Goal: Information Seeking & Learning: Learn about a topic

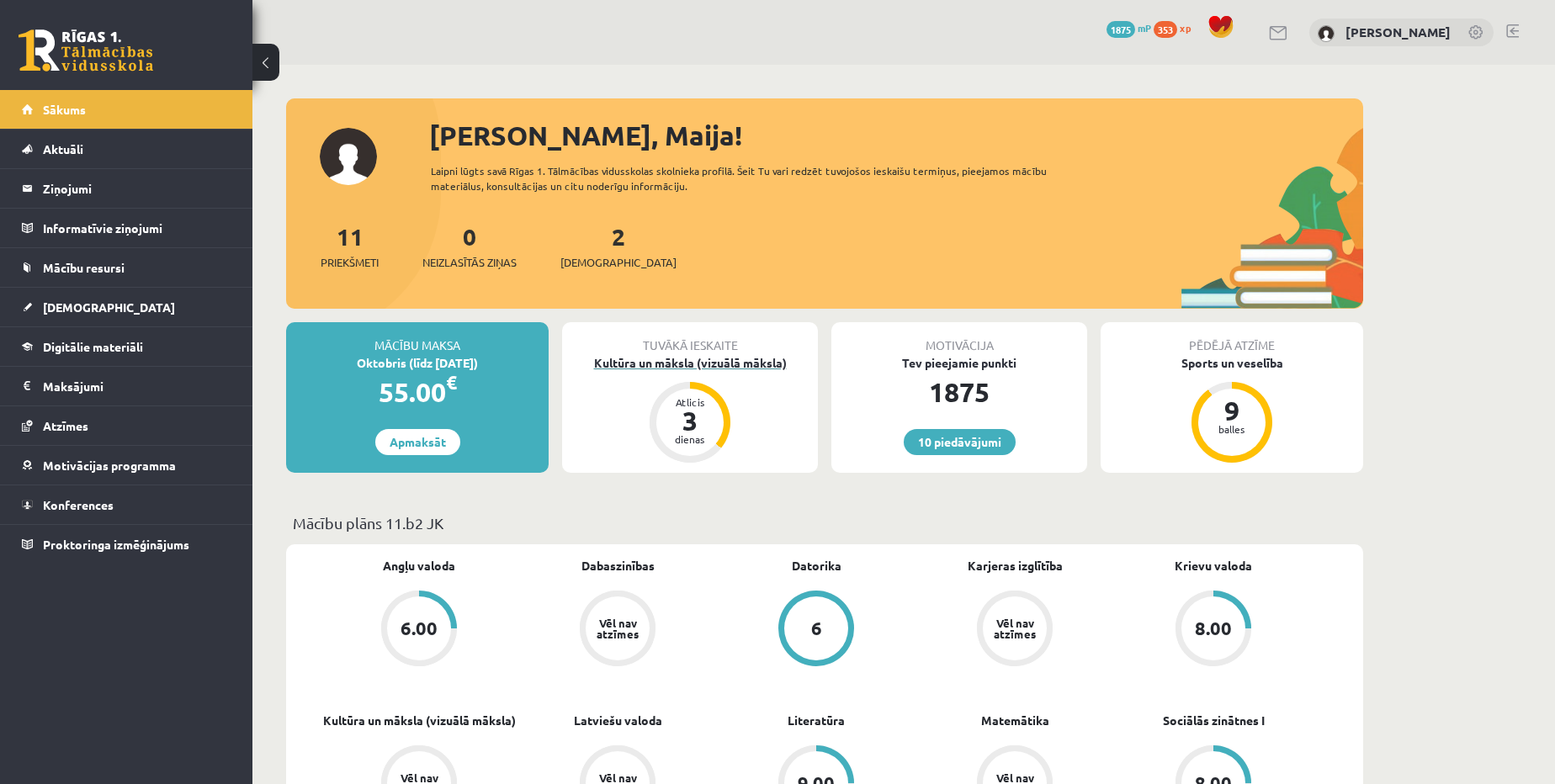
click at [750, 370] on div "Kultūra un māksla (vizuālā māksla)" at bounding box center [690, 363] width 255 height 17
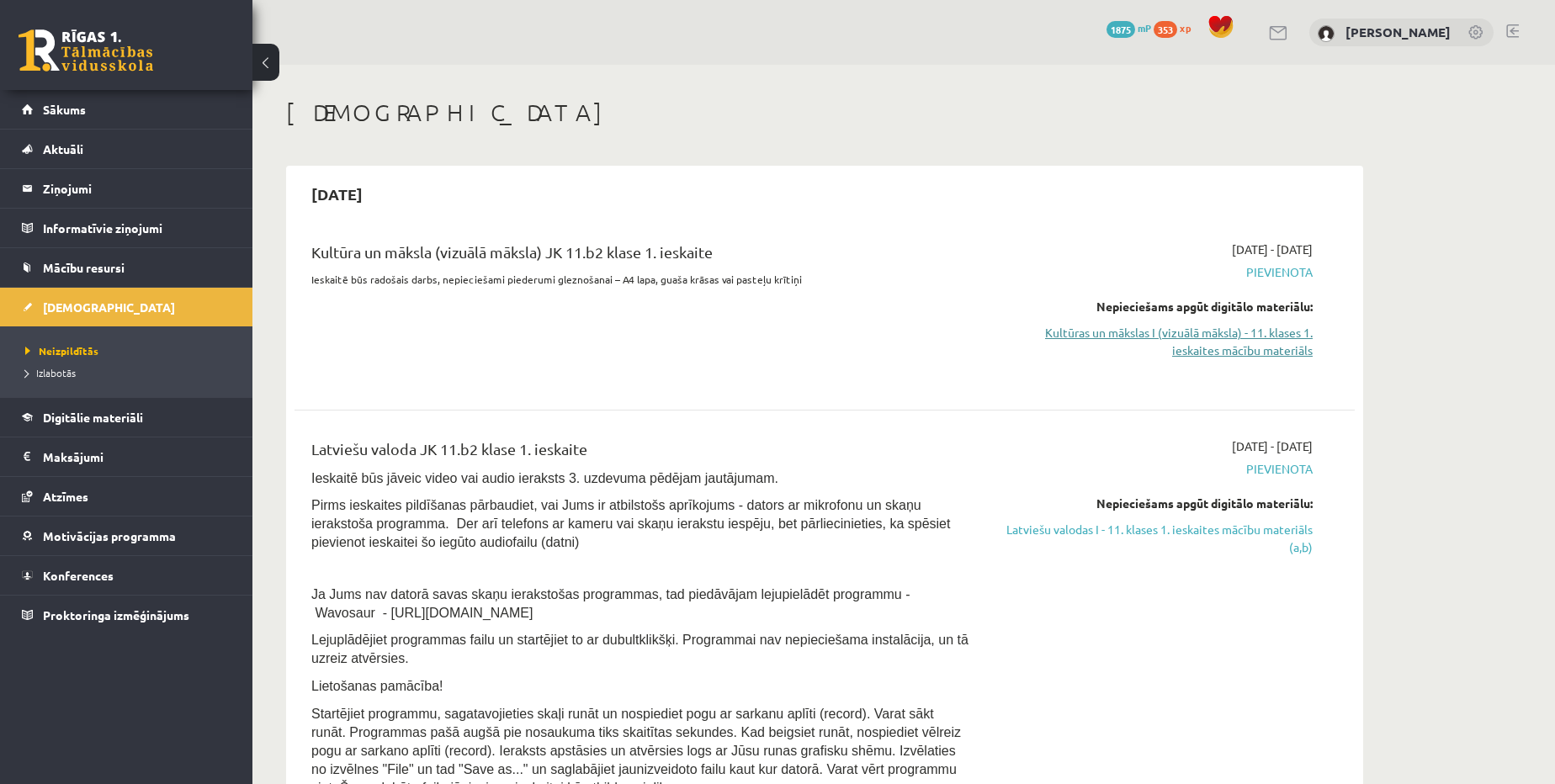
click at [1238, 332] on link "Kultūras un mākslas I (vizuālā māksla) - 11. klases 1. ieskaites mācību materiā…" at bounding box center [1154, 341] width 317 height 35
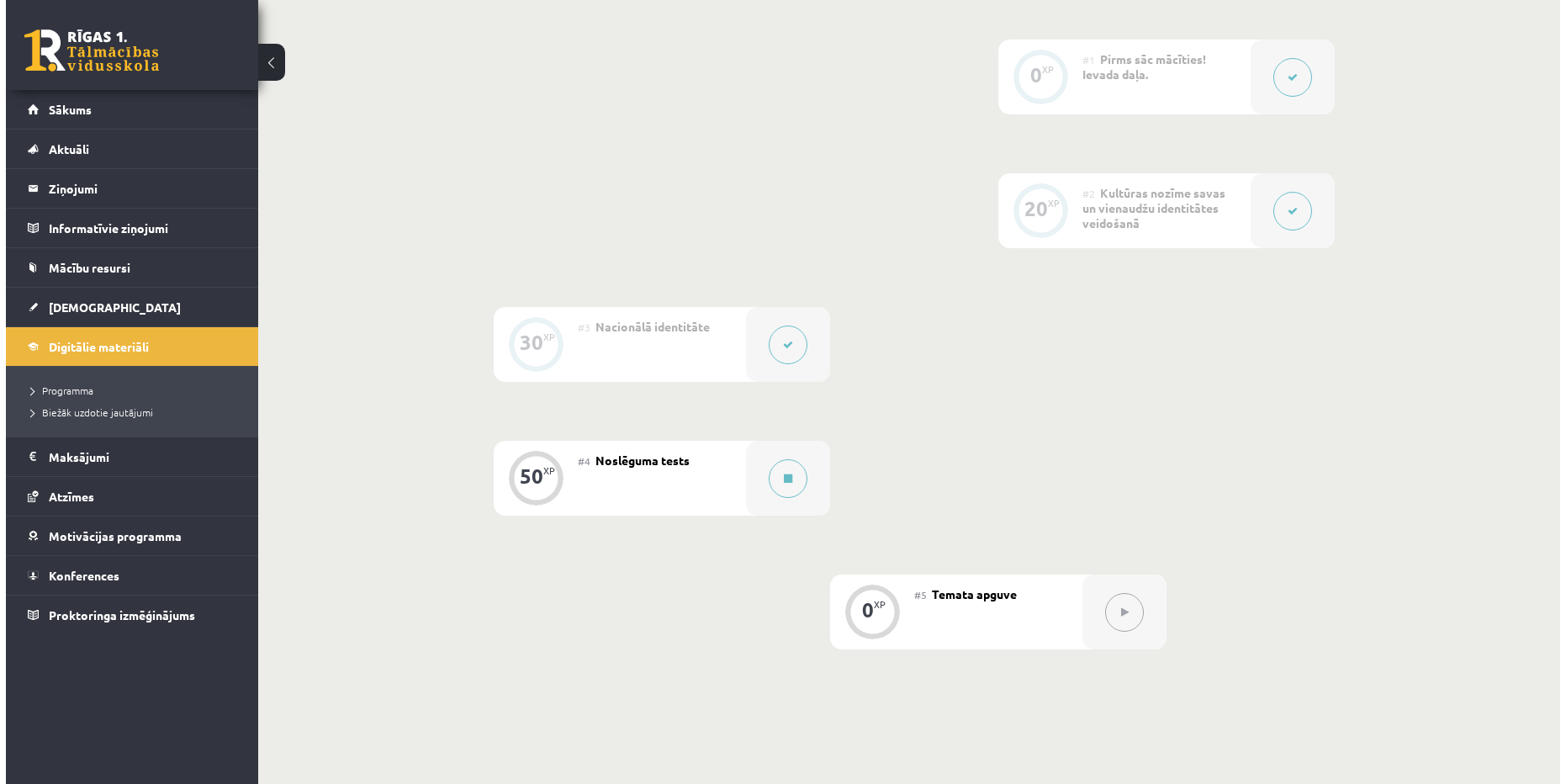
scroll to position [364, 0]
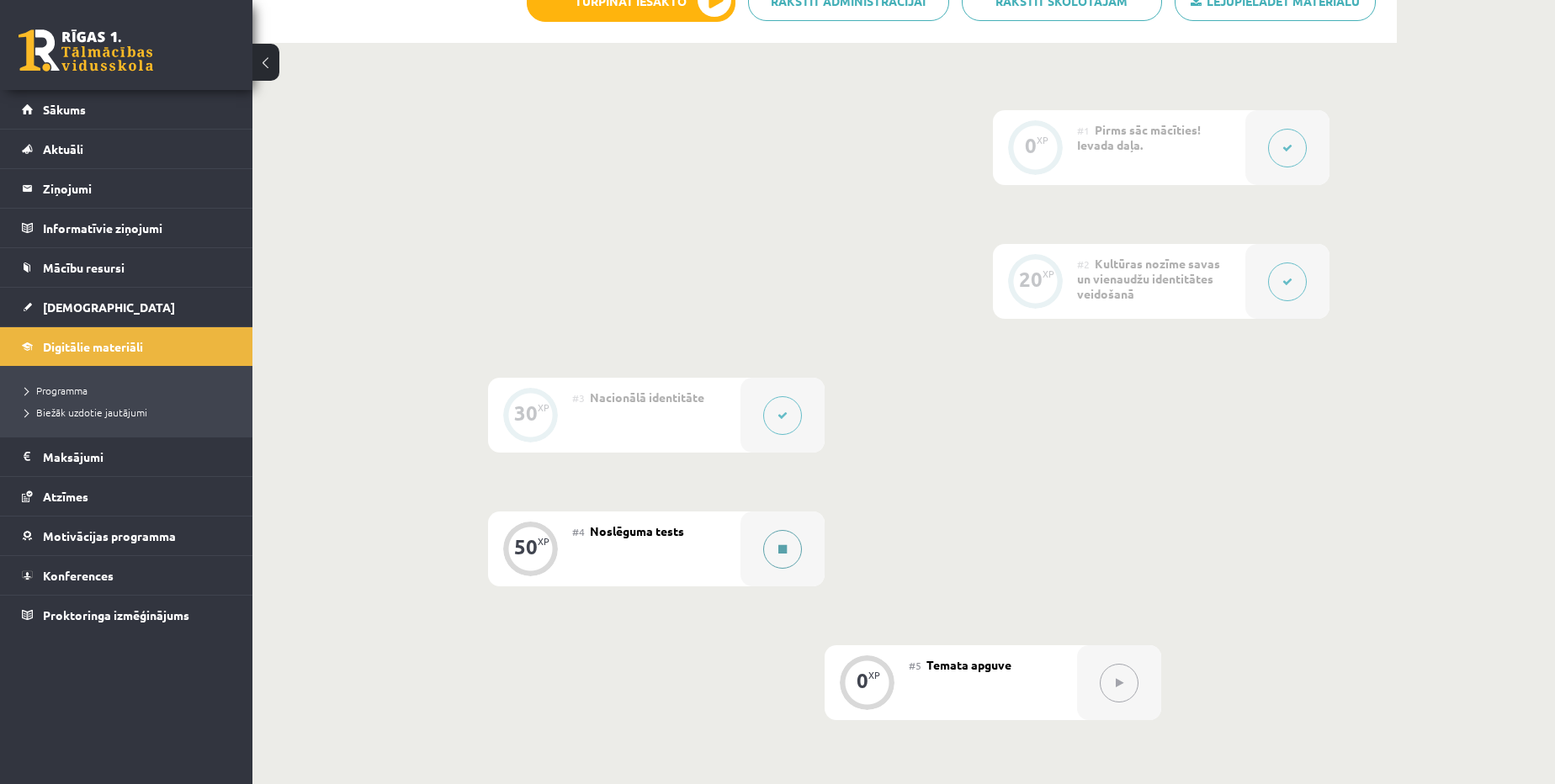
click at [787, 547] on button at bounding box center [783, 549] width 38 height 38
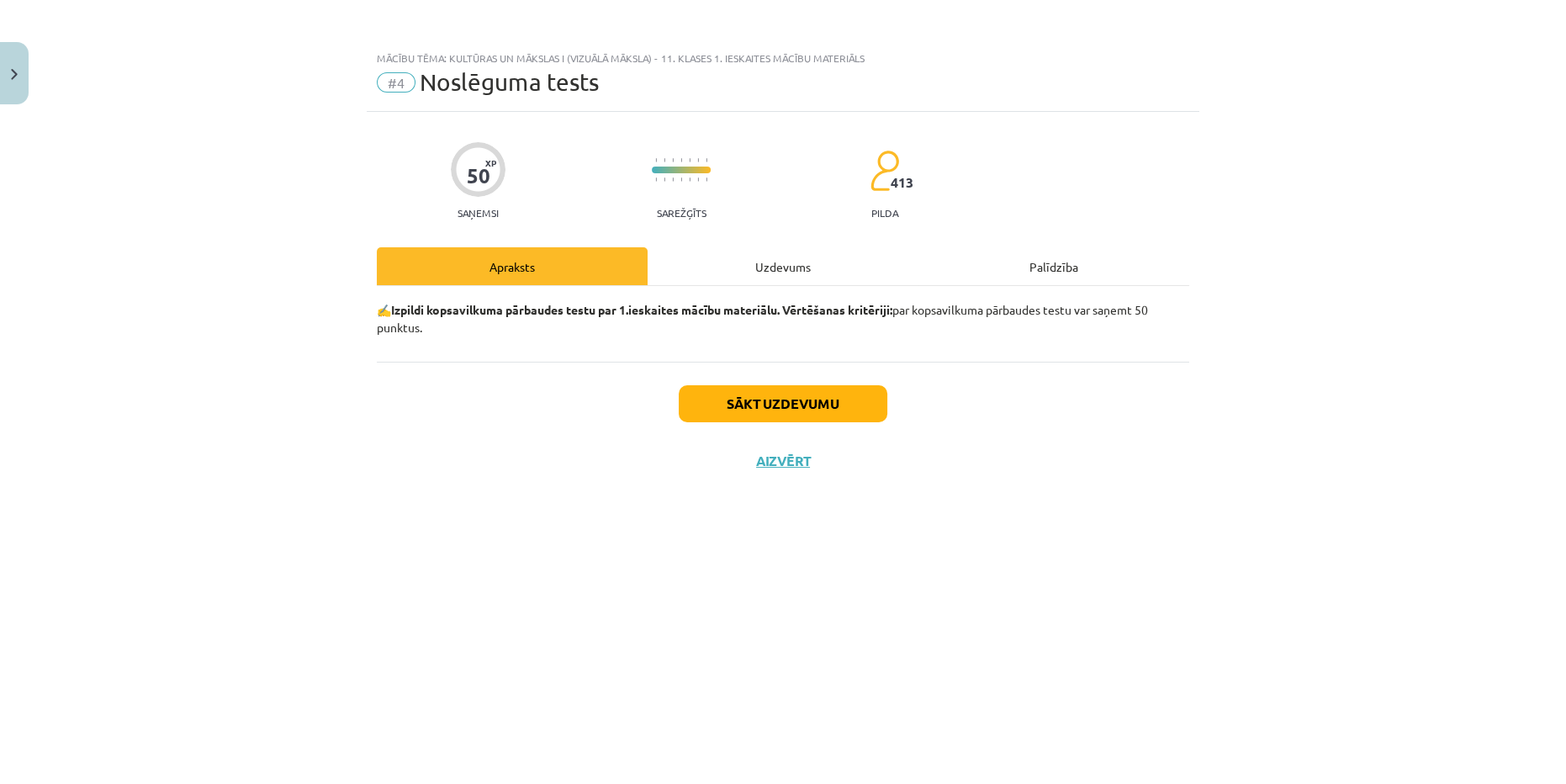
click at [809, 424] on div "Sākt uzdevumu Aizvērt" at bounding box center [783, 420] width 812 height 118
click at [818, 409] on button "Sākt uzdevumu" at bounding box center [783, 404] width 209 height 37
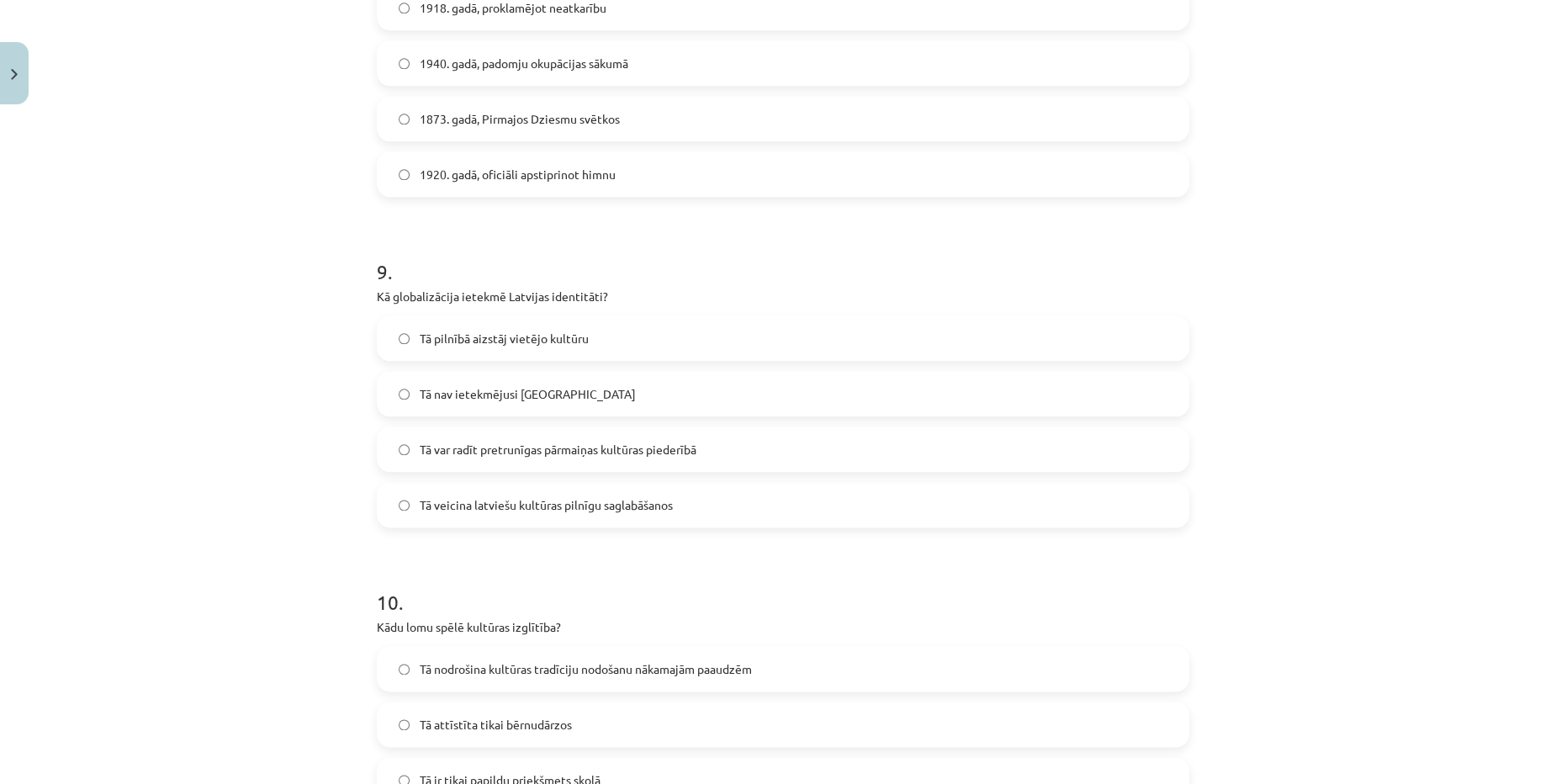
scroll to position [3015, 0]
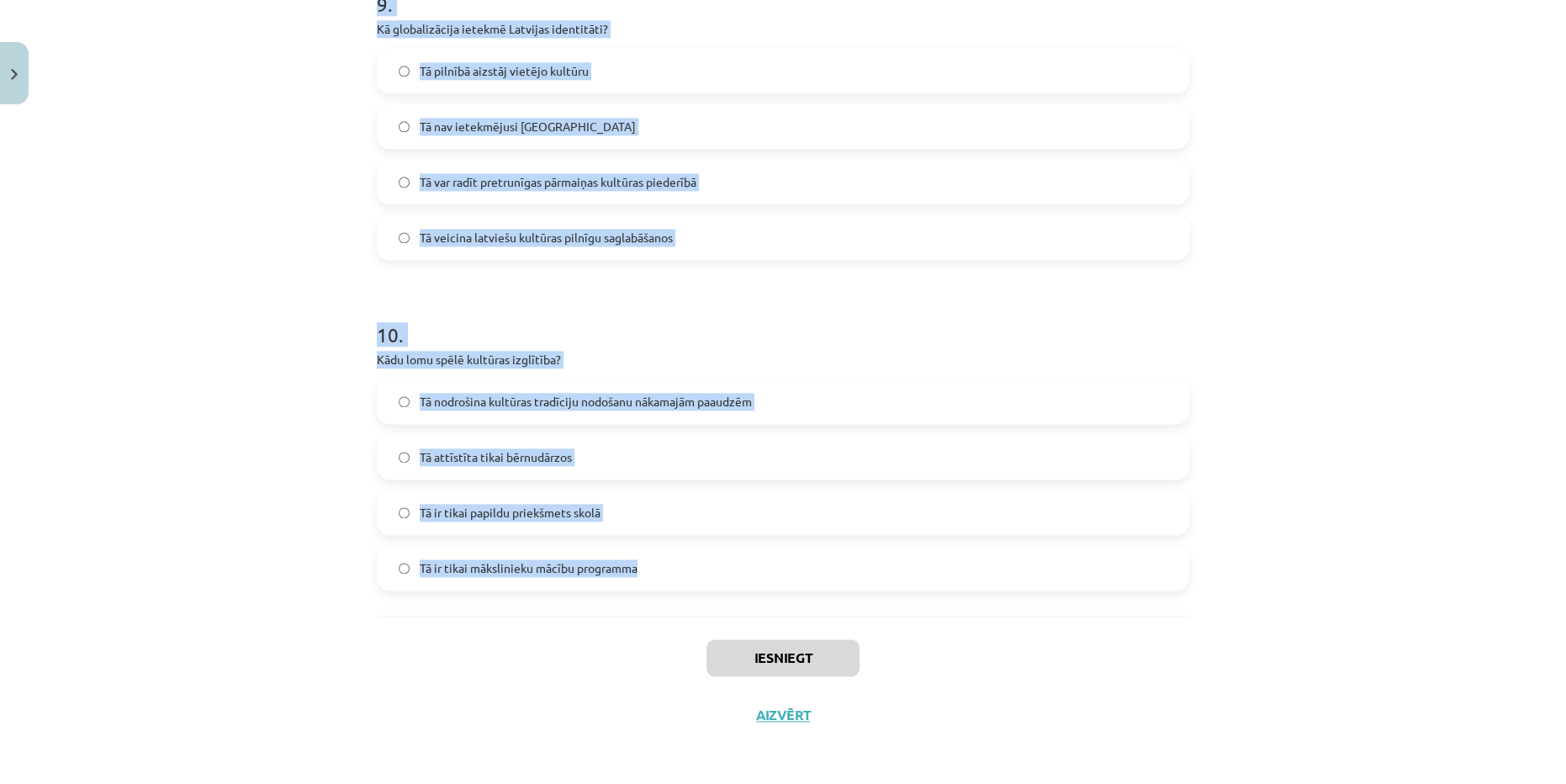
drag, startPoint x: 361, startPoint y: 240, endPoint x: 659, endPoint y: 586, distance: 456.6
copy form "Kas ir kultūra visplašākajā nozīmē? Ekonomiskās teorijas par valsts attīstību M…"
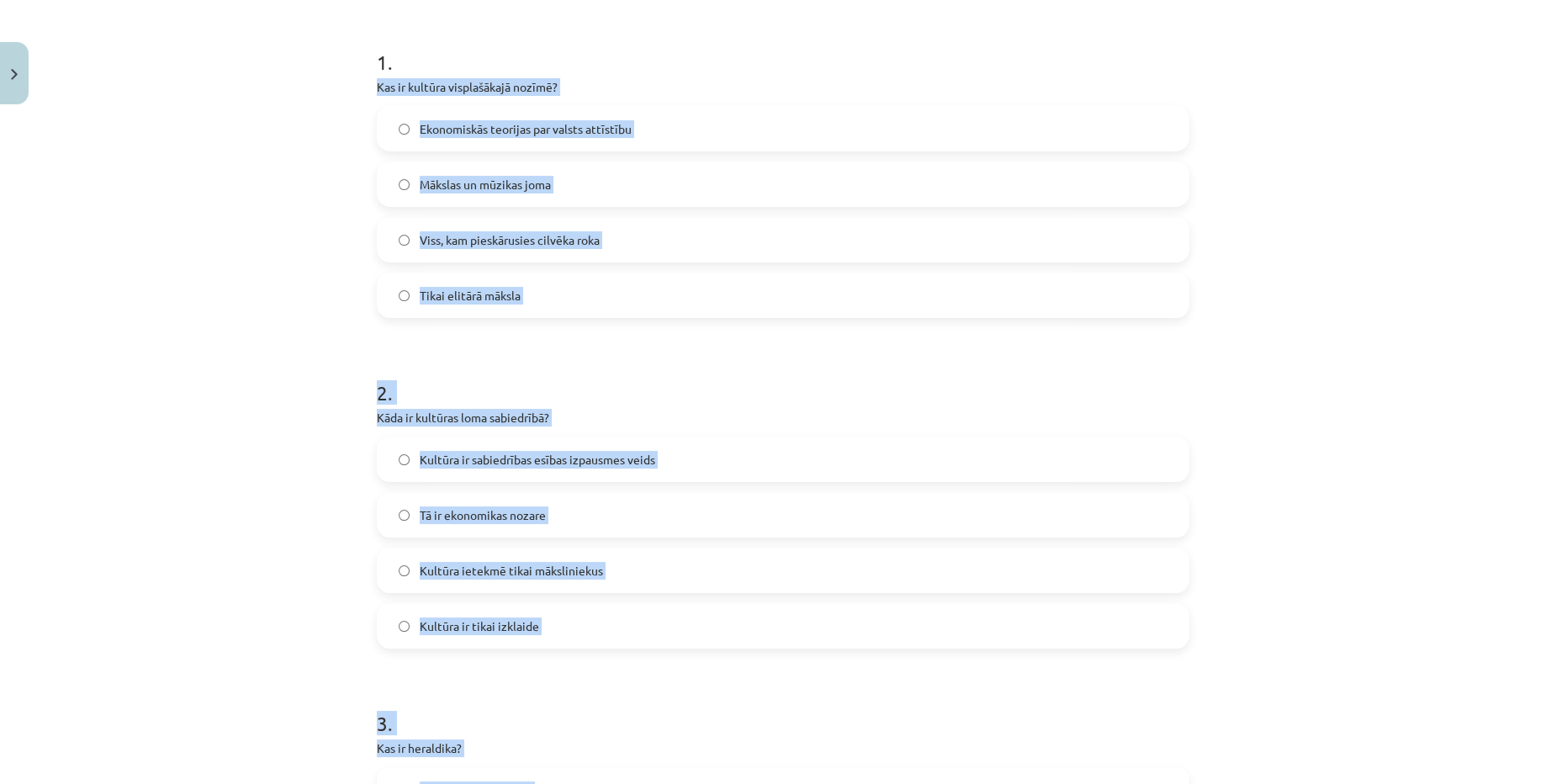
scroll to position [111, 0]
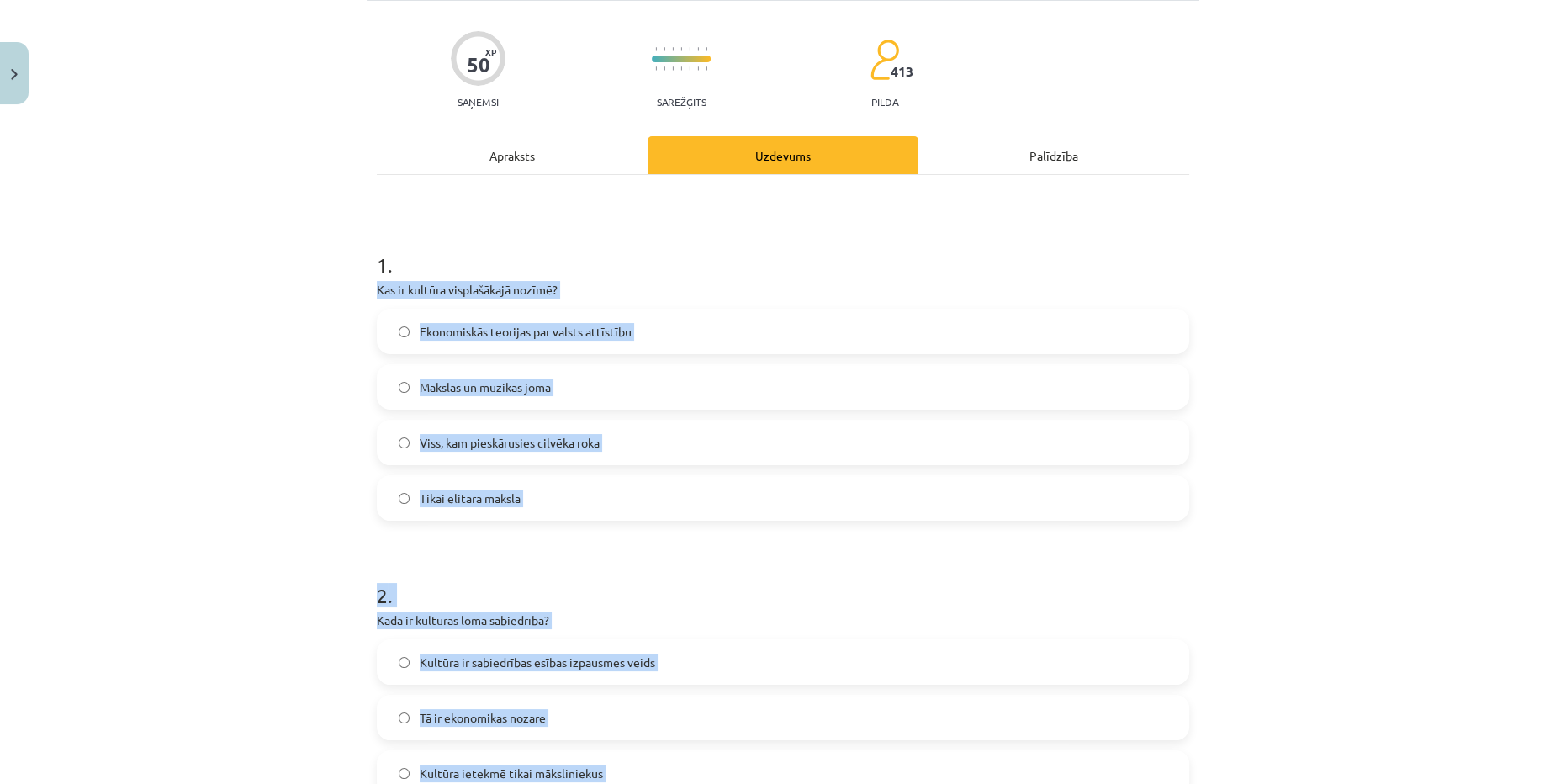
click at [245, 382] on div "Mācību tēma: Kultūras un mākslas i (vizuālā māksla) - 11. klases 1. ieskaites m…" at bounding box center [783, 392] width 1566 height 784
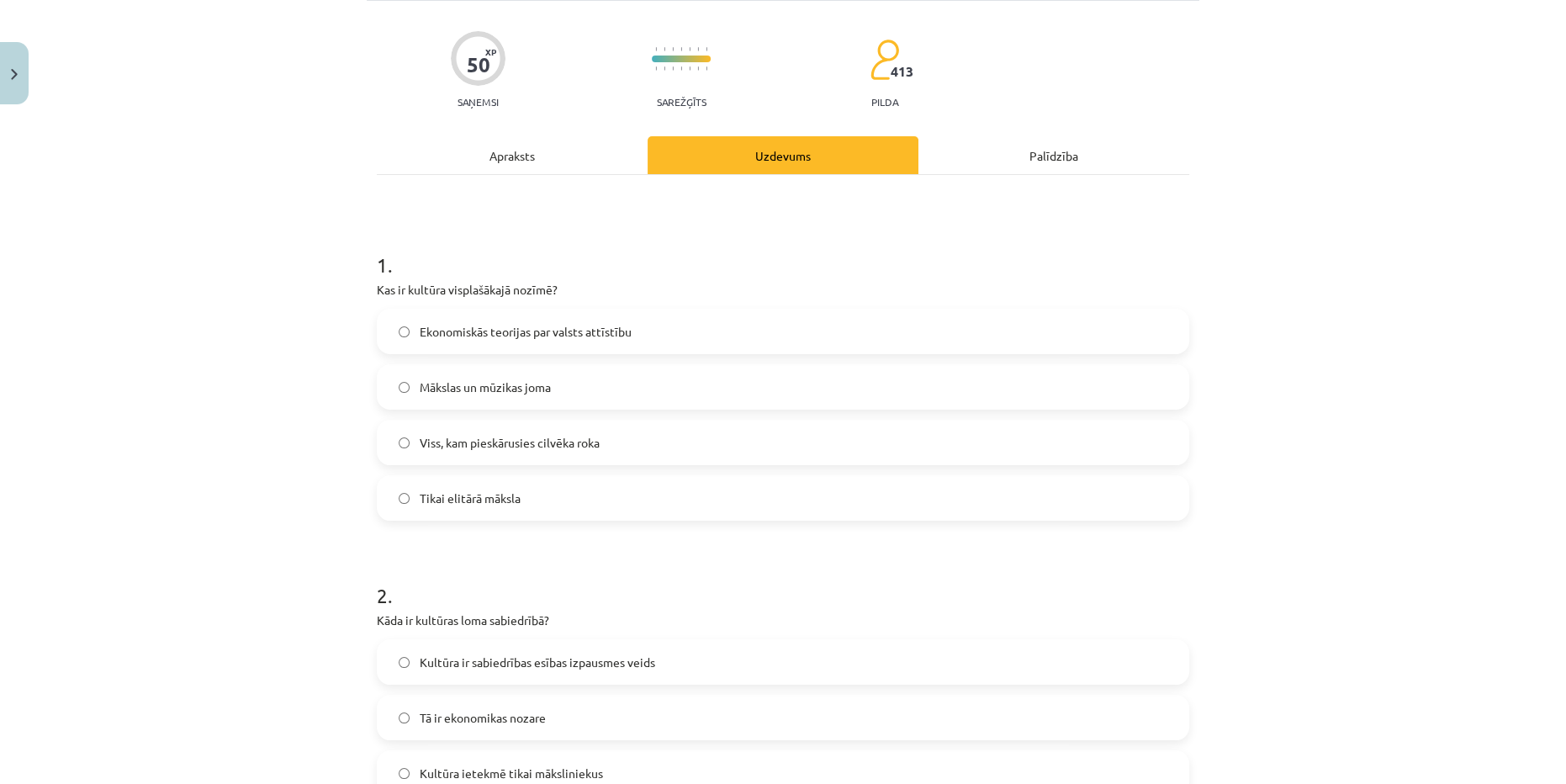
click at [499, 442] on span "Viss, kam pieskārusies cilvēka roka" at bounding box center [510, 442] width 180 height 17
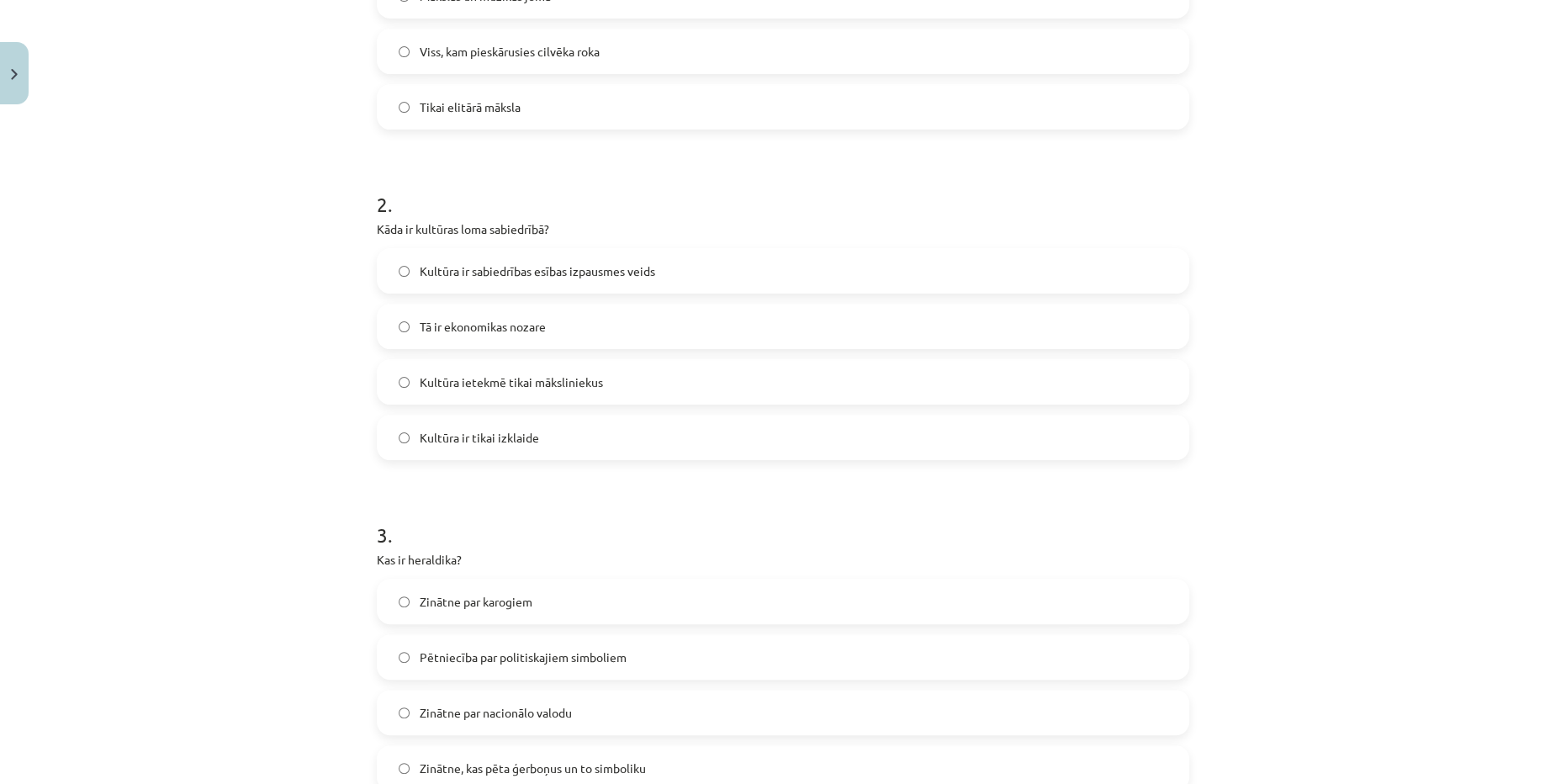
scroll to position [493, 0]
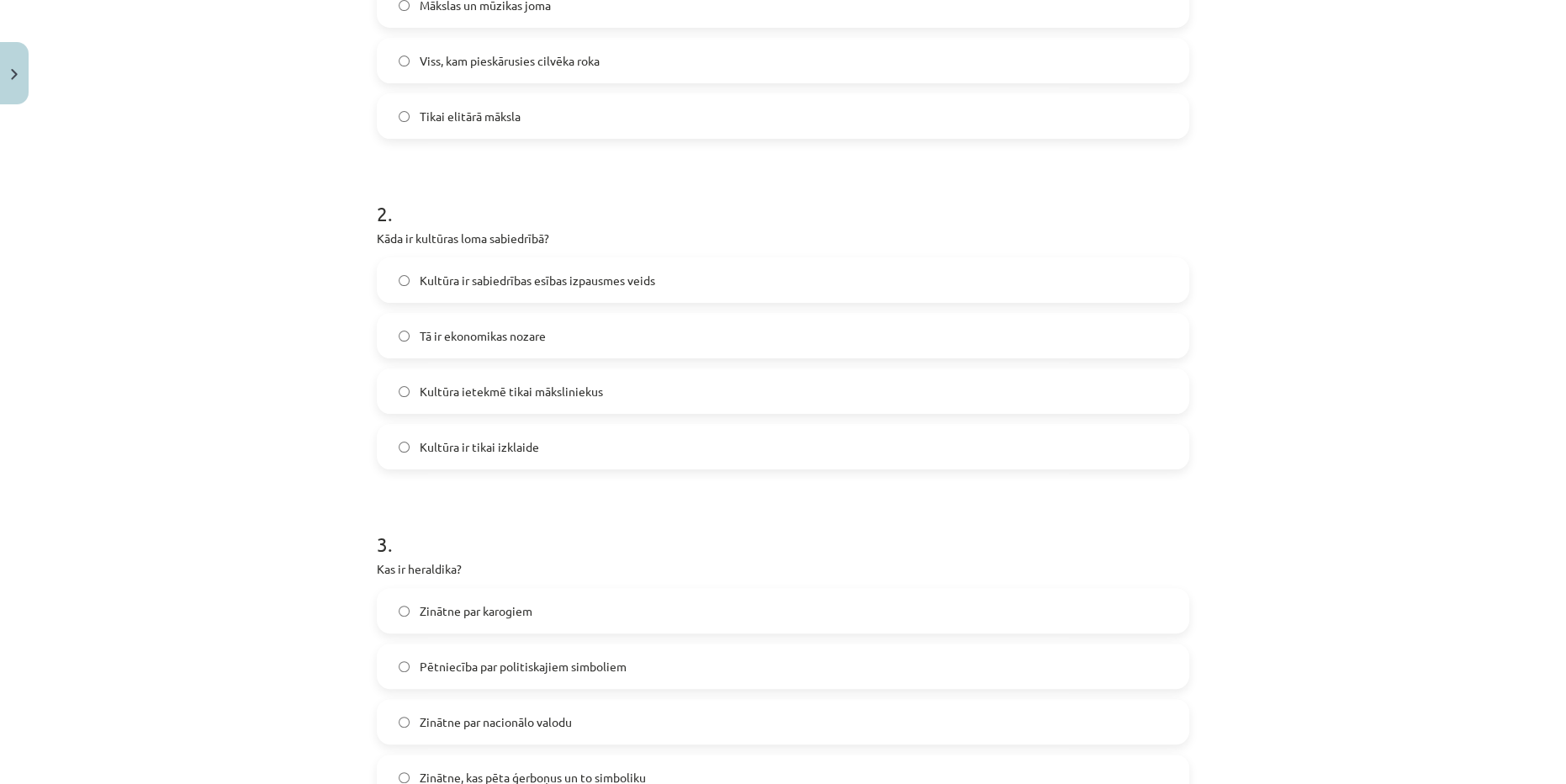
click at [537, 290] on label "Kultūra ir sabiedrības esības izpausmes veids" at bounding box center [783, 280] width 809 height 42
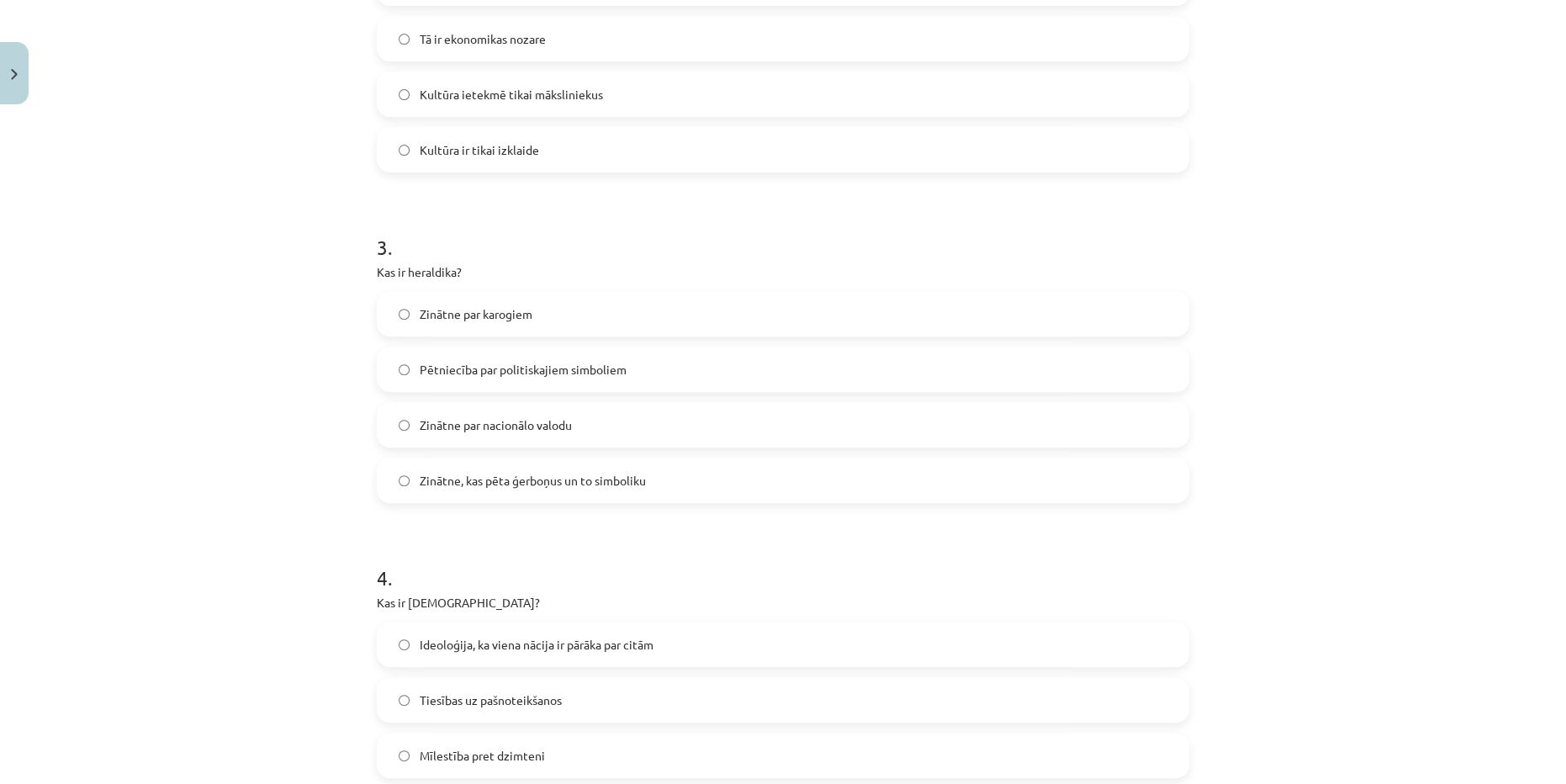
scroll to position [799, 0]
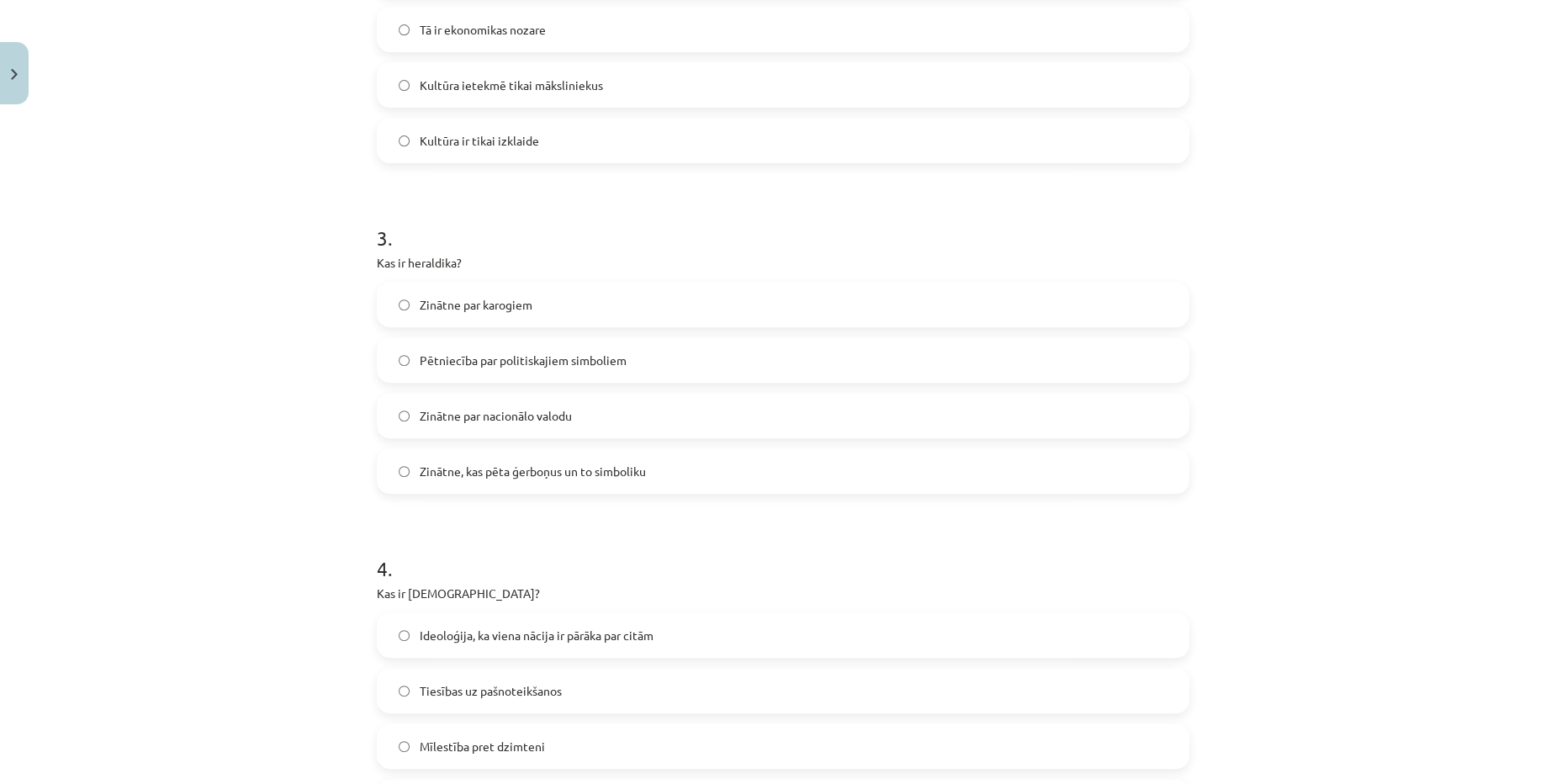
click at [556, 482] on label "Zinātne, kas pēta ģerboņus un to simboliku" at bounding box center [783, 471] width 809 height 42
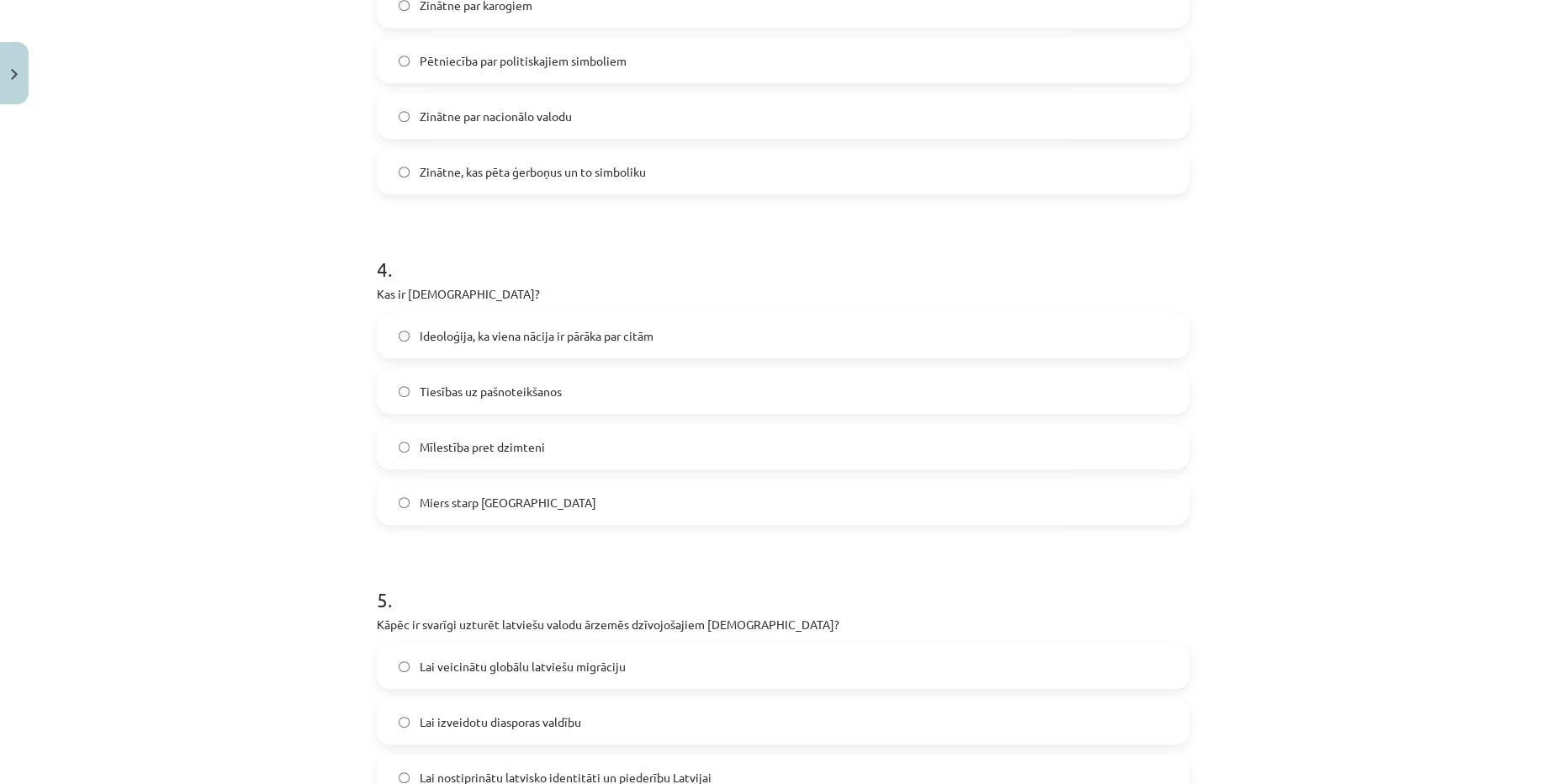
scroll to position [1105, 0]
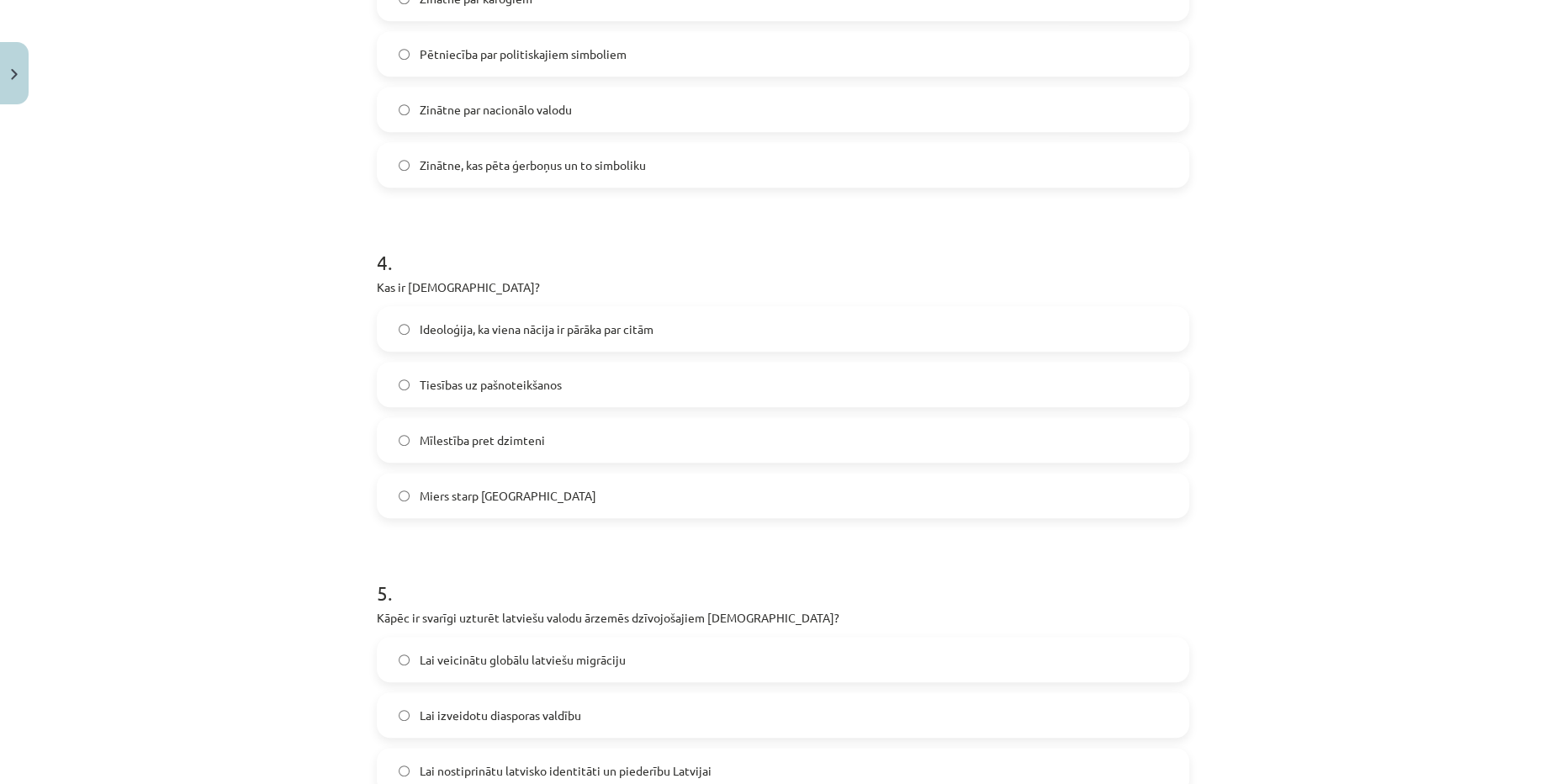
click at [674, 324] on label "Ideoloģija, ka viena nācija ir pārāka par citām" at bounding box center [783, 329] width 809 height 42
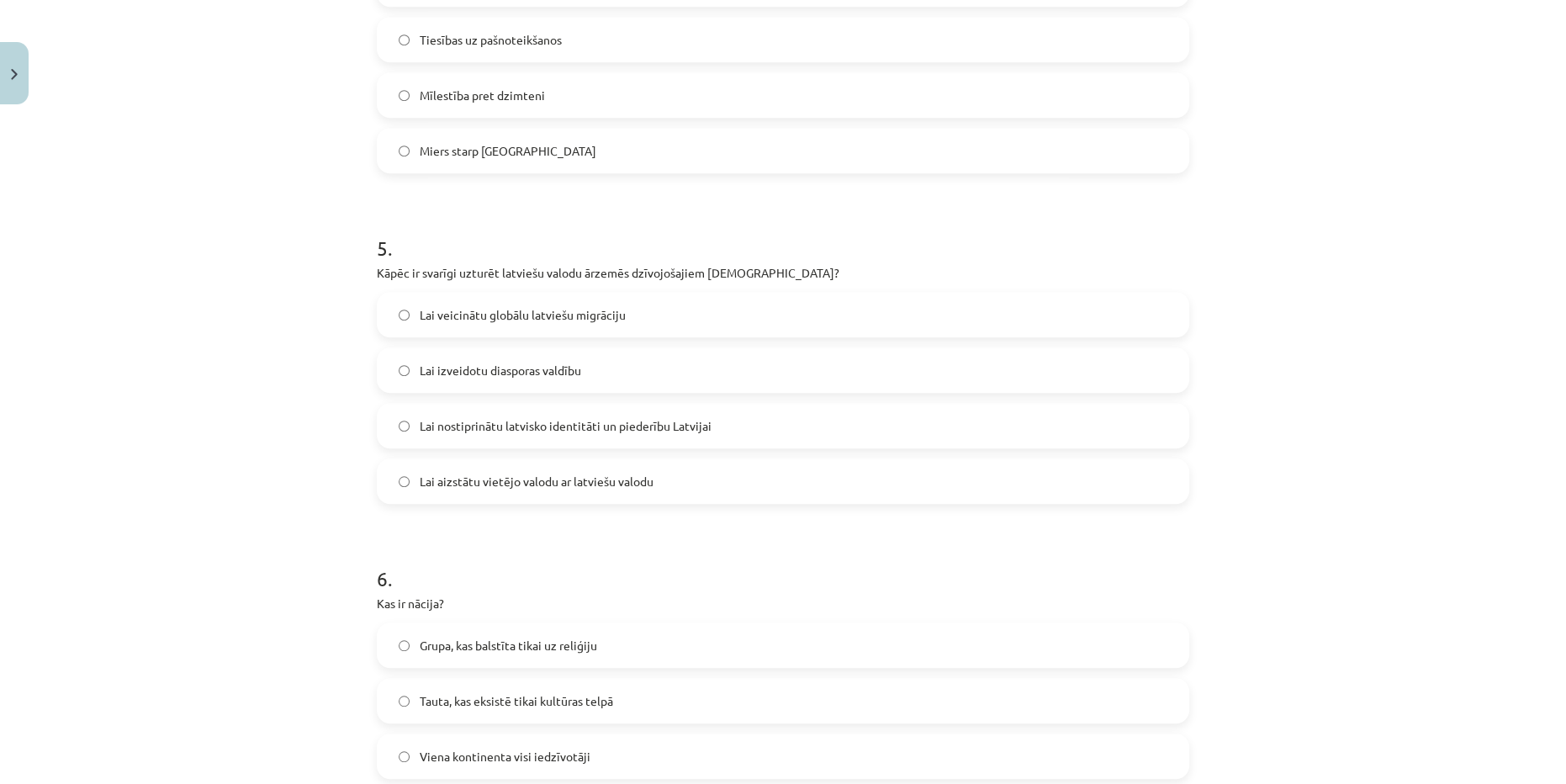
scroll to position [1487, 0]
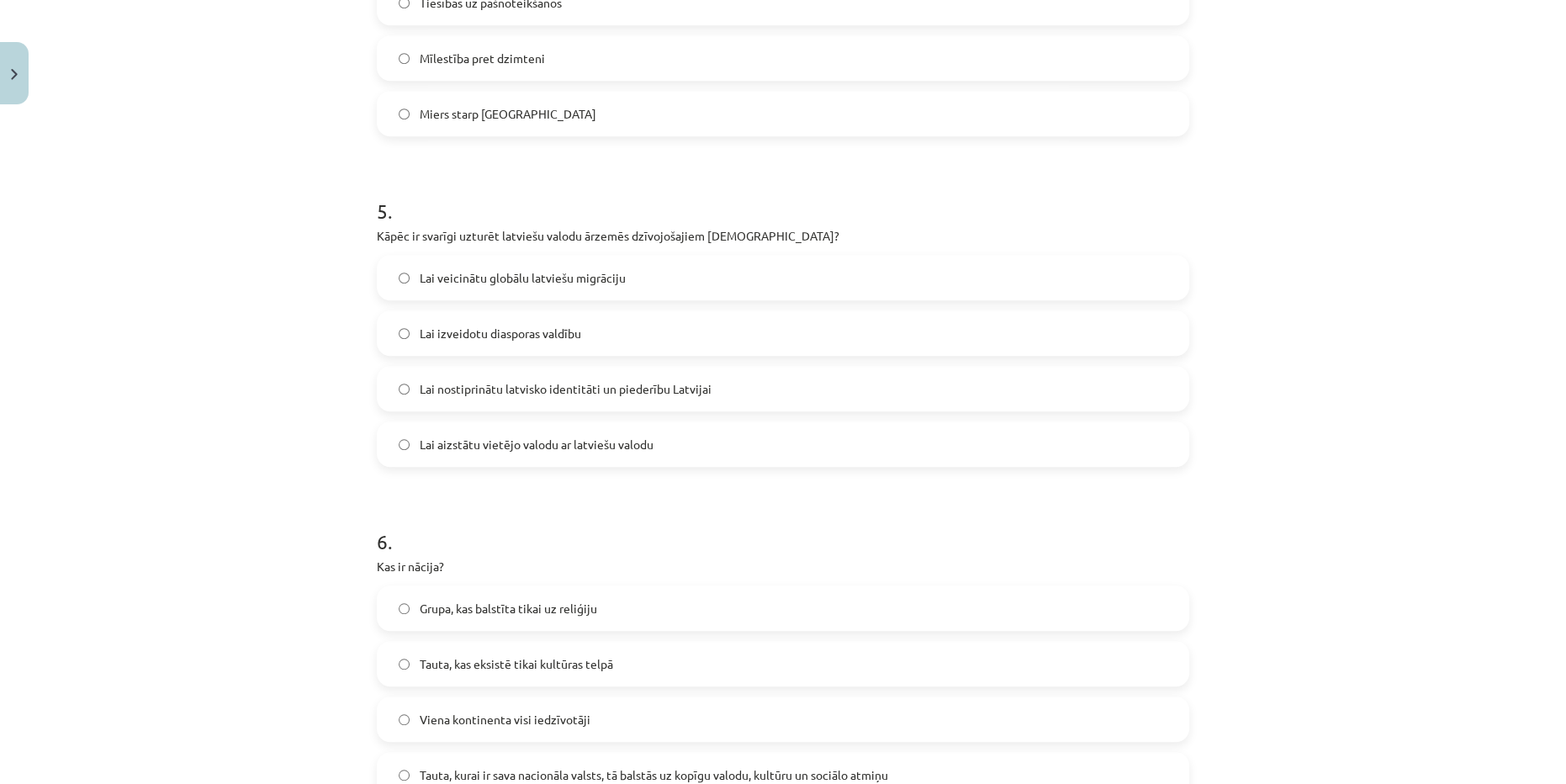
click at [511, 390] on span "Lai nostiprinātu latvisko identitāti un piederību Latvijai" at bounding box center [566, 389] width 292 height 17
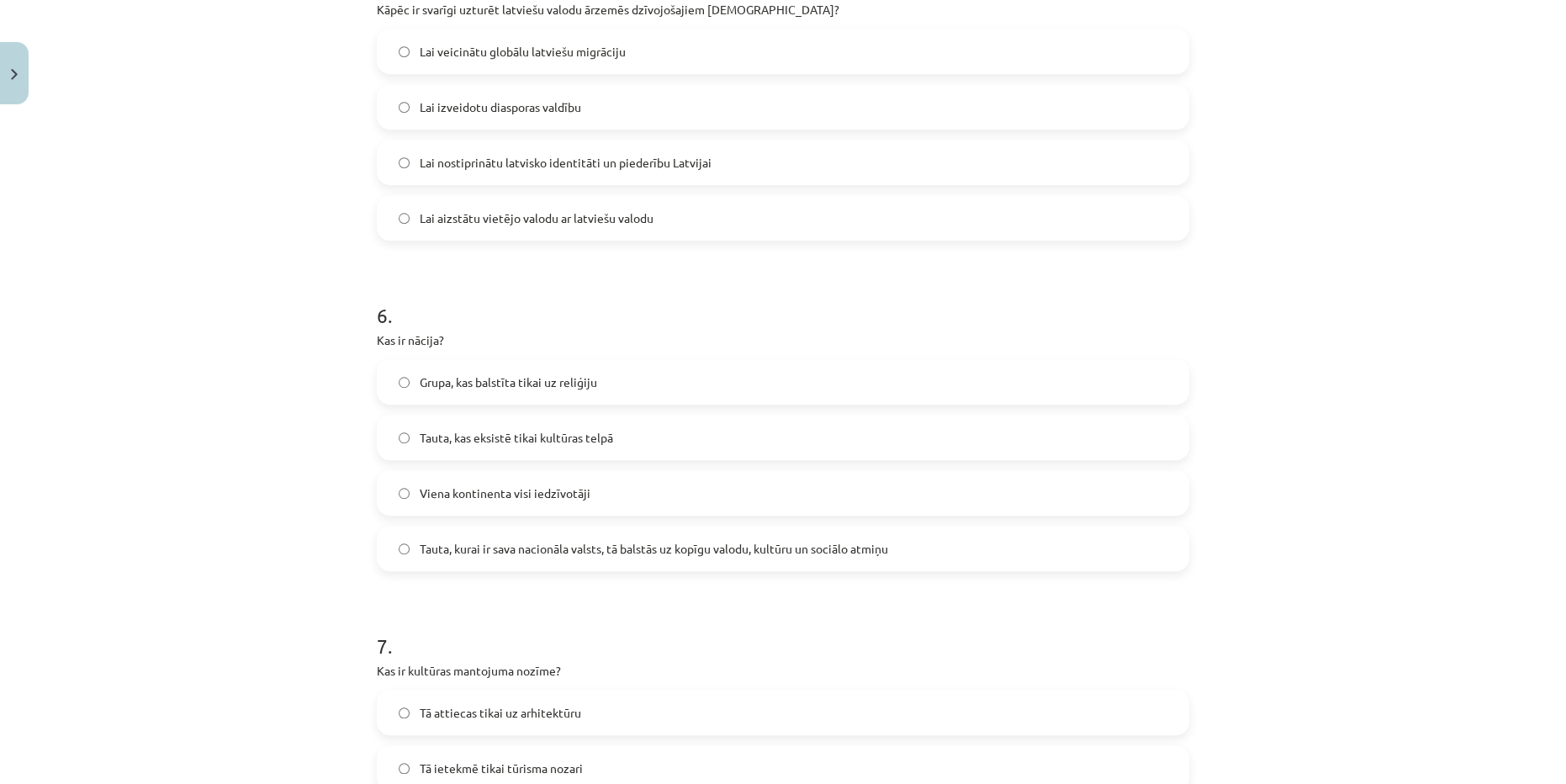
scroll to position [1716, 0]
click at [559, 545] on span "Tauta, kurai ir sava nacionāla valsts, tā balstās uz kopīgu valodu, kultūru un …" at bounding box center [654, 545] width 469 height 17
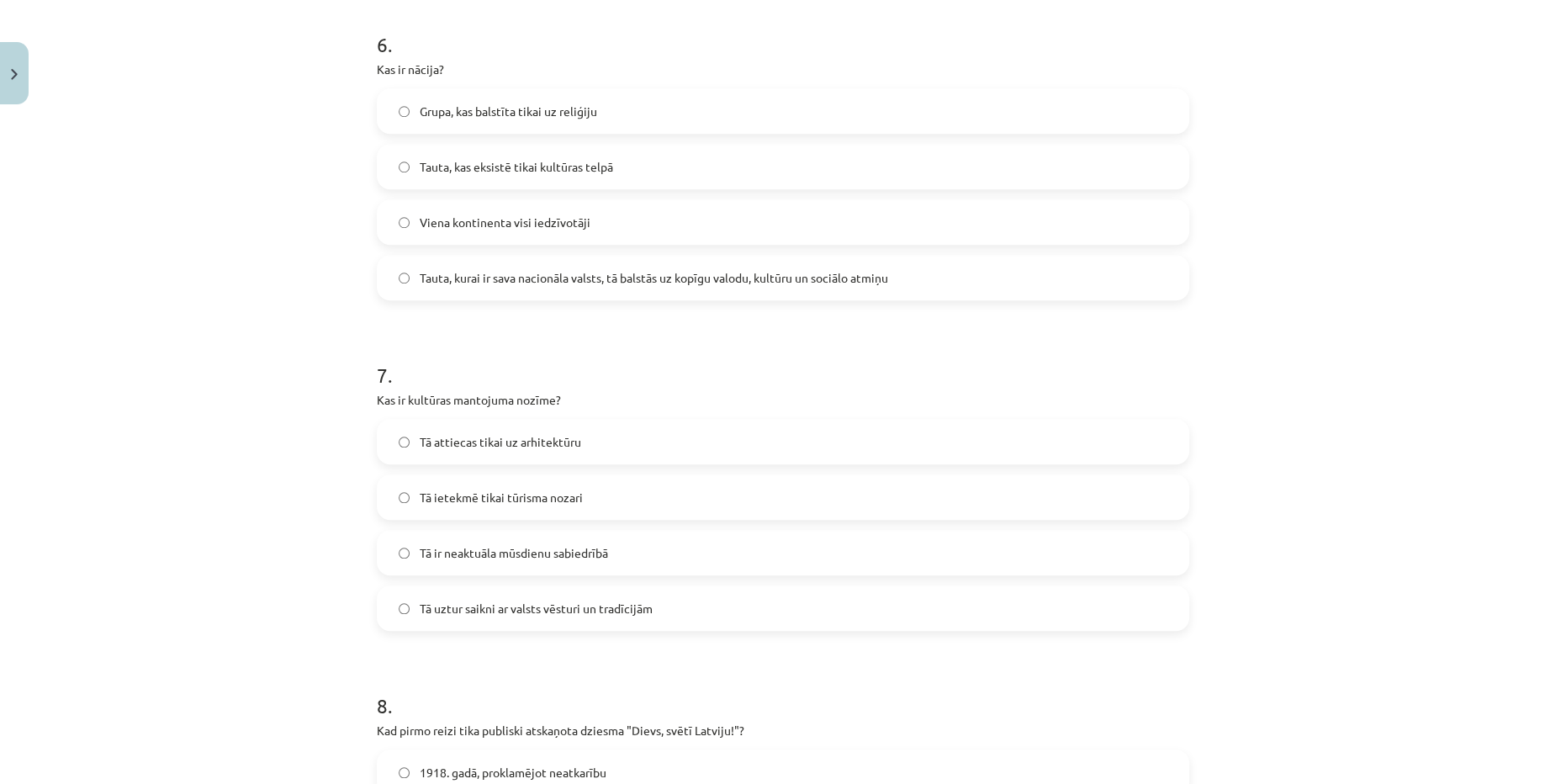
scroll to position [2022, 0]
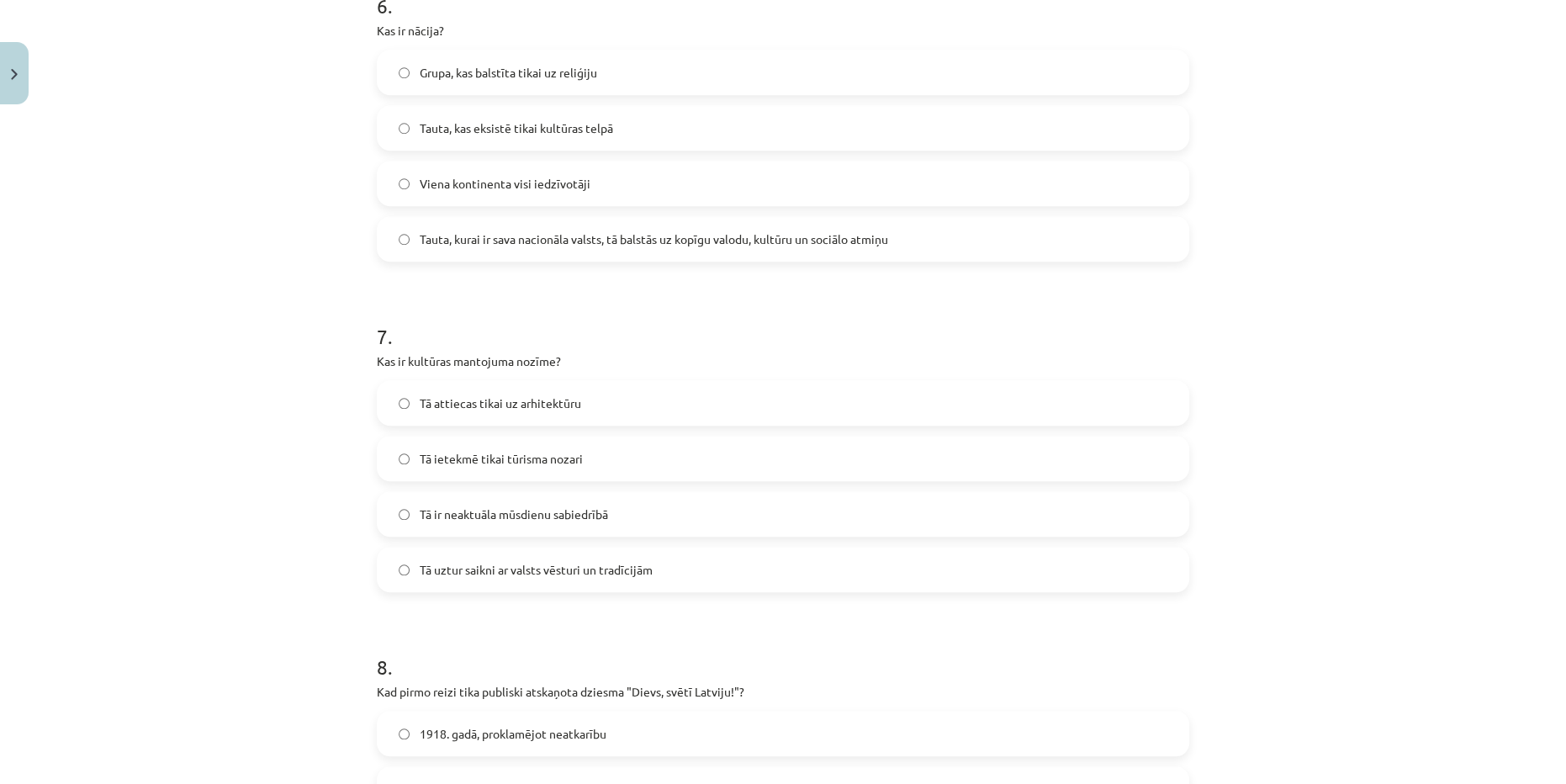
click at [506, 574] on span "Tā uztur saikni ar valsts vēsturi un tradīcijām" at bounding box center [536, 570] width 233 height 17
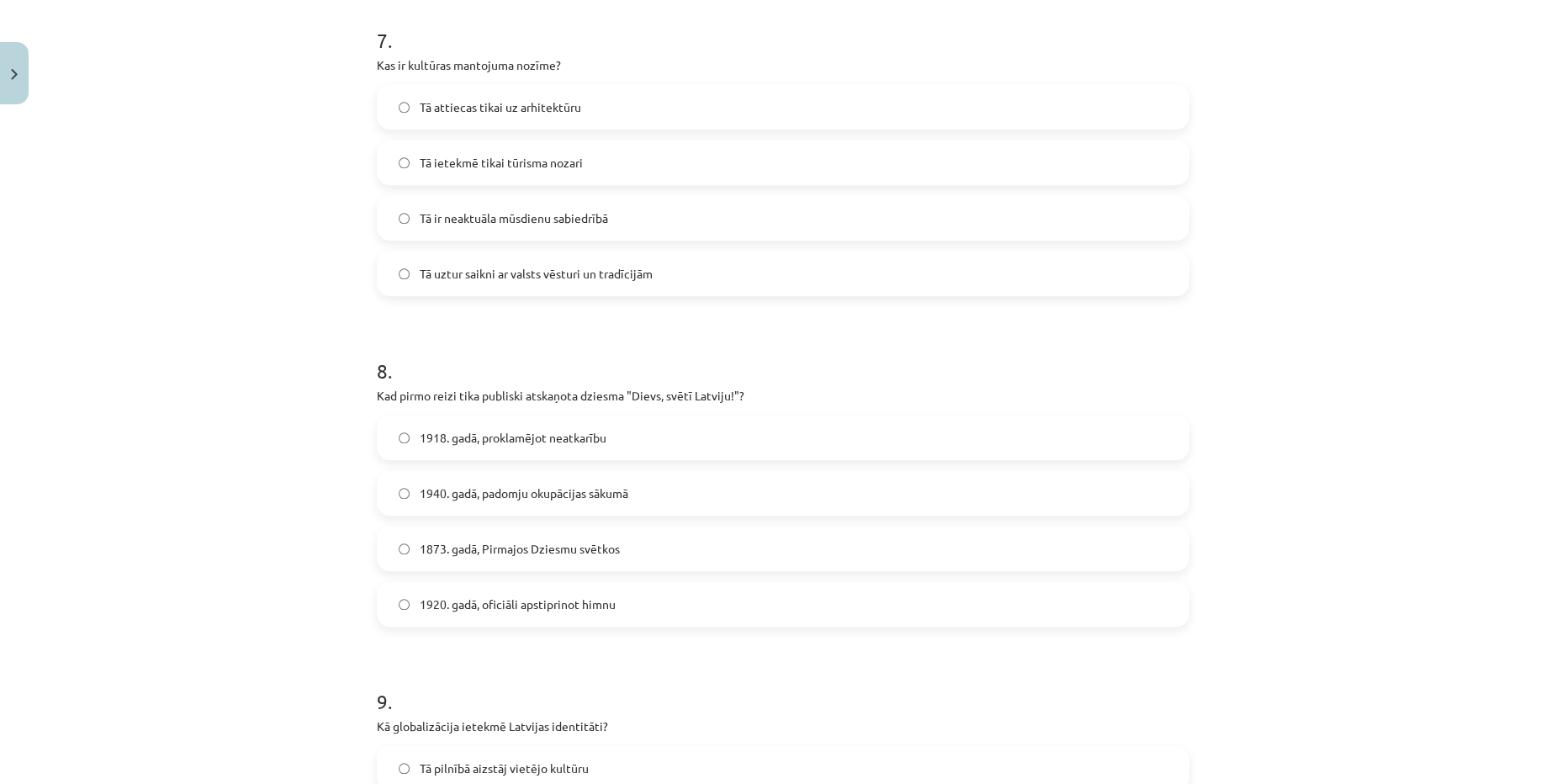
scroll to position [2328, 0]
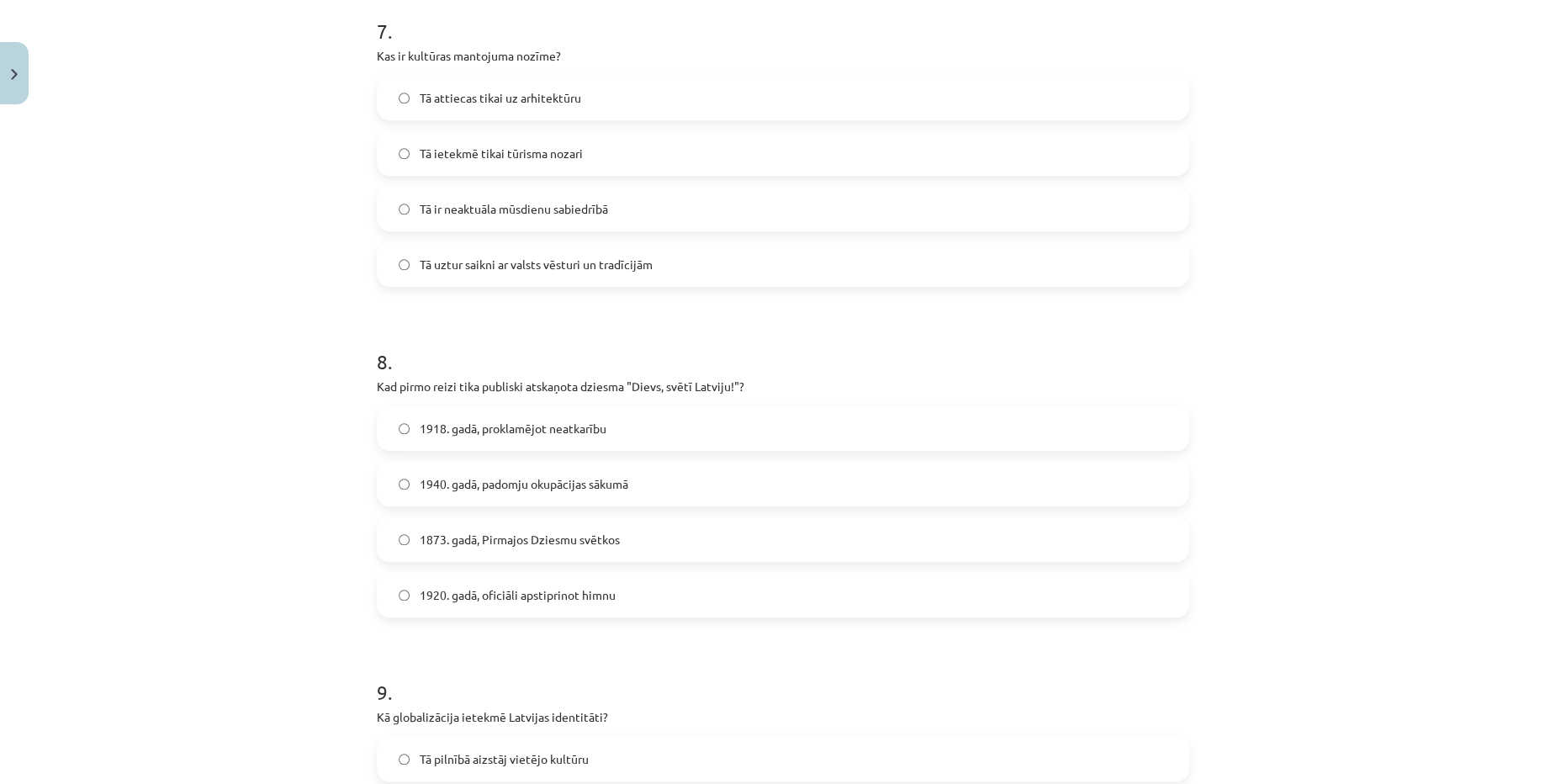
click at [495, 533] on span "1873. gadā, Pirmajos Dziesmu svētkos" at bounding box center [519, 539] width 200 height 17
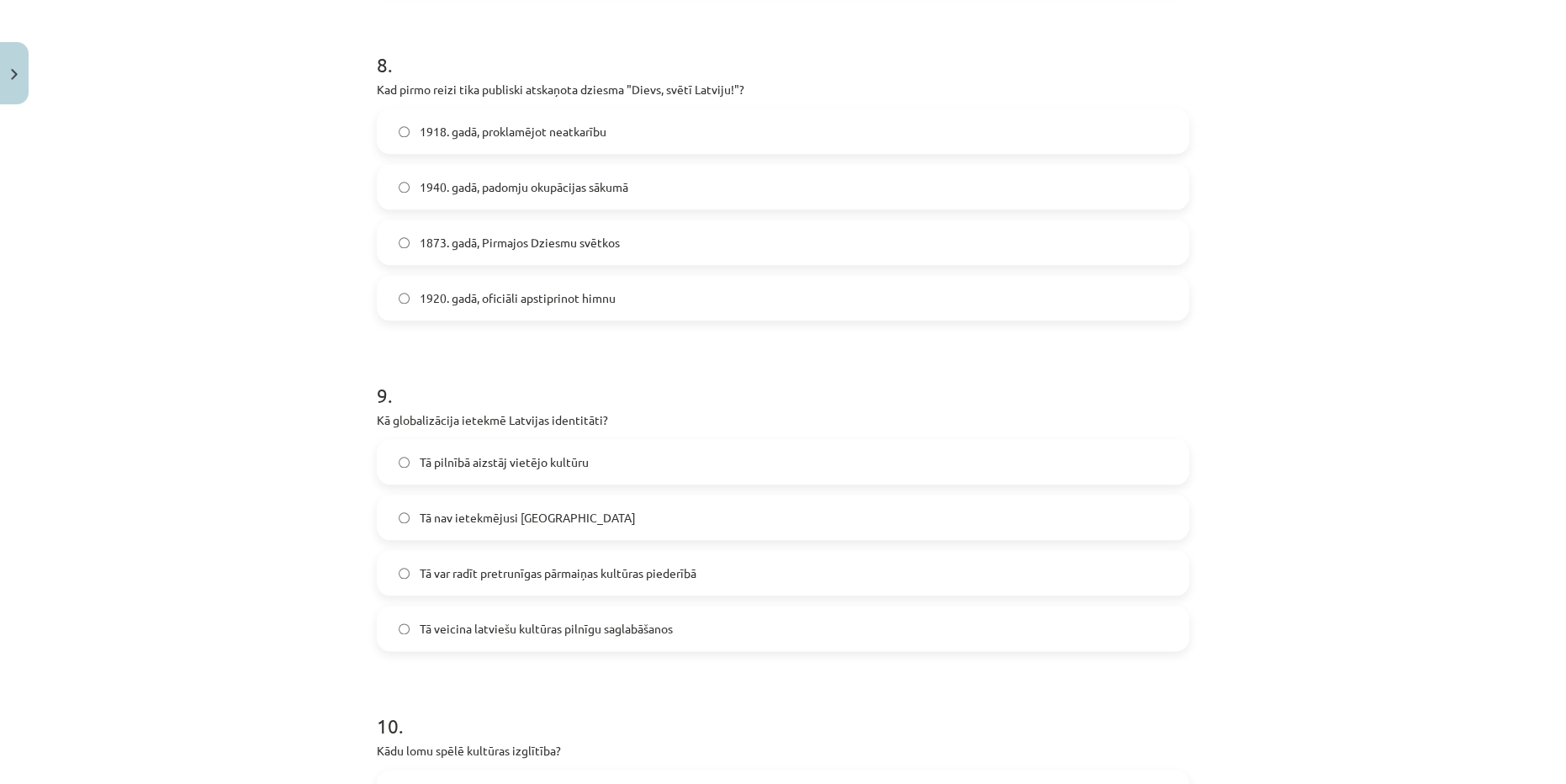
scroll to position [2633, 0]
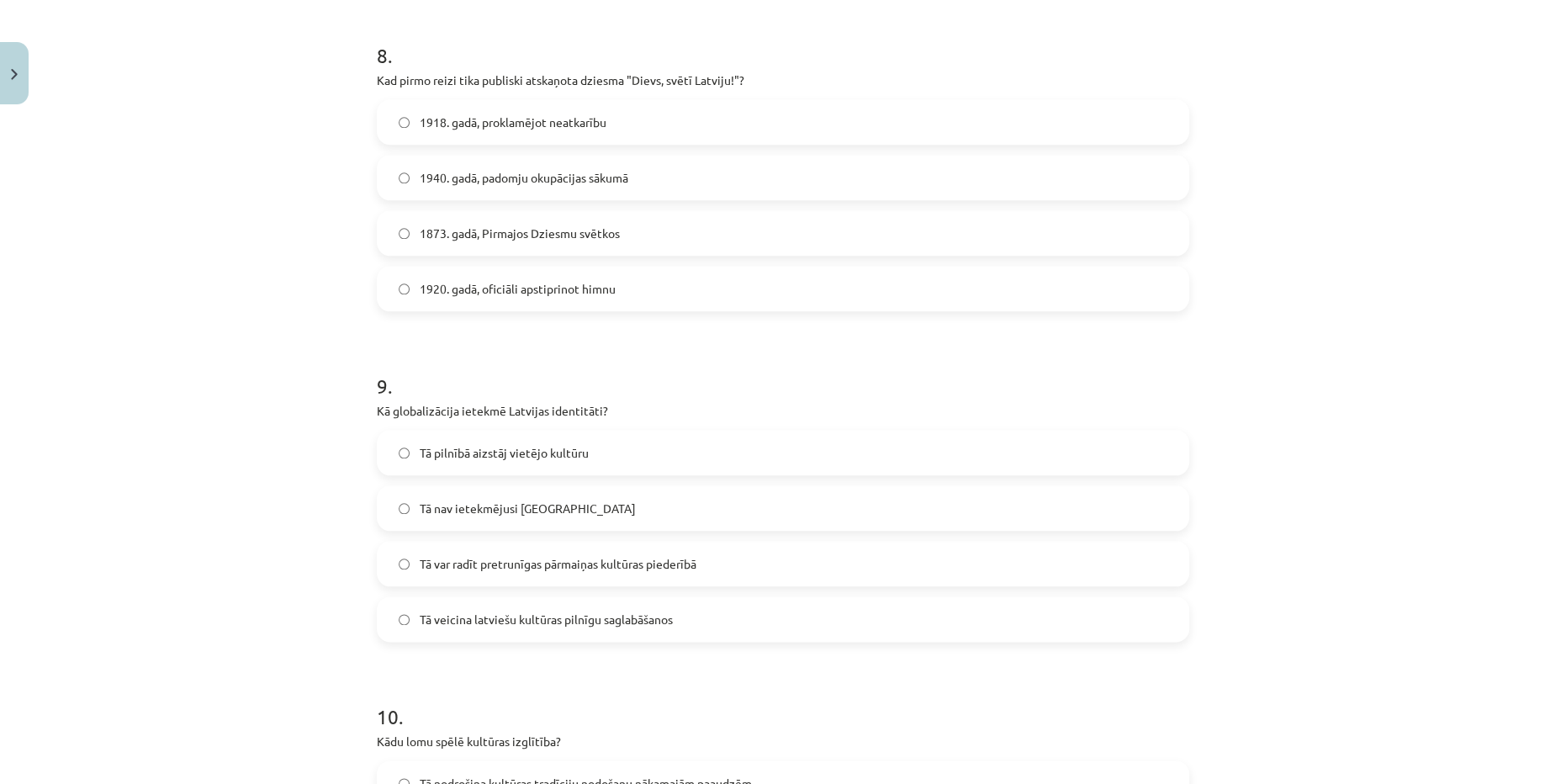
click at [522, 610] on span "Tā veicina latviešu kultūras pilnīgu saglabāšanos" at bounding box center [546, 619] width 254 height 17
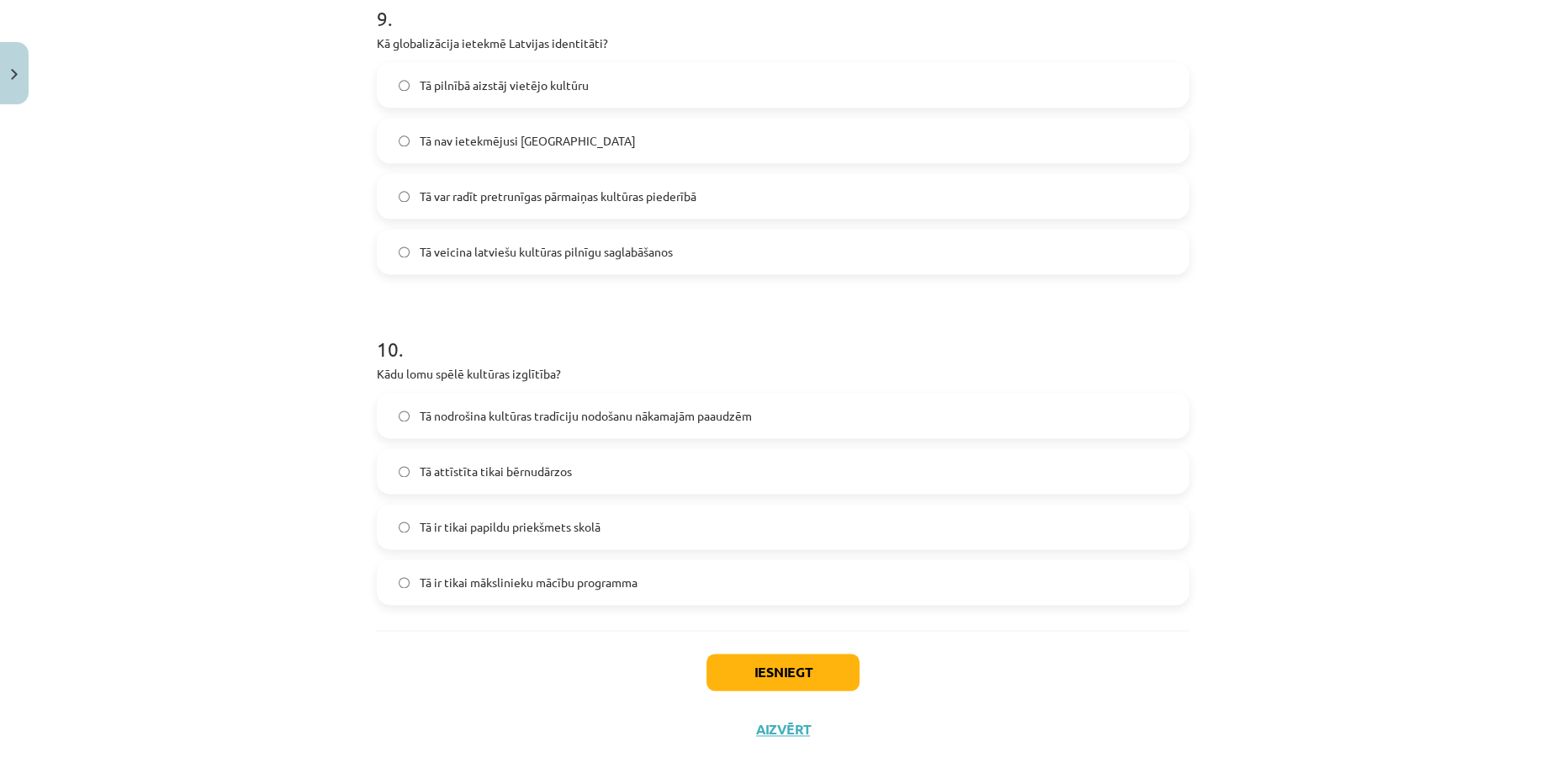
scroll to position [3015, 0]
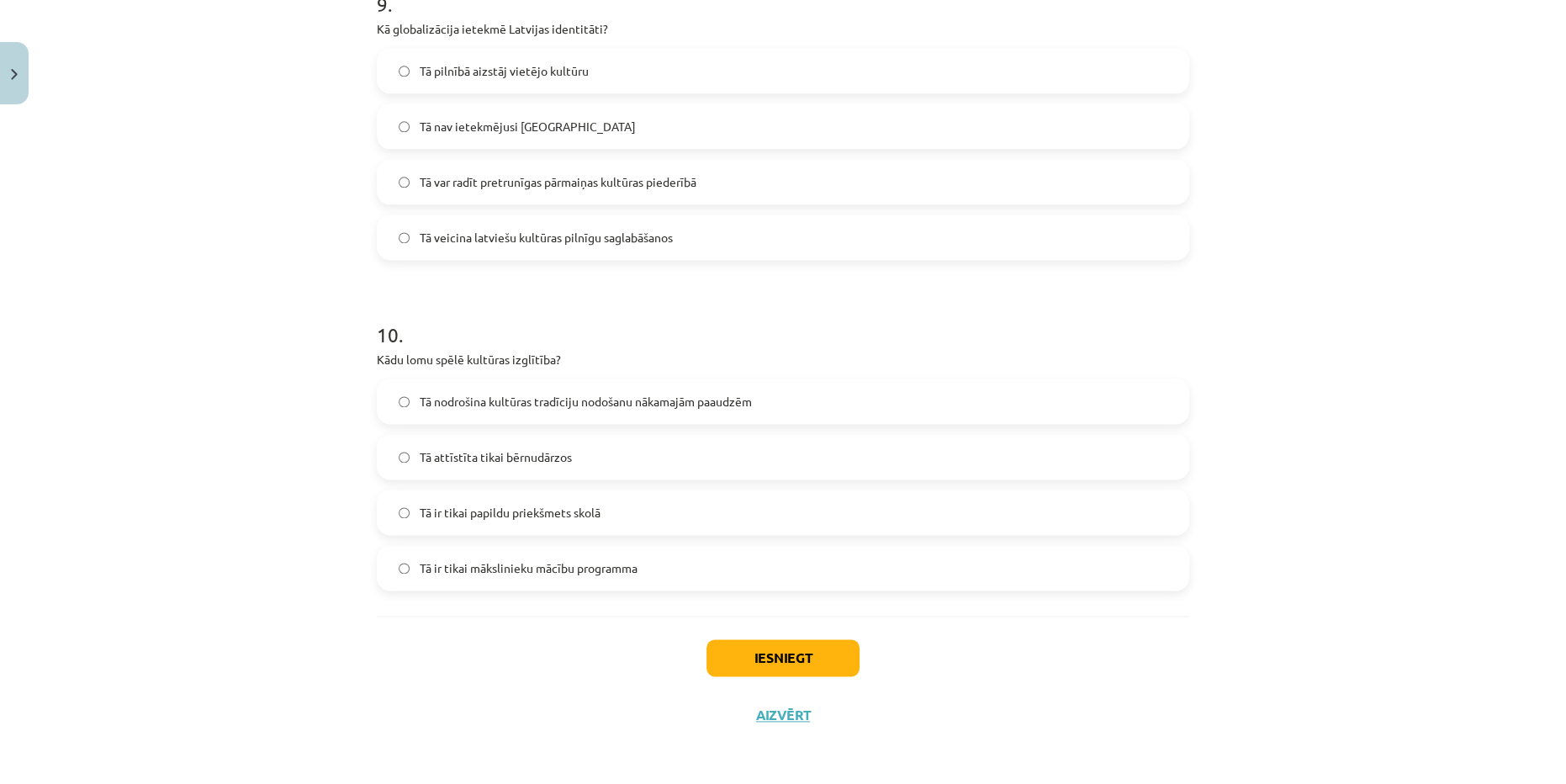
click at [621, 398] on span "Tā nodrošina kultūras tradīciju nodošanu nākamajām paaudzēm" at bounding box center [586, 401] width 332 height 17
click at [774, 639] on button "Iesniegt" at bounding box center [783, 657] width 153 height 37
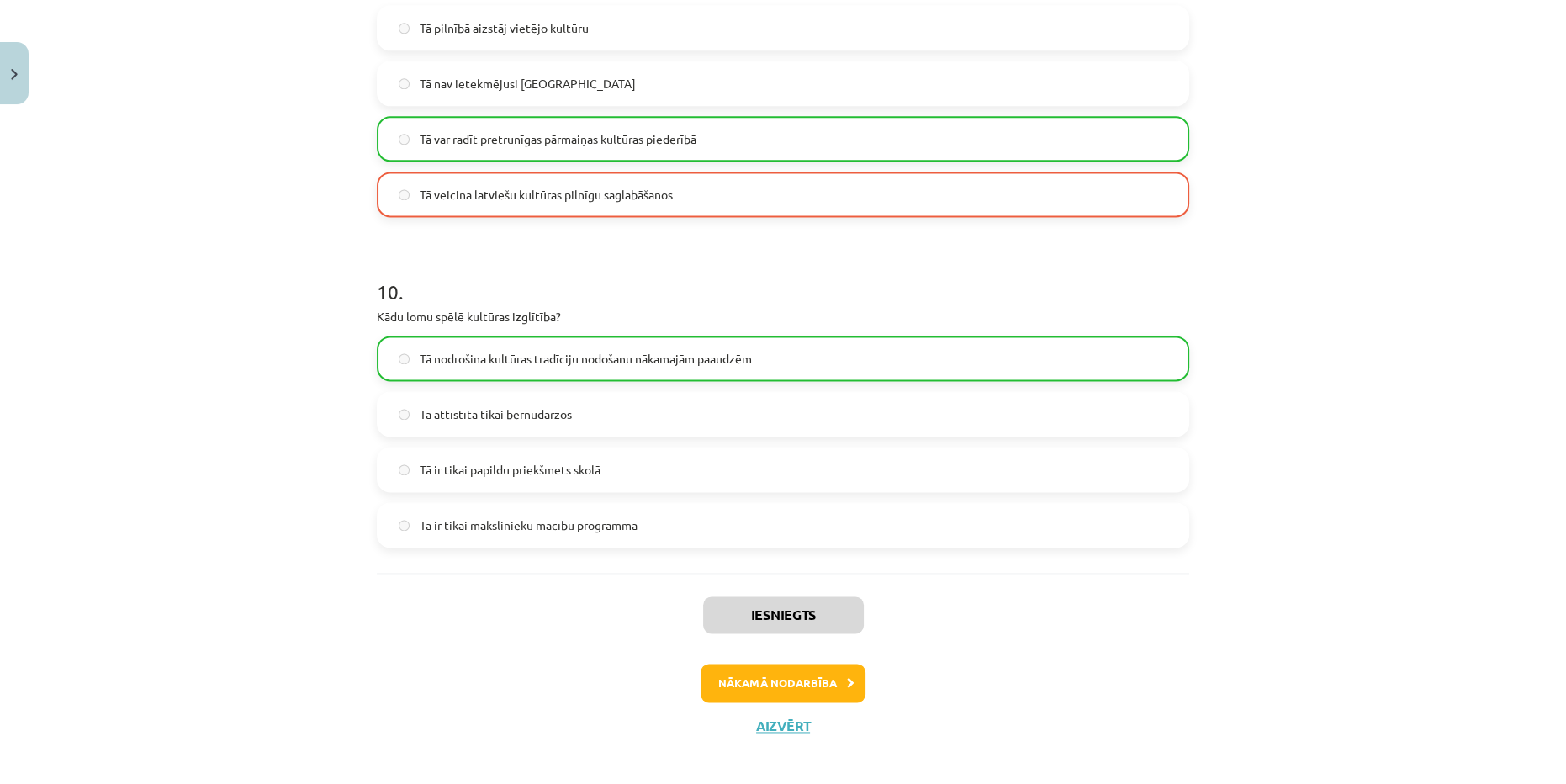
scroll to position [3068, 0]
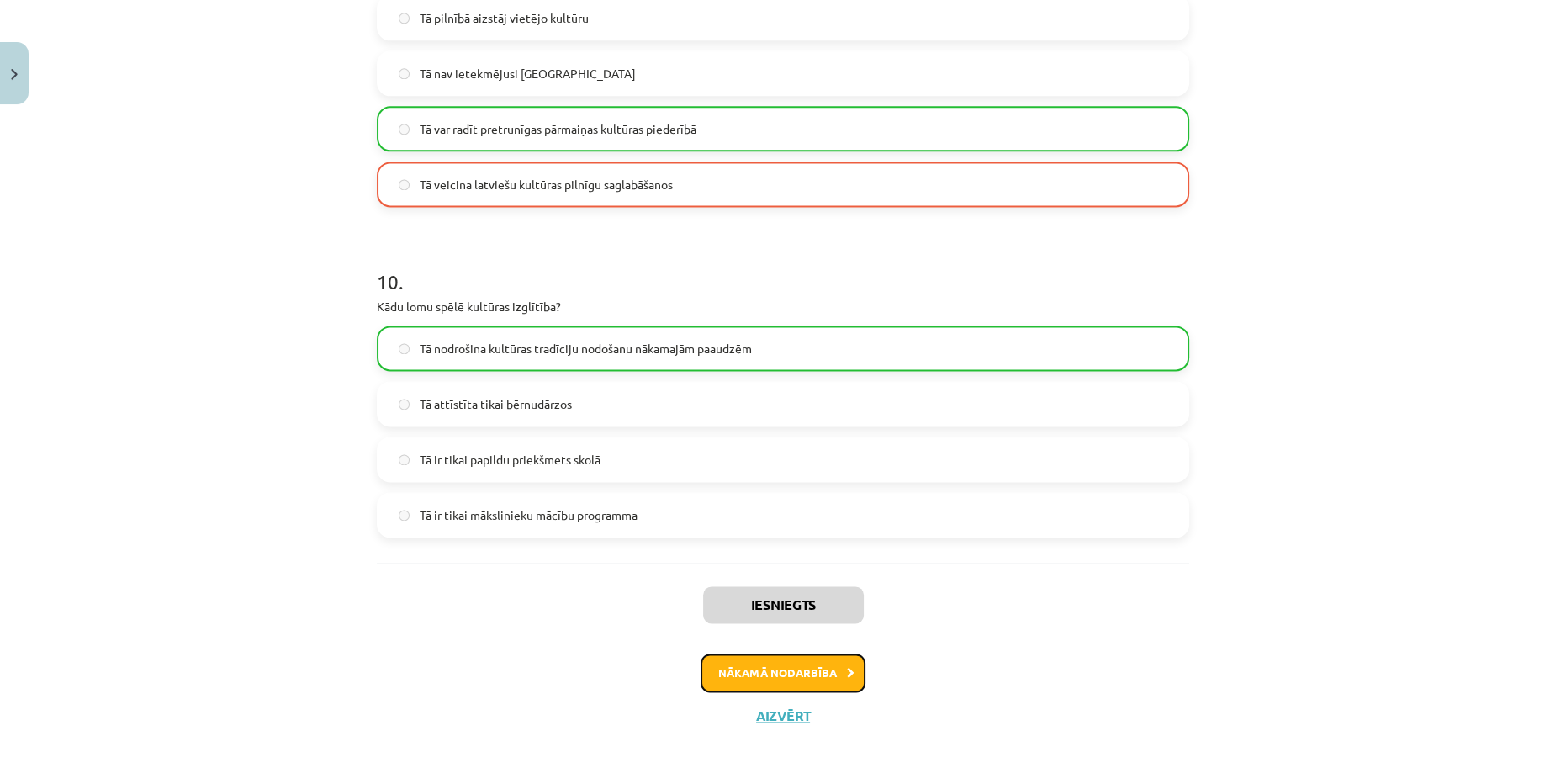
click at [801, 674] on button "Nākamā nodarbība" at bounding box center [783, 672] width 165 height 38
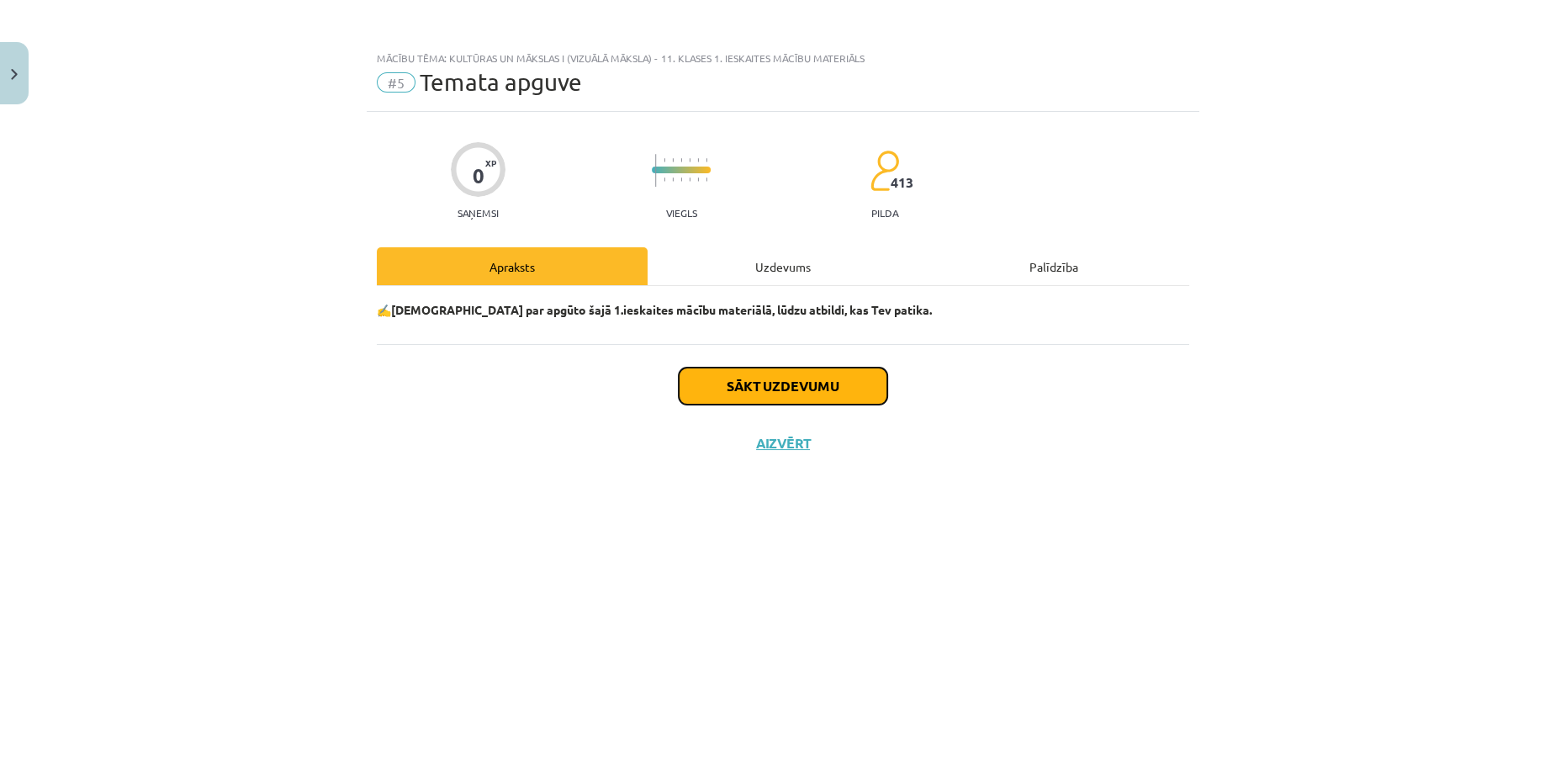
click at [827, 376] on button "Sākt uzdevumu" at bounding box center [783, 385] width 209 height 37
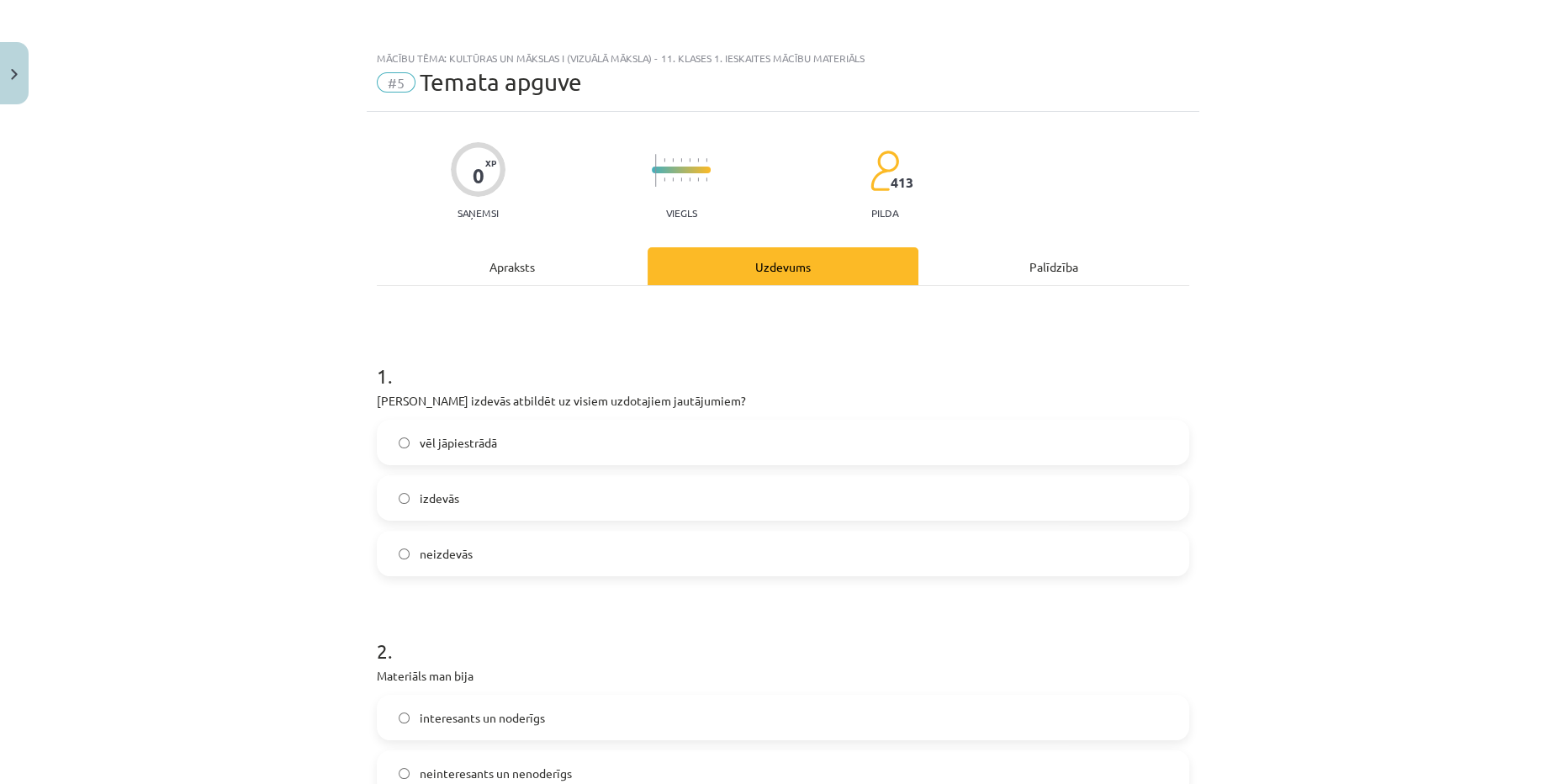
click at [527, 447] on label "vēl jāpiestrādā" at bounding box center [783, 442] width 809 height 42
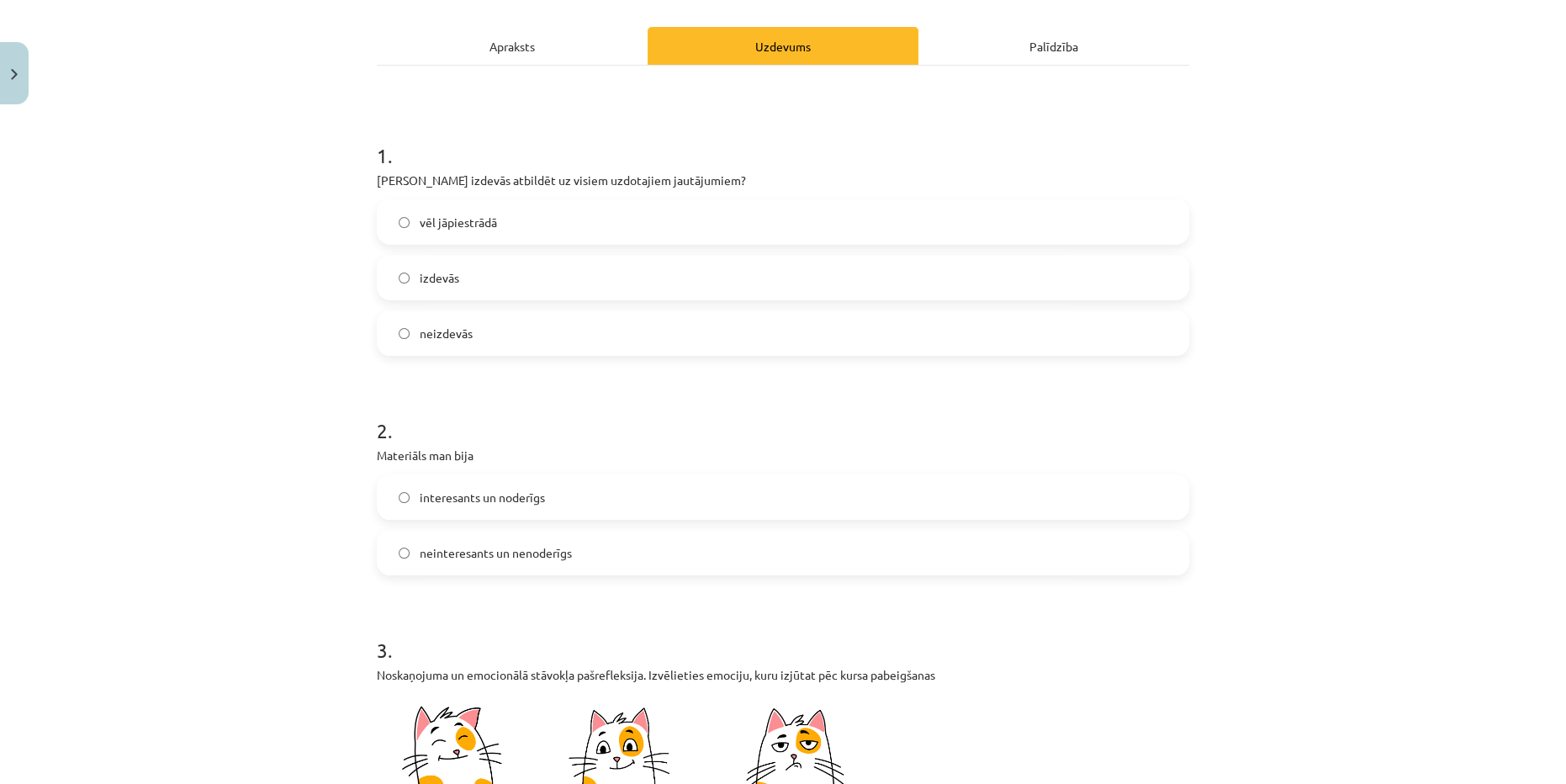
scroll to position [229, 0]
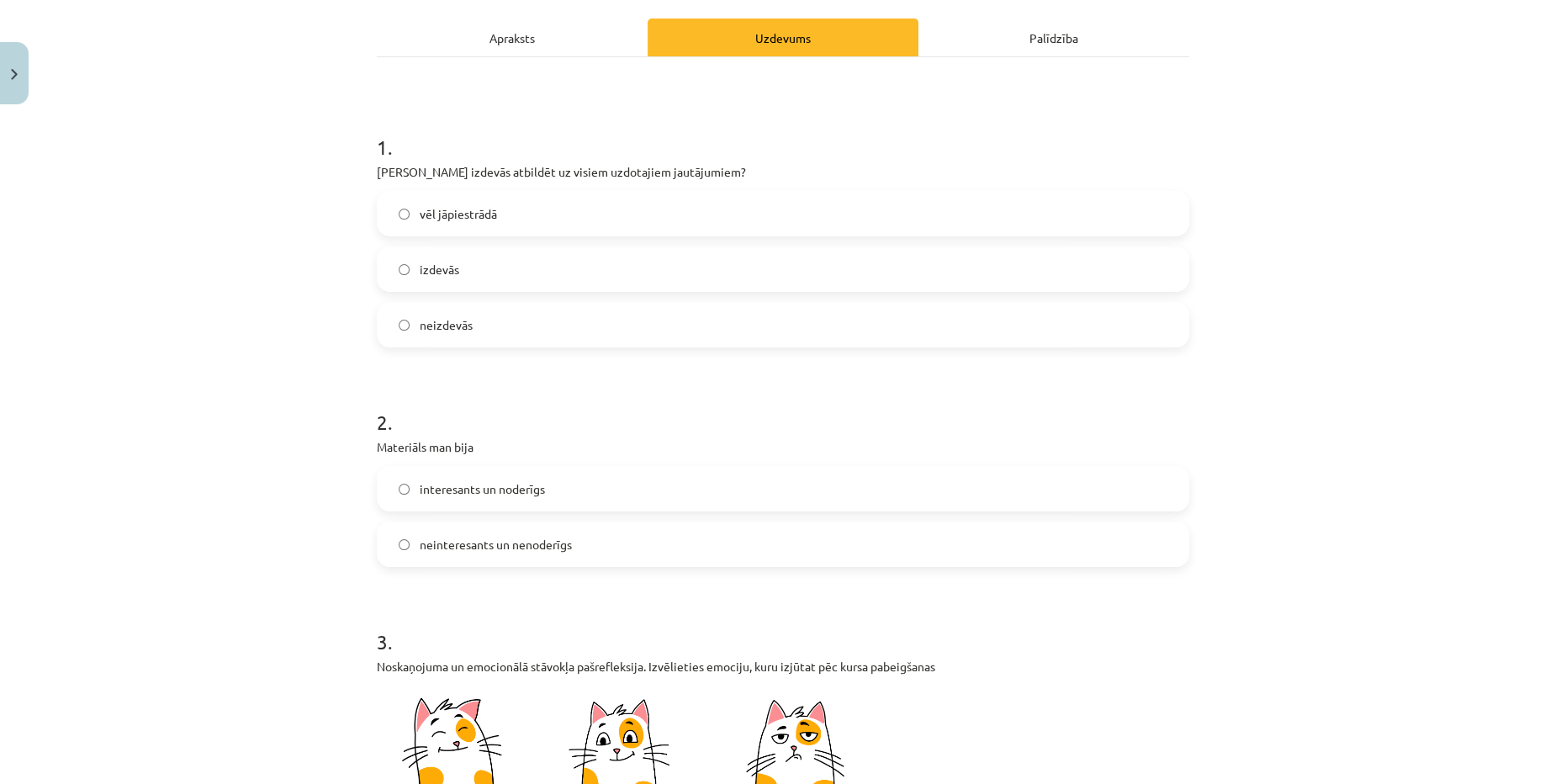
click at [599, 497] on label "interesants un noderīgs" at bounding box center [783, 489] width 809 height 42
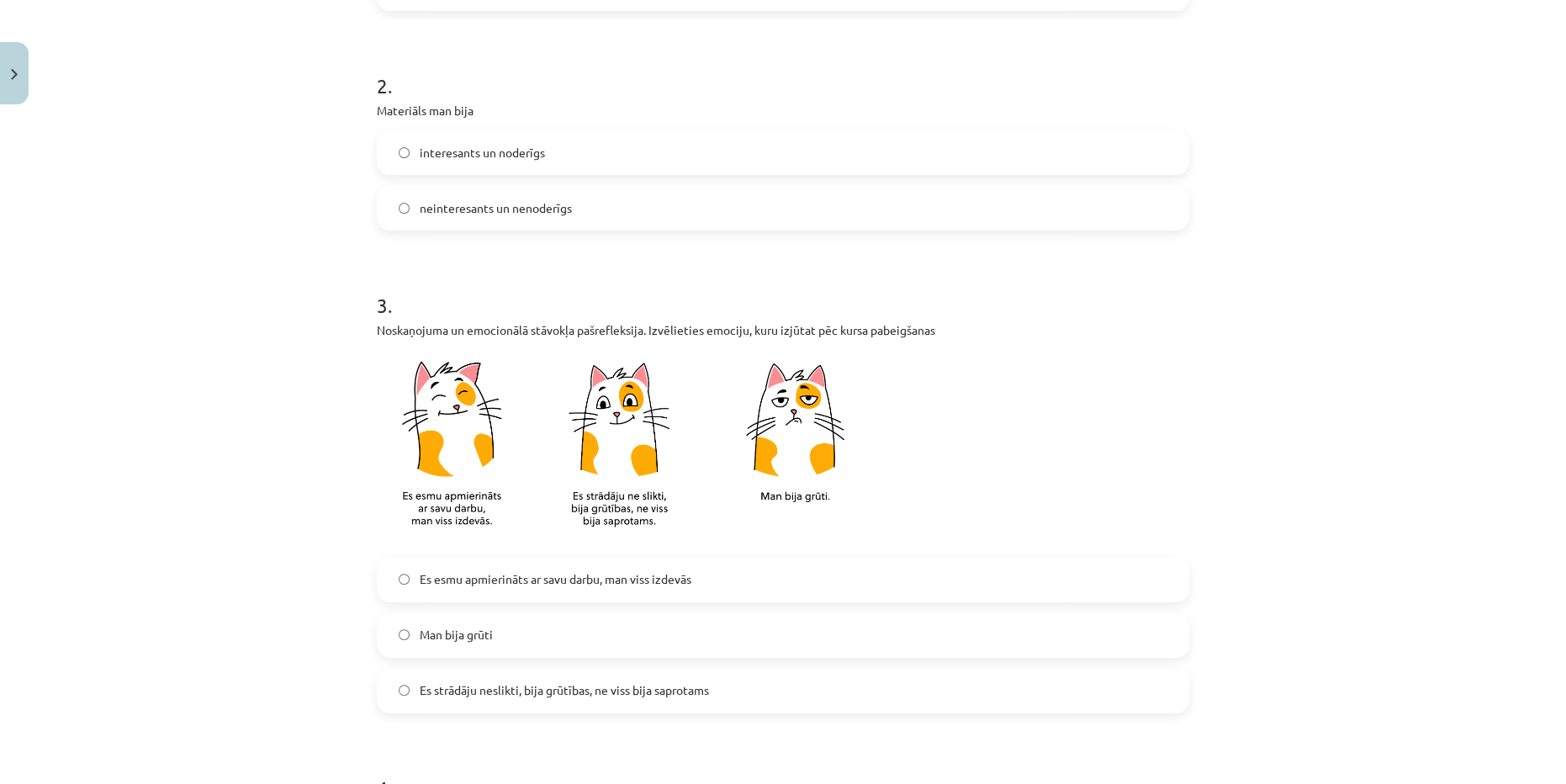
scroll to position [688, 0]
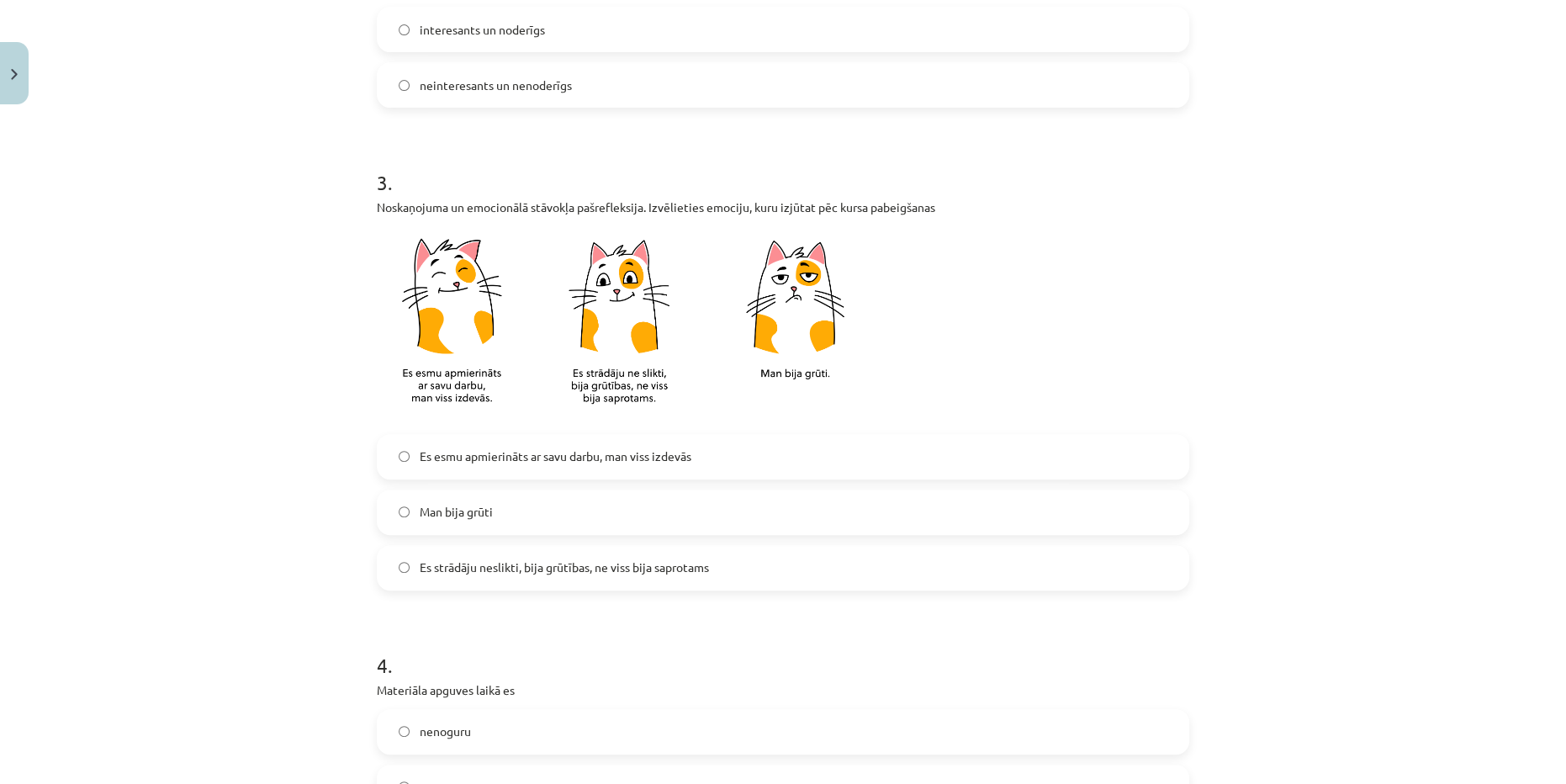
click at [673, 575] on label "Es strādāju neslikti, bija grūtības, ne viss bija saprotams" at bounding box center [783, 567] width 809 height 42
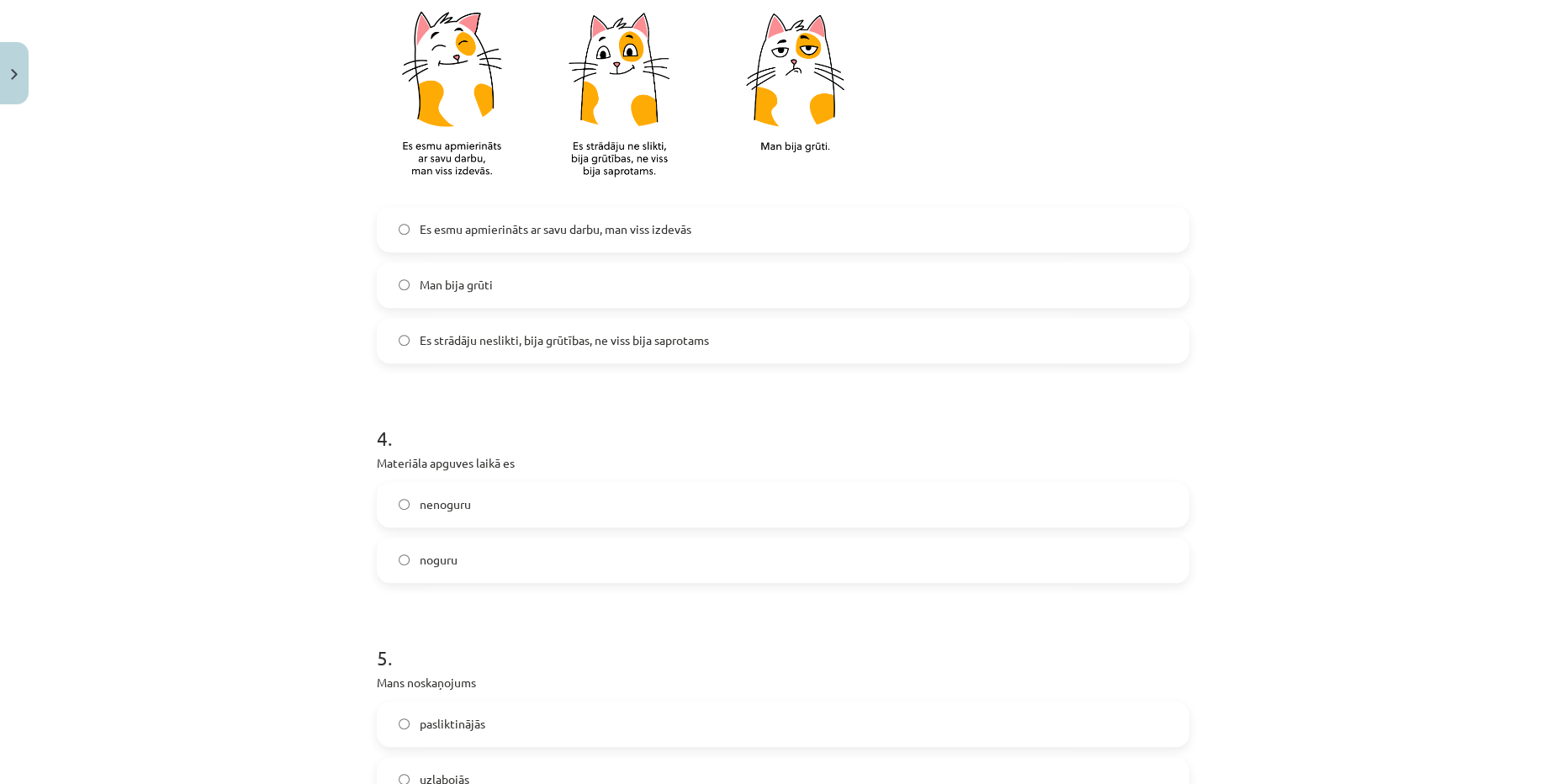
scroll to position [993, 0]
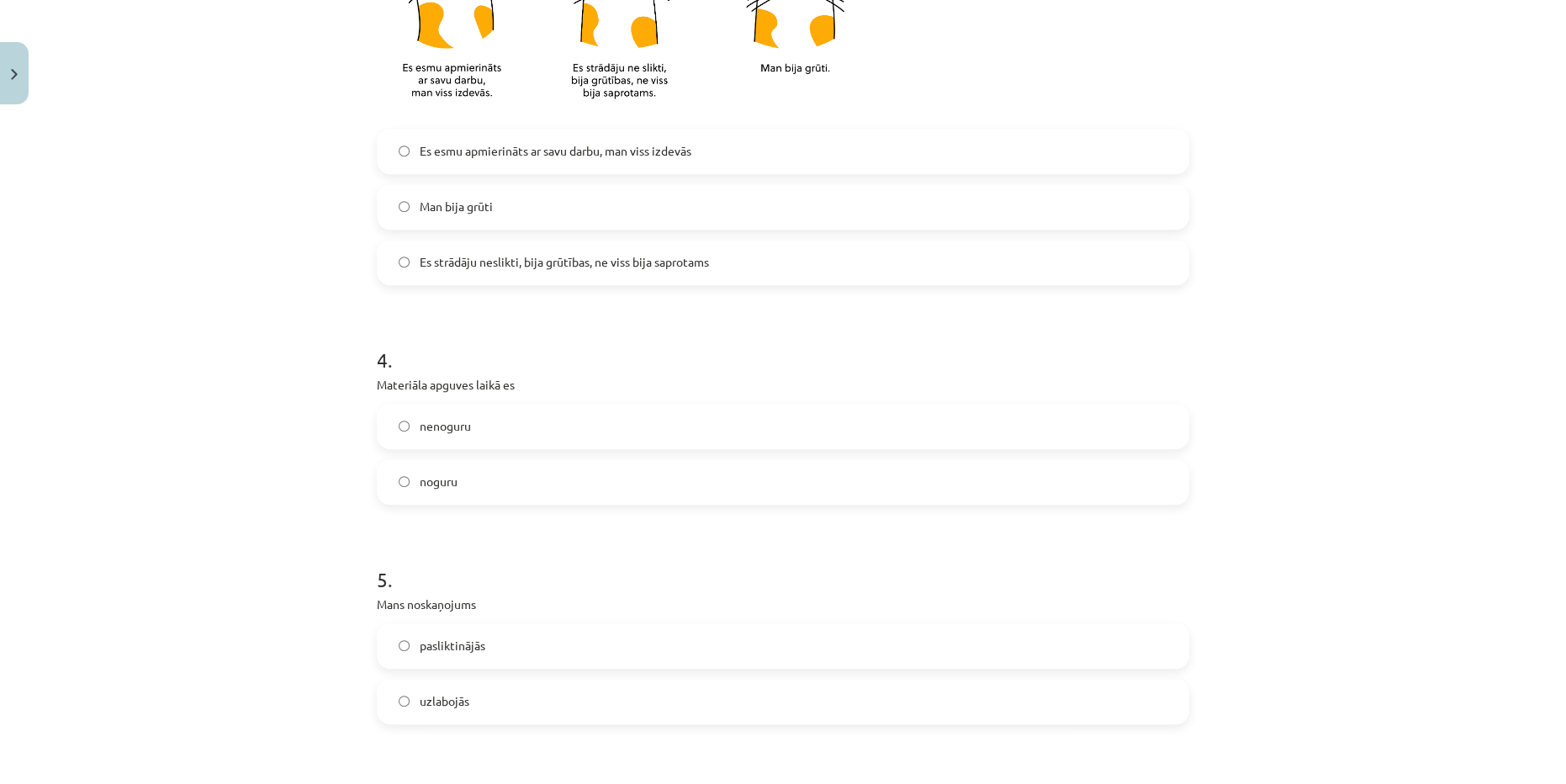
drag, startPoint x: 512, startPoint y: 477, endPoint x: 489, endPoint y: 395, distance: 85.2
click at [512, 477] on label "noguru" at bounding box center [783, 482] width 809 height 42
click at [482, 436] on label "nenoguru" at bounding box center [783, 427] width 809 height 42
click at [473, 489] on label "noguru" at bounding box center [783, 482] width 809 height 42
click at [479, 442] on label "nenoguru" at bounding box center [783, 427] width 809 height 42
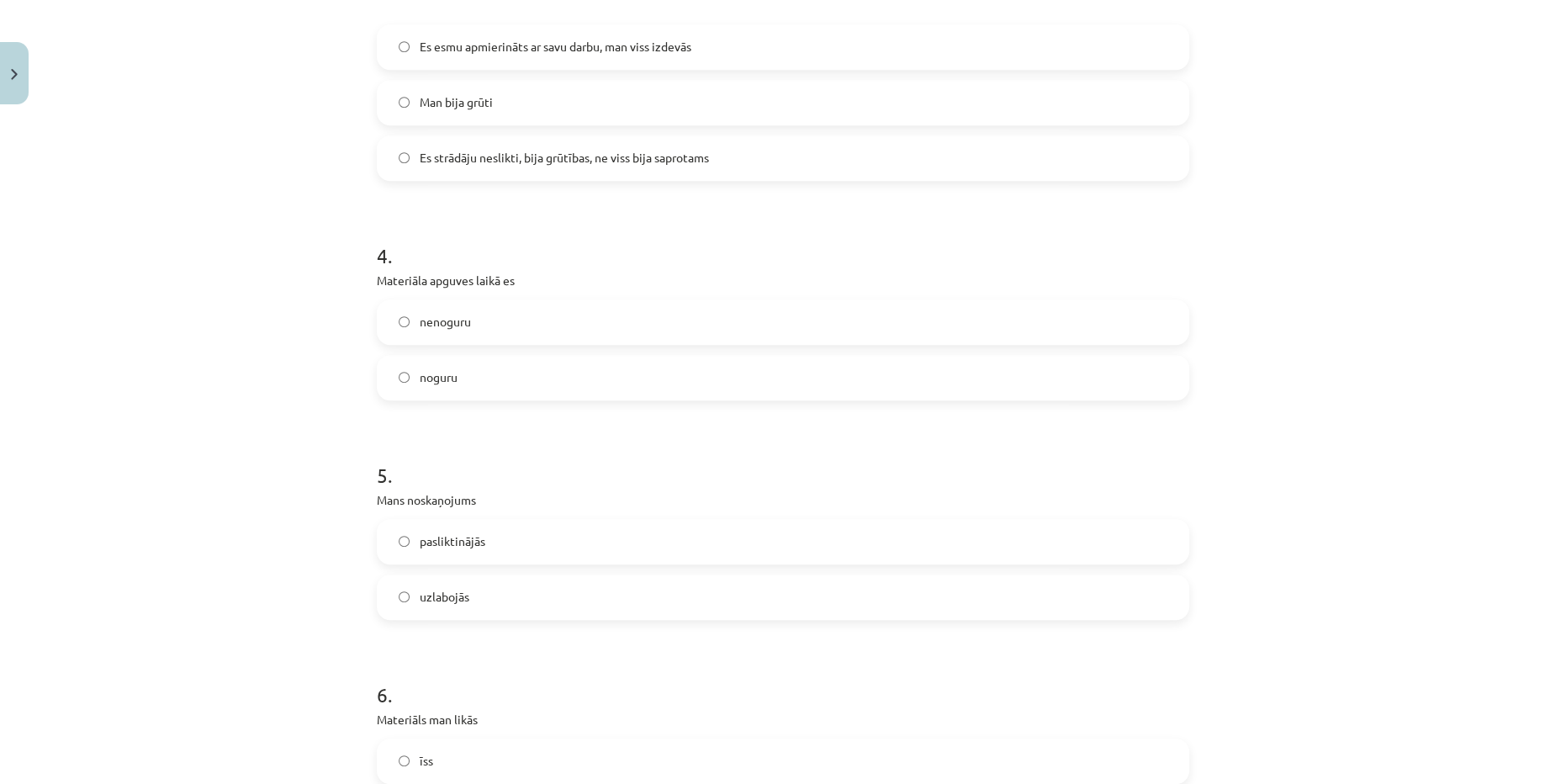
scroll to position [1223, 0]
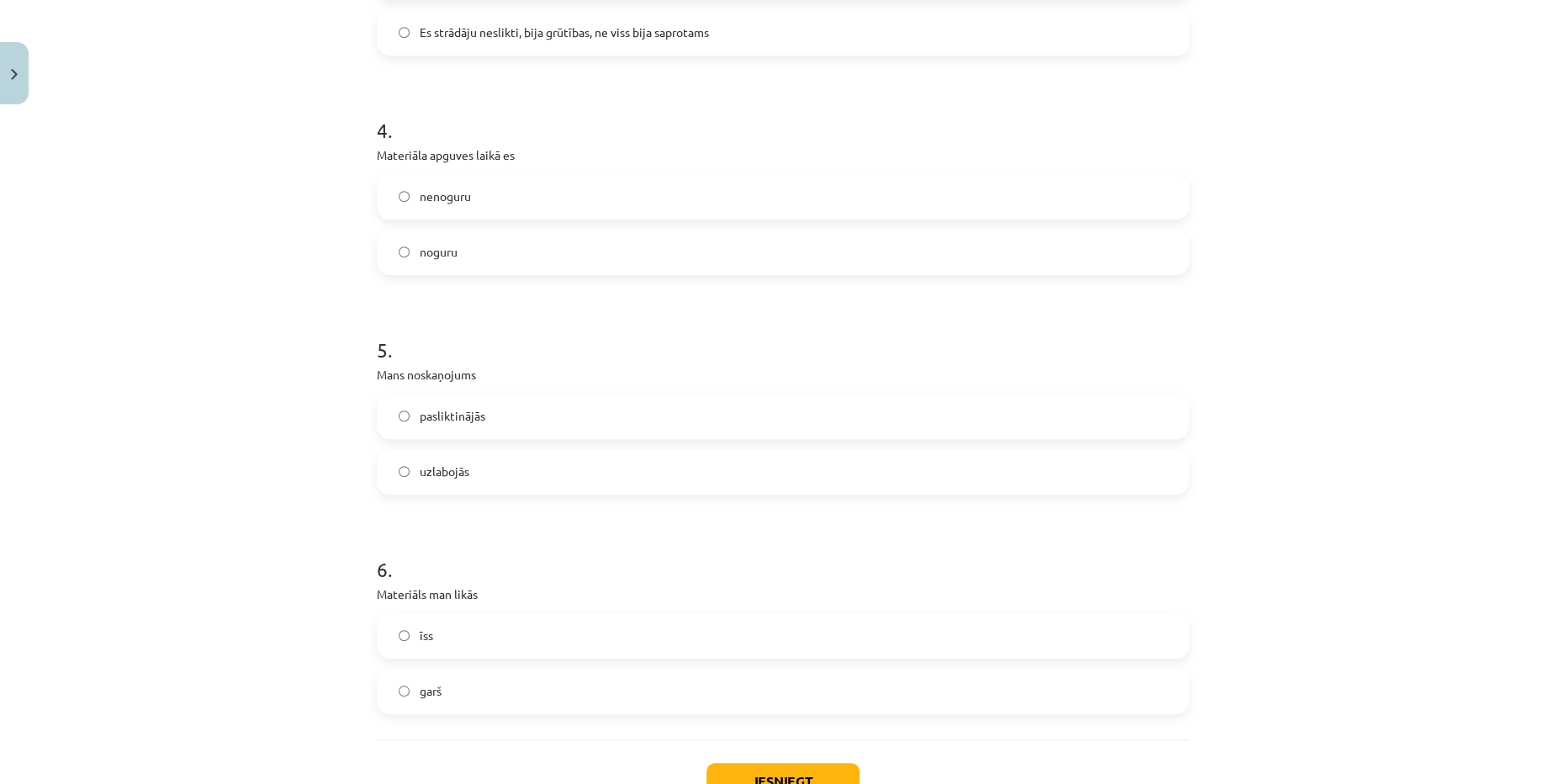
click at [499, 482] on label "uzlabojās" at bounding box center [783, 472] width 809 height 42
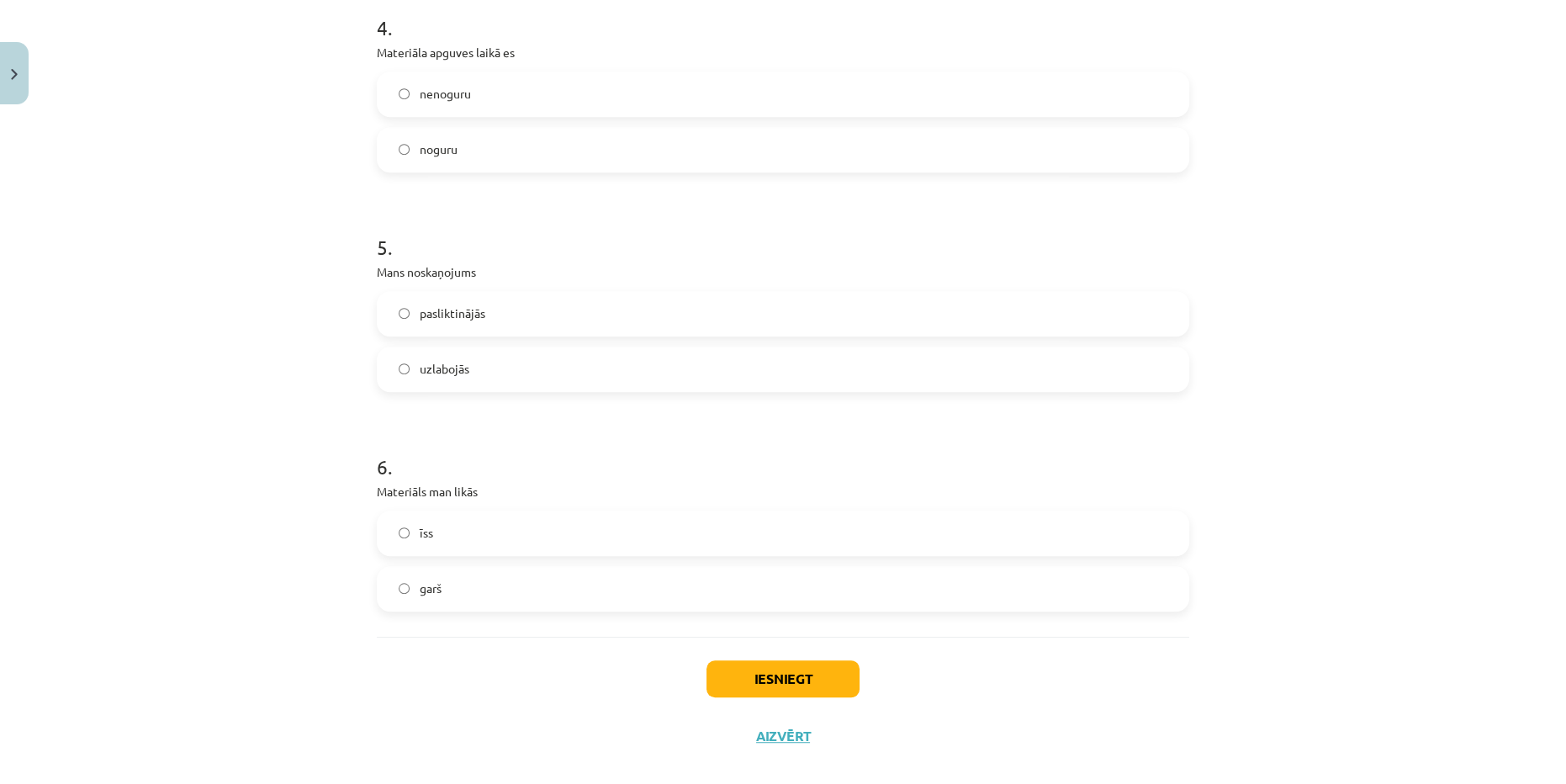
scroll to position [1346, 0]
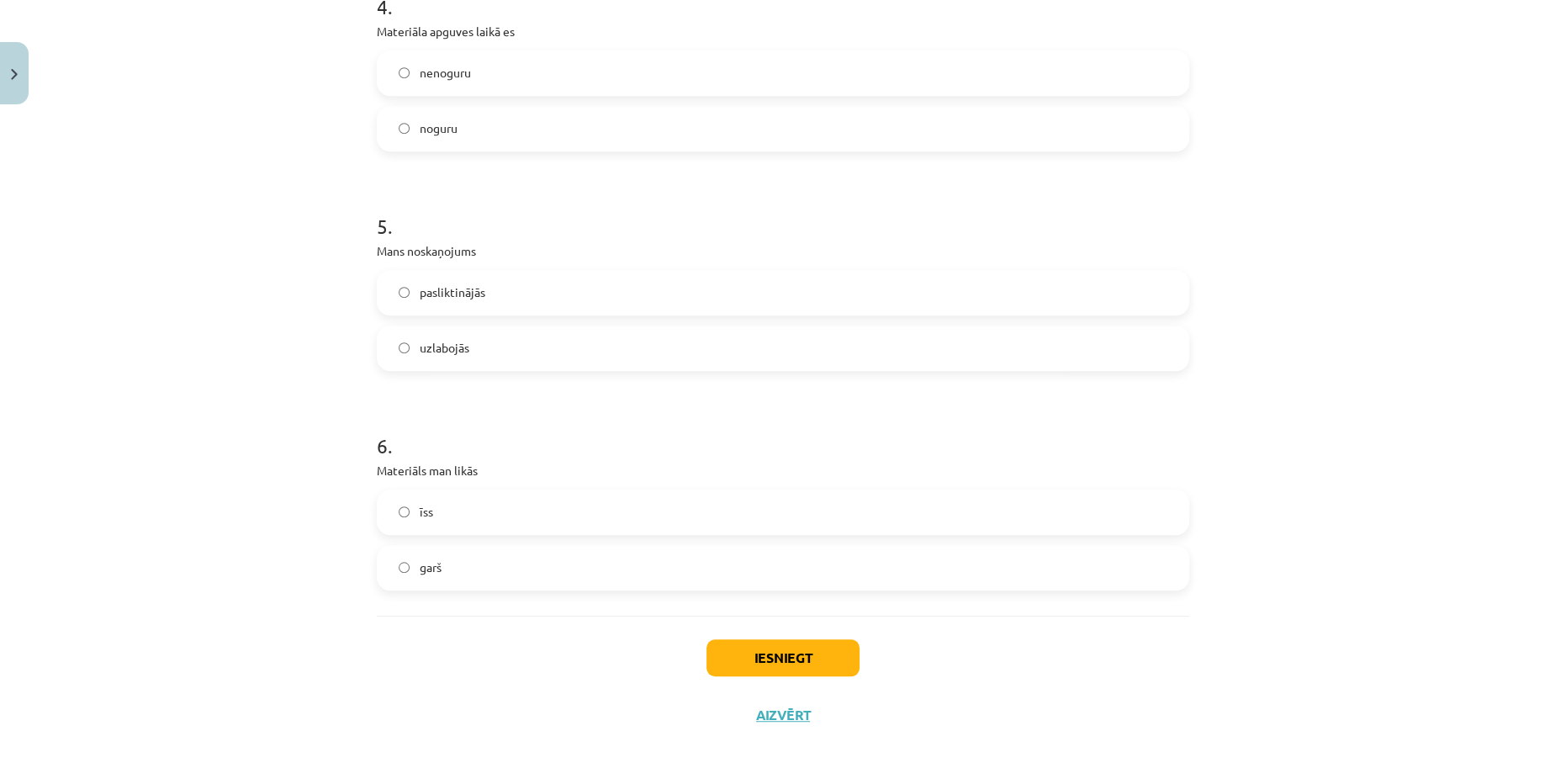
click at [498, 523] on label "īss" at bounding box center [783, 512] width 809 height 42
click at [747, 652] on button "Iesniegt" at bounding box center [783, 657] width 153 height 37
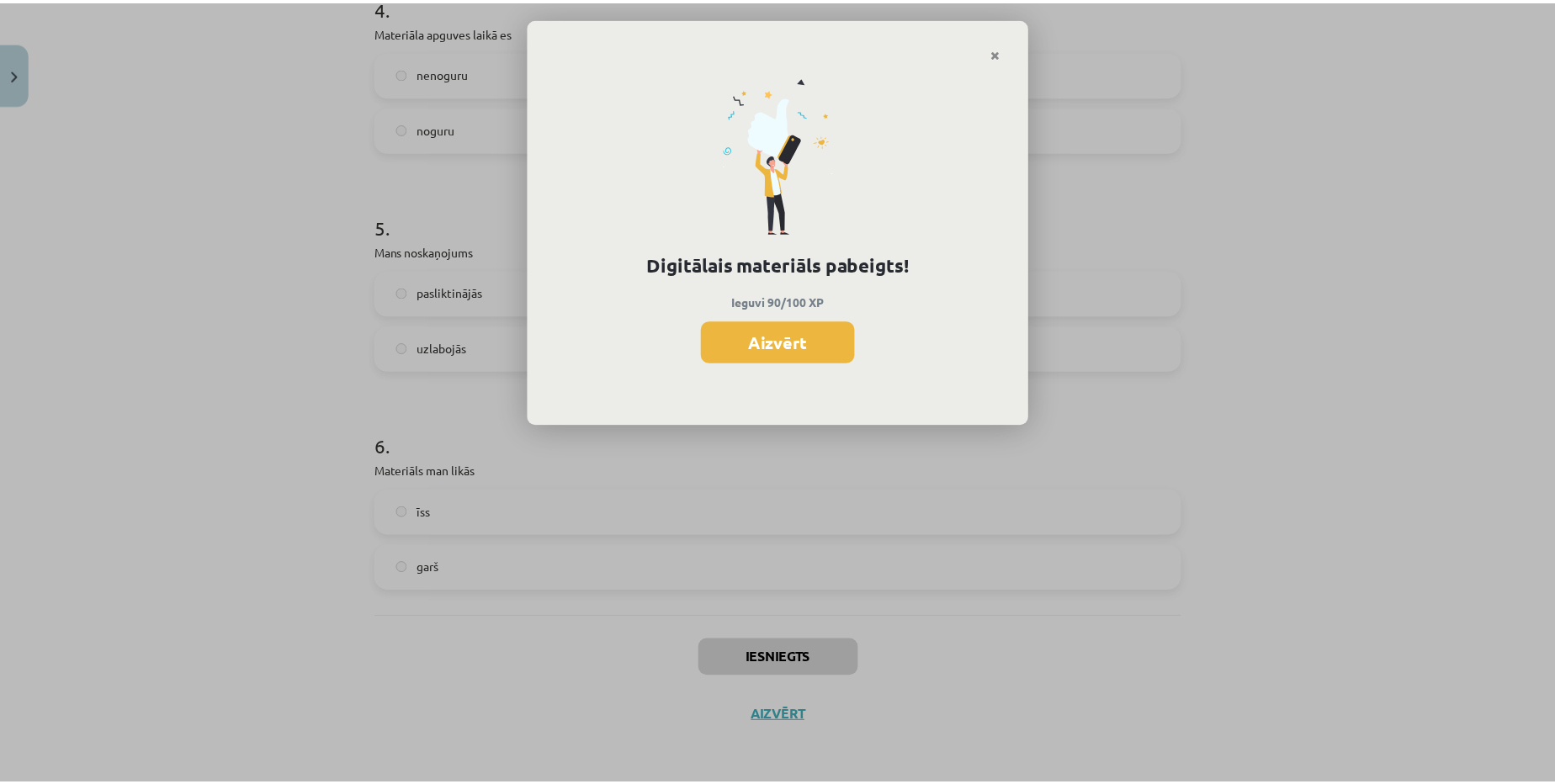
scroll to position [364, 0]
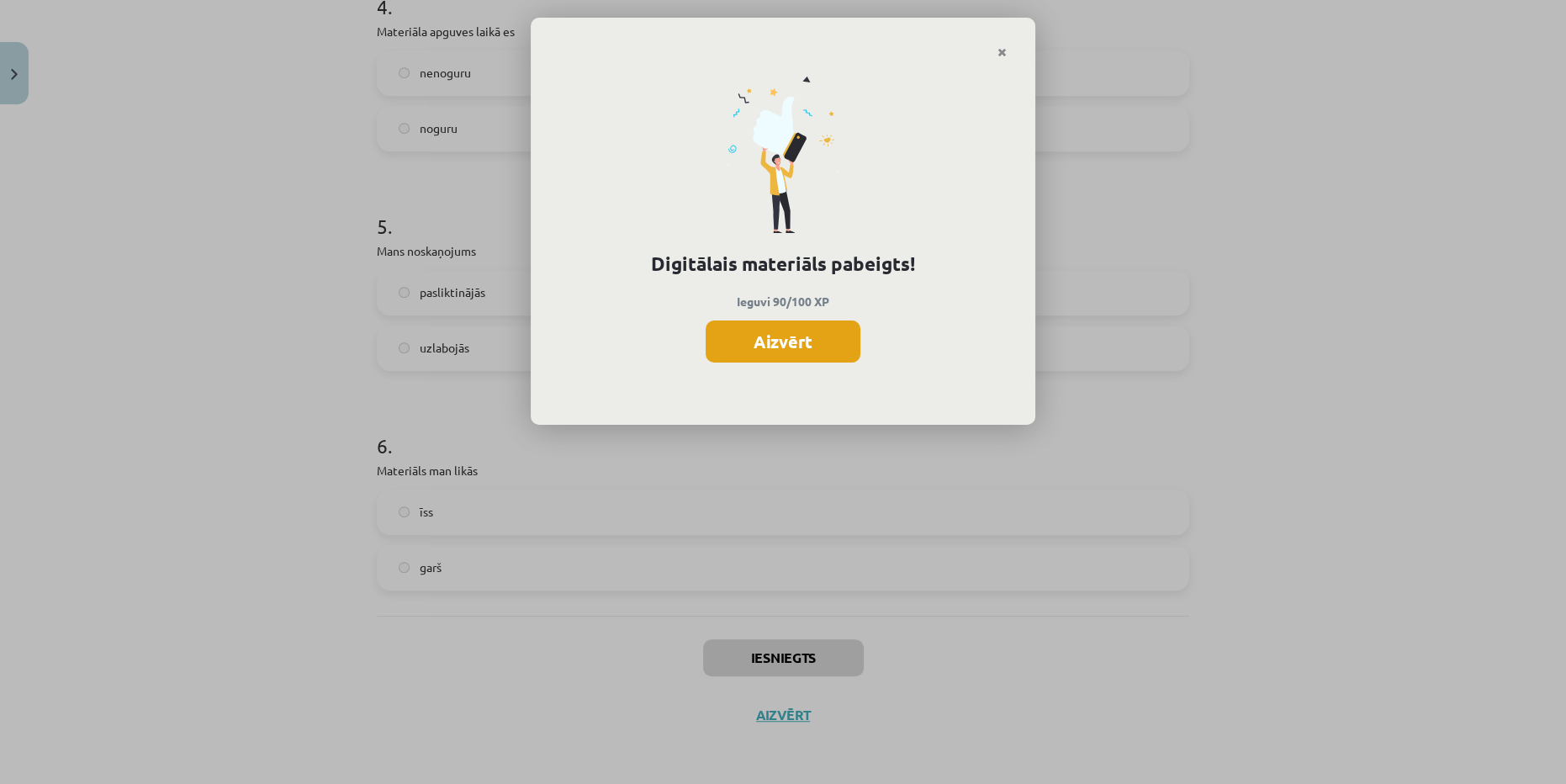
click at [825, 328] on button "Aizvērt" at bounding box center [783, 342] width 155 height 42
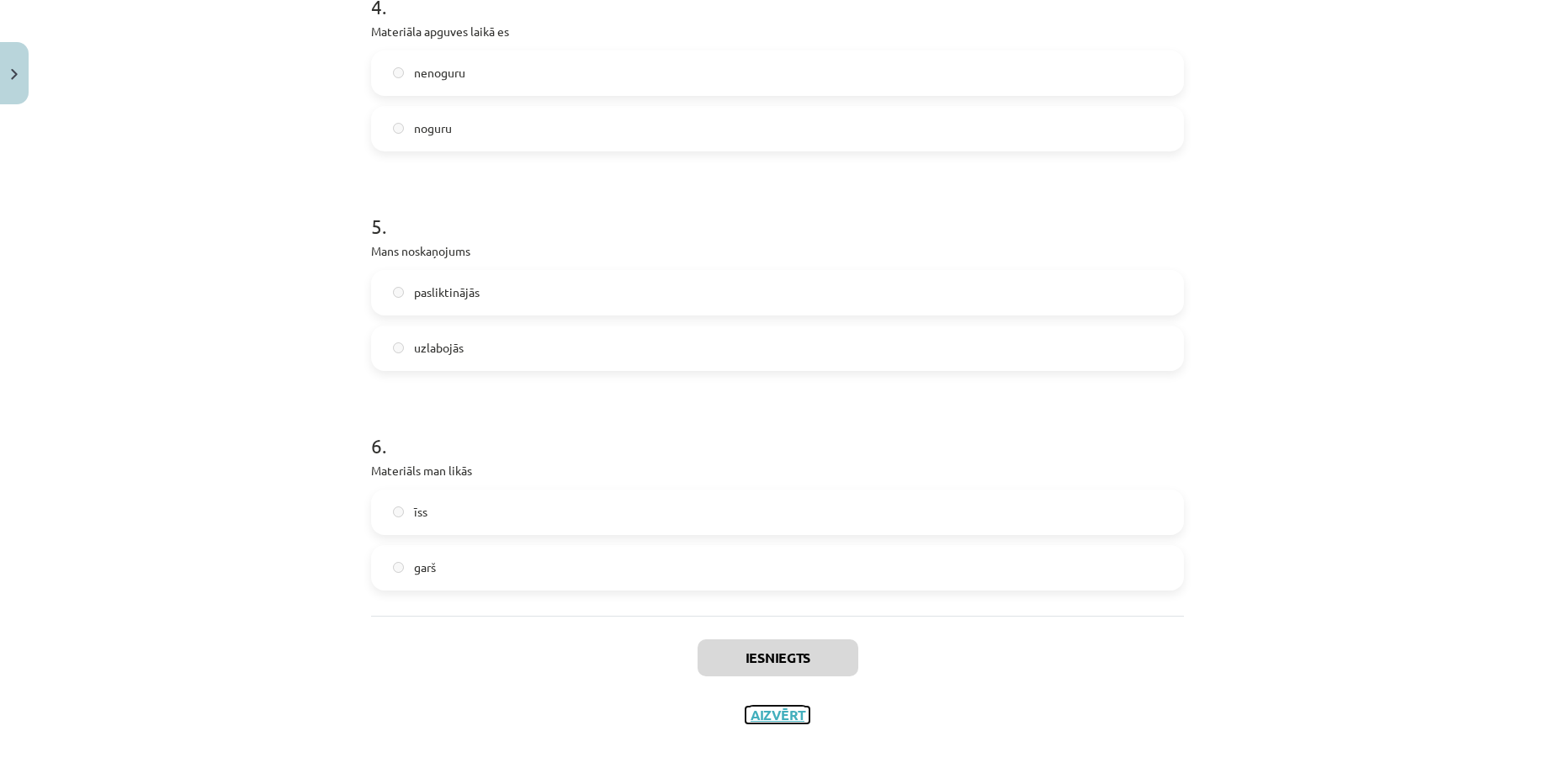
click at [785, 711] on button "Aizvērt" at bounding box center [777, 714] width 64 height 17
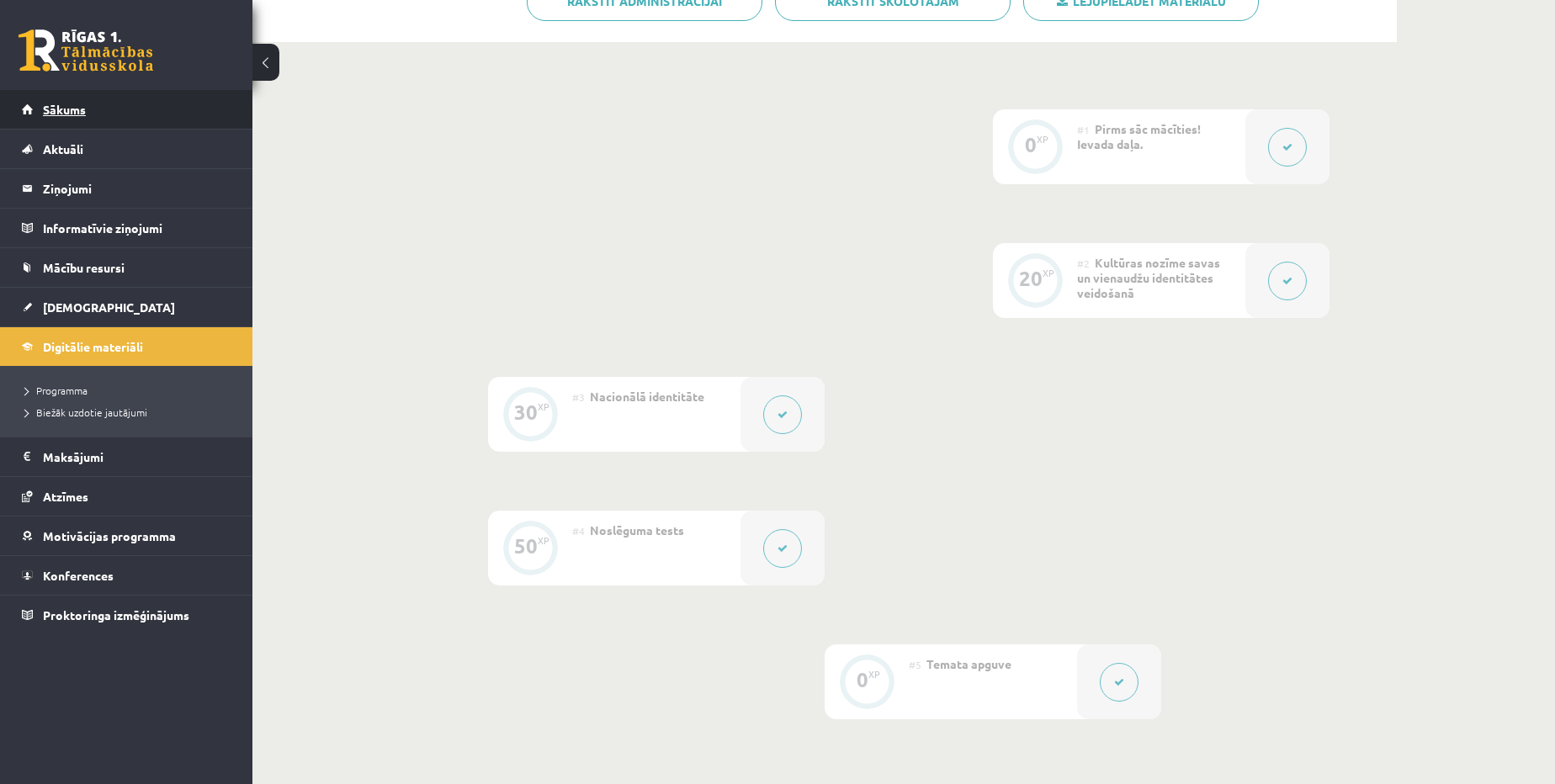
click at [91, 106] on link "Sākums" at bounding box center [127, 109] width 210 height 38
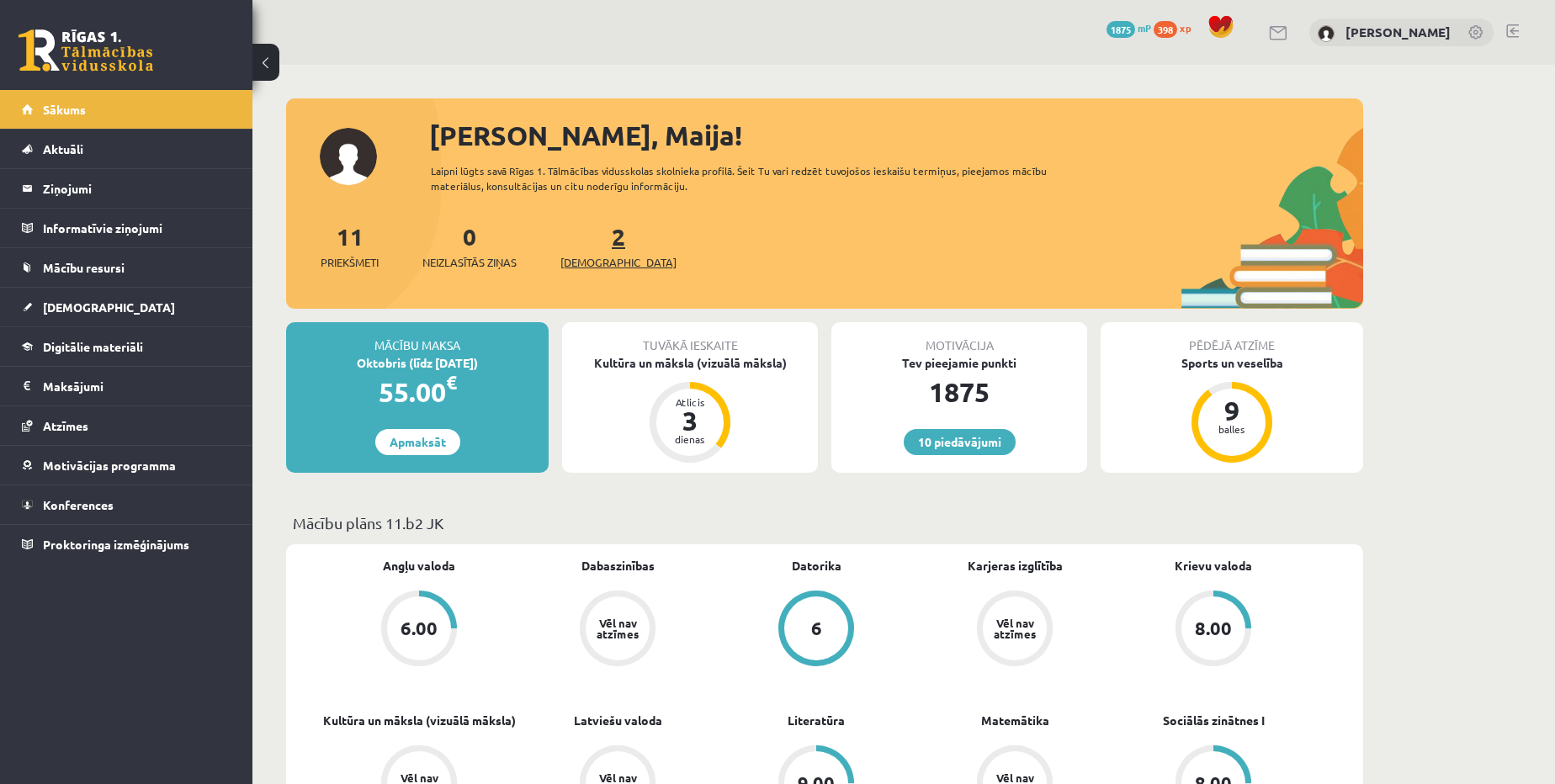
click at [596, 266] on span "[DEMOGRAPHIC_DATA]" at bounding box center [618, 262] width 116 height 17
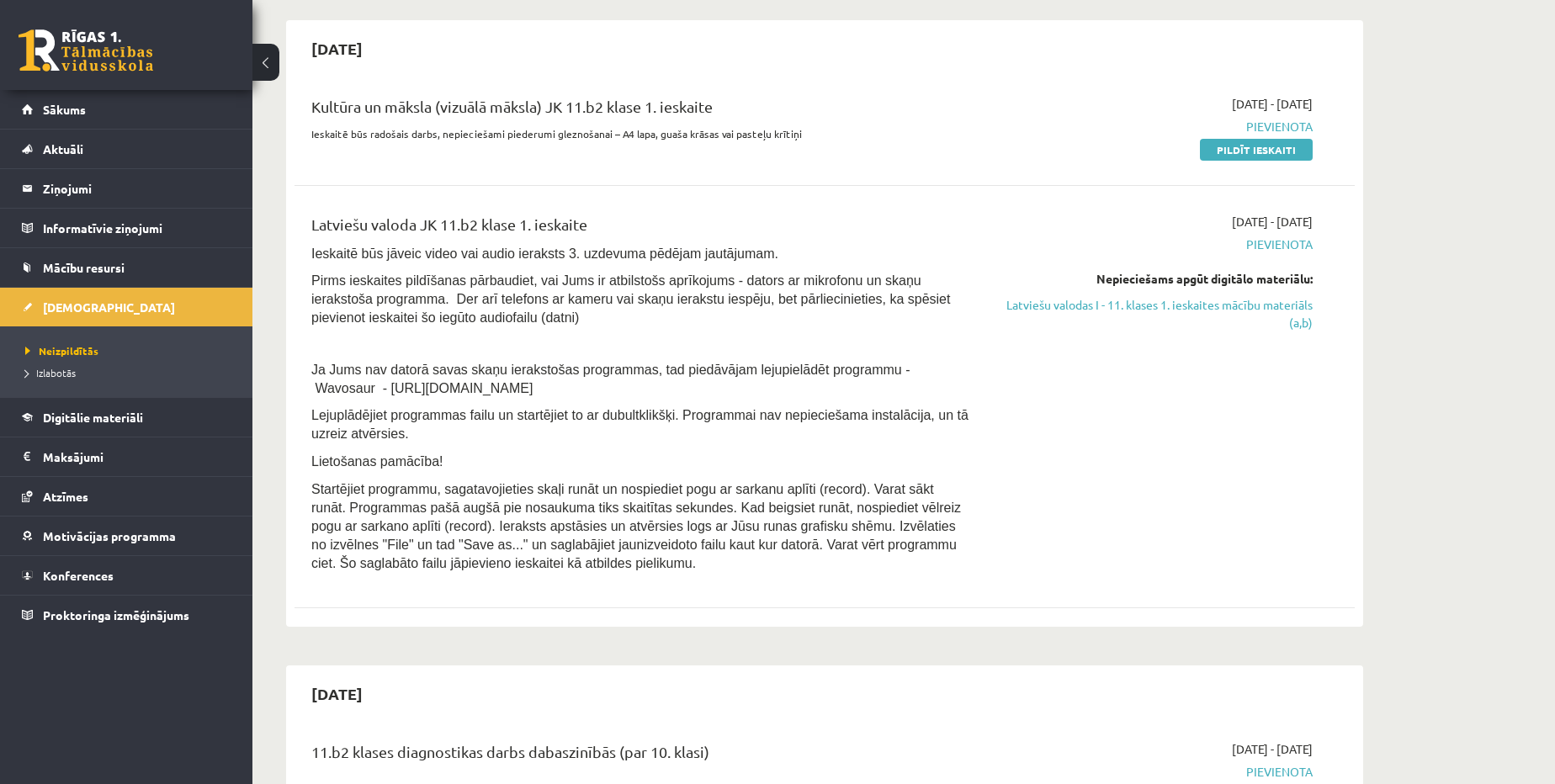
scroll to position [152, 0]
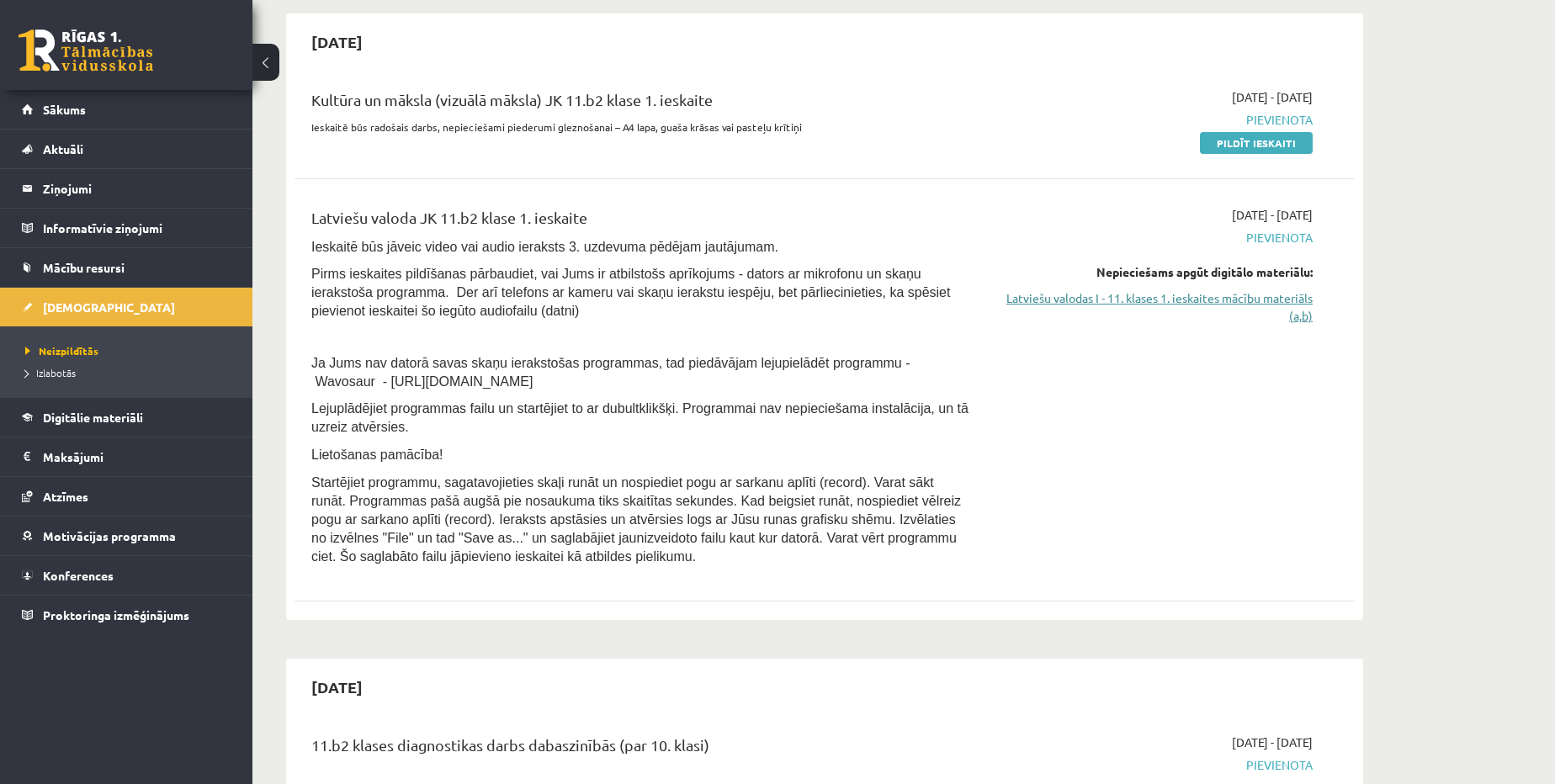
click at [1135, 298] on link "Latviešu valodas I - 11. klases 1. ieskaites mācību materiāls (a,b)" at bounding box center [1154, 307] width 317 height 35
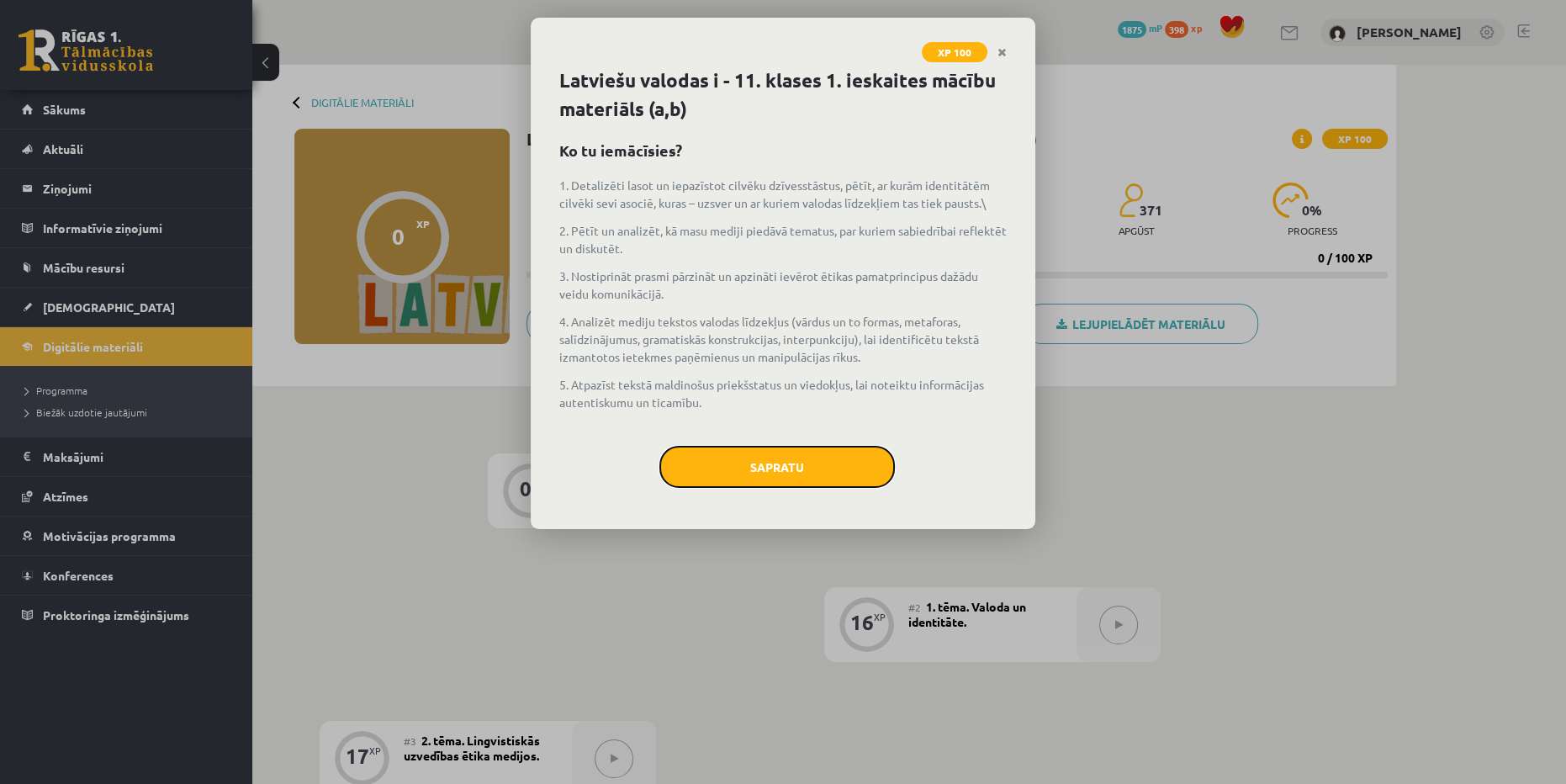
click at [843, 474] on button "Sapratu" at bounding box center [776, 467] width 235 height 42
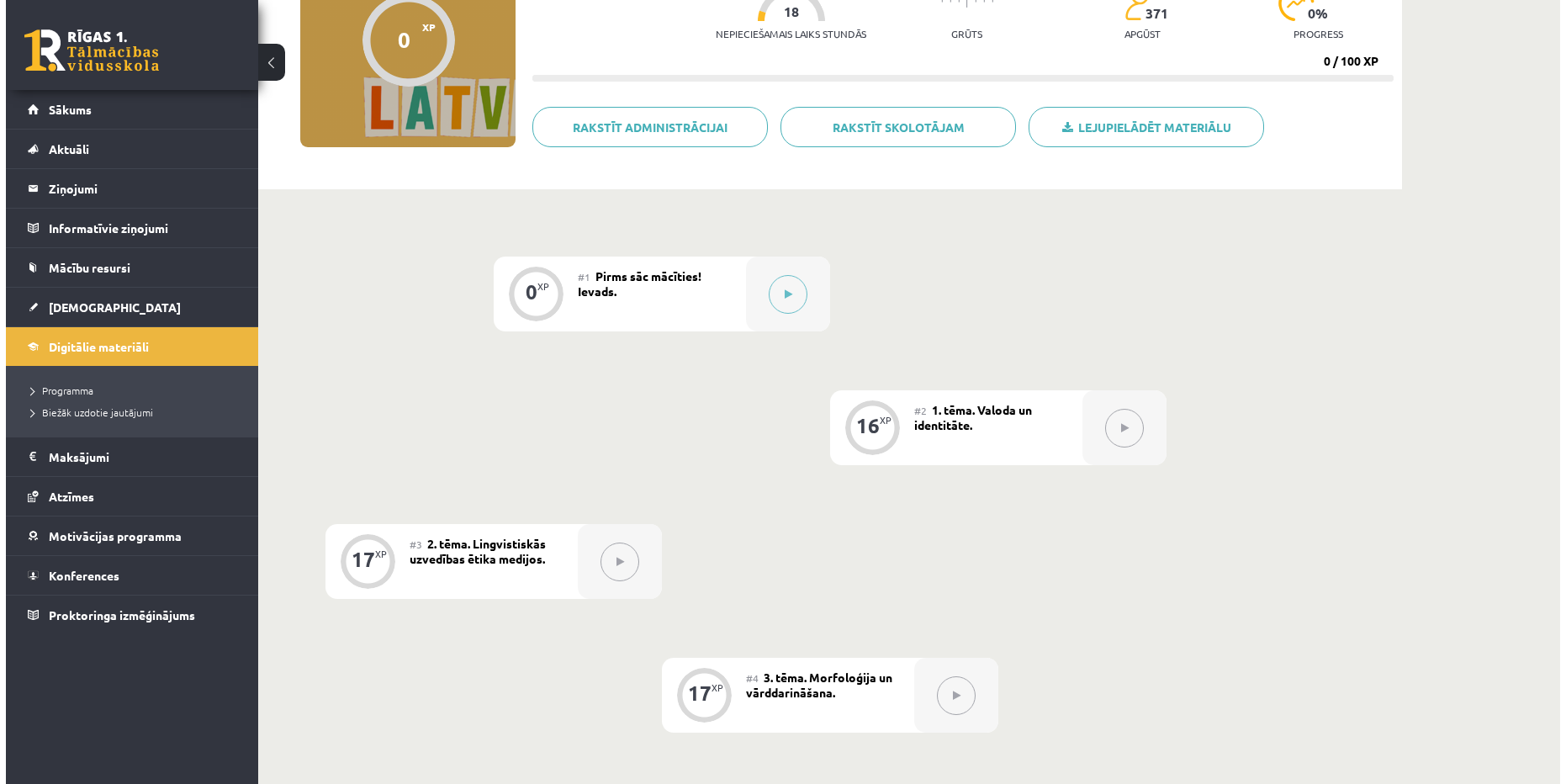
scroll to position [171, 0]
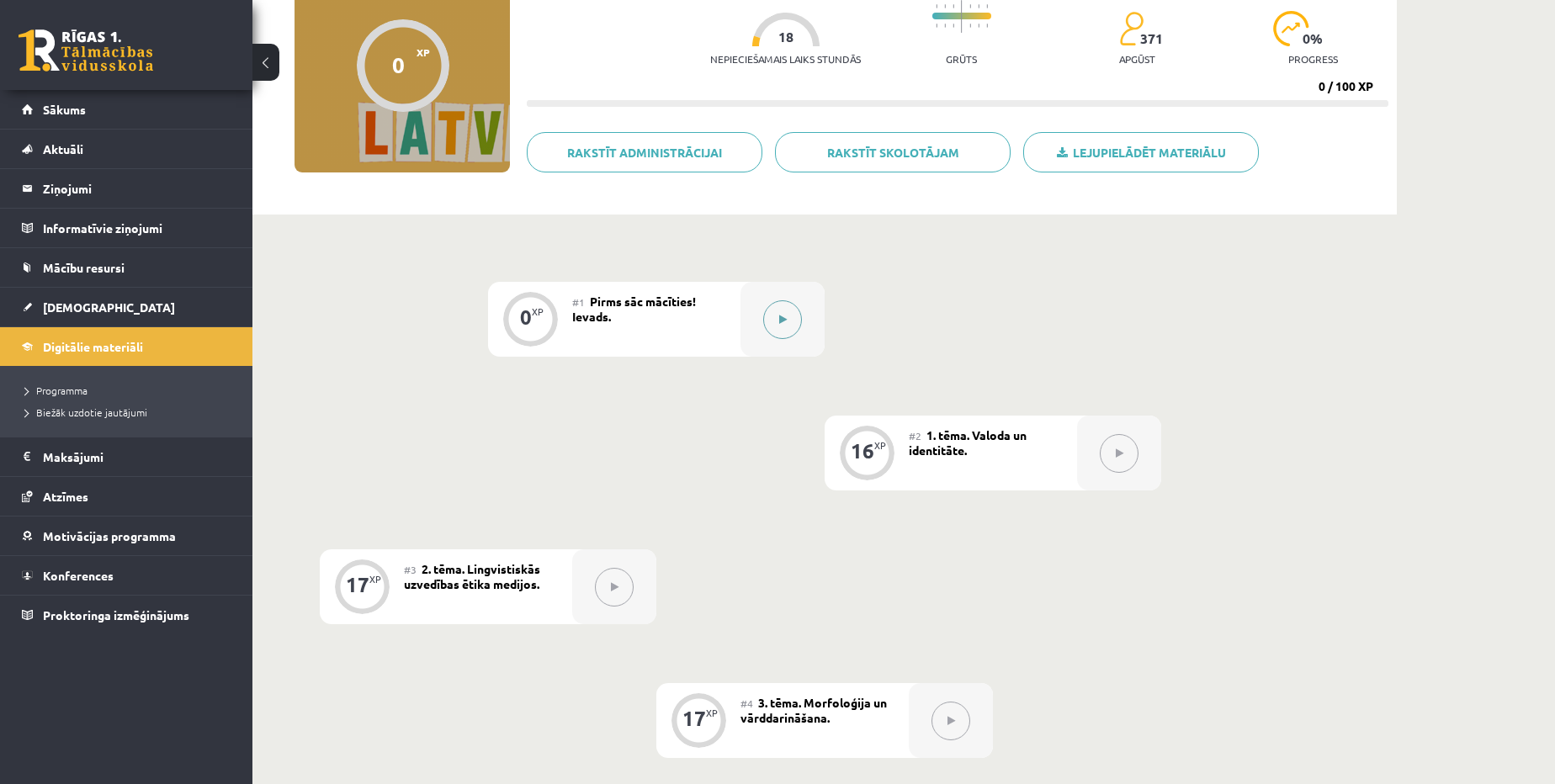
click at [784, 332] on button at bounding box center [783, 319] width 38 height 38
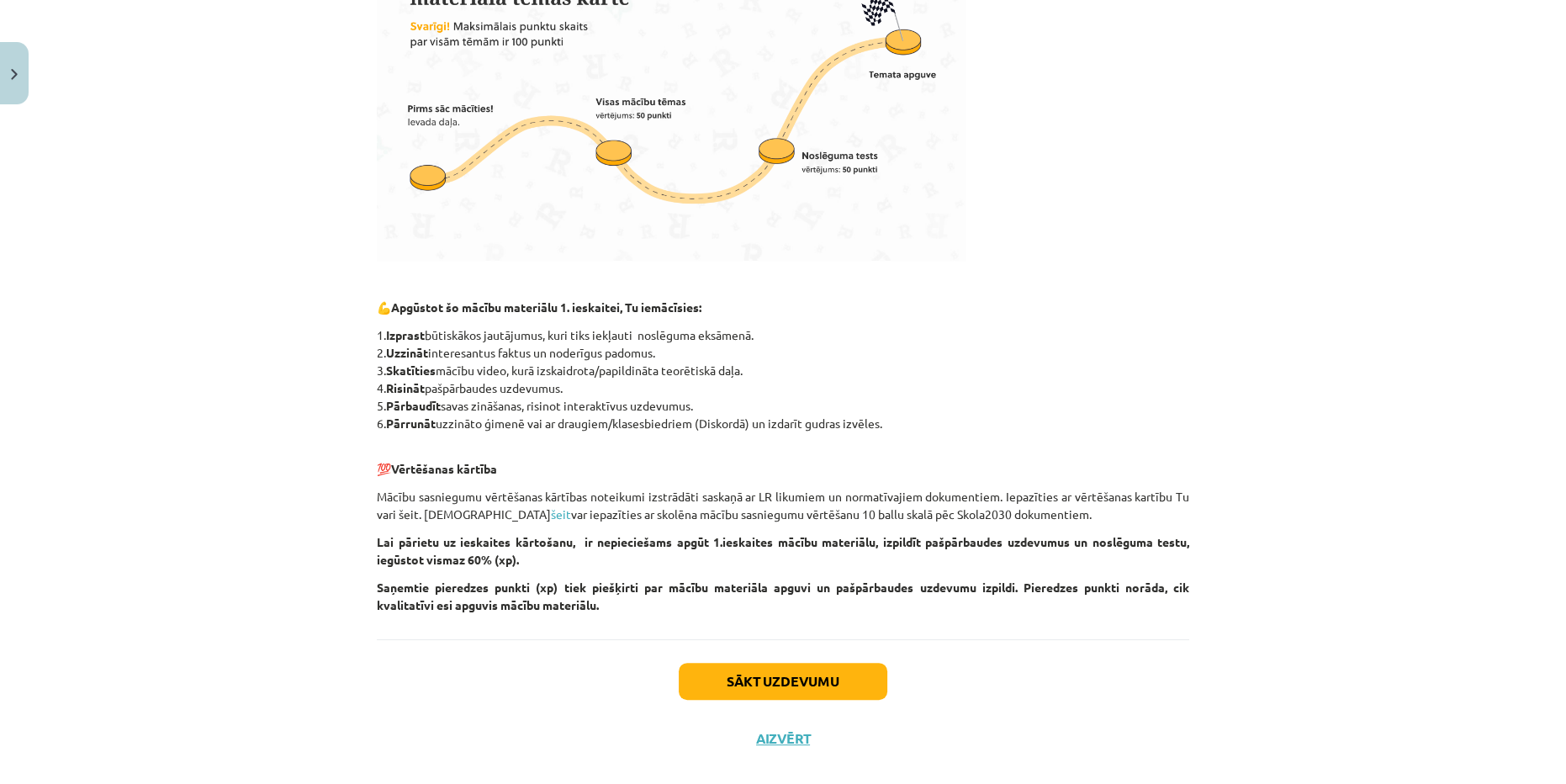
scroll to position [573, 0]
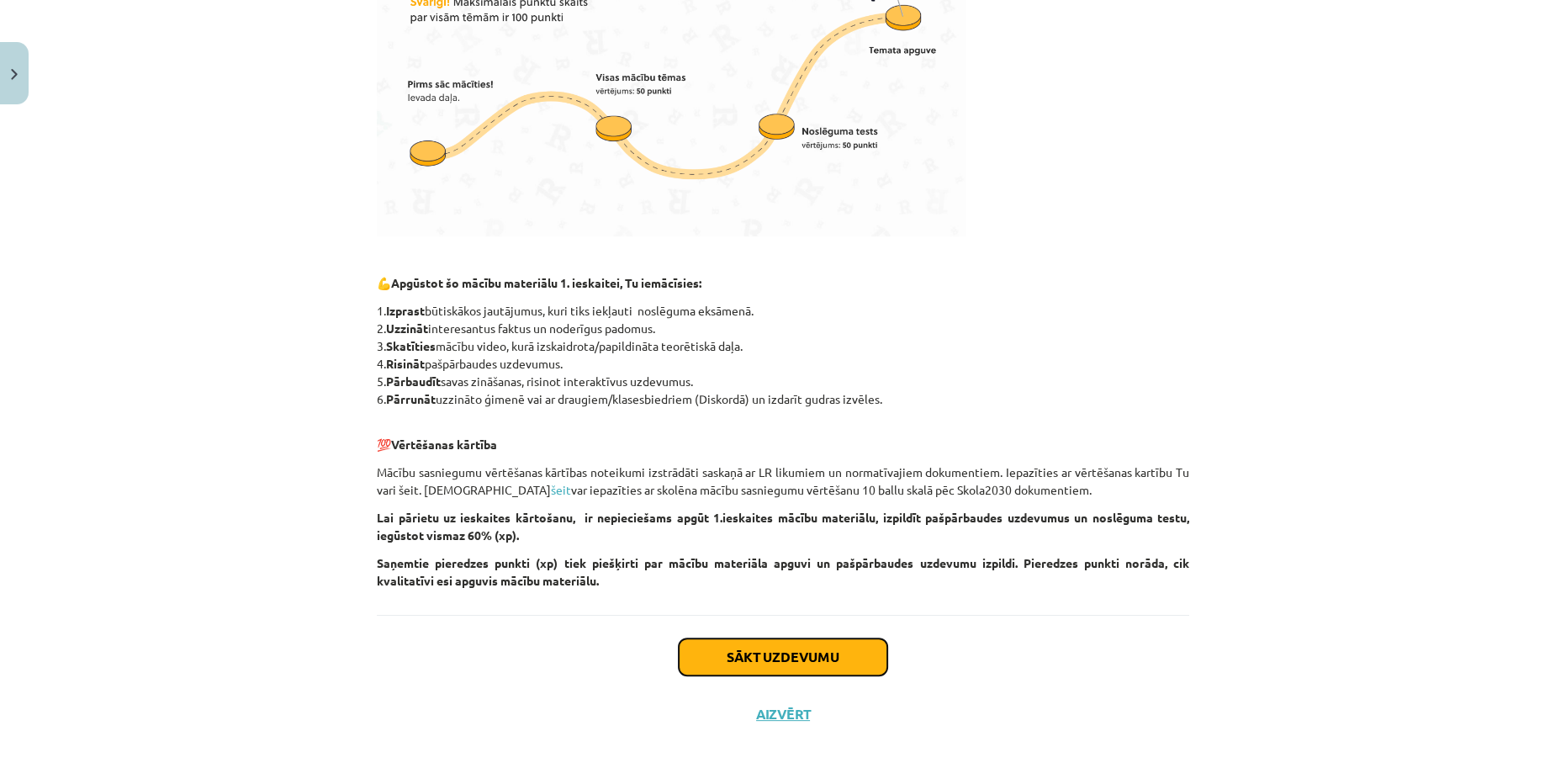
click at [771, 642] on button "Sākt uzdevumu" at bounding box center [783, 656] width 209 height 37
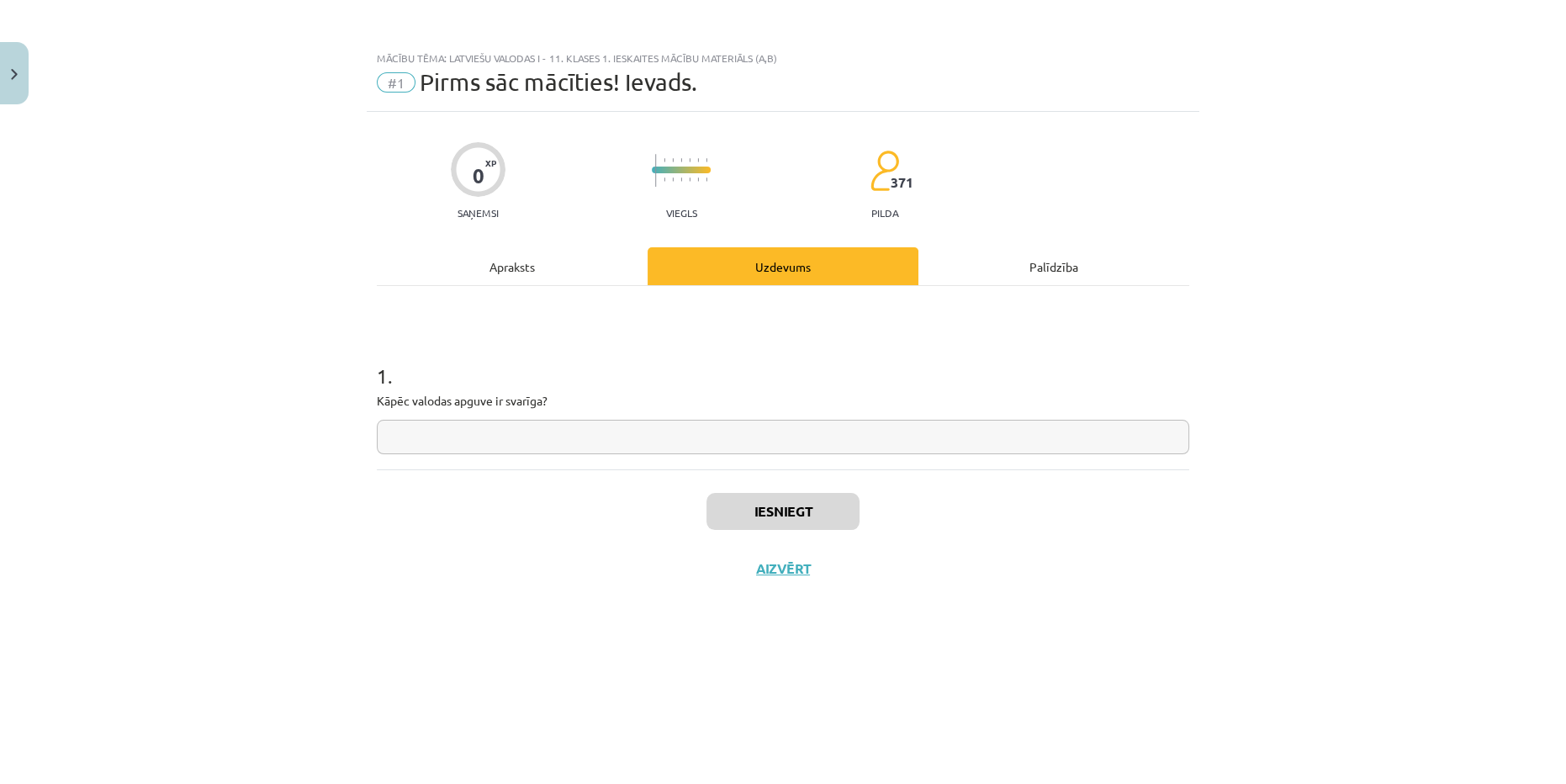
click at [506, 259] on div "Apraksts" at bounding box center [512, 266] width 271 height 38
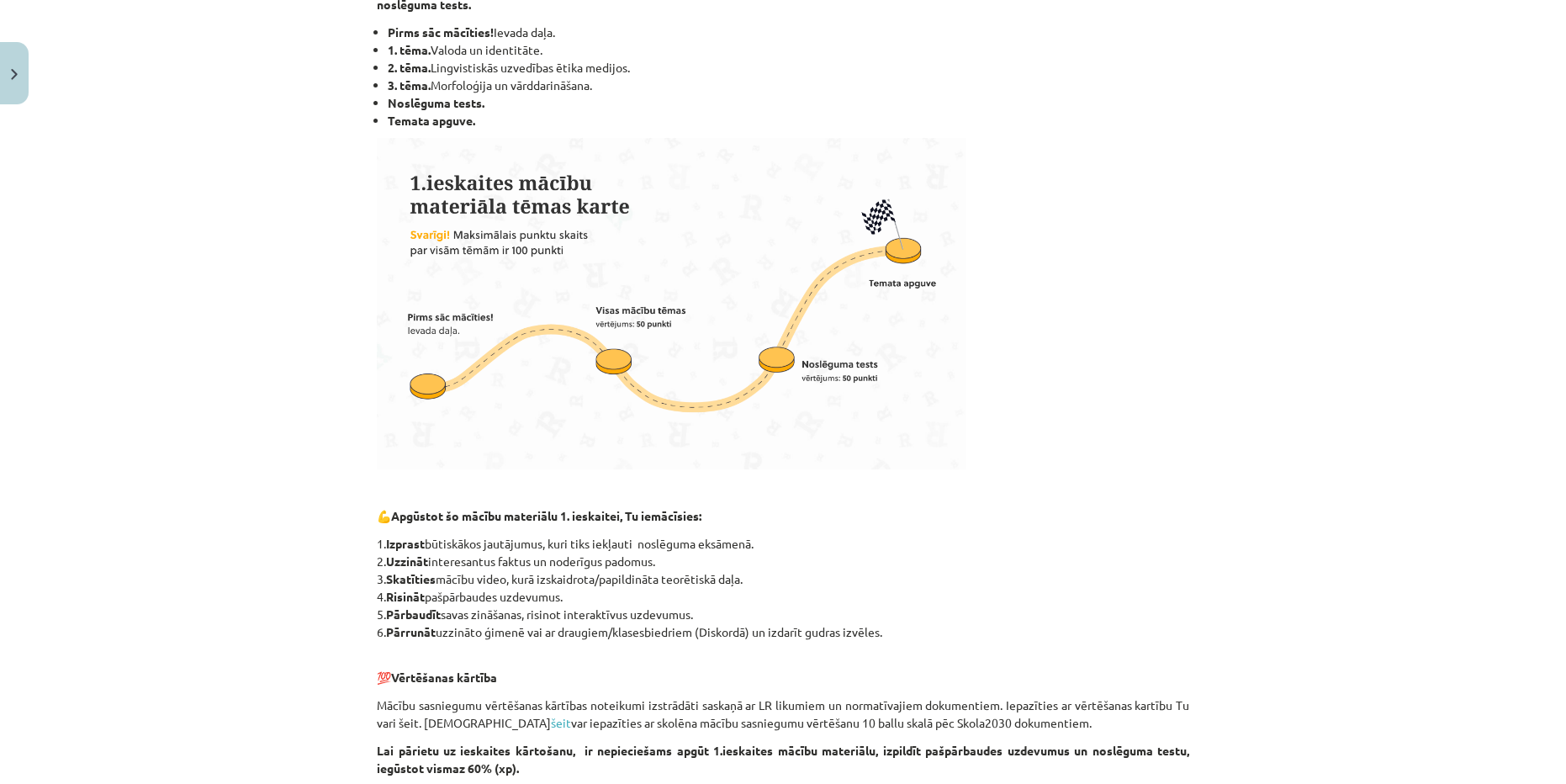
scroll to position [152, 0]
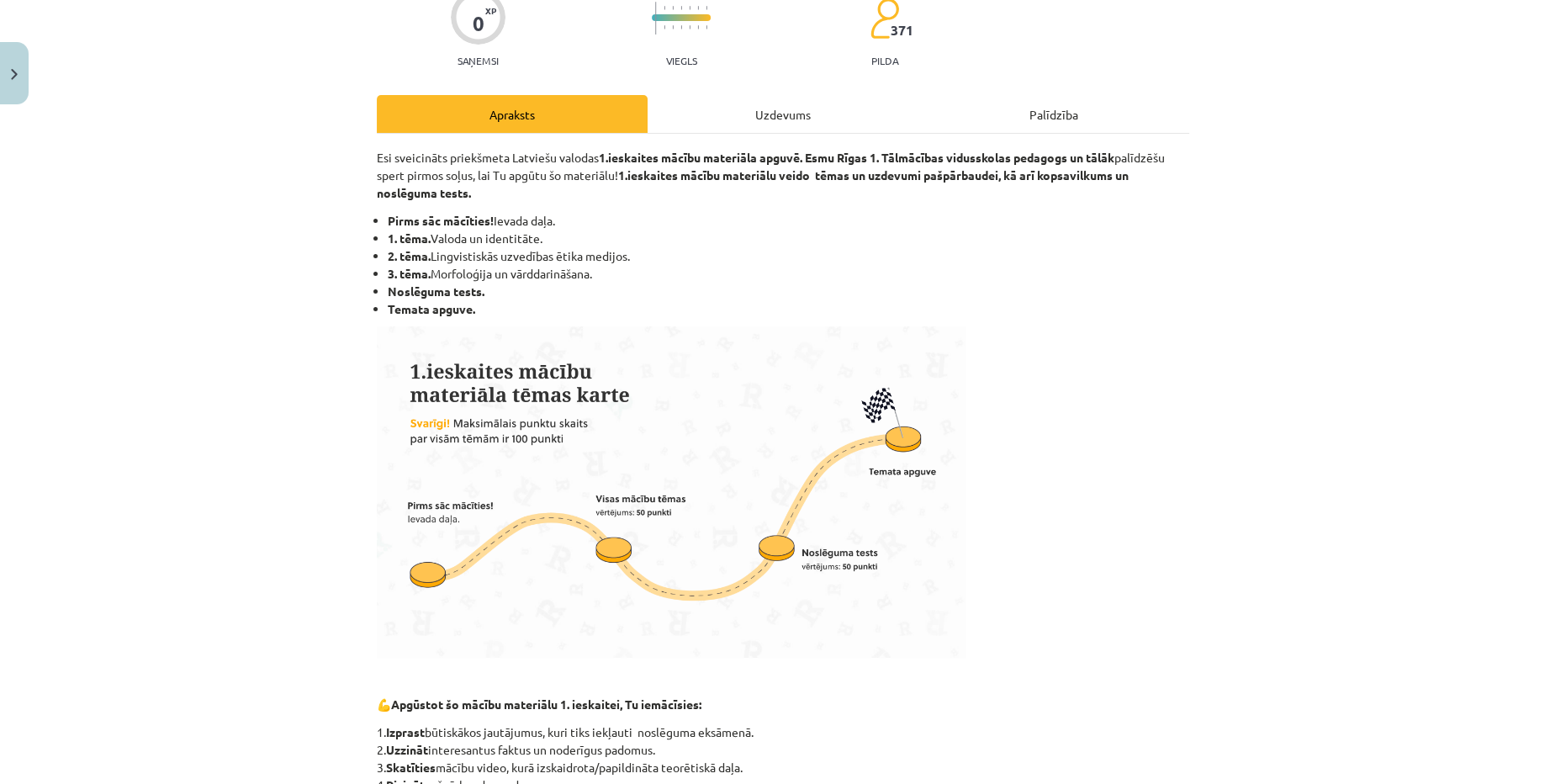
click at [795, 117] on div "Uzdevums" at bounding box center [783, 114] width 271 height 38
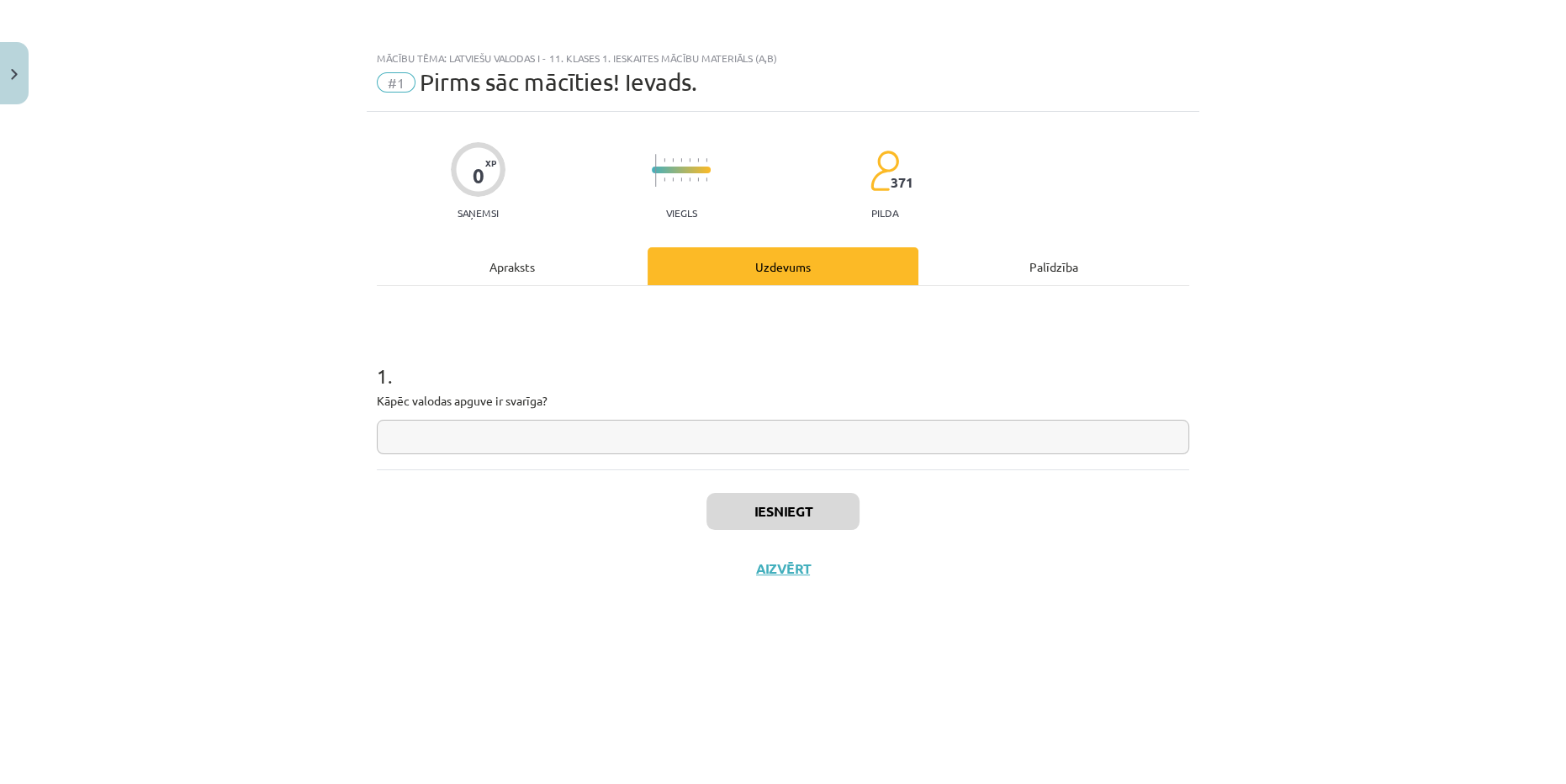
scroll to position [0, 0]
click at [676, 431] on input "text" at bounding box center [783, 436] width 812 height 34
type input "**********"
click at [761, 511] on button "Iesniegt" at bounding box center [783, 511] width 153 height 37
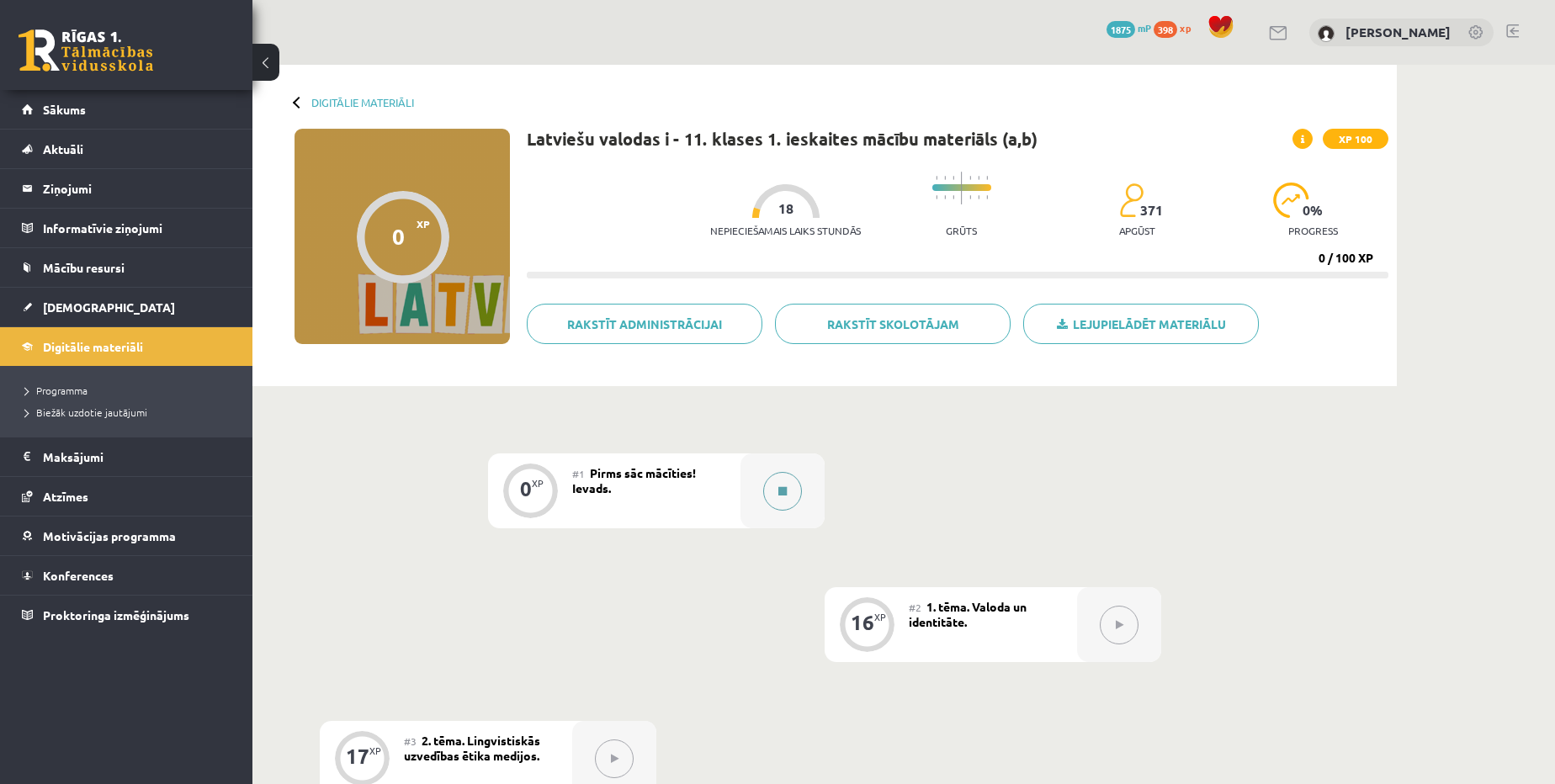
click at [788, 497] on button at bounding box center [783, 491] width 38 height 38
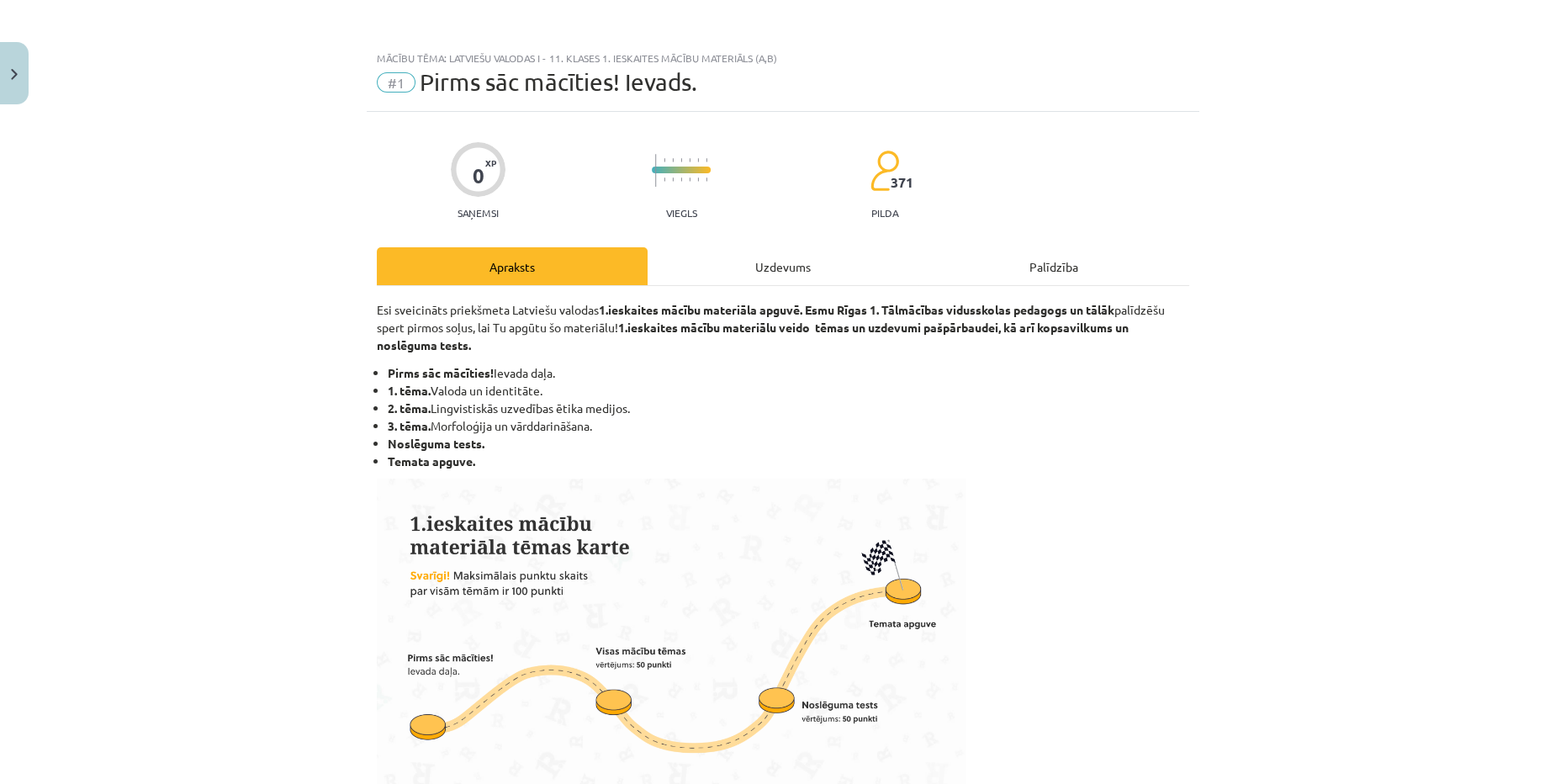
click at [793, 257] on div "Uzdevums" at bounding box center [783, 266] width 271 height 38
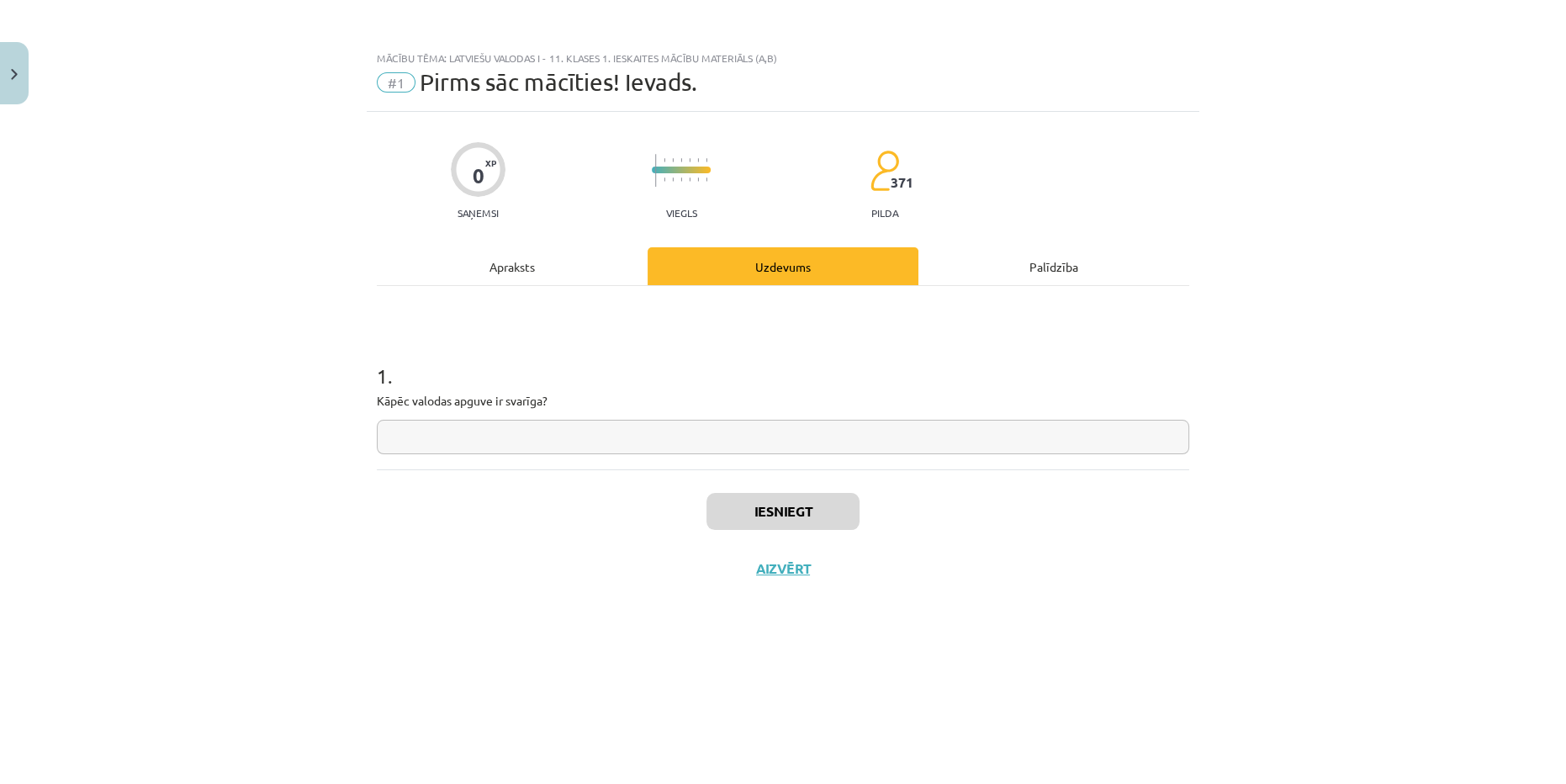
click at [643, 433] on input "text" at bounding box center [783, 436] width 812 height 34
type input "**********"
click at [774, 503] on button "Iesniegt" at bounding box center [783, 511] width 153 height 37
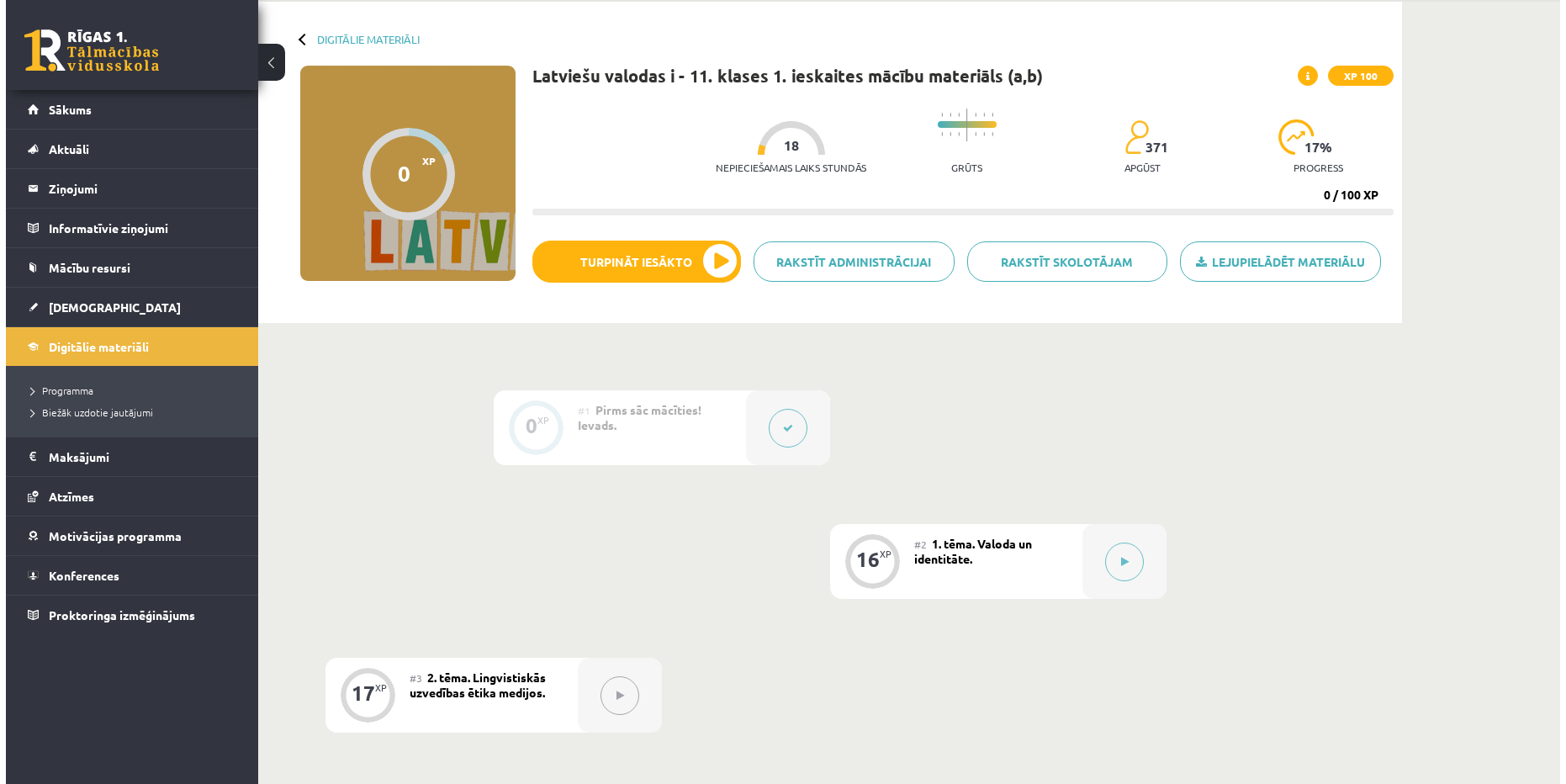
scroll to position [76, 0]
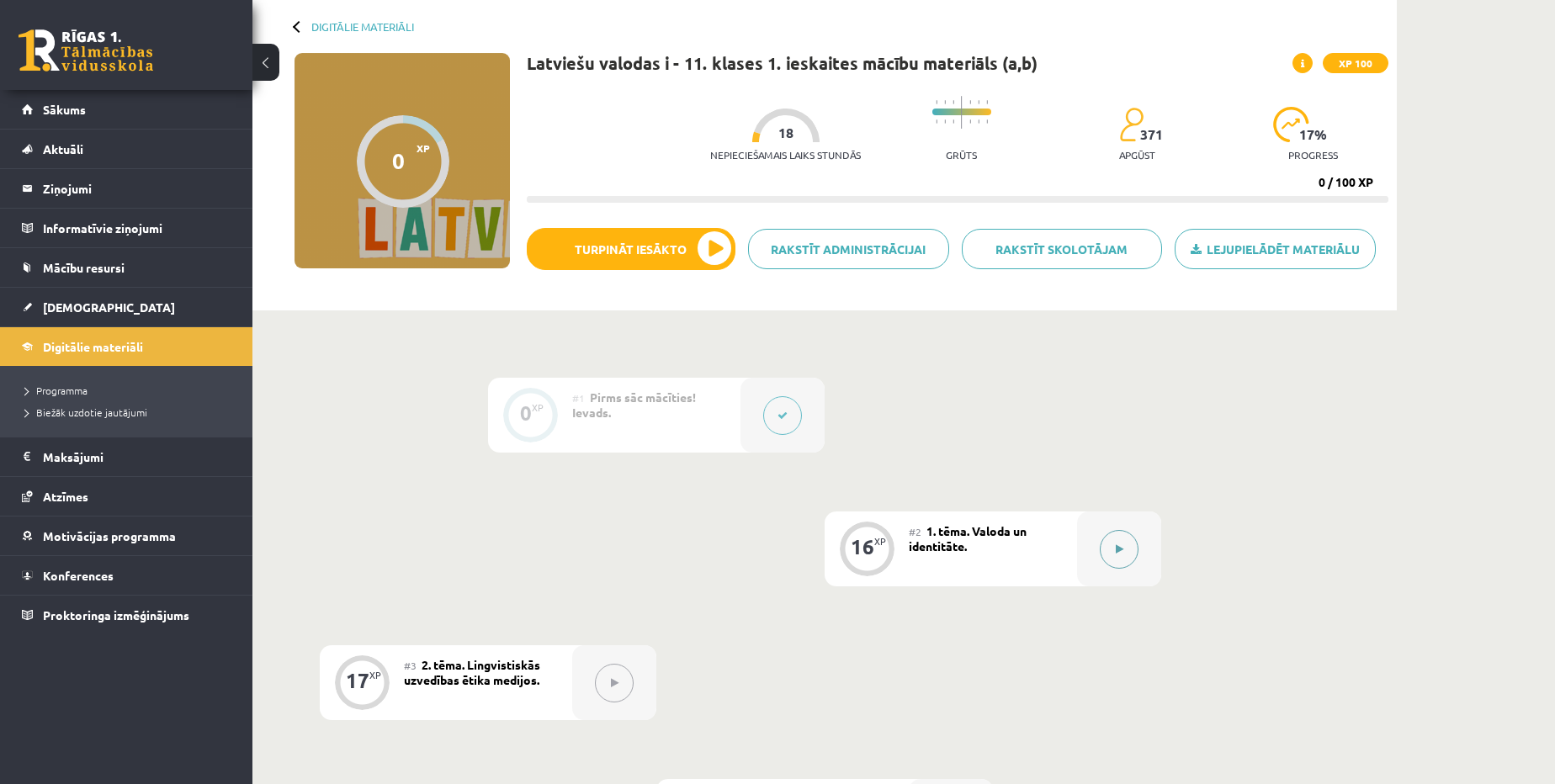
click at [1112, 555] on button at bounding box center [1119, 549] width 38 height 38
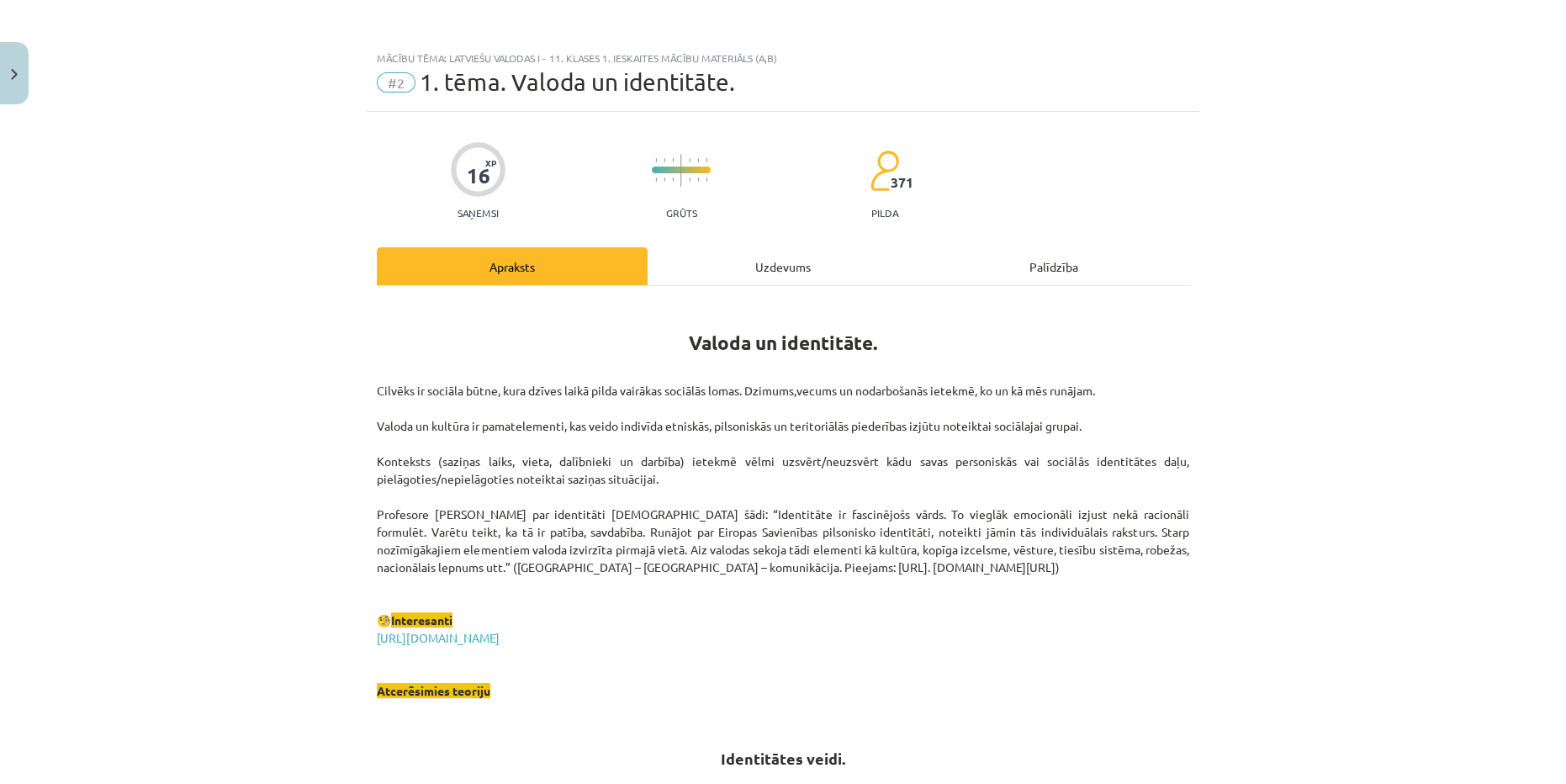
click at [789, 275] on div "Uzdevums" at bounding box center [783, 266] width 271 height 38
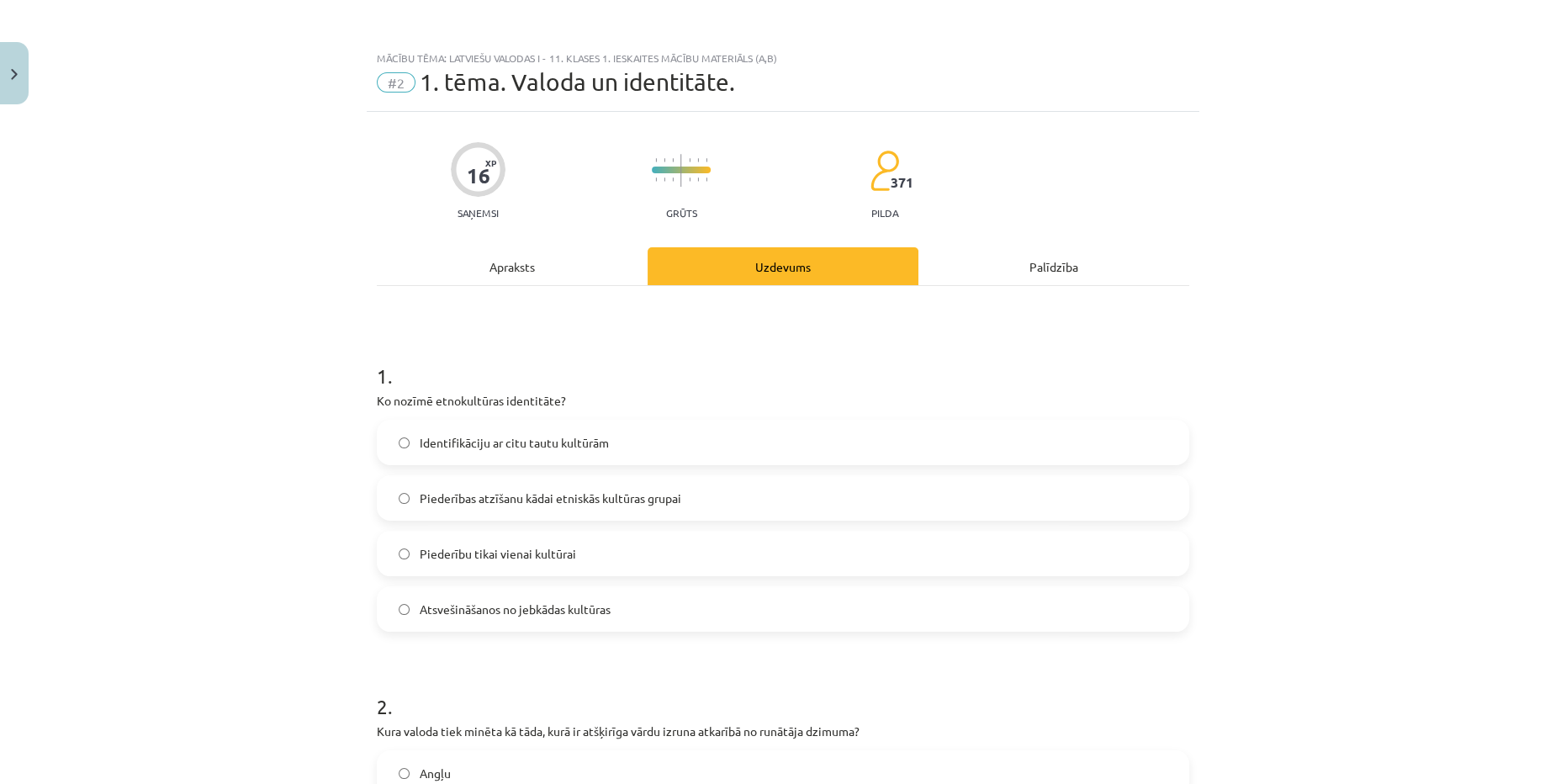
scroll to position [42, 0]
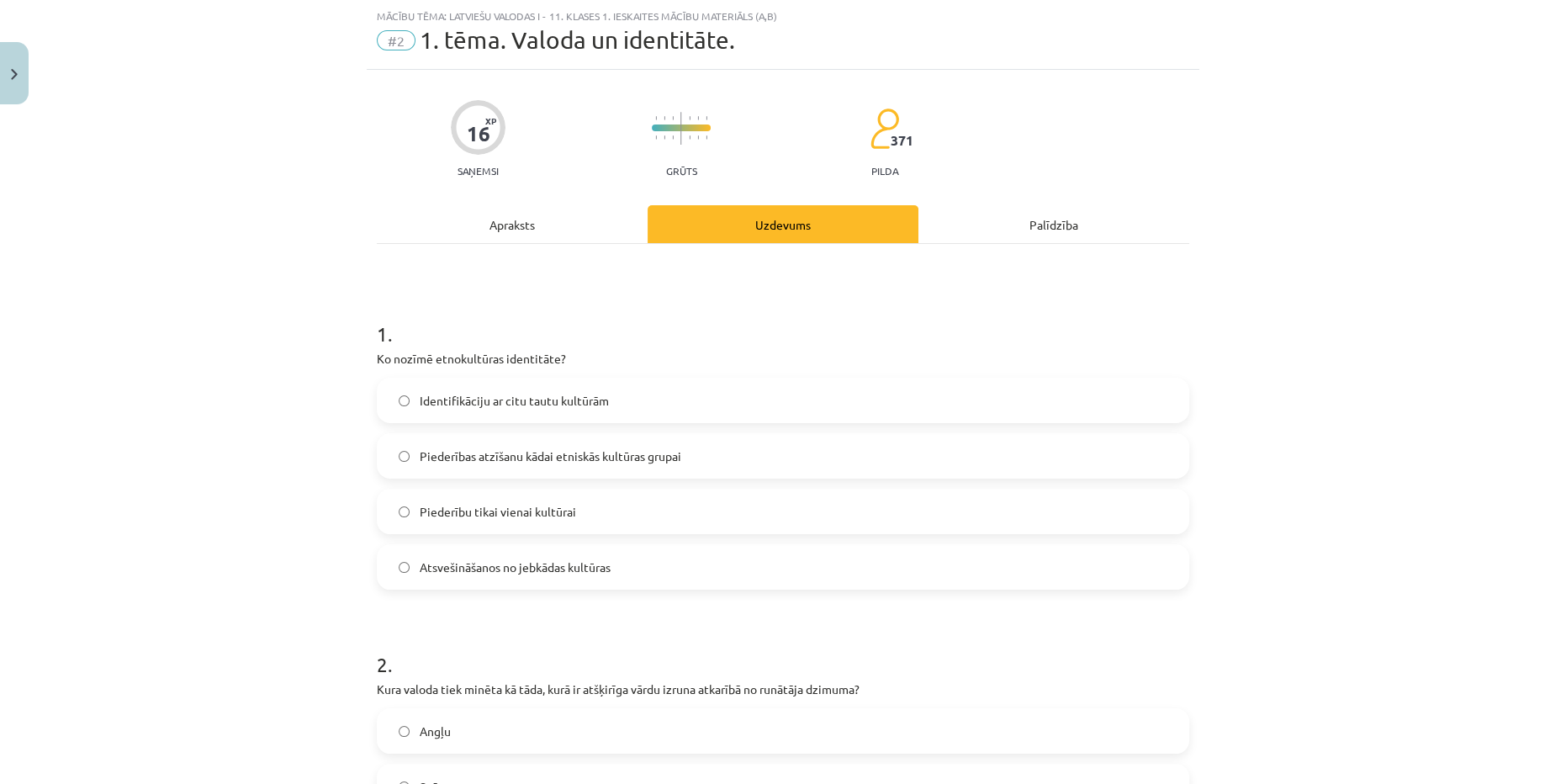
click at [671, 451] on span "Piederības atzīšanu kādai etniskās kultūras grupai" at bounding box center [550, 456] width 261 height 17
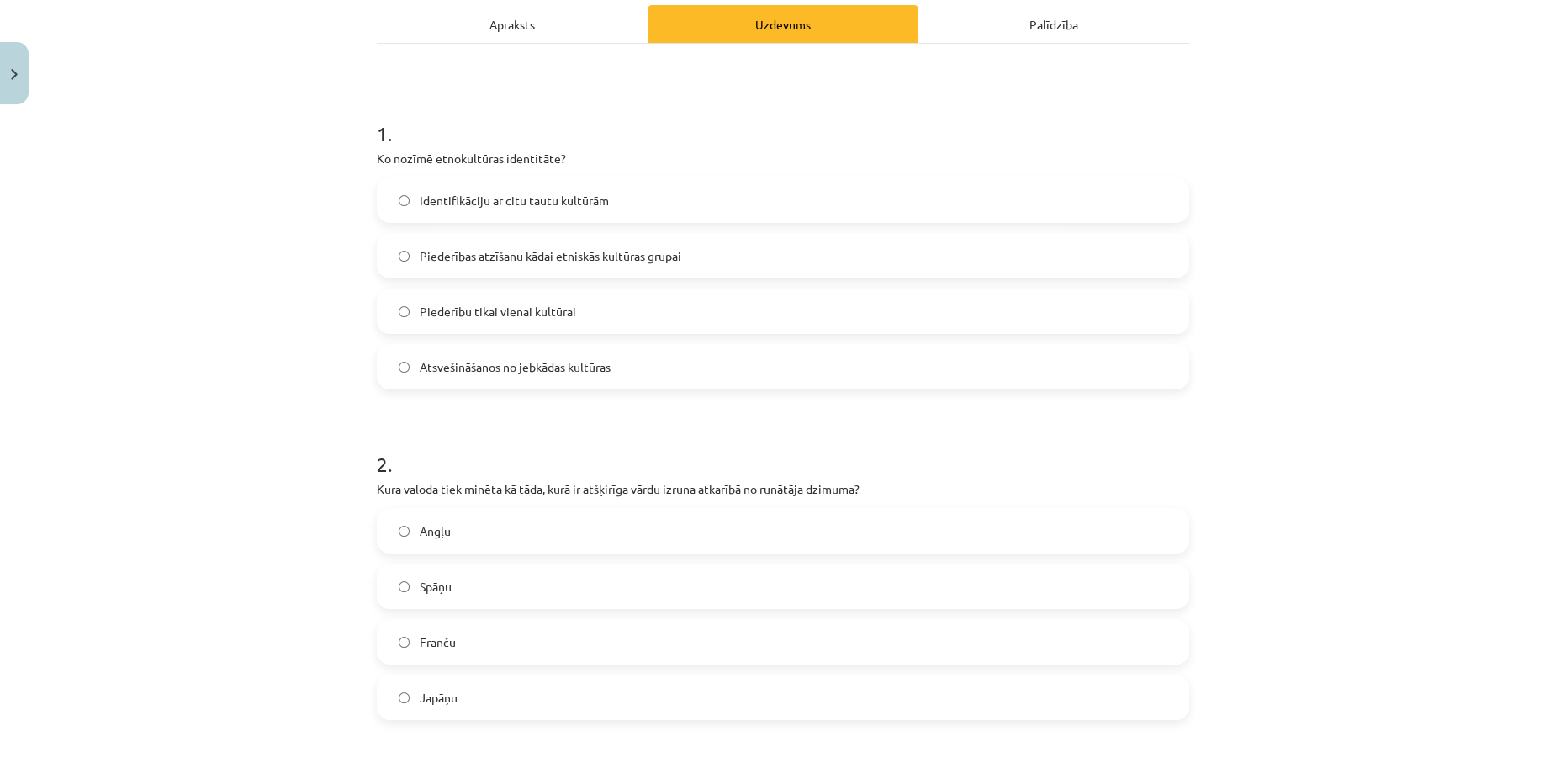
scroll to position [347, 0]
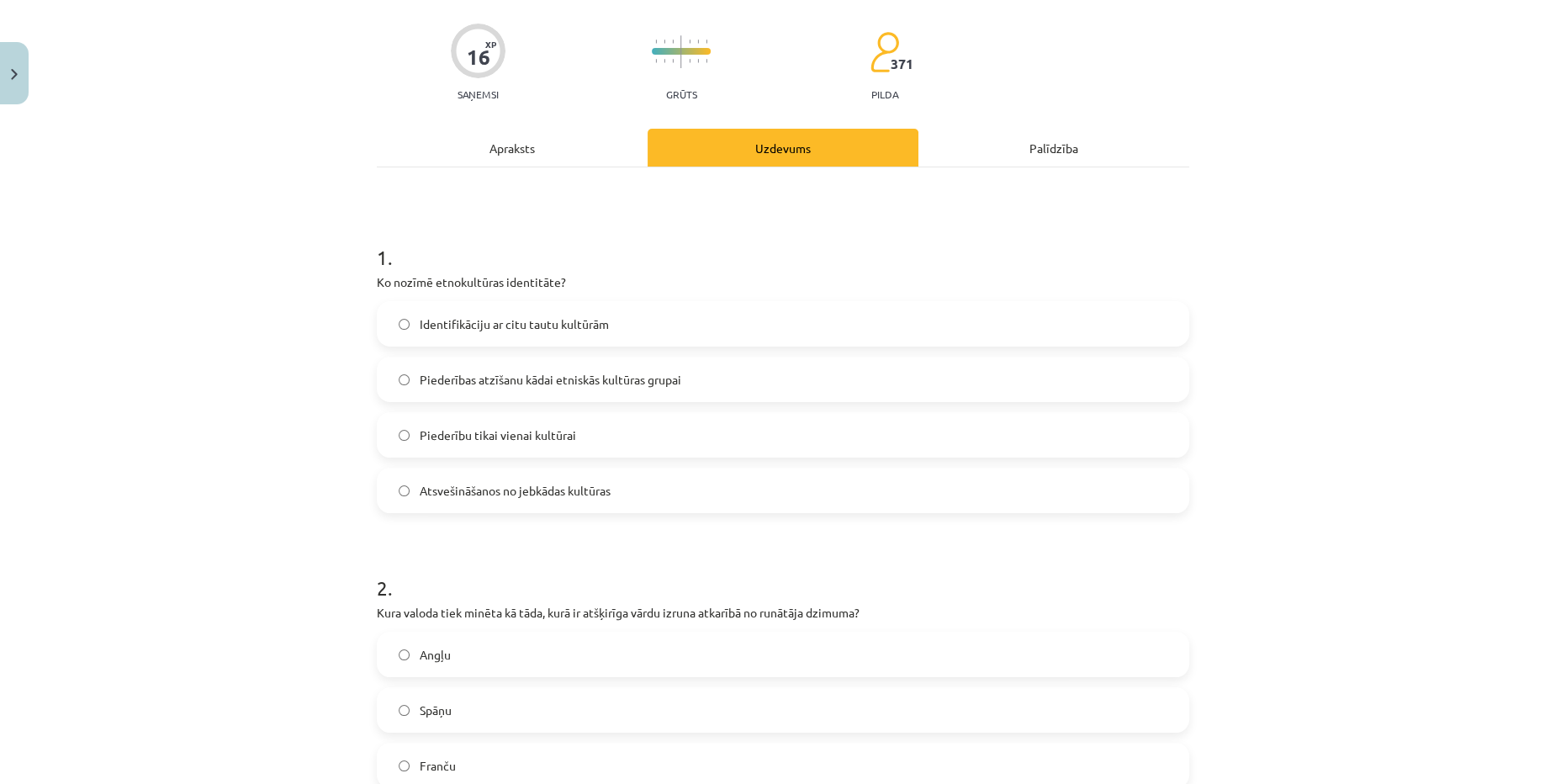
click at [546, 152] on div "Apraksts" at bounding box center [512, 147] width 271 height 38
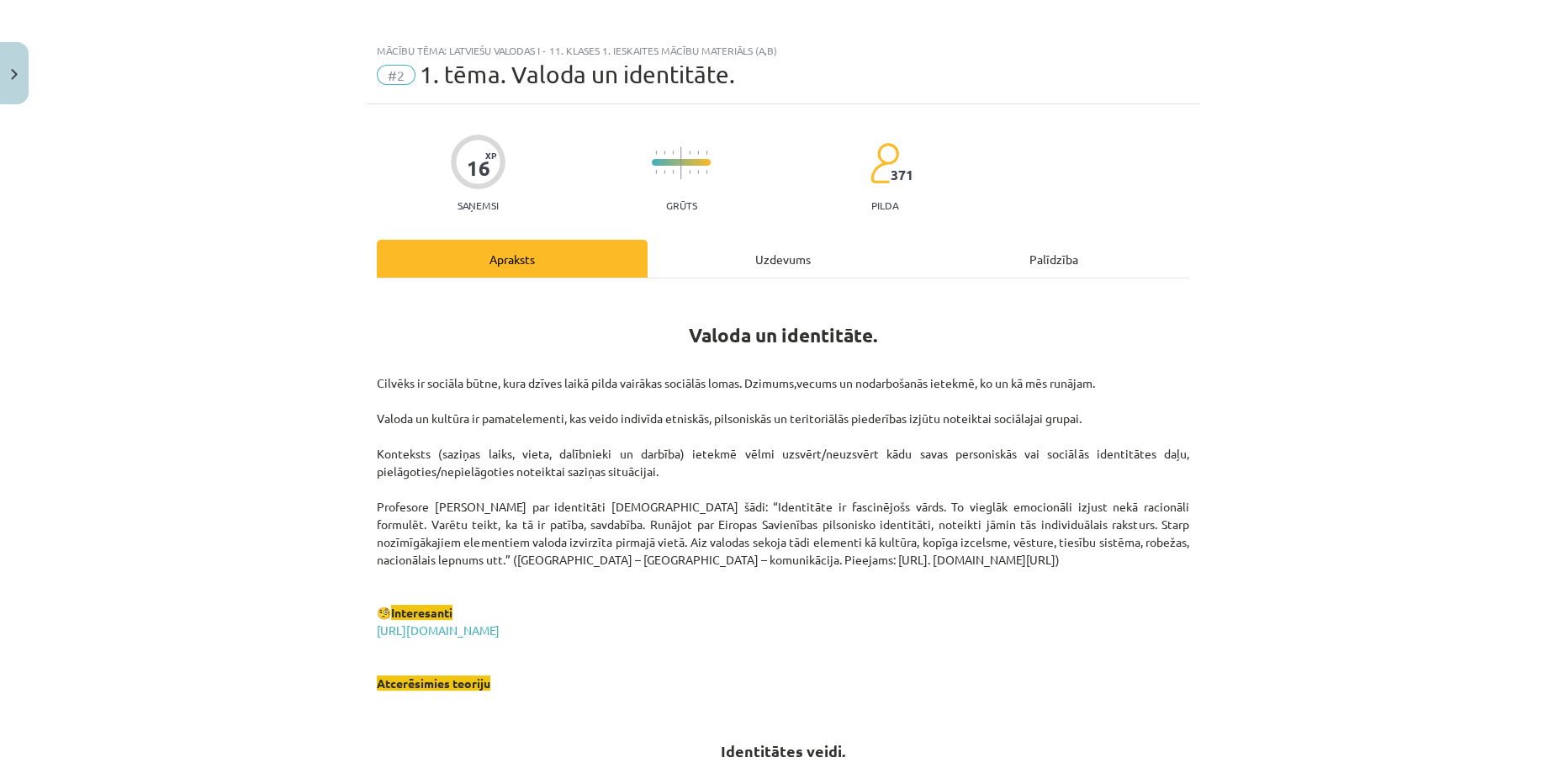
scroll to position [0, 0]
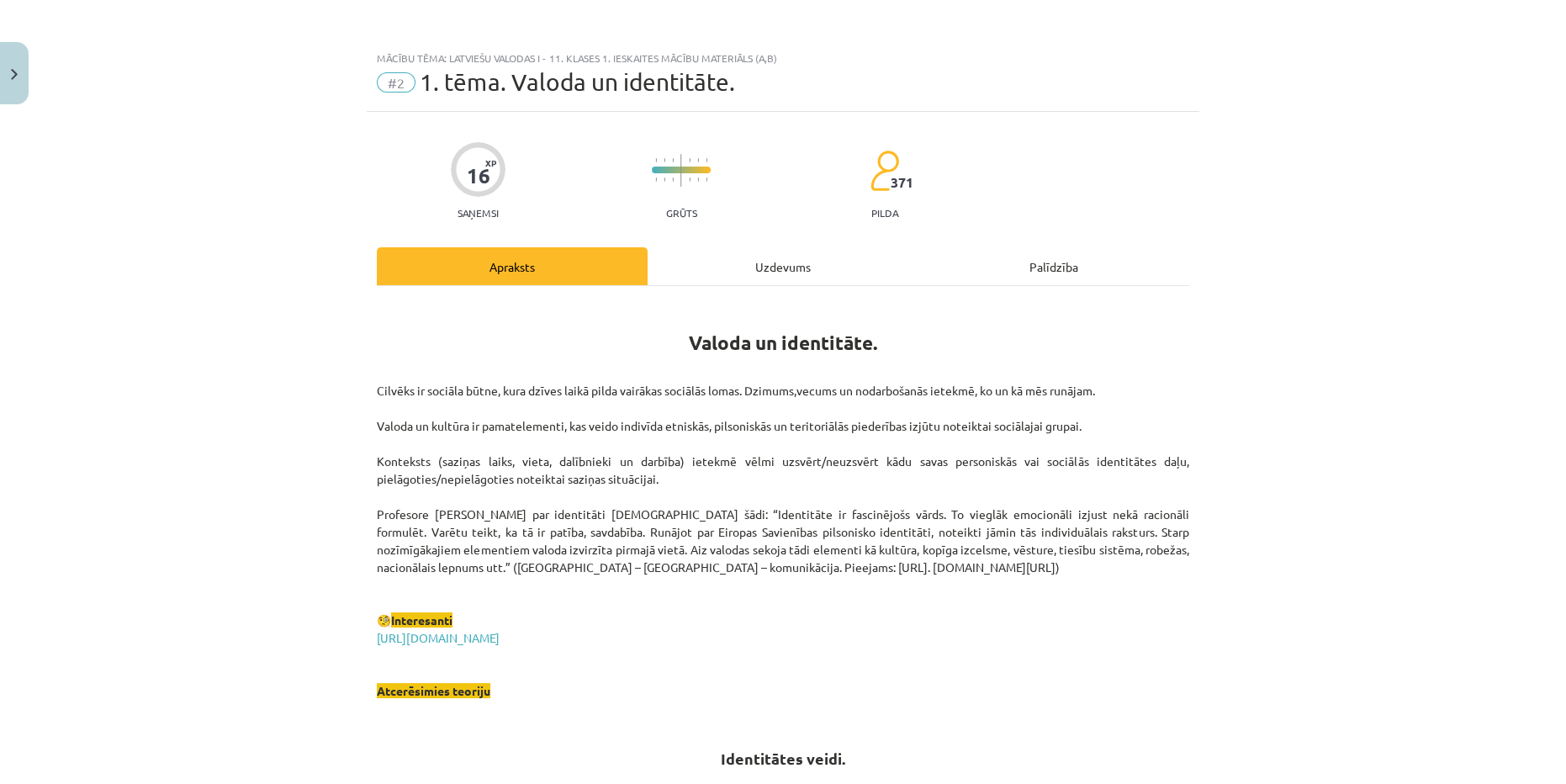
click at [750, 274] on div "Uzdevums" at bounding box center [783, 266] width 271 height 38
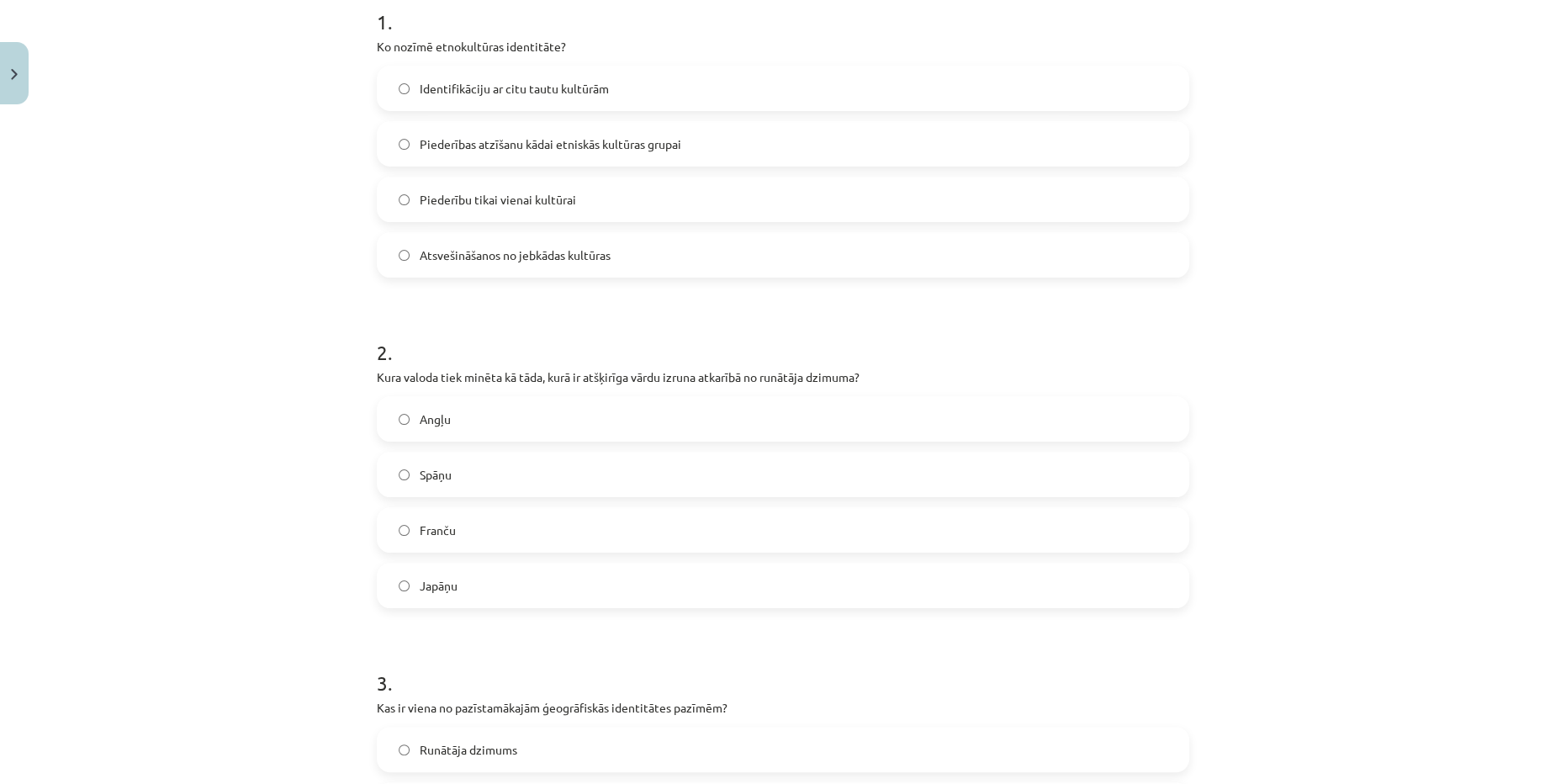
scroll to position [500, 0]
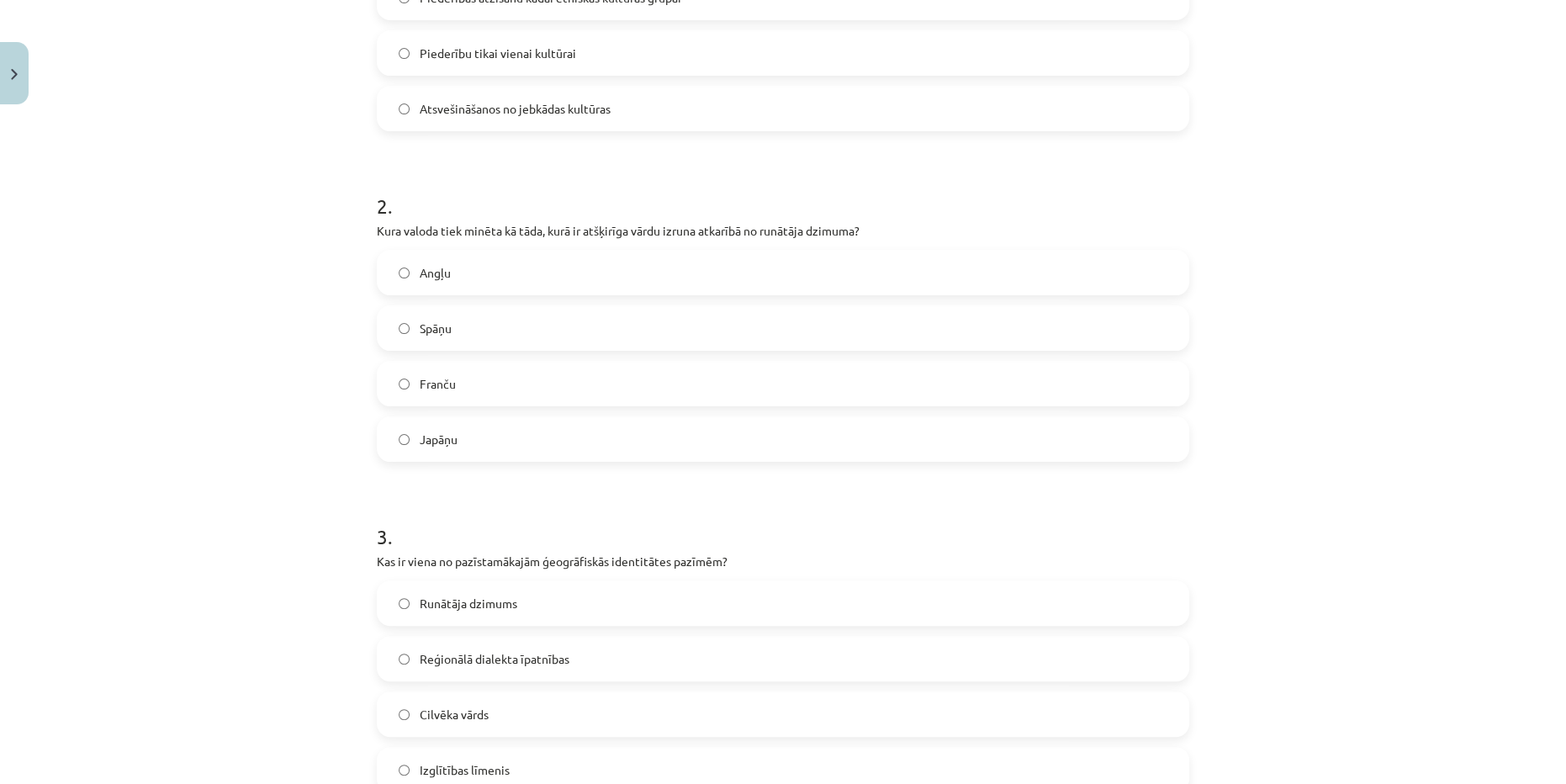
click at [463, 341] on label "Spāņu" at bounding box center [783, 328] width 809 height 42
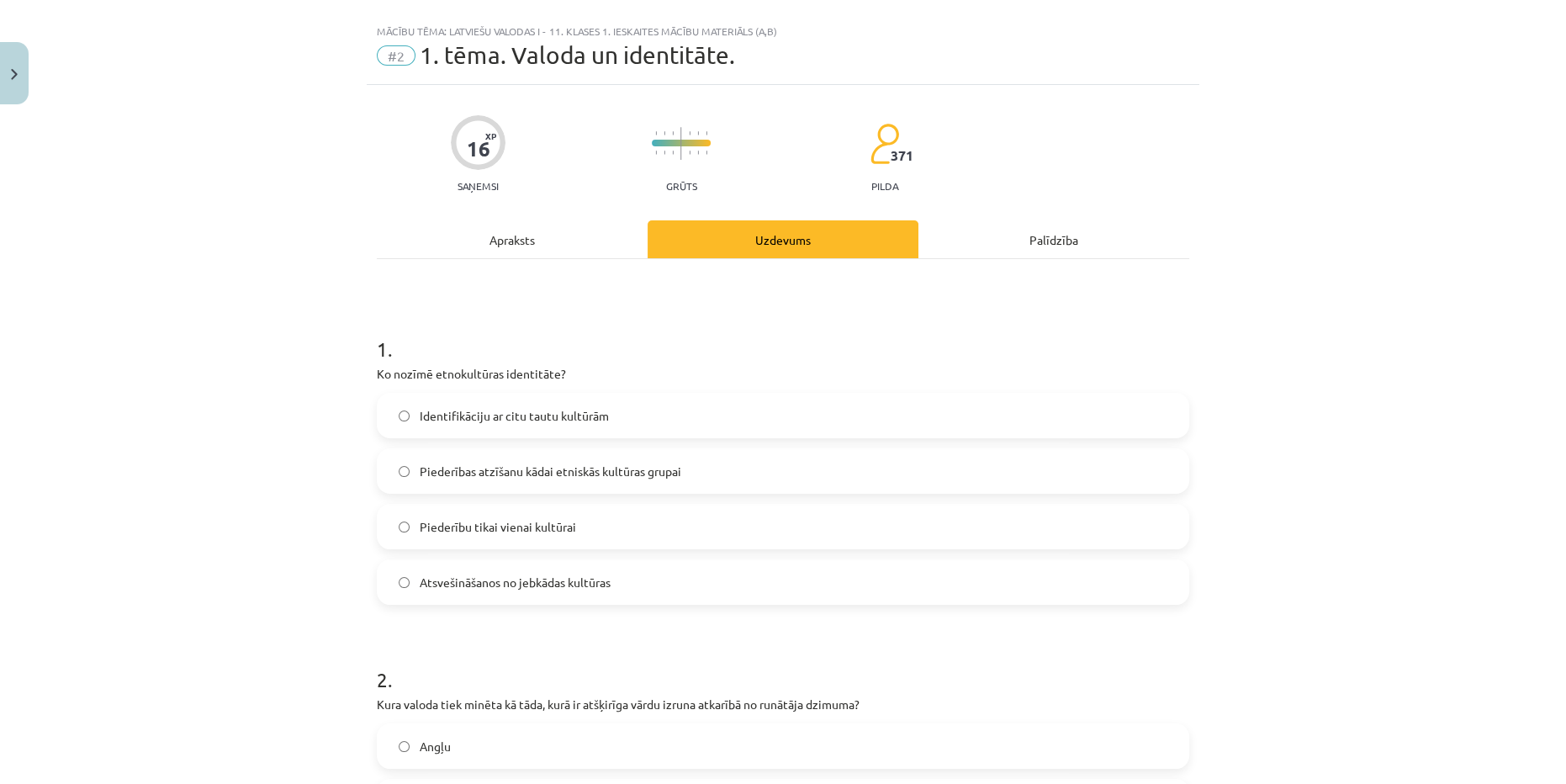
scroll to position [0, 0]
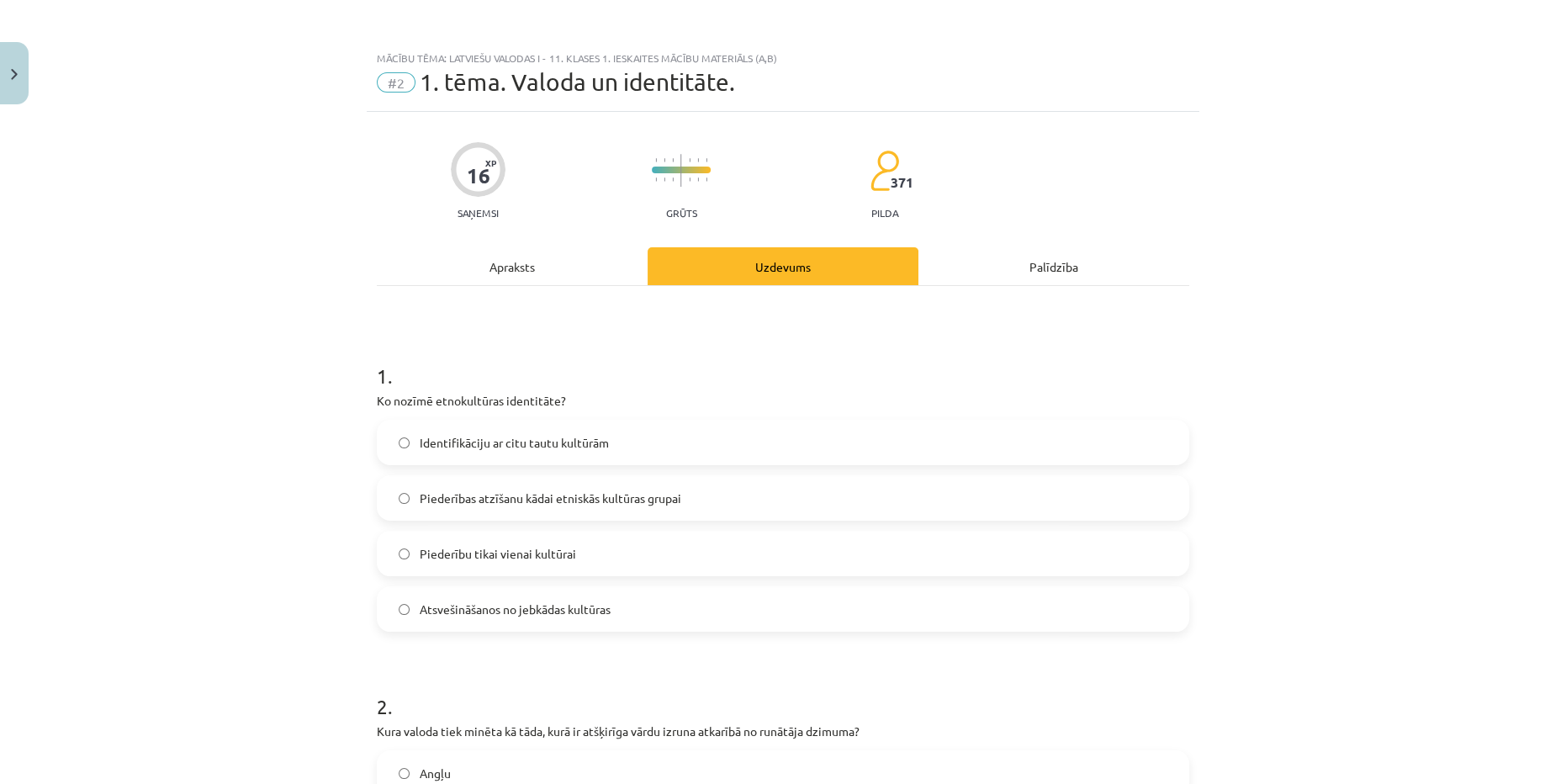
click at [525, 255] on div "Apraksts" at bounding box center [512, 266] width 271 height 38
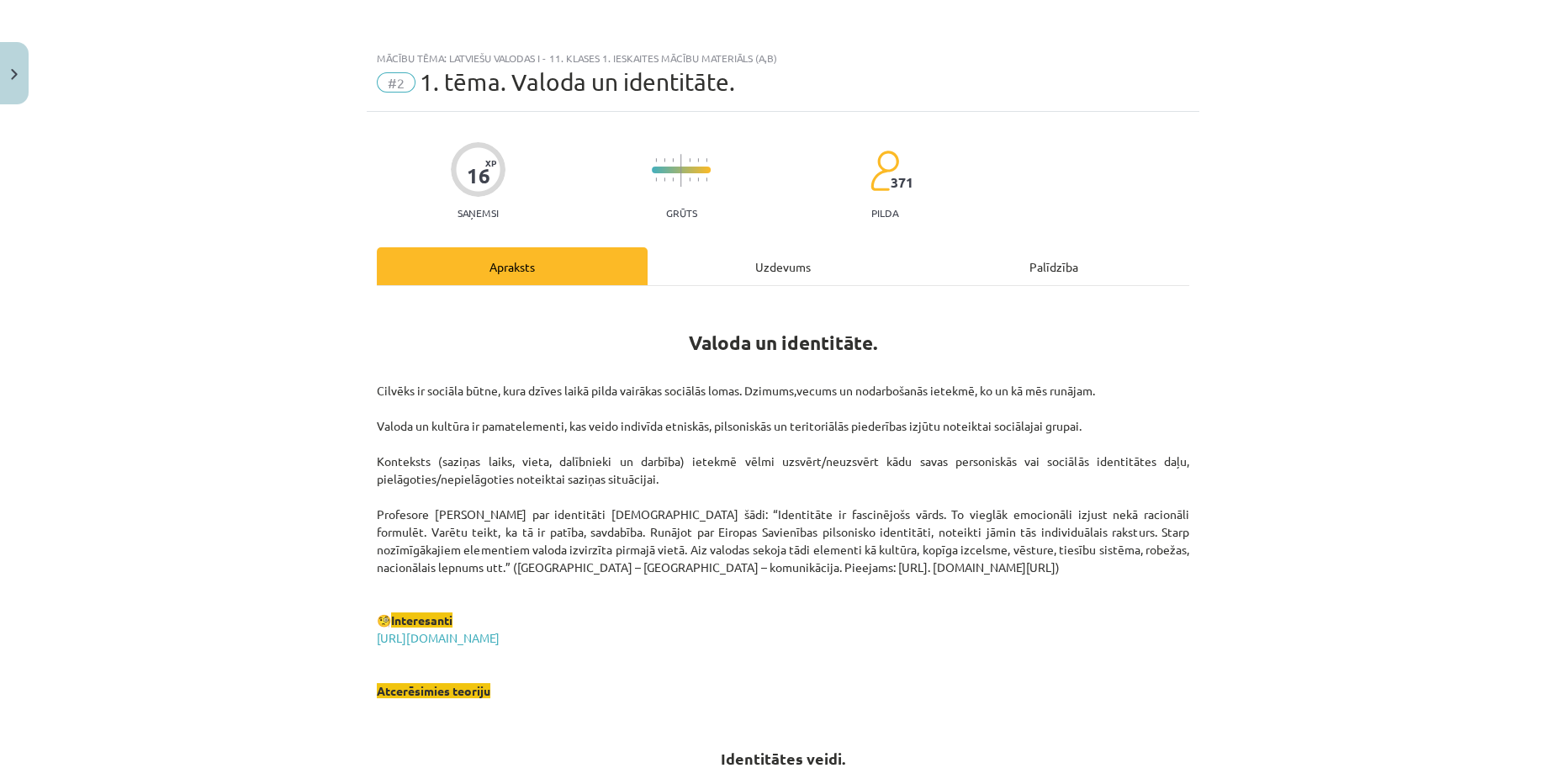
click at [797, 266] on div "Uzdevums" at bounding box center [783, 266] width 271 height 38
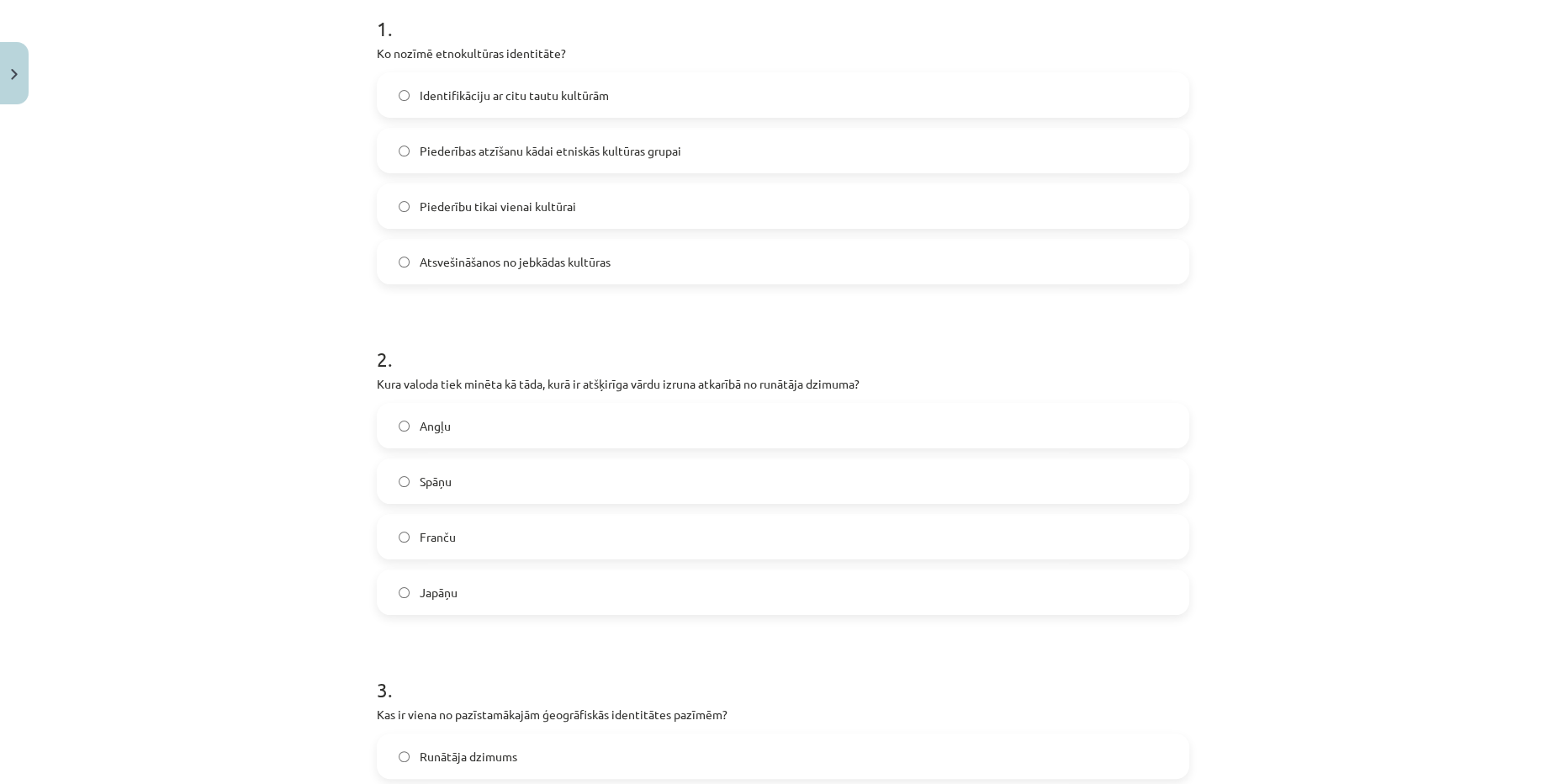
click at [470, 572] on label "Japāņu" at bounding box center [783, 592] width 809 height 42
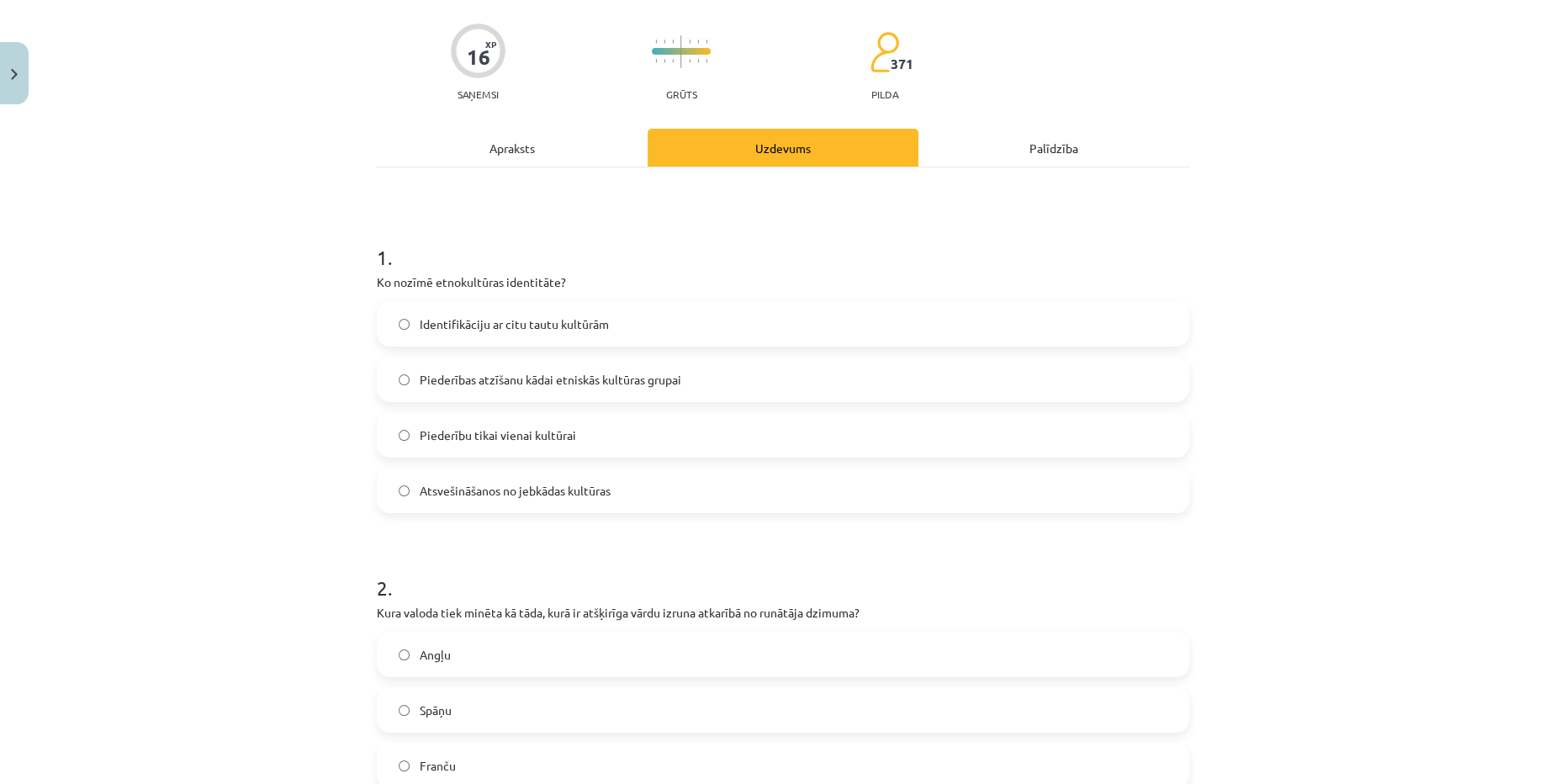
click at [542, 148] on div "Apraksts" at bounding box center [512, 147] width 271 height 38
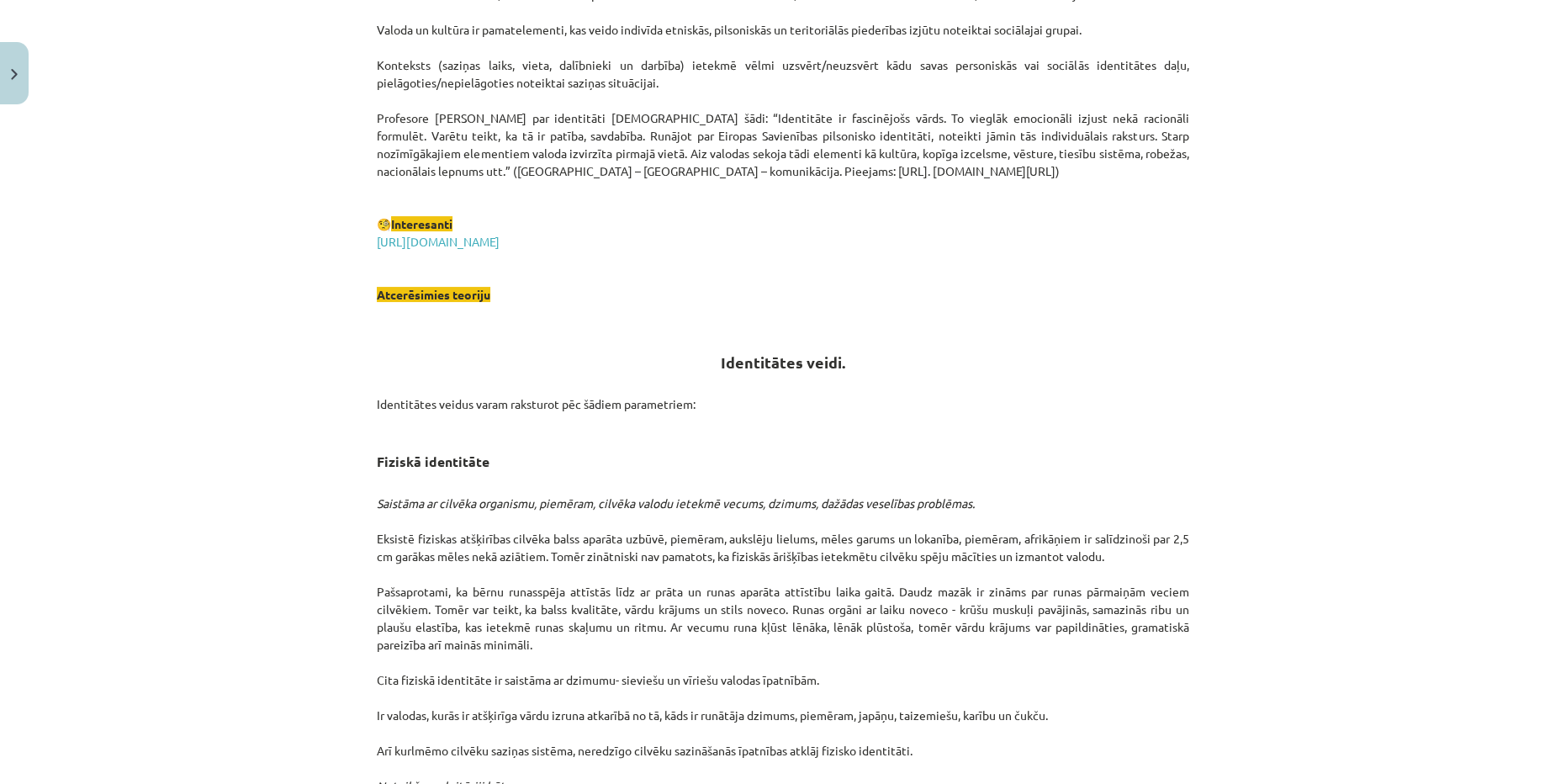
scroll to position [119, 0]
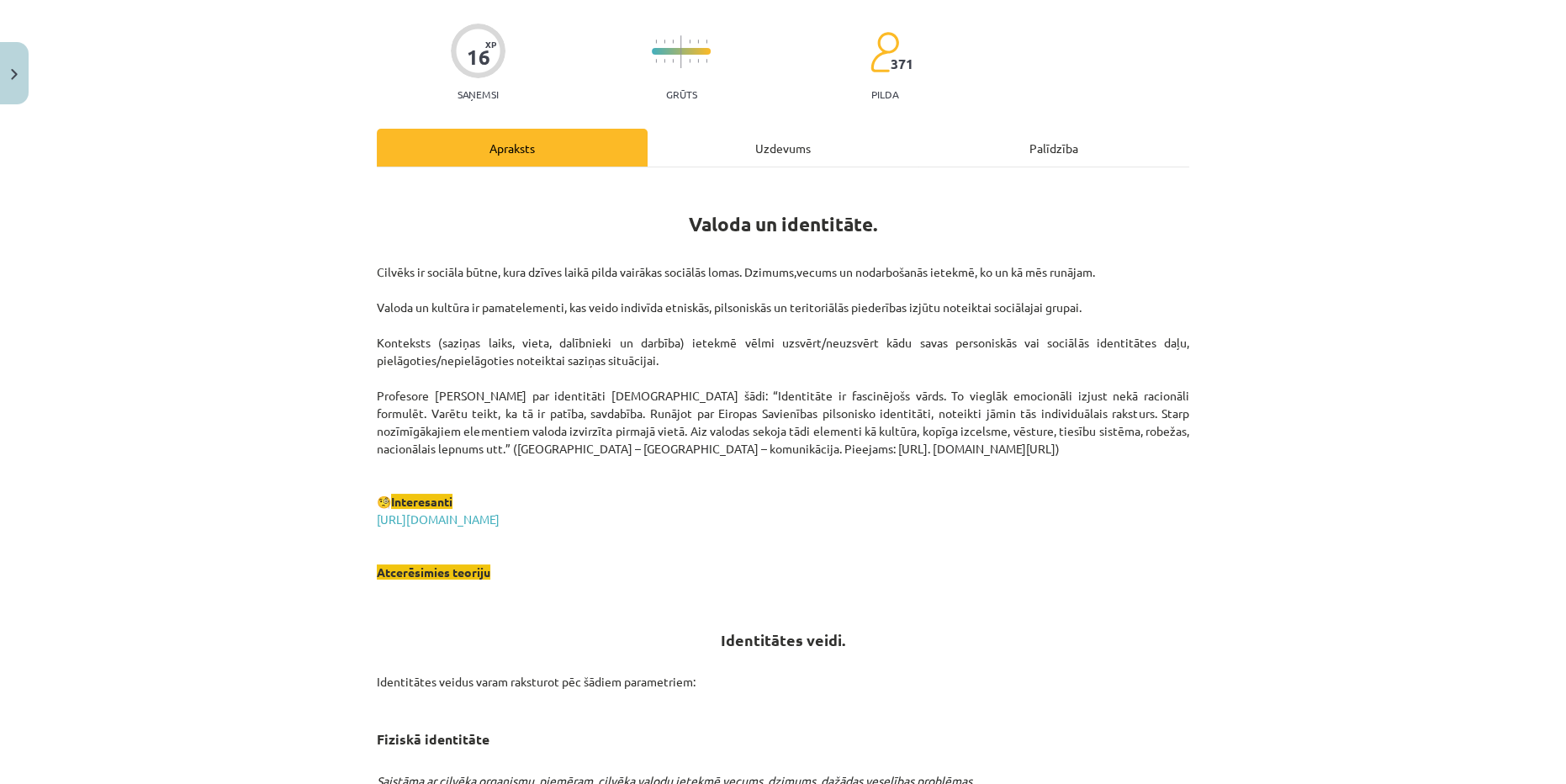
click at [727, 163] on div "Uzdevums" at bounding box center [783, 147] width 271 height 38
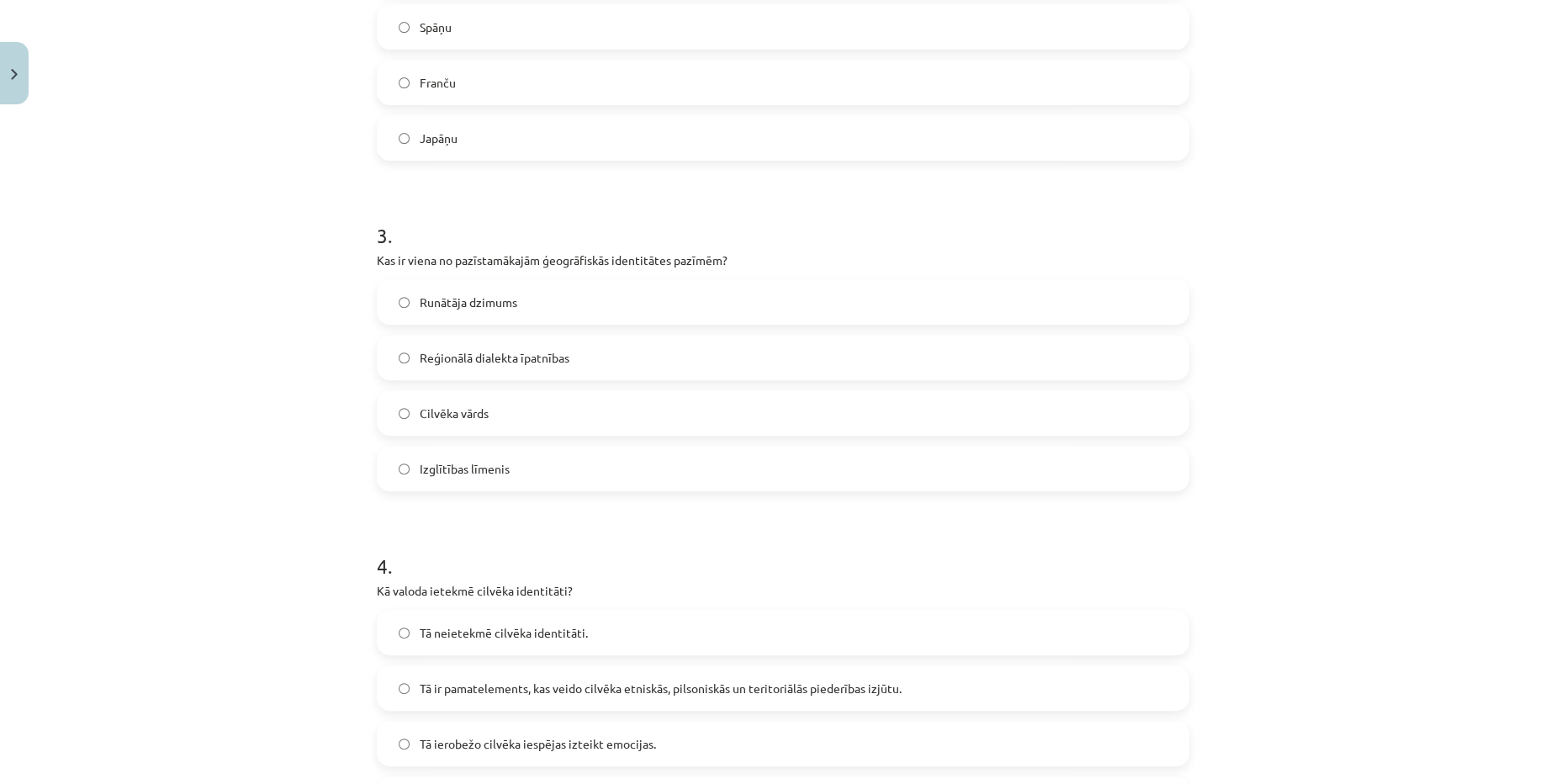
scroll to position [807, 0]
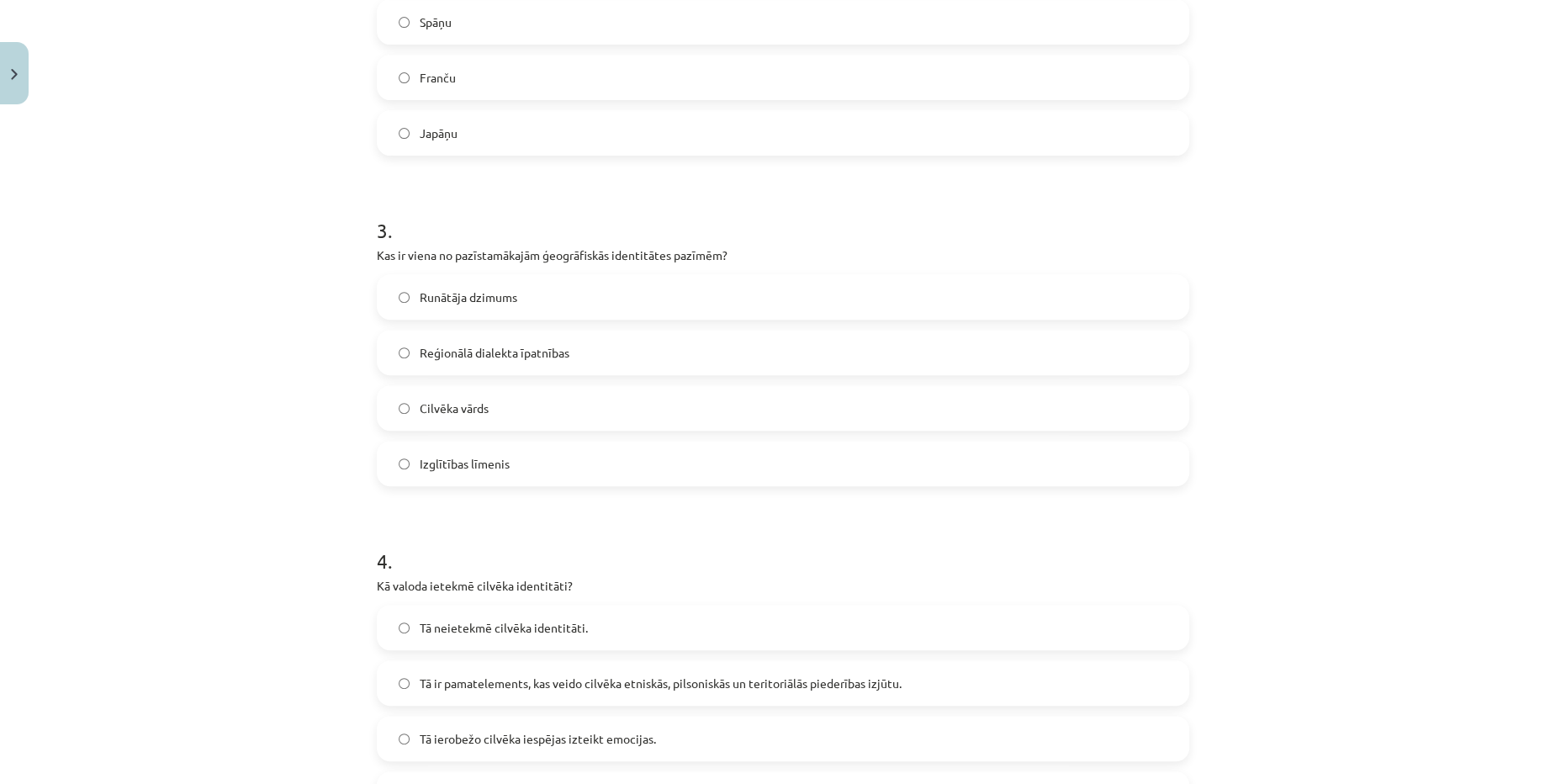
click at [474, 364] on label "Reģionālā dialekta īpatnības" at bounding box center [783, 352] width 809 height 42
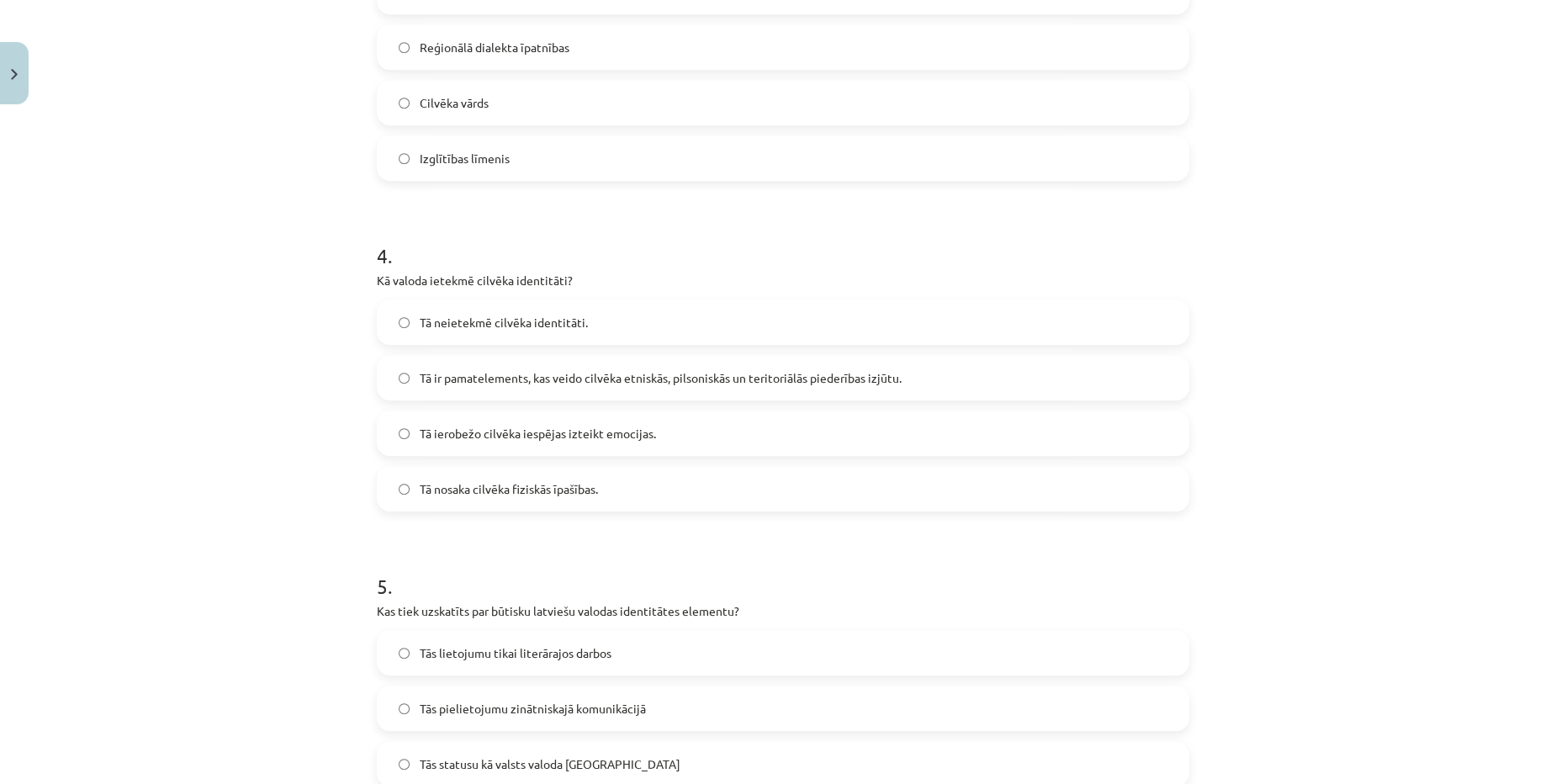
scroll to position [1188, 0]
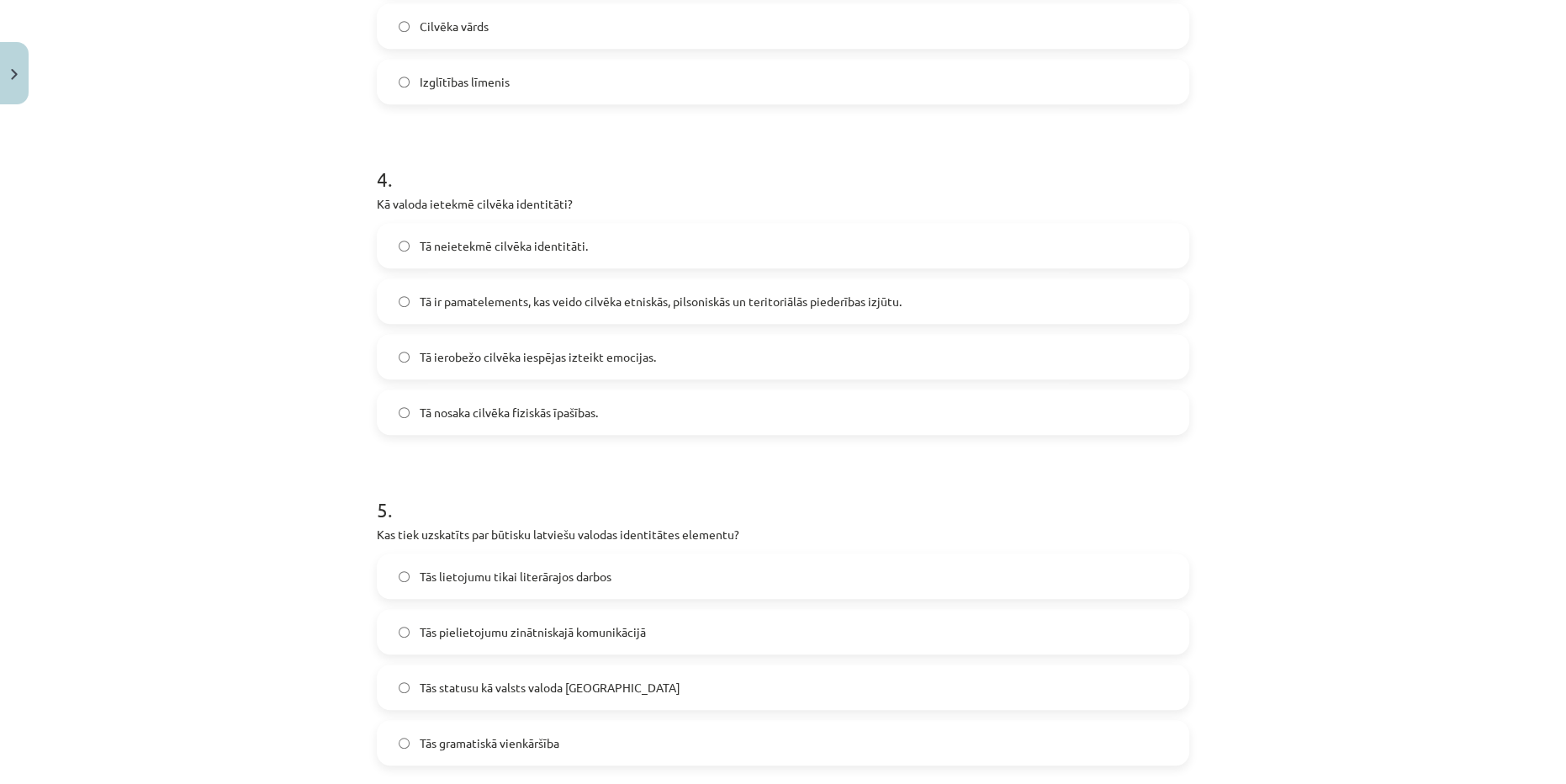
click at [528, 300] on span "Tā ir pamatelements, kas veido cilvēka etniskās, pilsoniskās un teritoriālās pi…" at bounding box center [660, 302] width 482 height 17
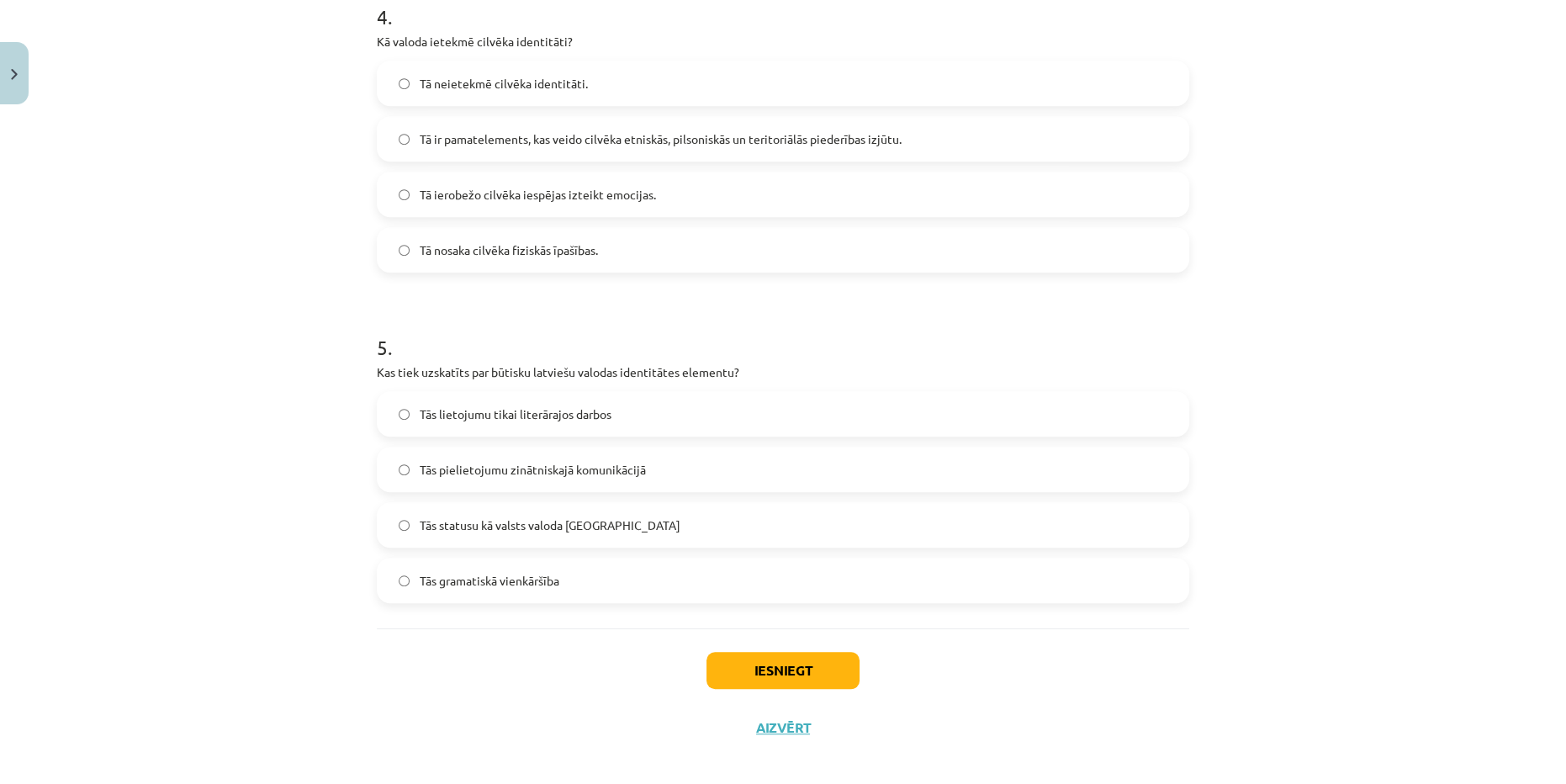
scroll to position [1363, 0]
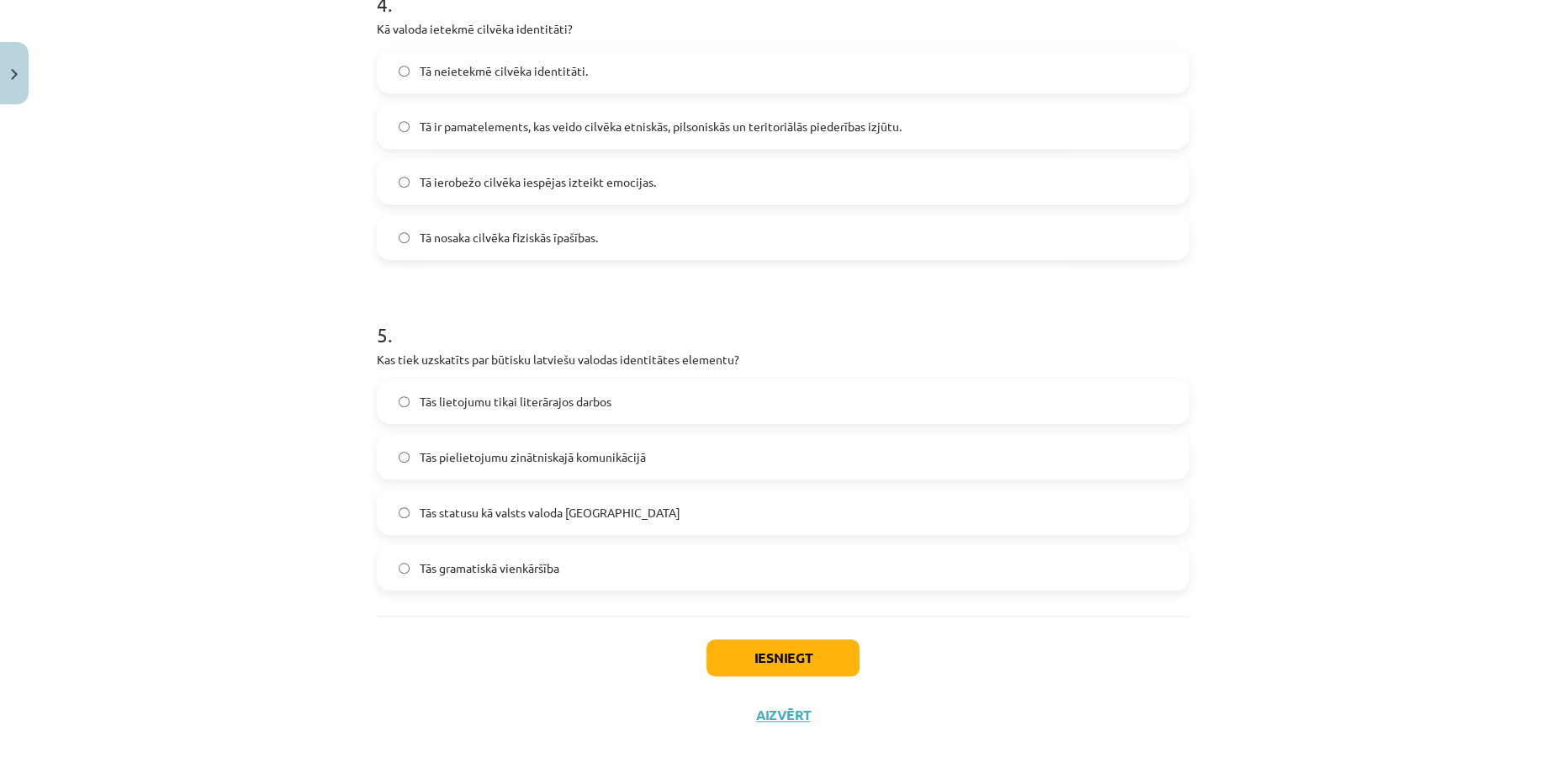
click at [601, 520] on label "Tās statusu kā valsts valoda Latvijā" at bounding box center [783, 512] width 809 height 42
click at [753, 653] on button "Iesniegt" at bounding box center [783, 657] width 153 height 37
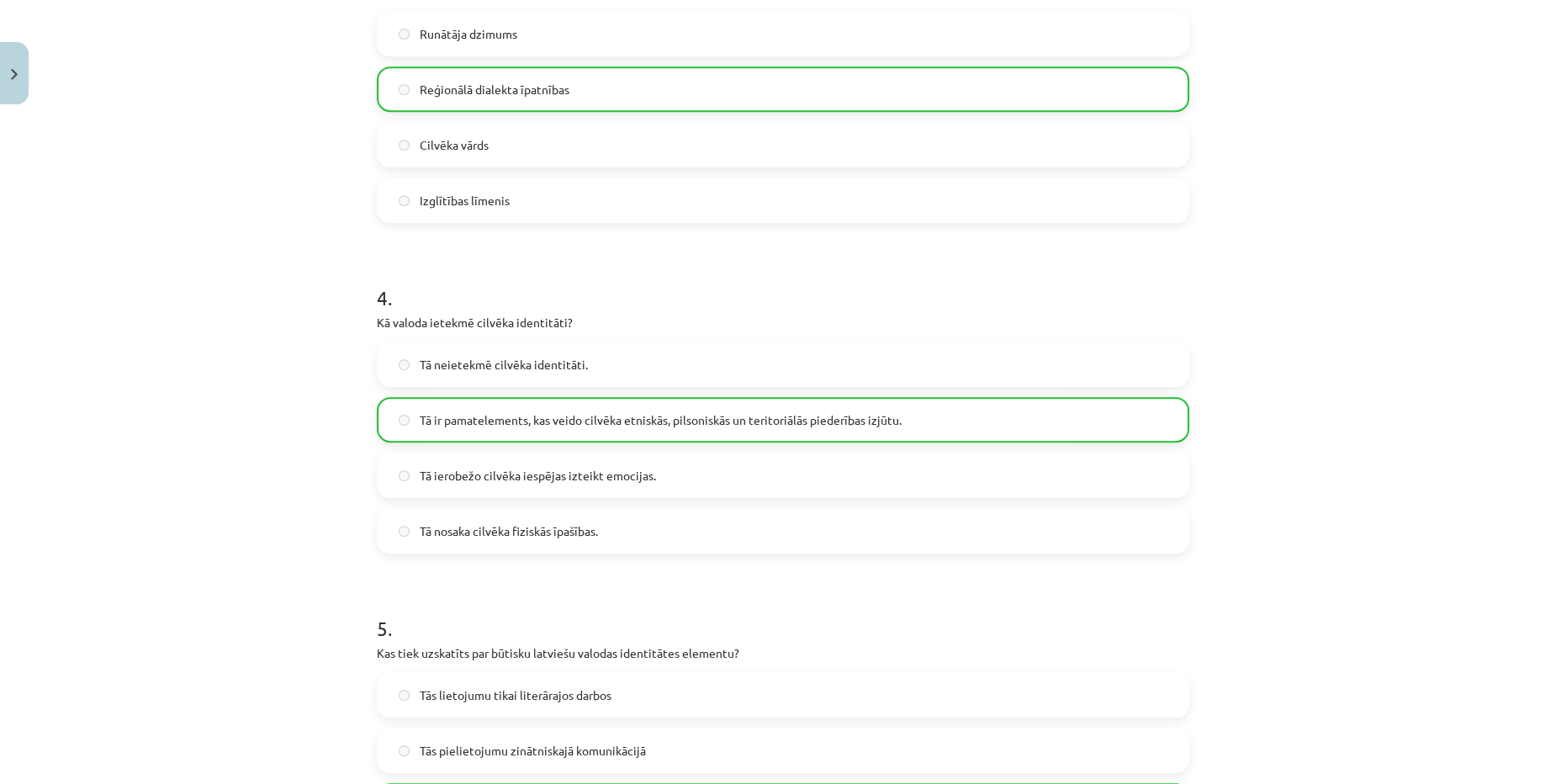
scroll to position [1417, 0]
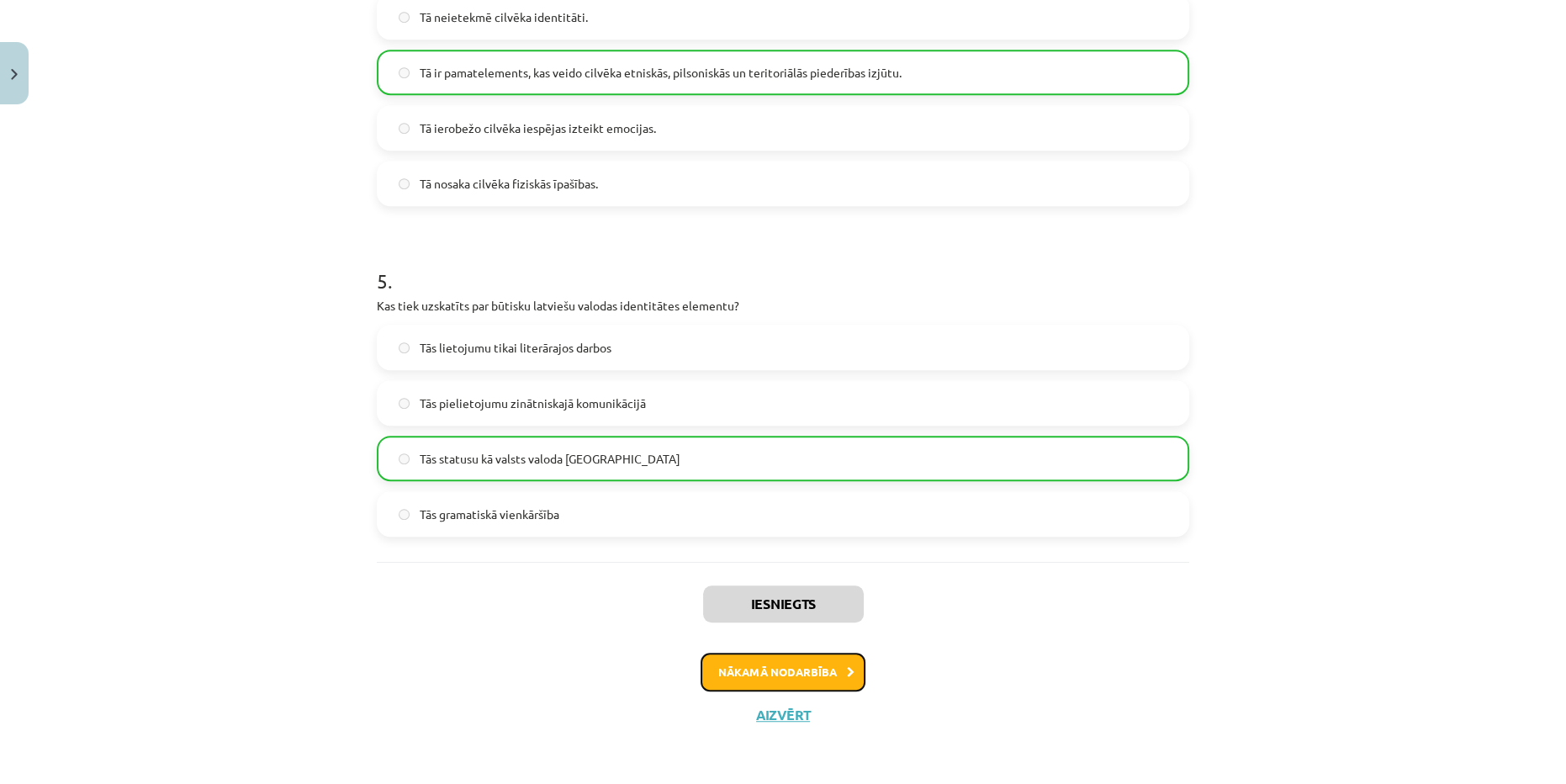
click at [847, 673] on icon at bounding box center [851, 672] width 8 height 11
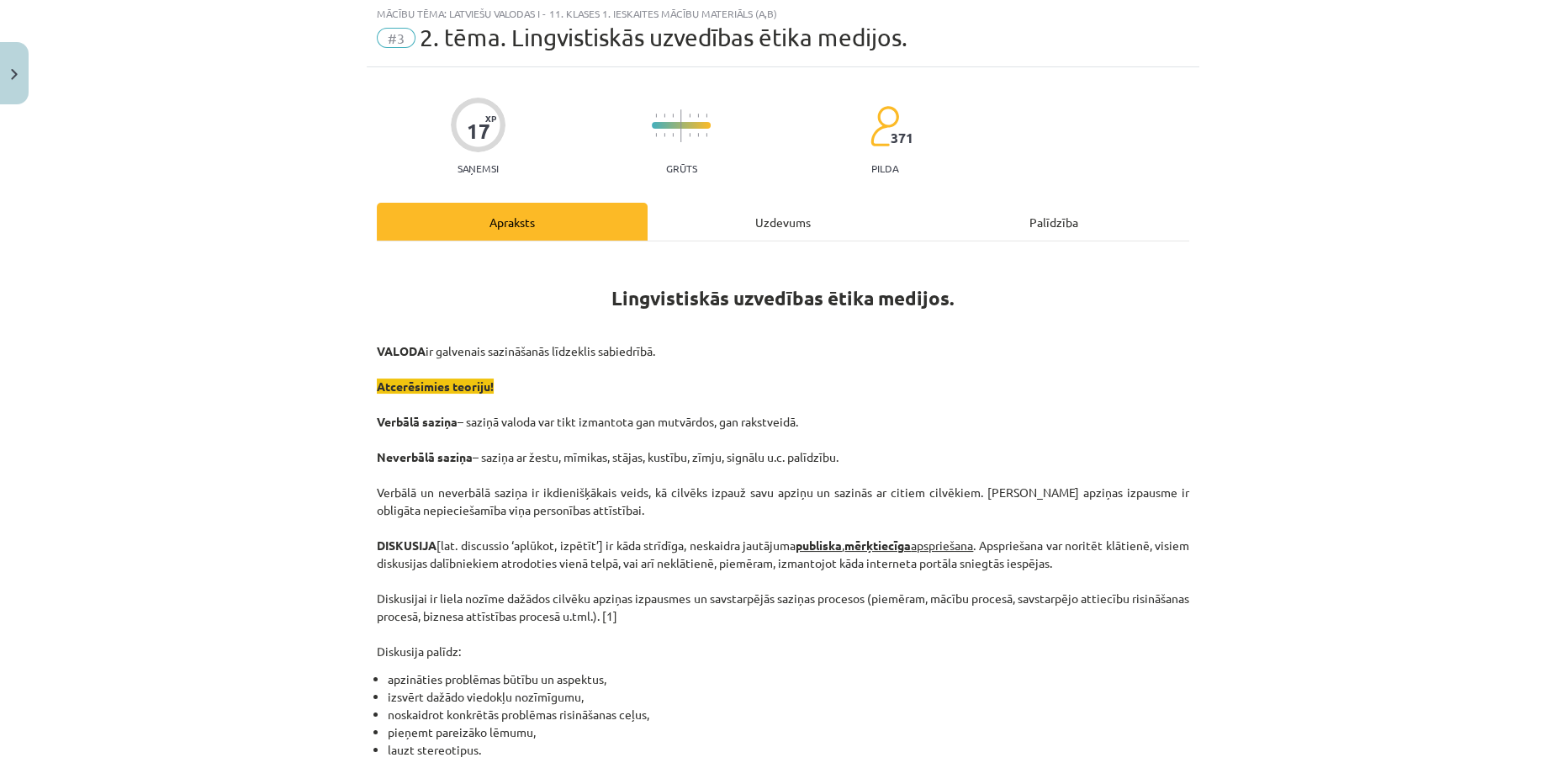
scroll to position [42, 0]
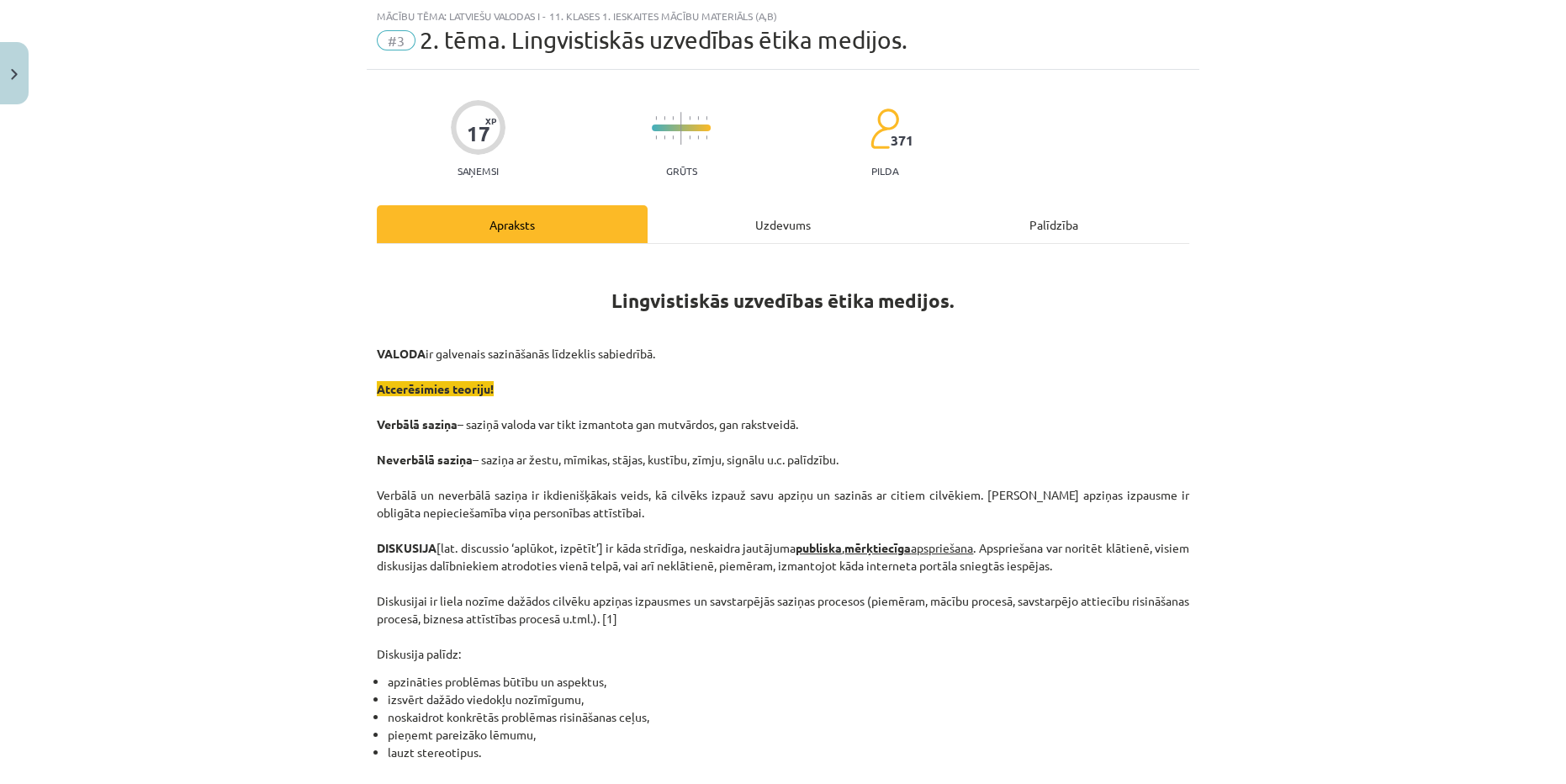
click at [771, 213] on div "Uzdevums" at bounding box center [783, 224] width 271 height 38
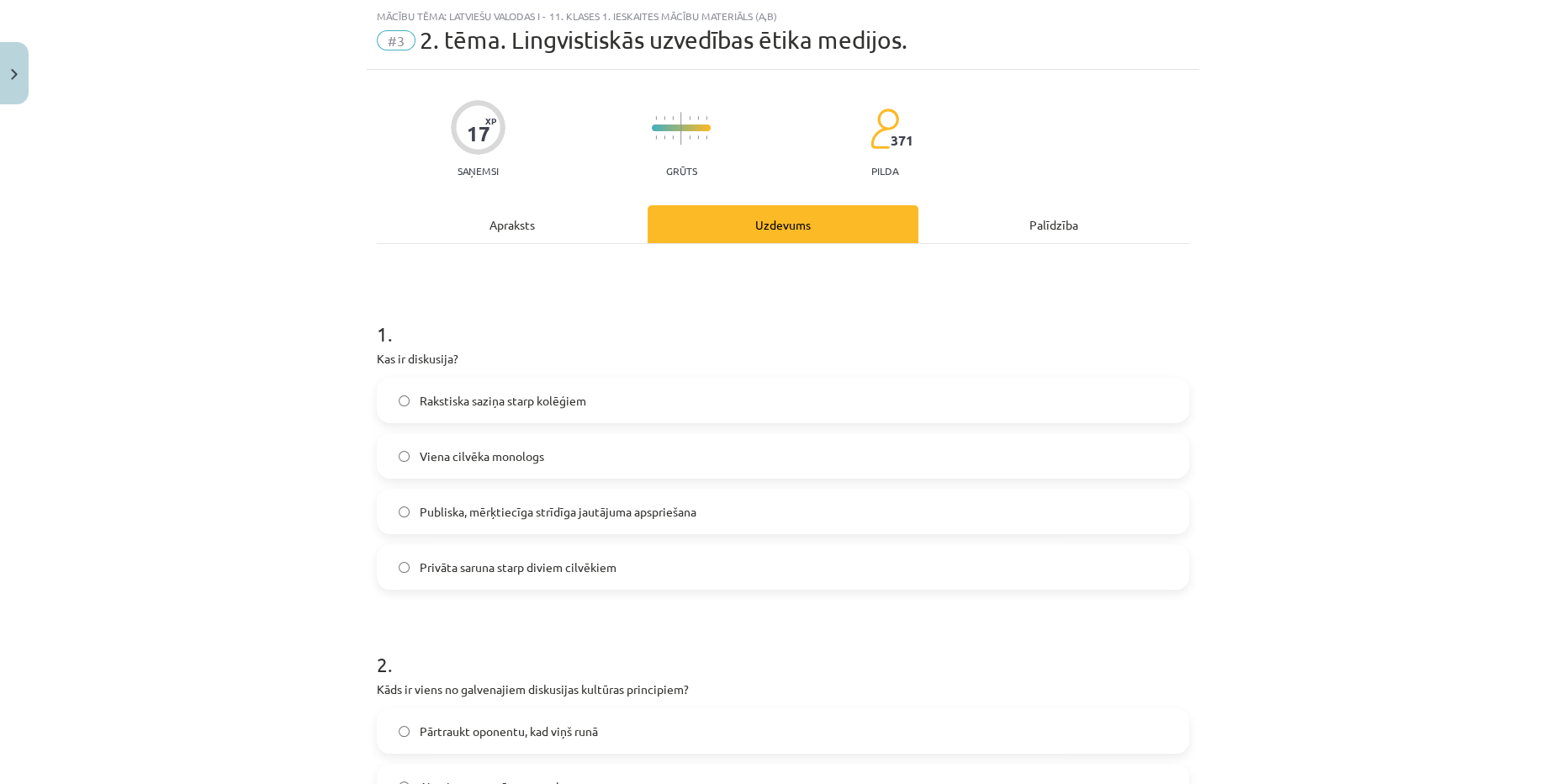
click at [627, 520] on label "Publiska, mērķtiecīga strīdīga jautājuma apspriešana" at bounding box center [783, 511] width 809 height 42
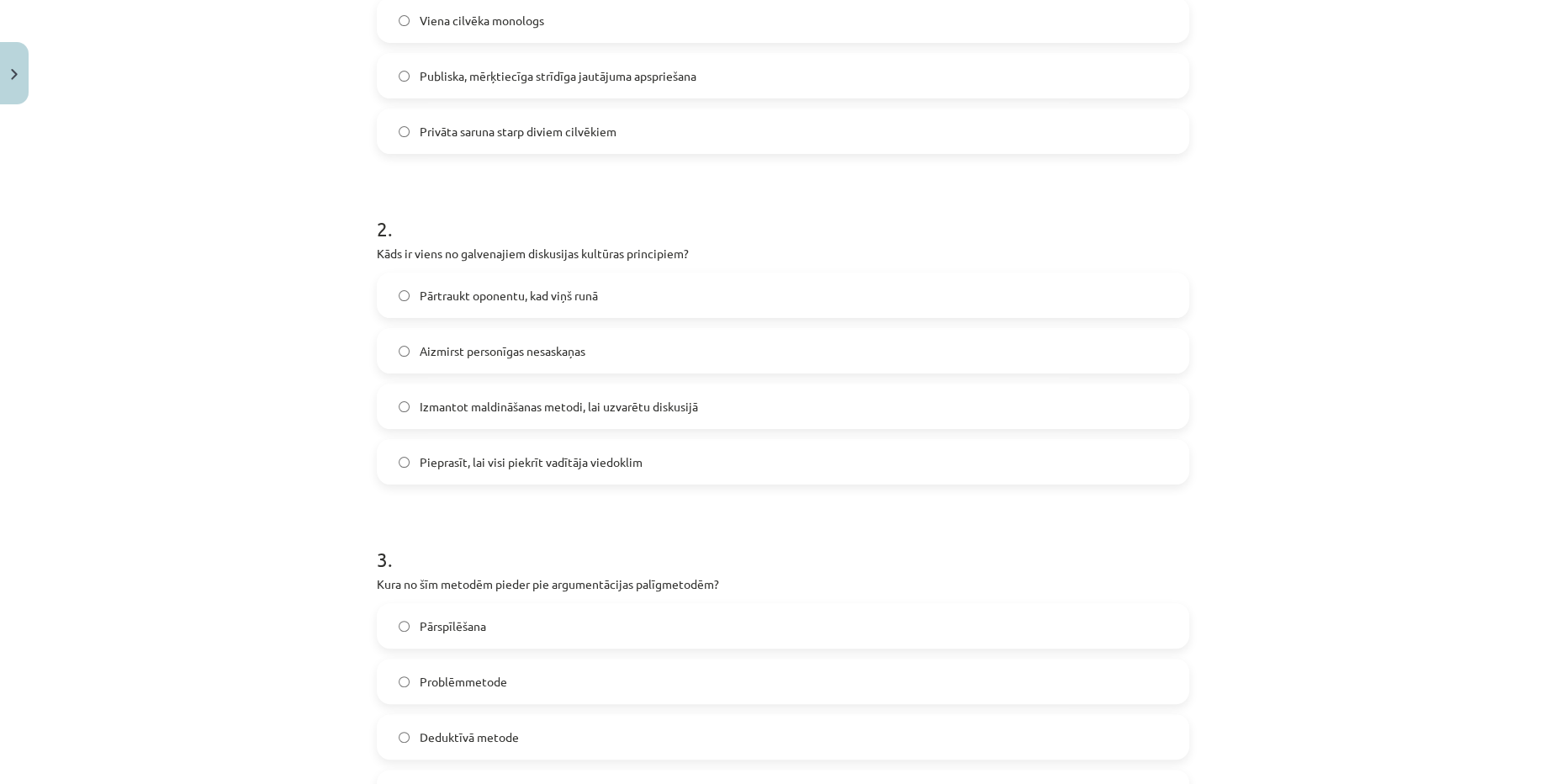
scroll to position [500, 0]
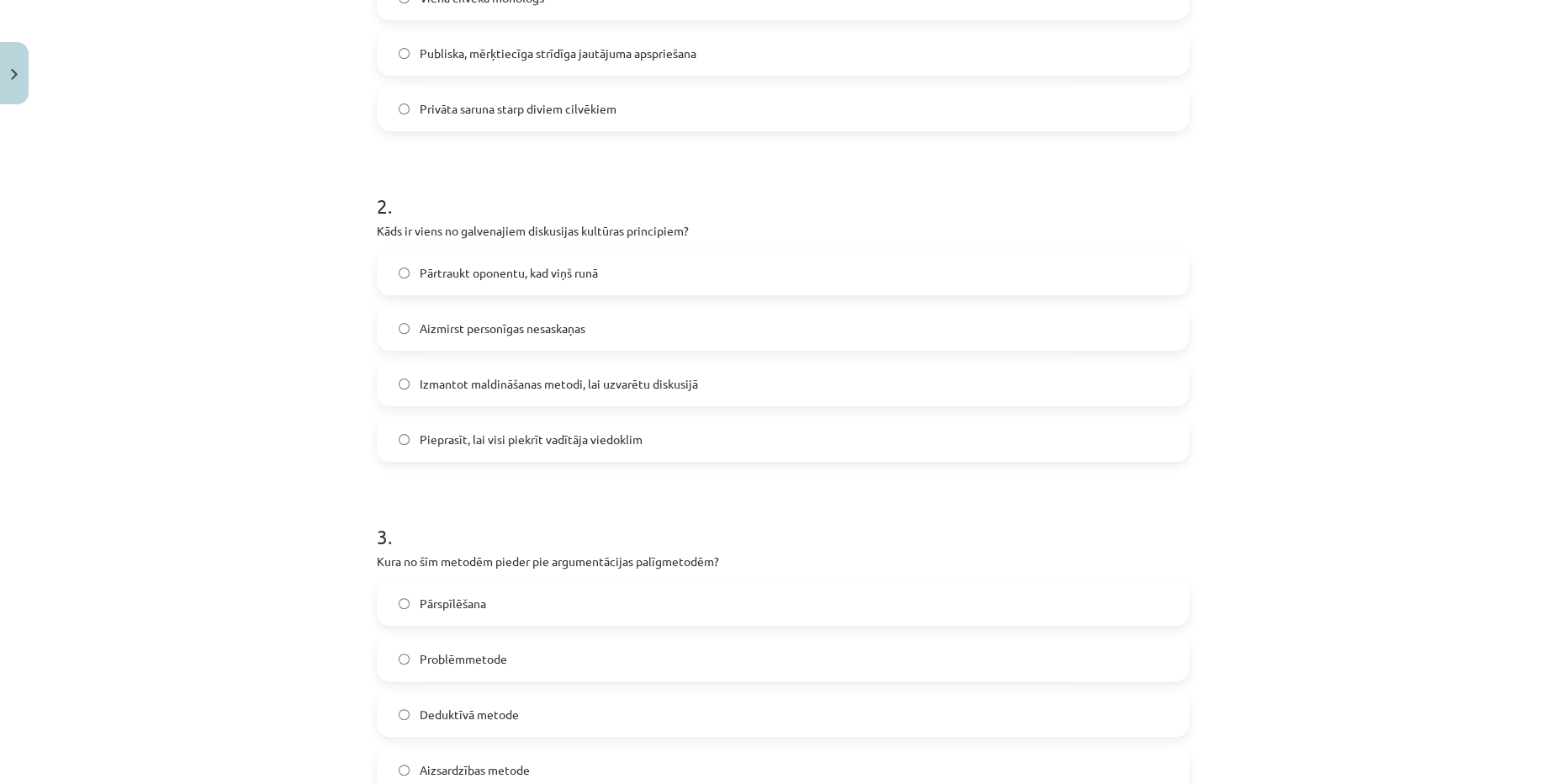
click at [637, 381] on span "Izmantot maldināšanas metodi, lai uzvarētu diskusijā" at bounding box center [559, 384] width 278 height 17
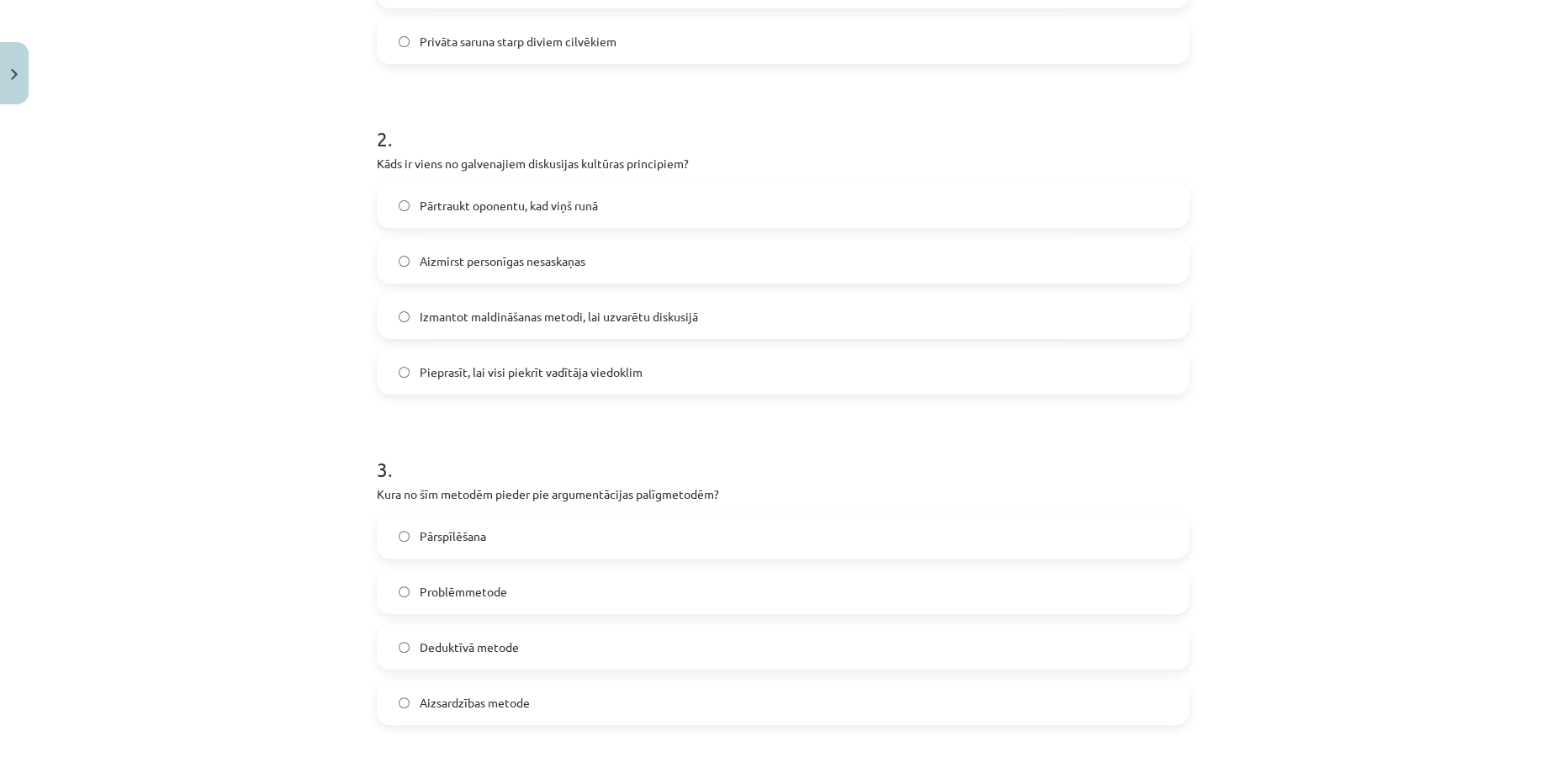
scroll to position [577, 0]
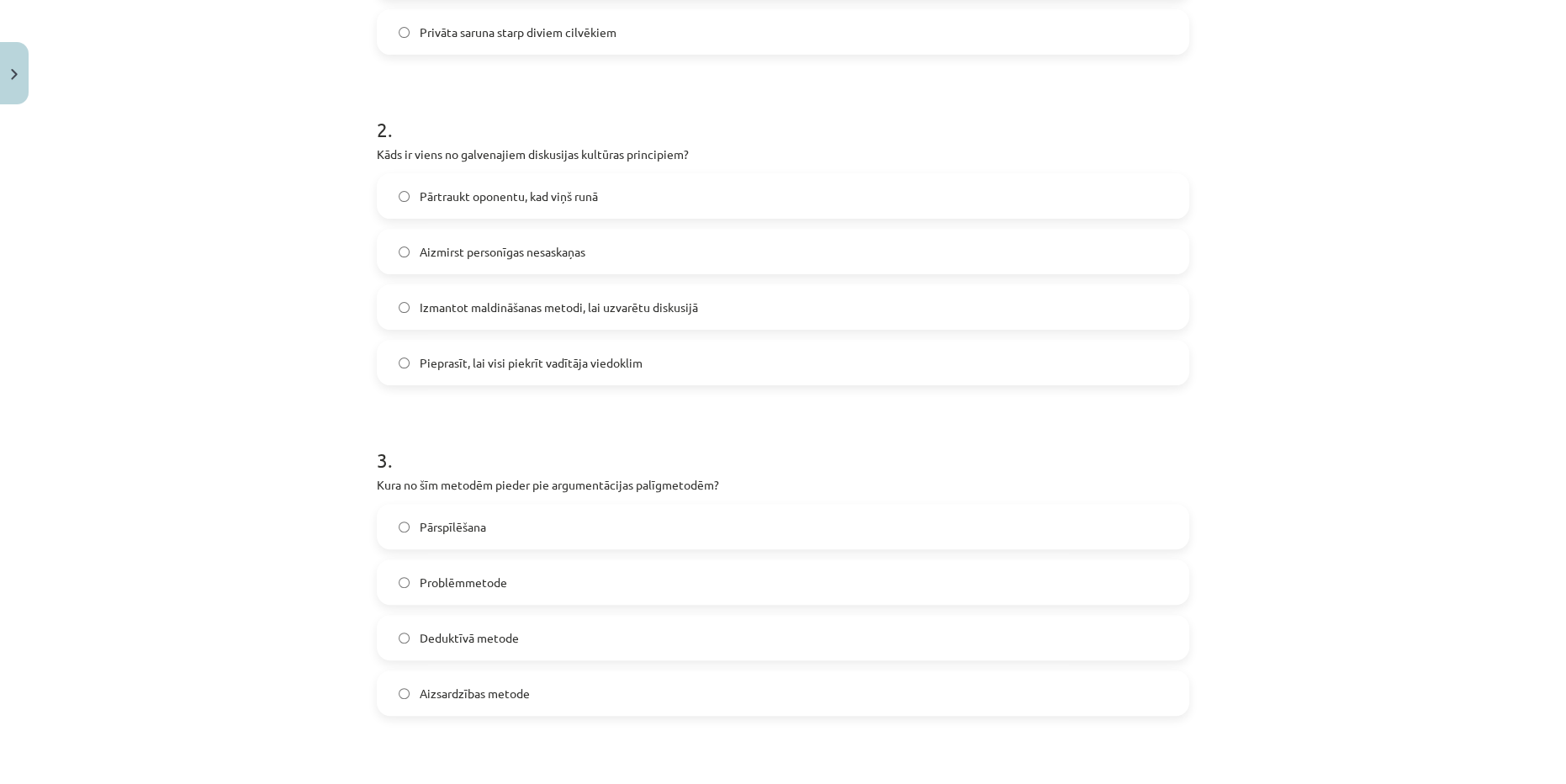
click at [592, 362] on span "Pieprasīt, lai visi piekrīt vadītāja viedoklim" at bounding box center [531, 363] width 223 height 17
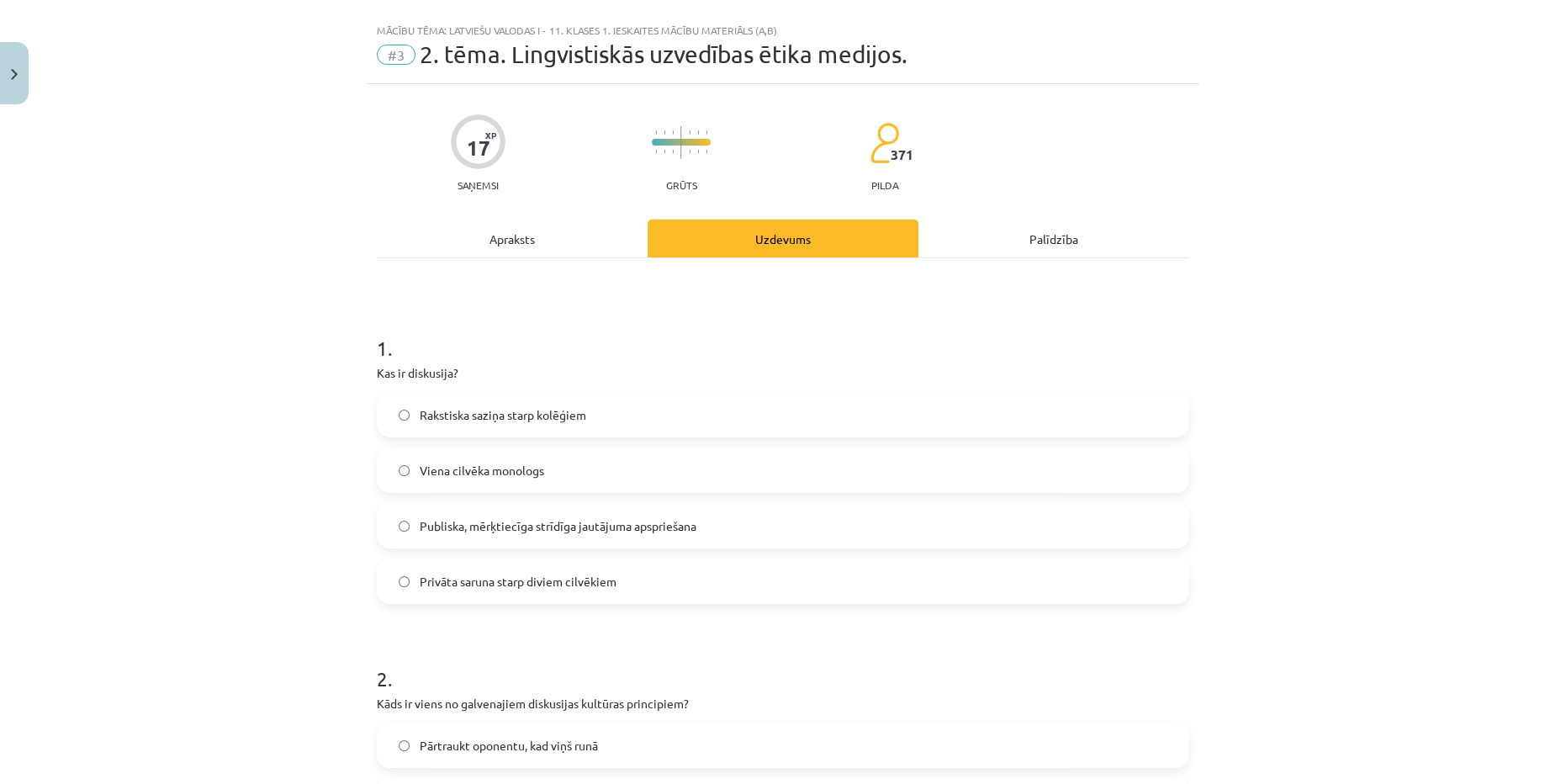
scroll to position [0, 0]
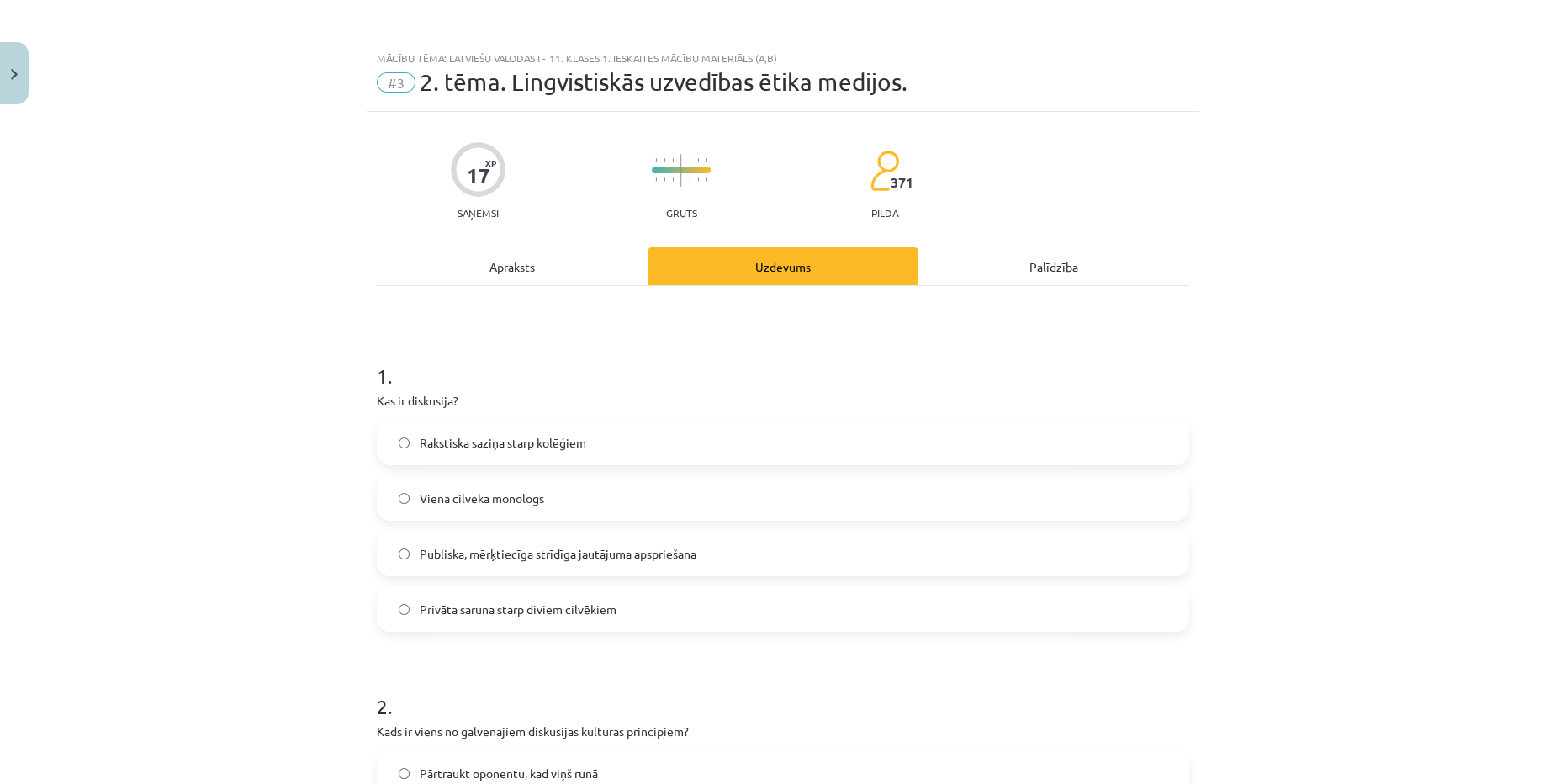
click at [535, 272] on div "Apraksts" at bounding box center [512, 266] width 271 height 38
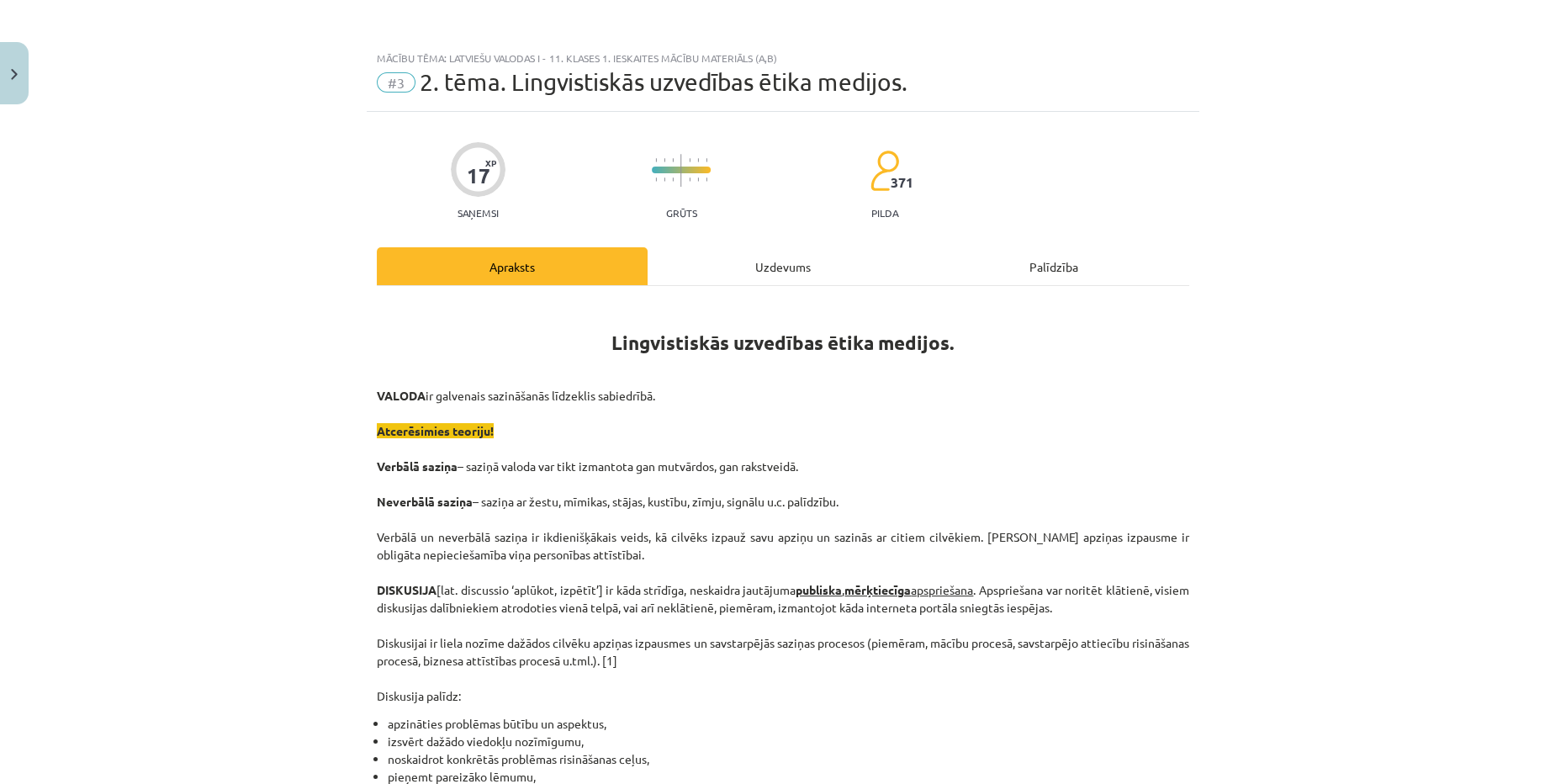
click at [764, 269] on div "Uzdevums" at bounding box center [783, 266] width 271 height 38
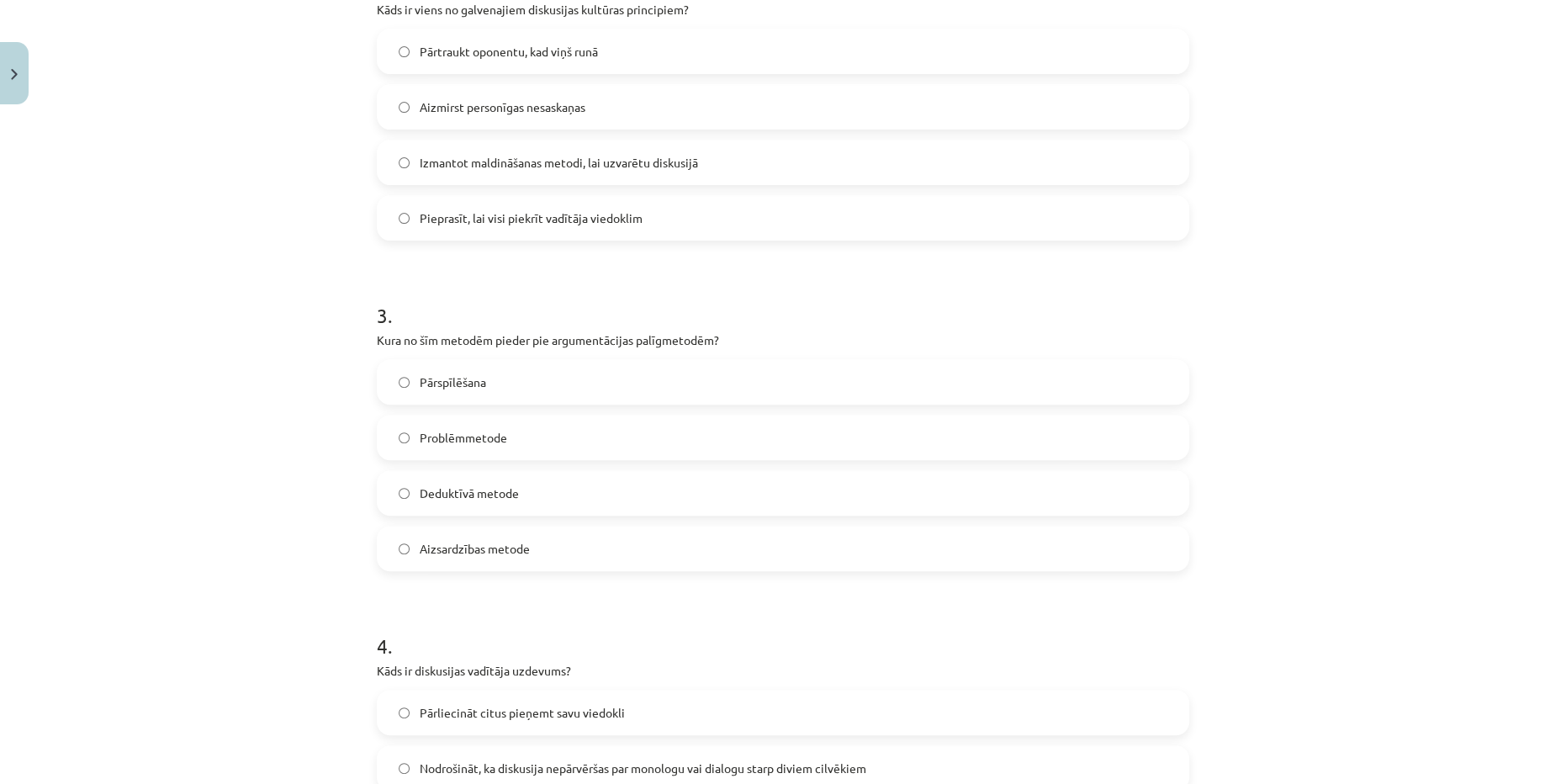
scroll to position [730, 0]
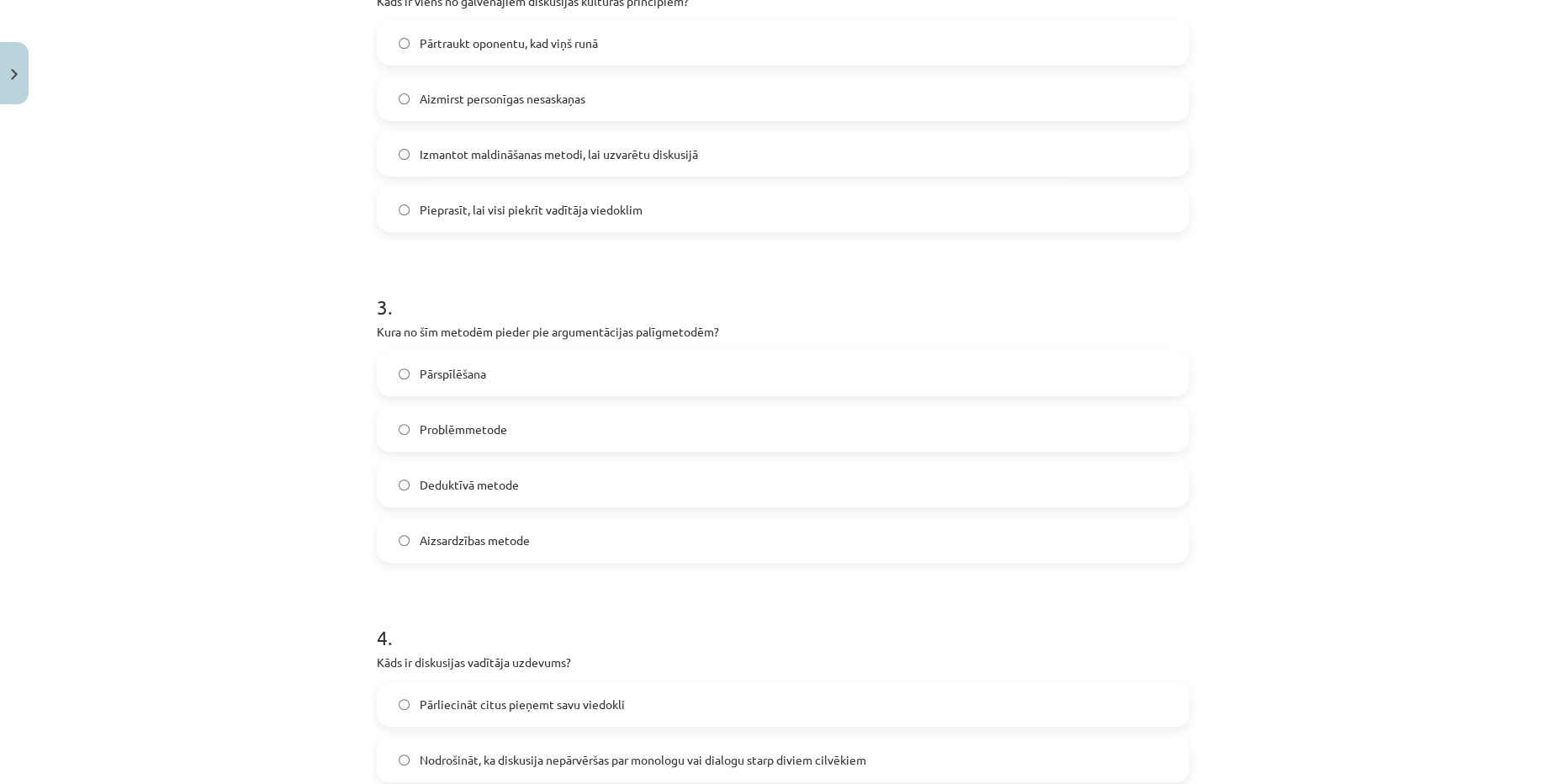
click at [562, 135] on label "Izmantot maldināšanas metodi, lai uzvarētu diskusijā" at bounding box center [783, 154] width 809 height 42
click at [626, 72] on div "Pārtraukt oponentu, kad viņš runā Aizmirst personīgas nesaskaņas Izmantot maldi…" at bounding box center [783, 126] width 812 height 212
click at [634, 94] on label "Aizmirst personīgas nesaskaņas" at bounding box center [783, 99] width 809 height 42
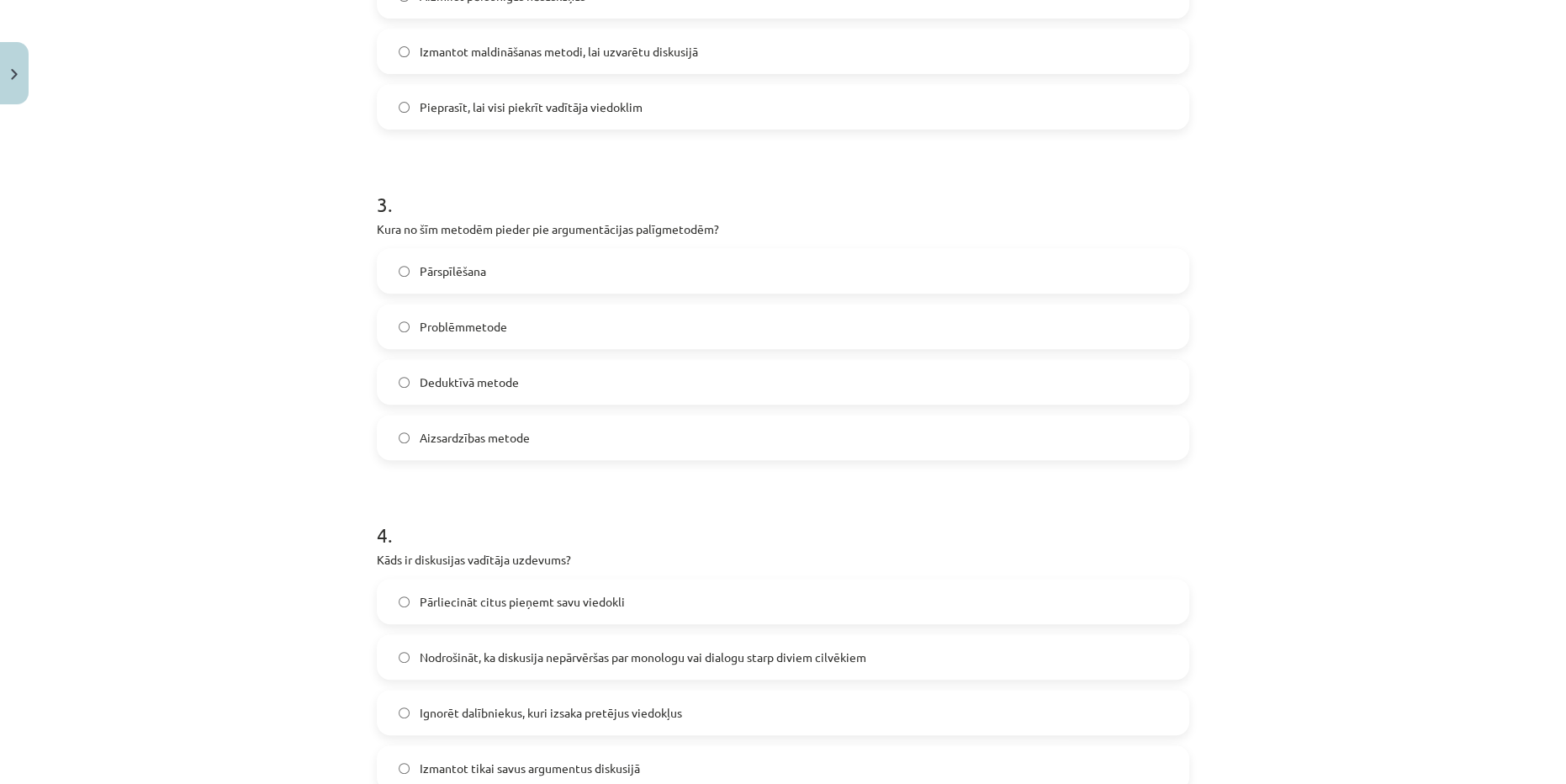
scroll to position [883, 0]
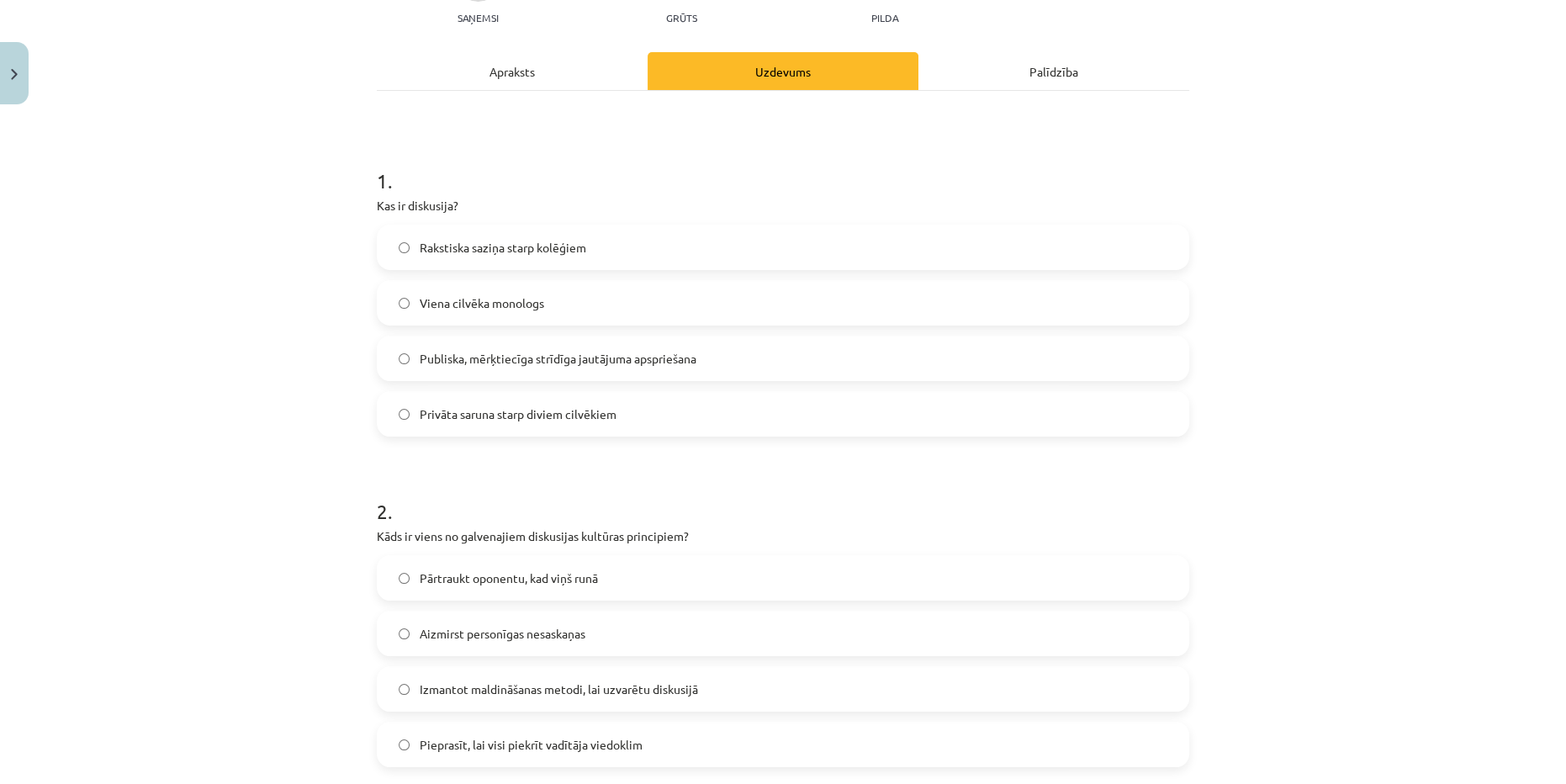
click at [553, 58] on div "Apraksts" at bounding box center [512, 71] width 271 height 38
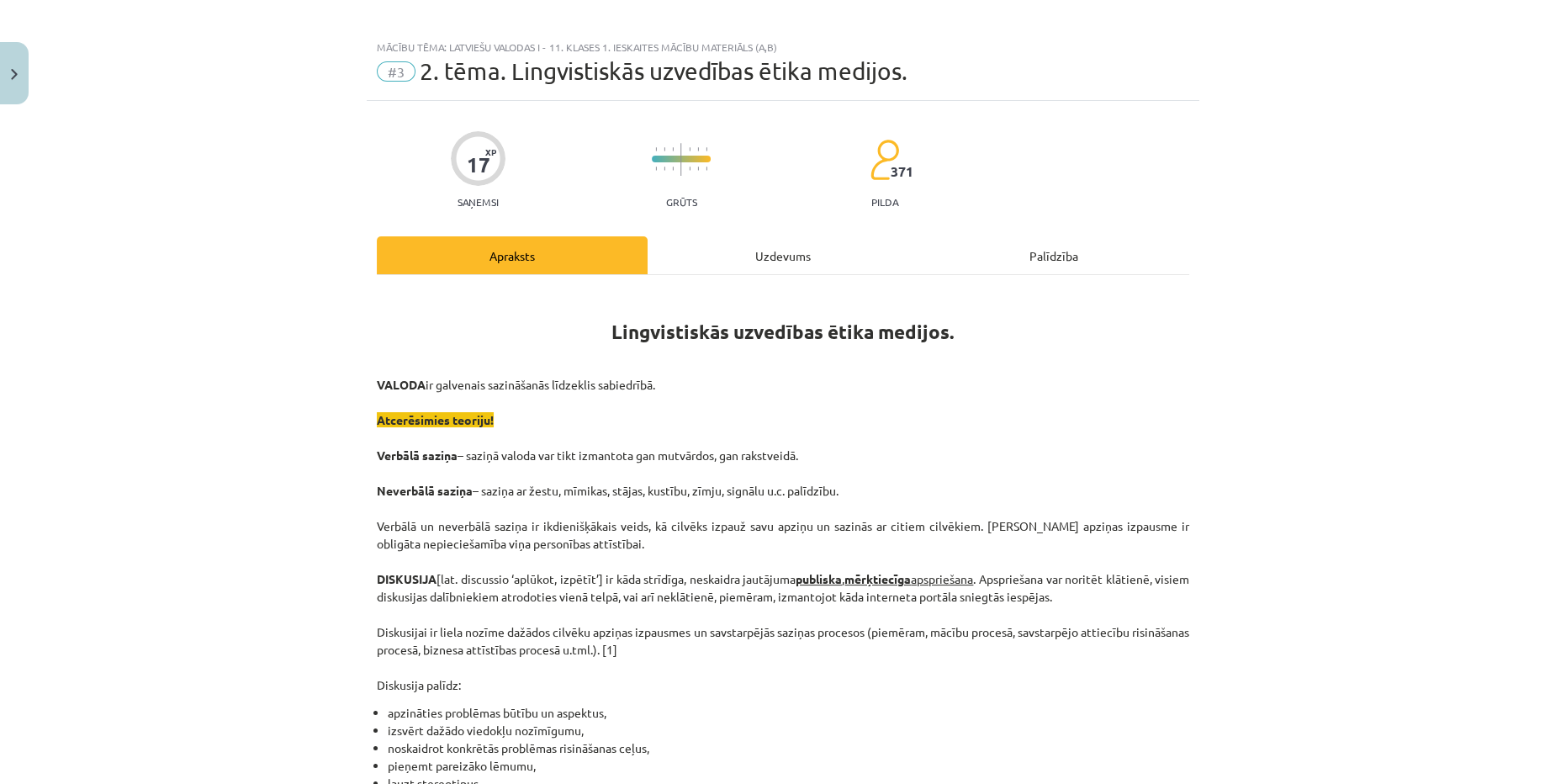
scroll to position [0, 0]
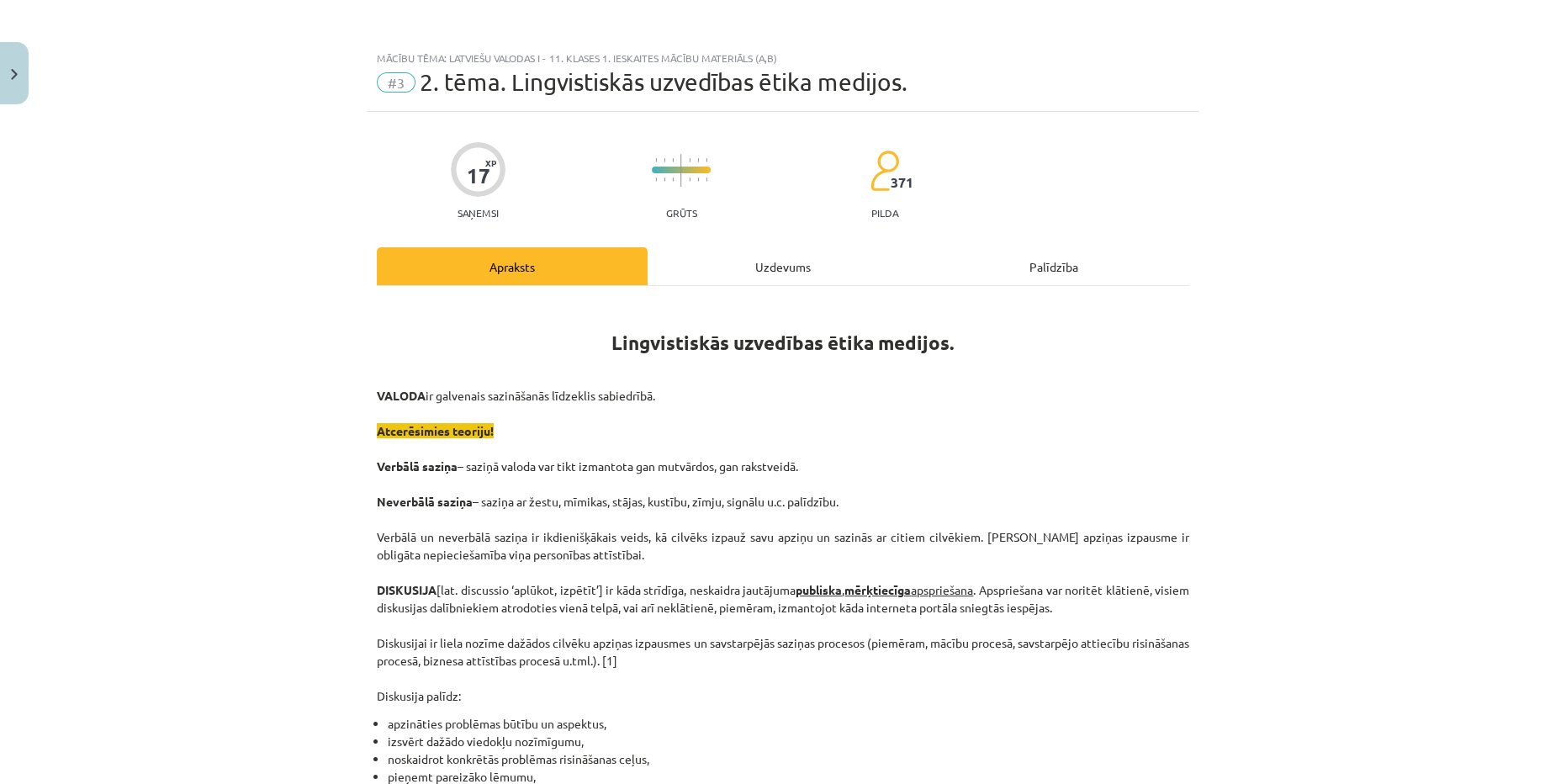
click at [768, 276] on div "Uzdevums" at bounding box center [783, 266] width 271 height 38
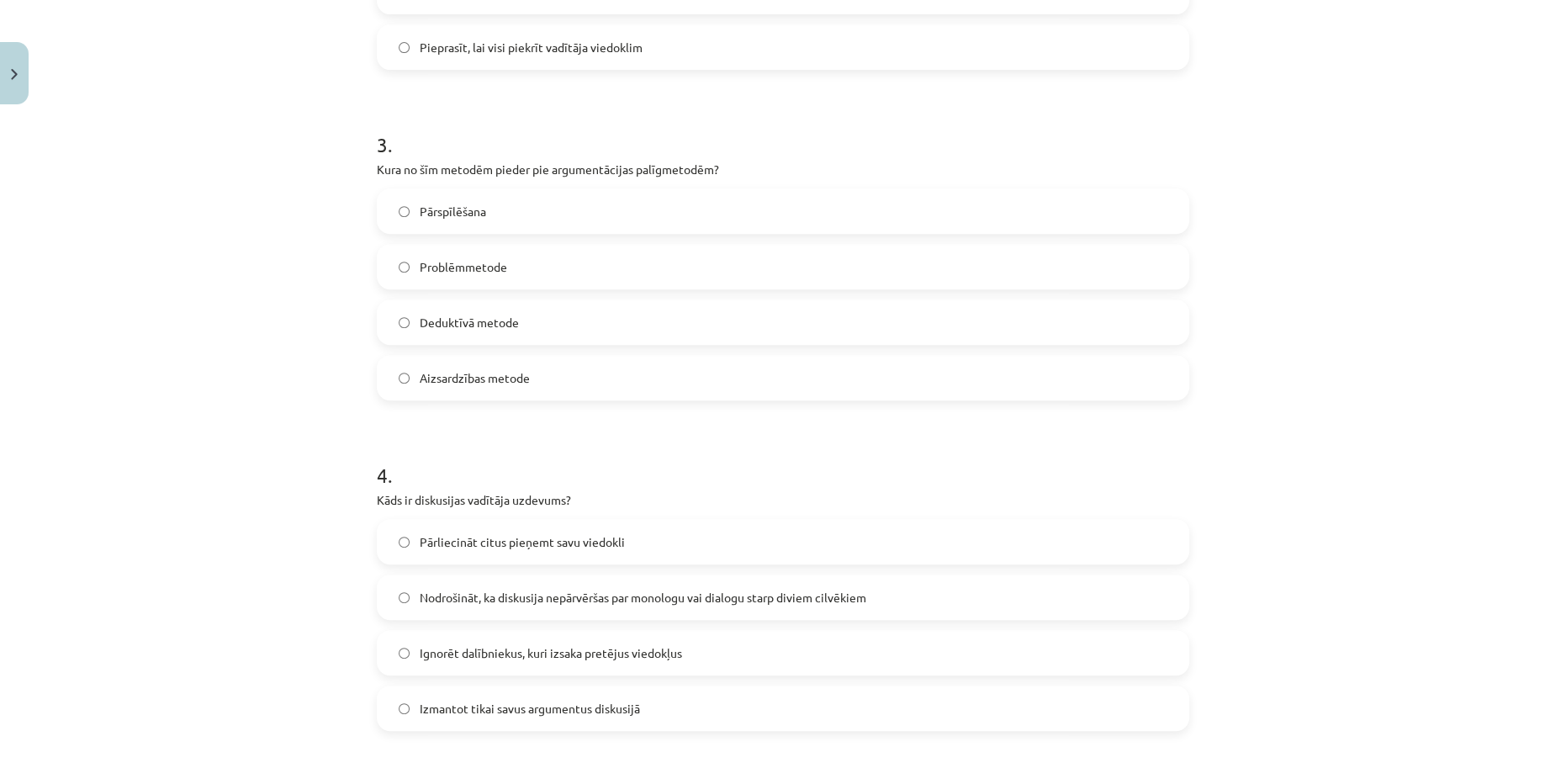
scroll to position [883, 0]
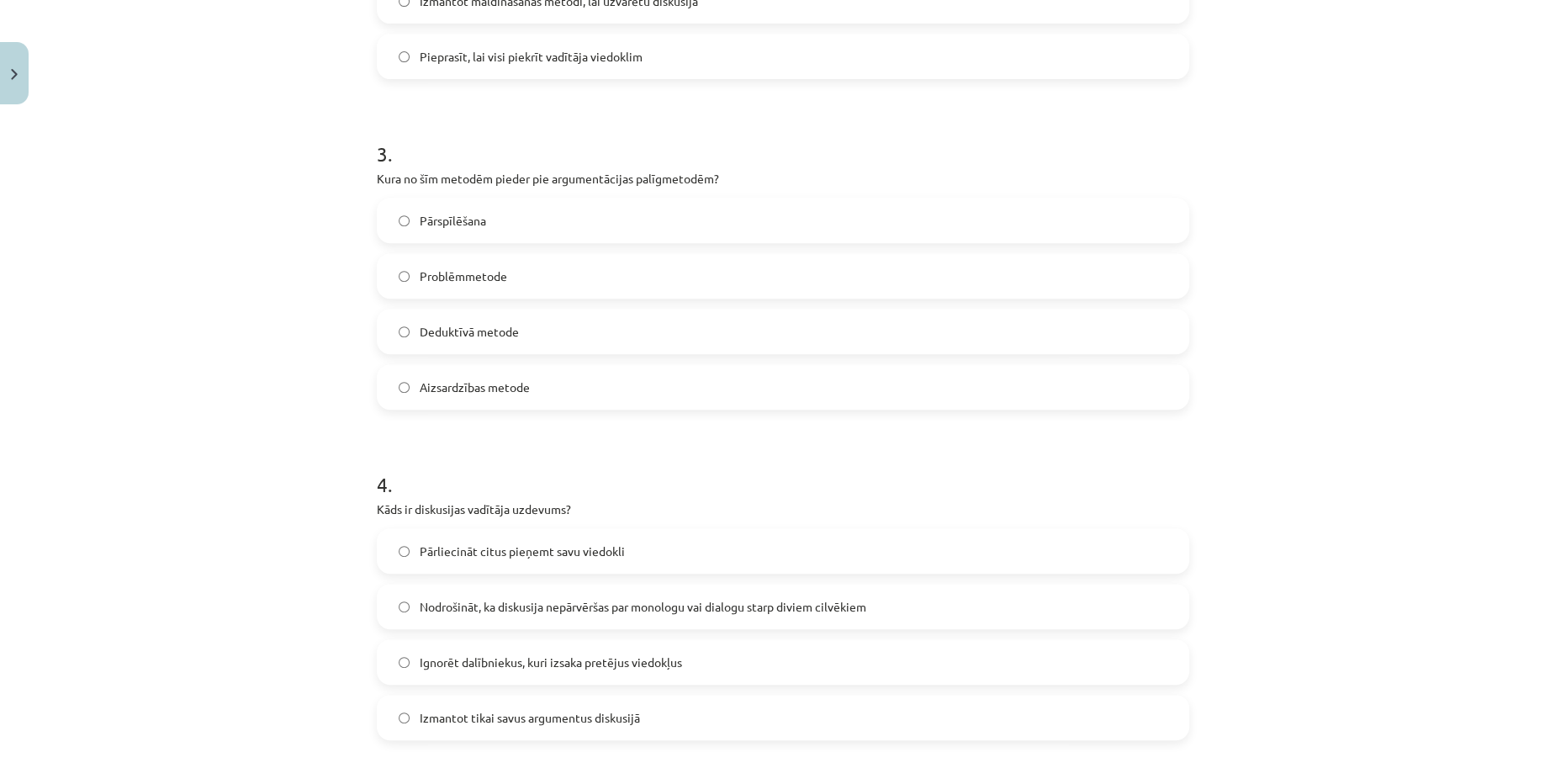
click at [559, 273] on label "Problēmmetode" at bounding box center [783, 275] width 809 height 42
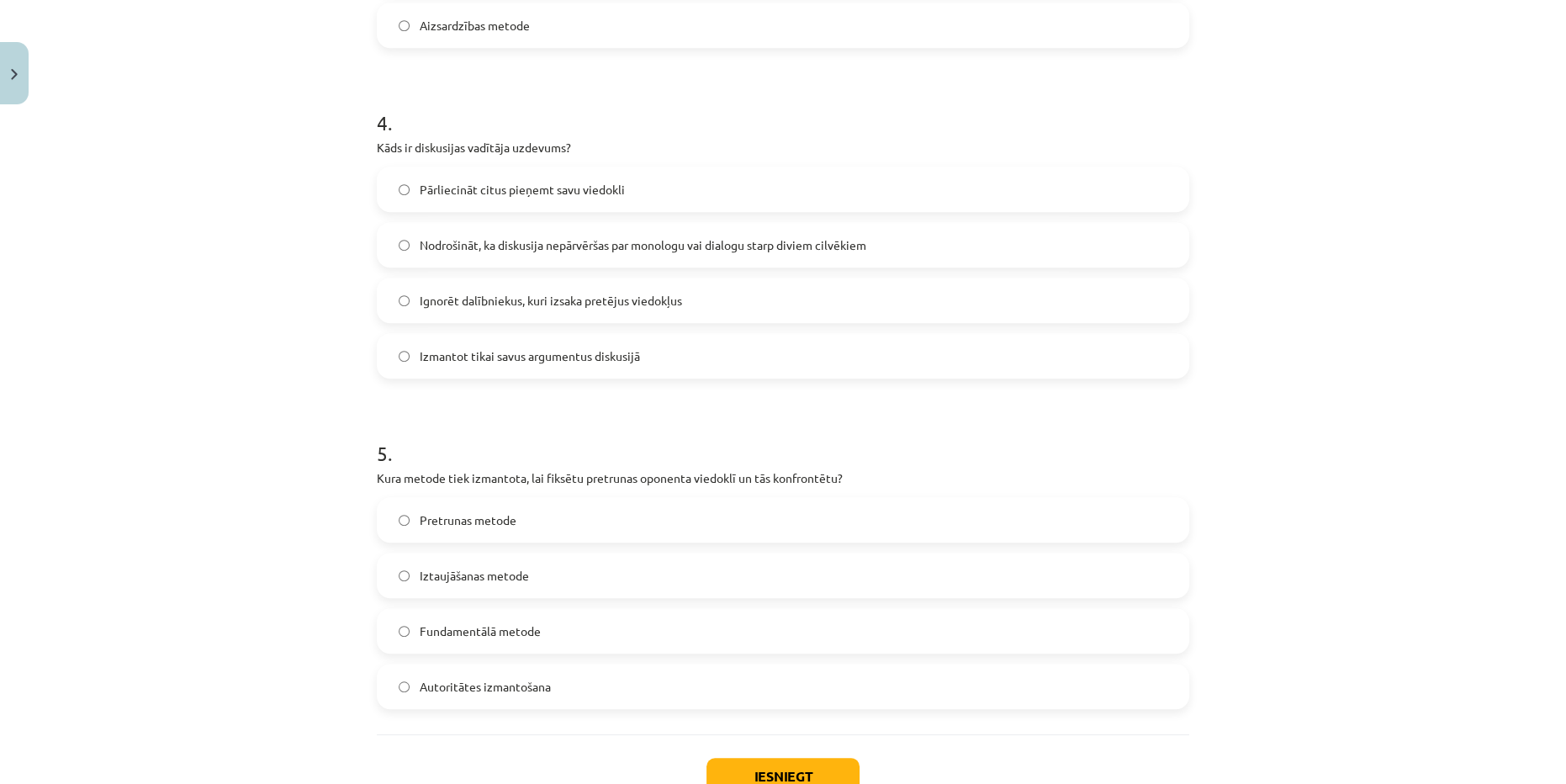
scroll to position [1265, 0]
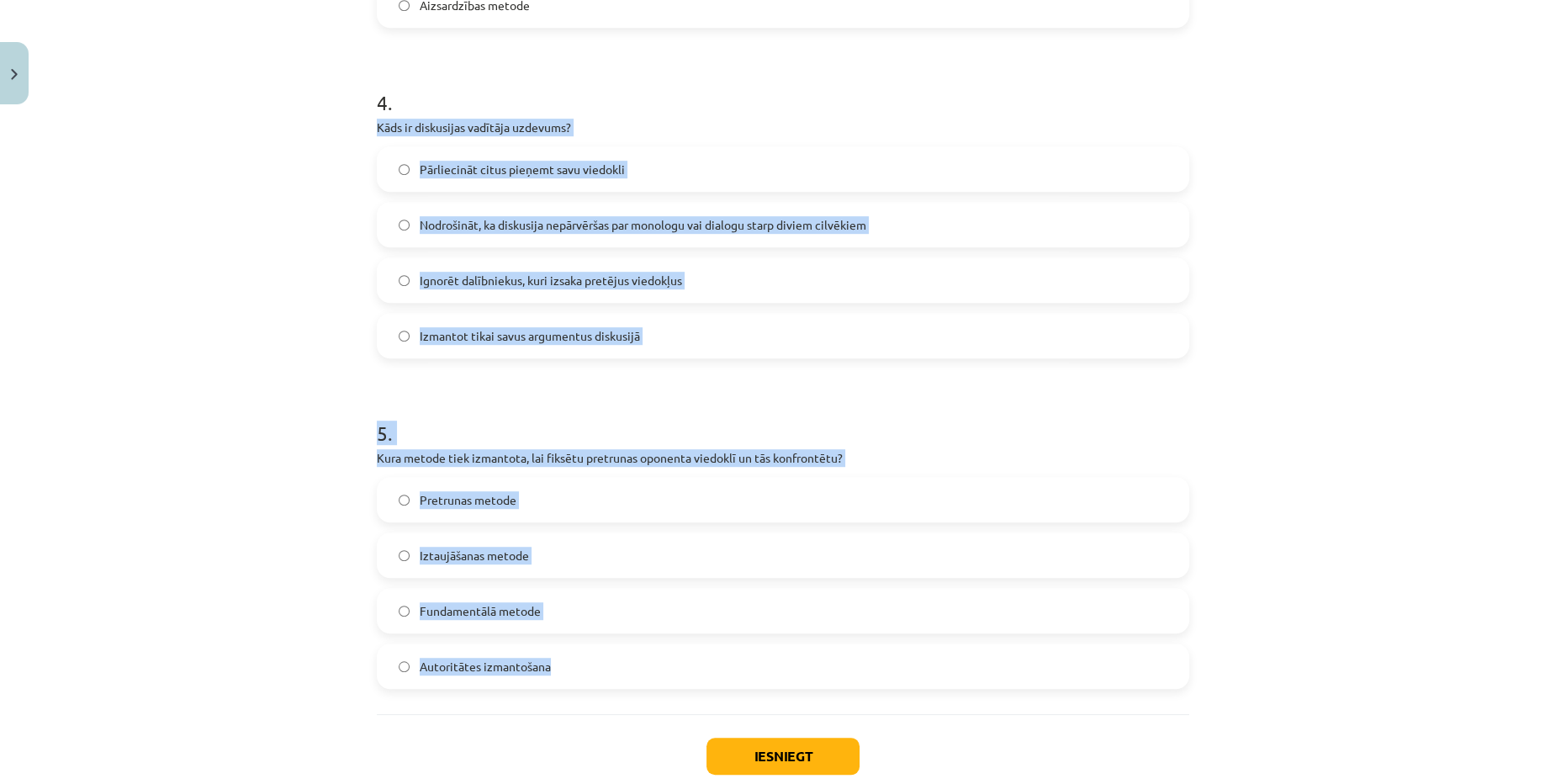
drag, startPoint x: 344, startPoint y: 122, endPoint x: 614, endPoint y: 655, distance: 597.5
click at [614, 655] on div "Mācību tēma: Latviešu valodas i - 11. klases 1. ieskaites mācību materiāls (a,b…" at bounding box center [783, 392] width 1566 height 784
copy form "Kāds ir diskusijas vadītāja uzdevums? Pārliecināt citus pieņemt savu viedokli N…"
click at [232, 332] on div "Mācību tēma: Latviešu valodas i - 11. klases 1. ieskaites mācību materiāls (a,b…" at bounding box center [783, 392] width 1566 height 784
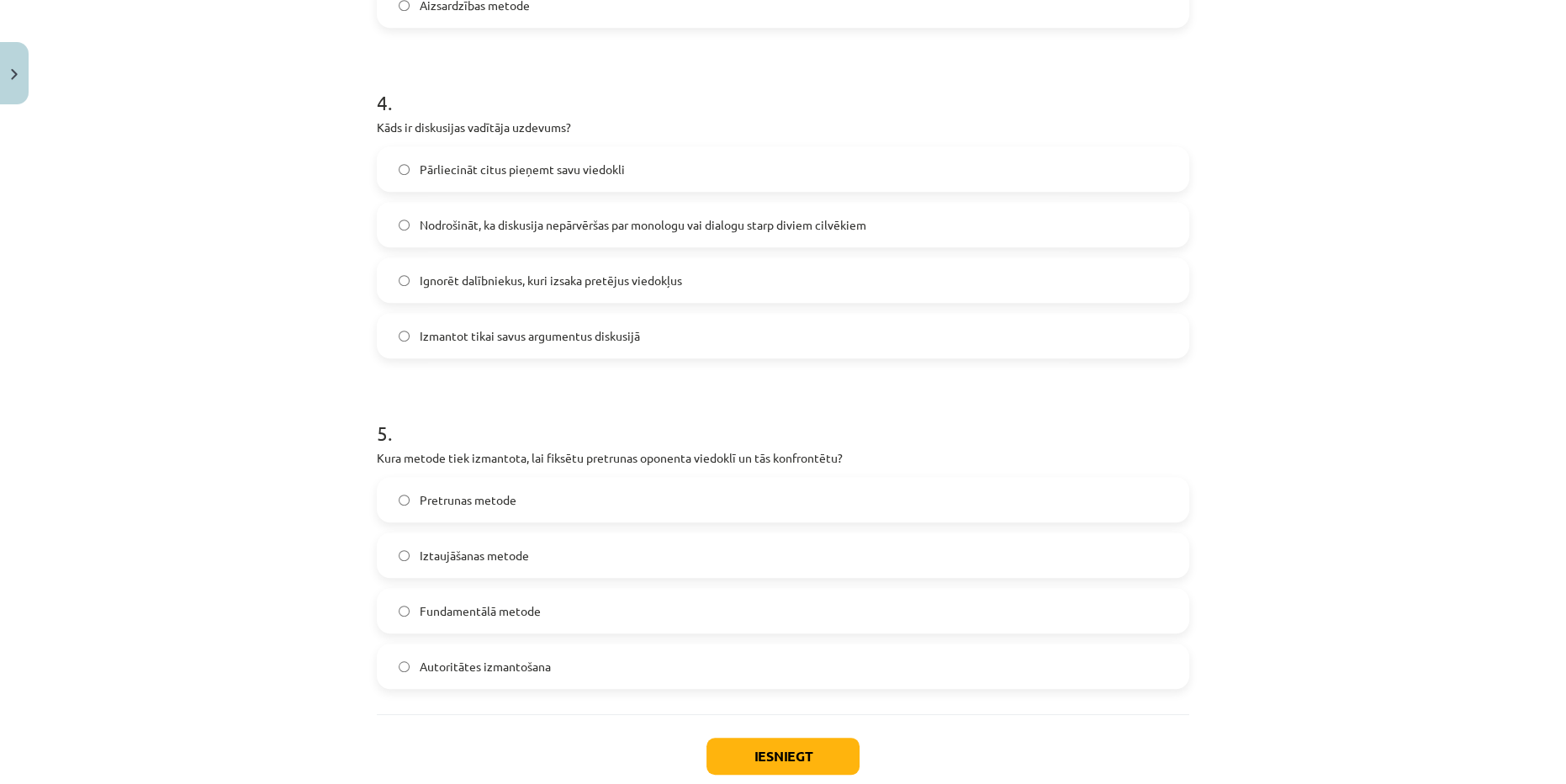
click at [449, 497] on span "Pretrunas metode" at bounding box center [468, 500] width 97 height 17
click at [535, 235] on label "Nodrošināt, ka diskusija nepārvēršas par monologu vai dialogu starp diviem cilv…" at bounding box center [783, 225] width 809 height 42
click at [800, 749] on button "Iesniegt" at bounding box center [783, 756] width 153 height 37
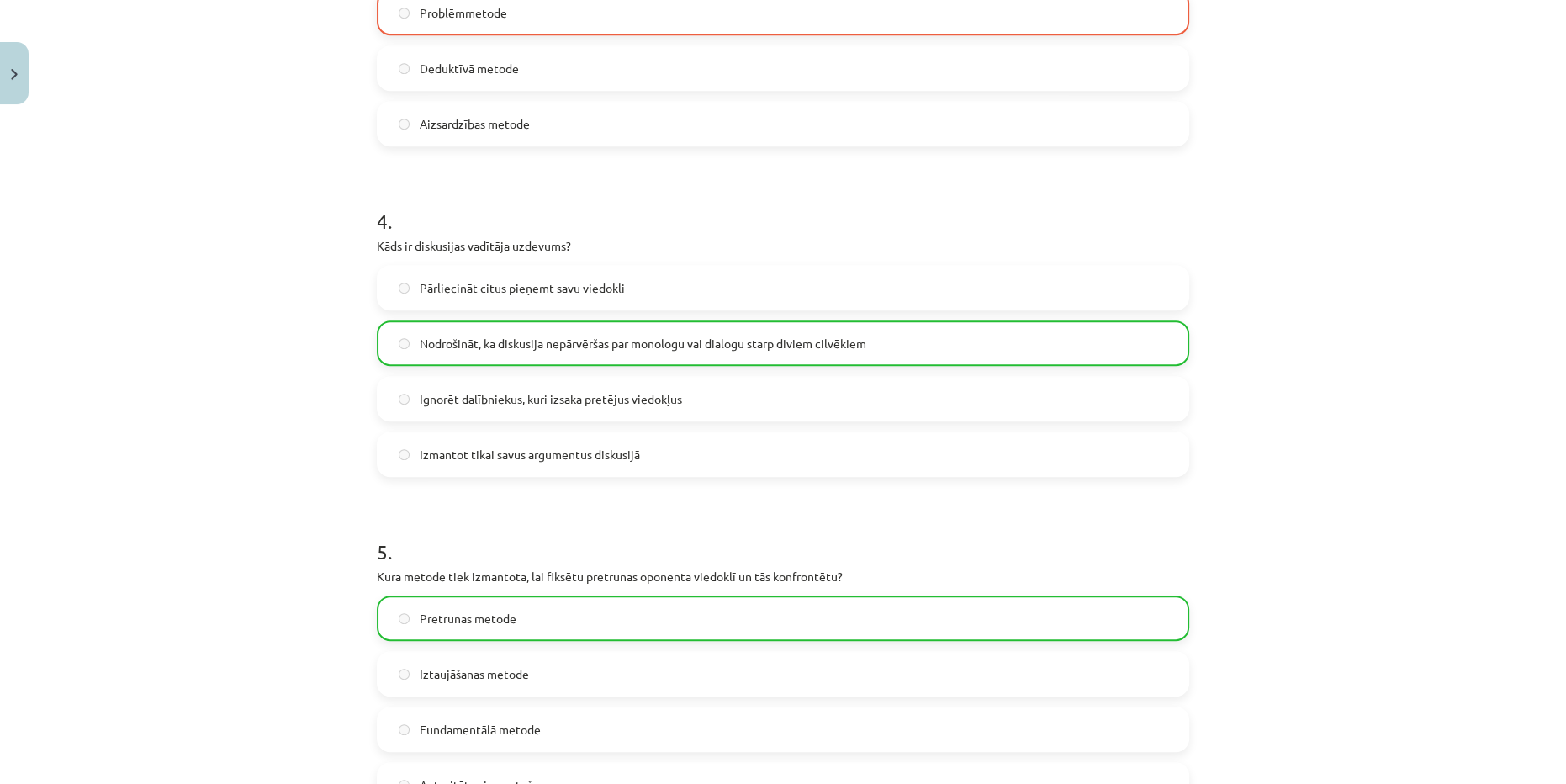
scroll to position [1417, 0]
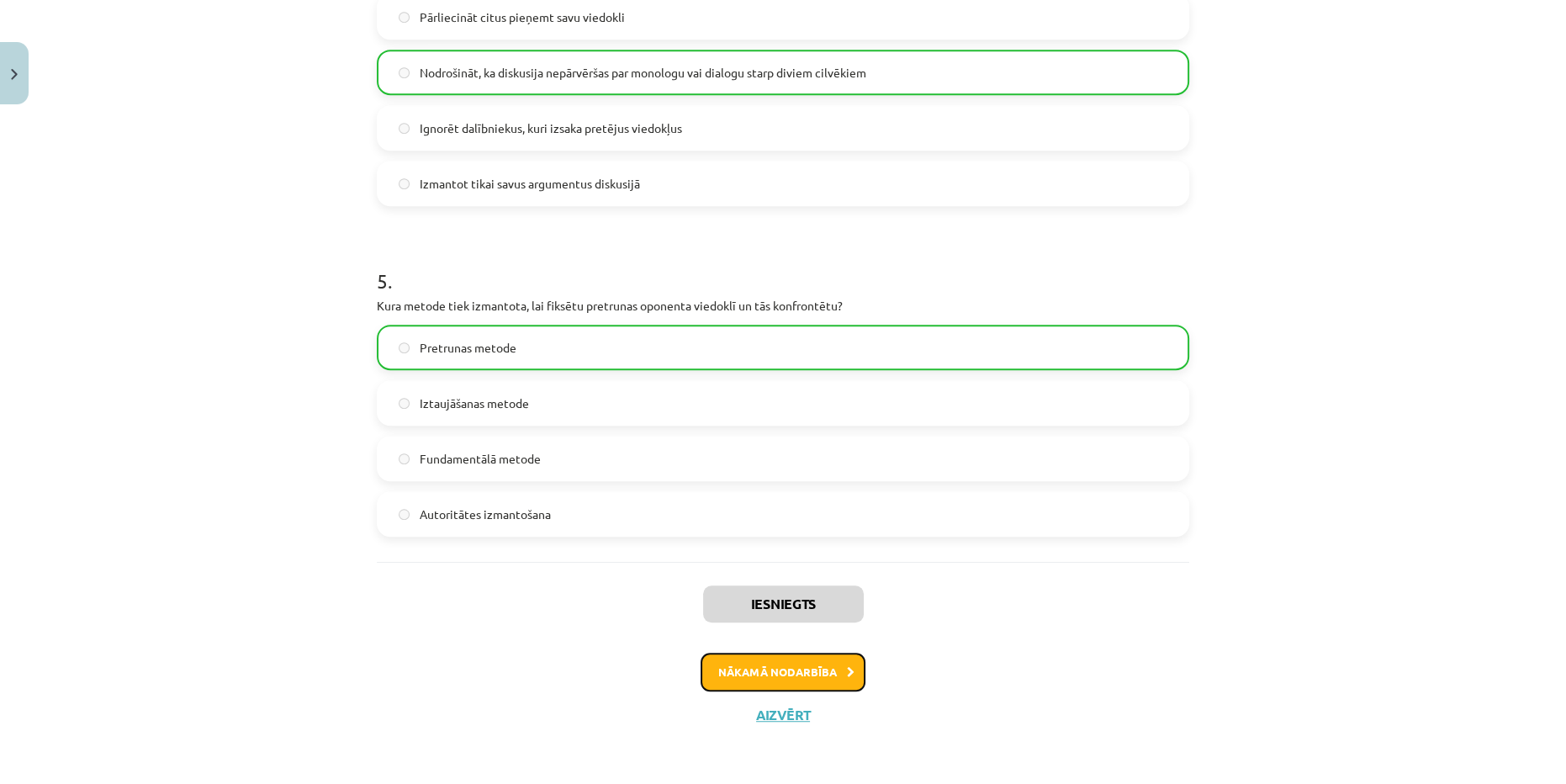
click at [823, 677] on button "Nākamā nodarbība" at bounding box center [783, 671] width 165 height 38
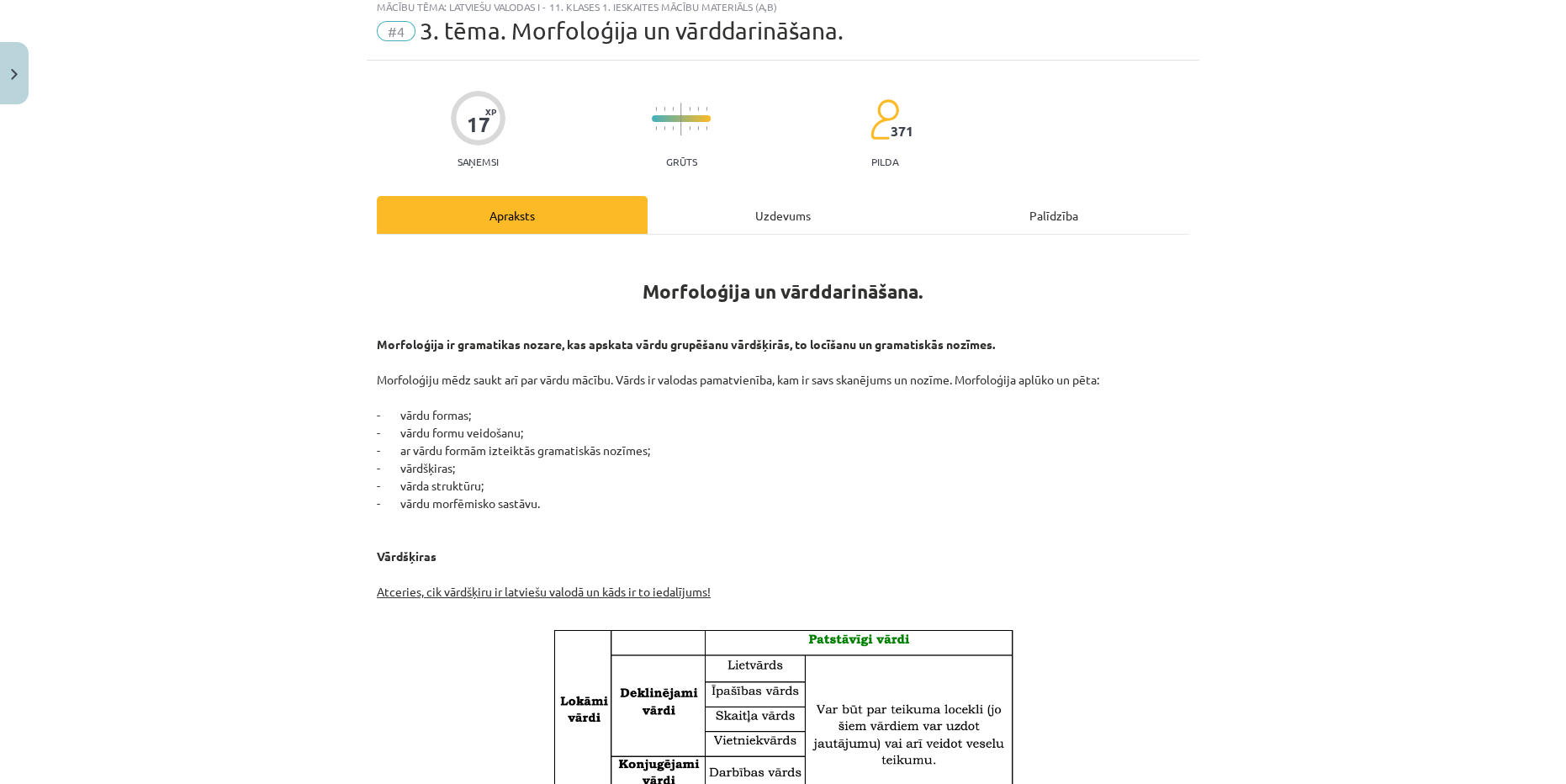
scroll to position [42, 0]
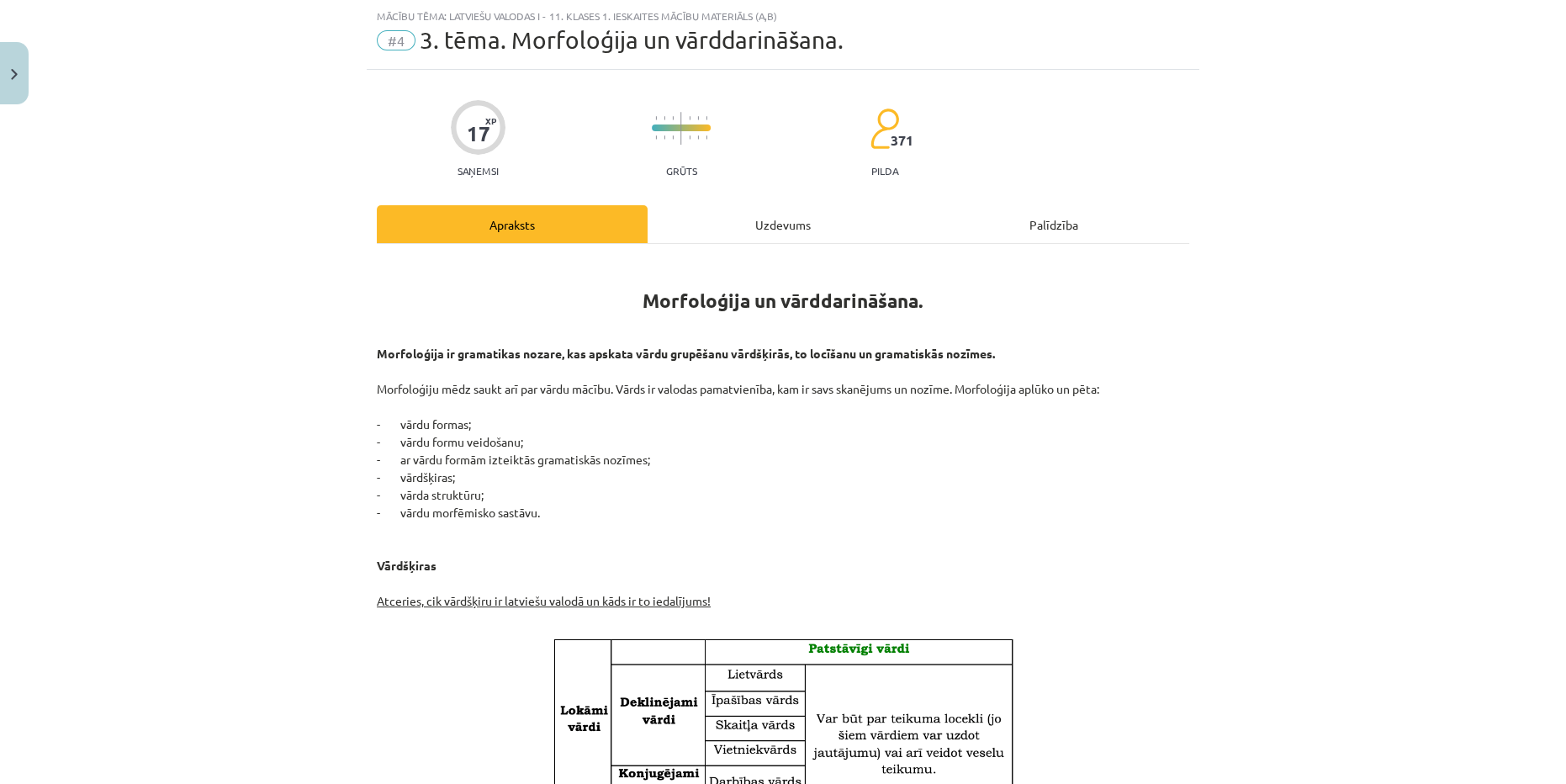
click at [747, 218] on div "Uzdevums" at bounding box center [783, 224] width 271 height 38
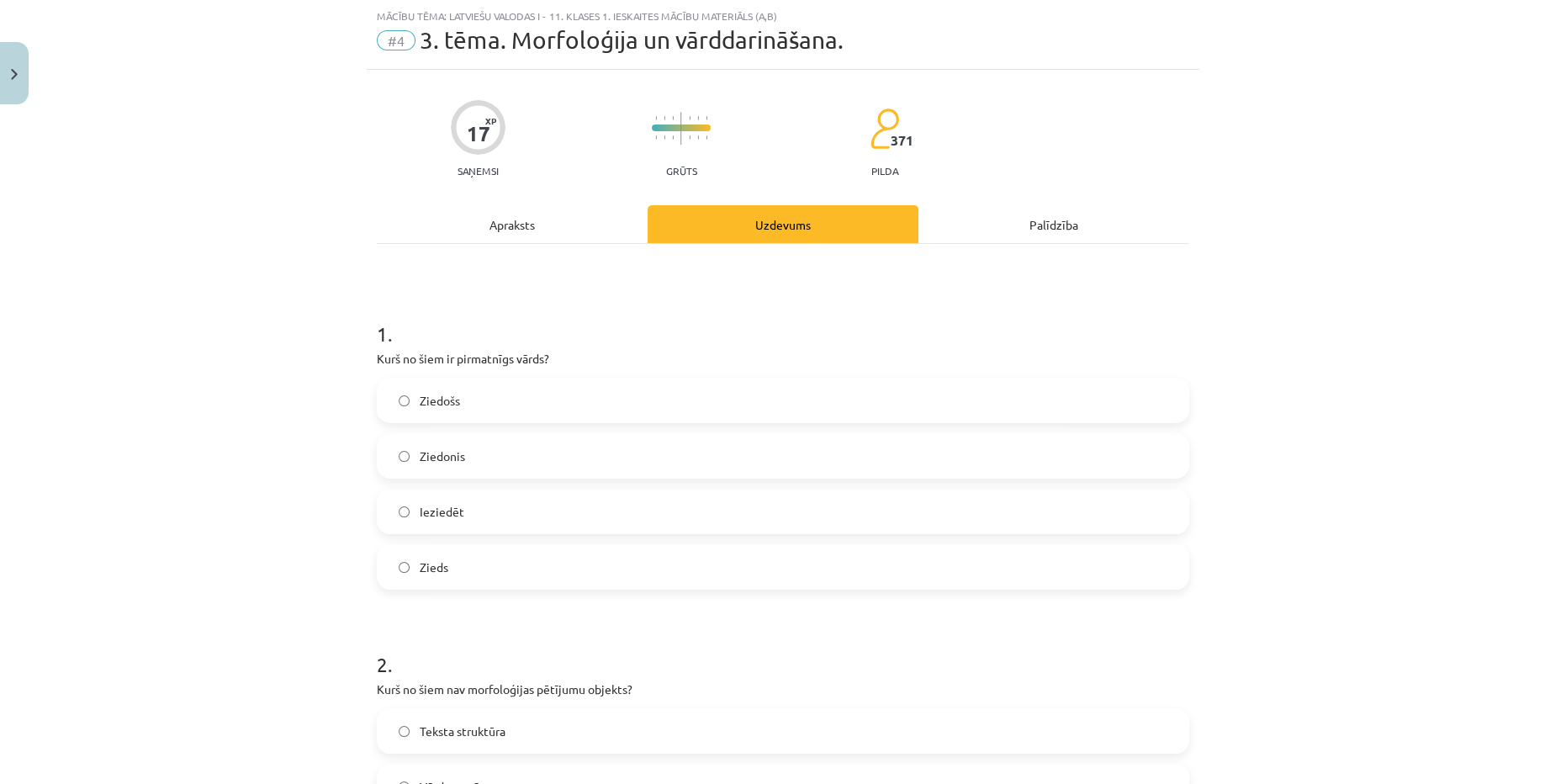
click at [502, 567] on label "Zieds" at bounding box center [783, 566] width 809 height 42
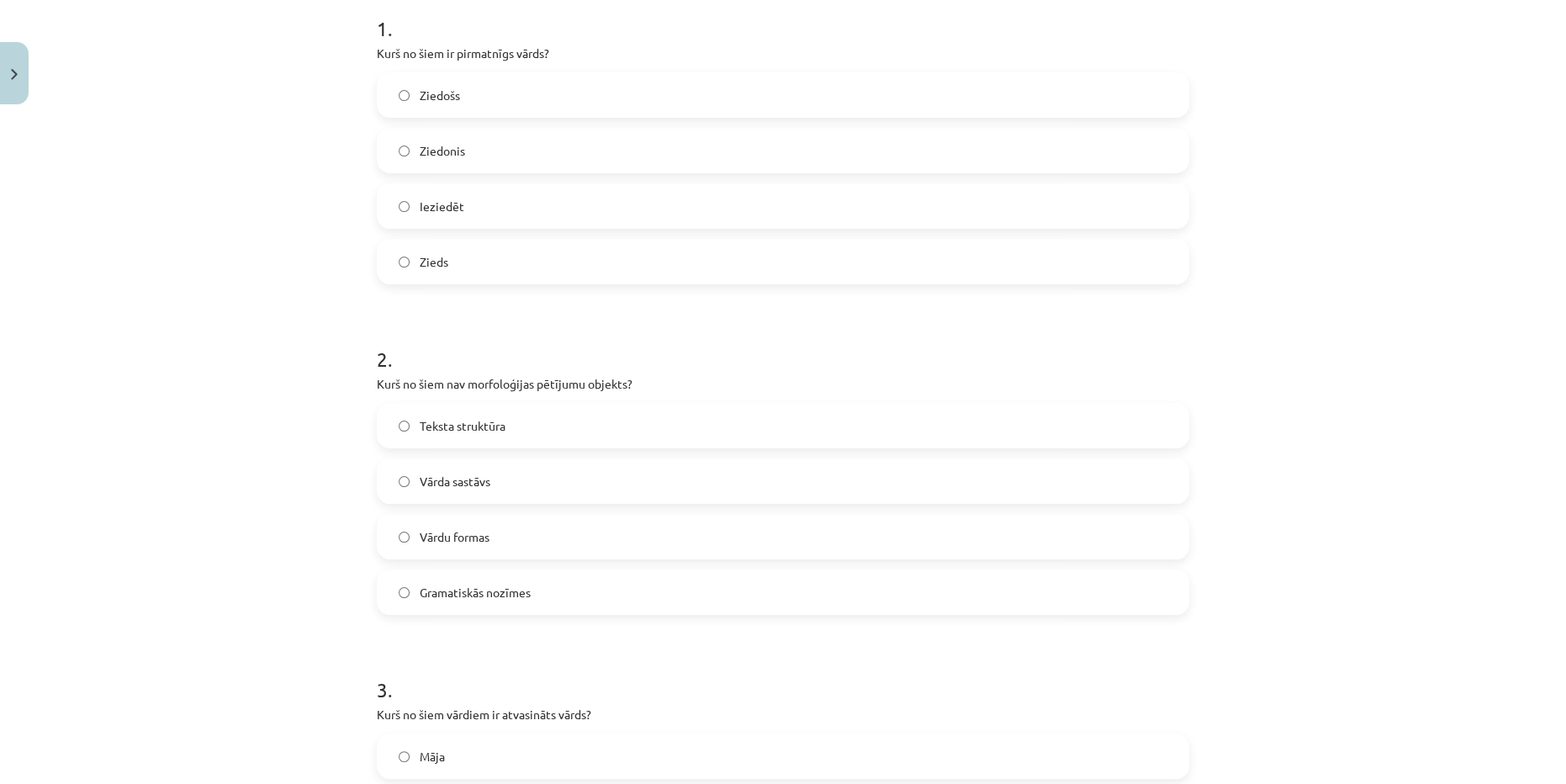
scroll to position [424, 0]
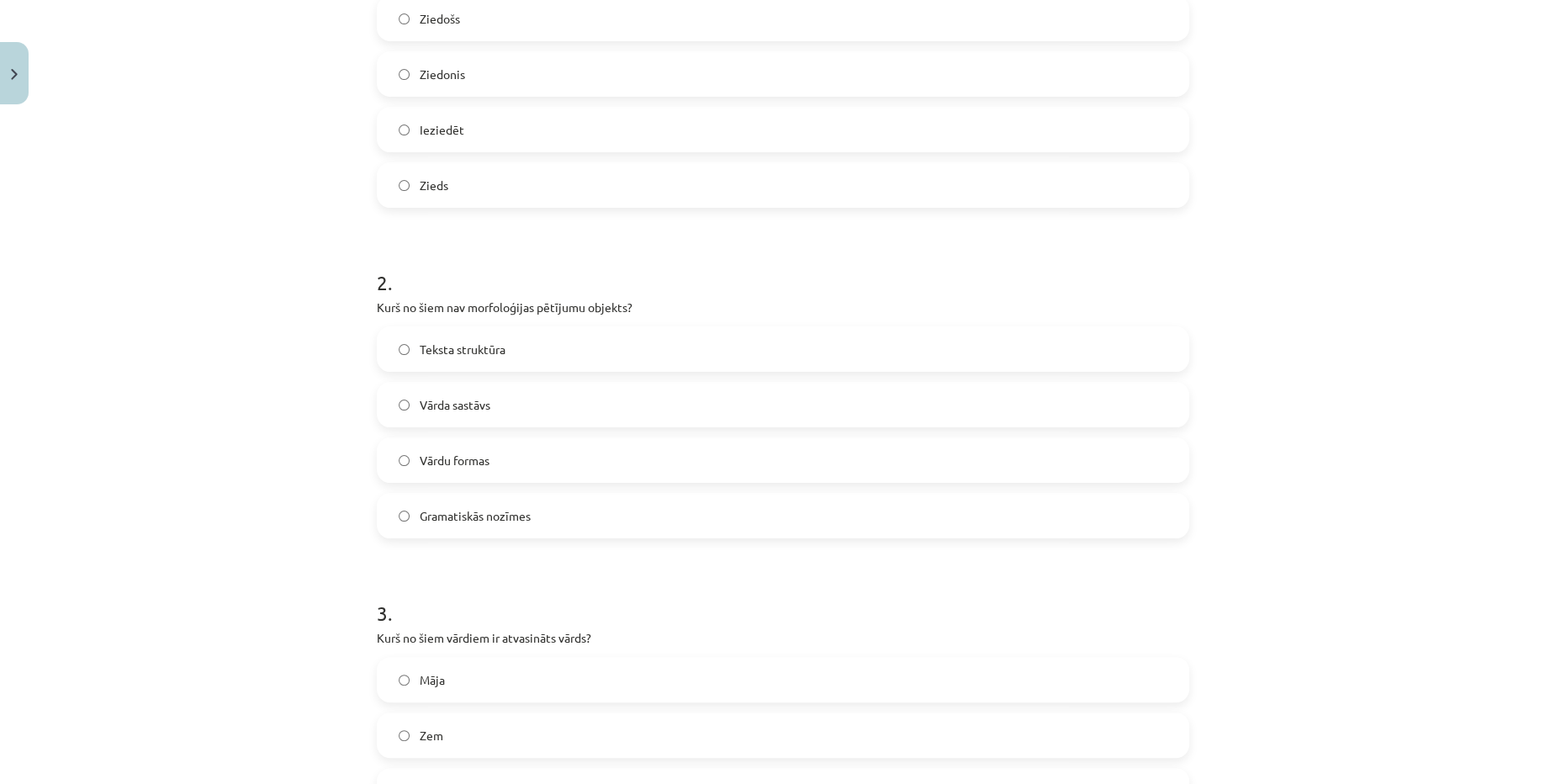
click at [560, 519] on label "Gramatiskās nozīmes" at bounding box center [783, 516] width 809 height 42
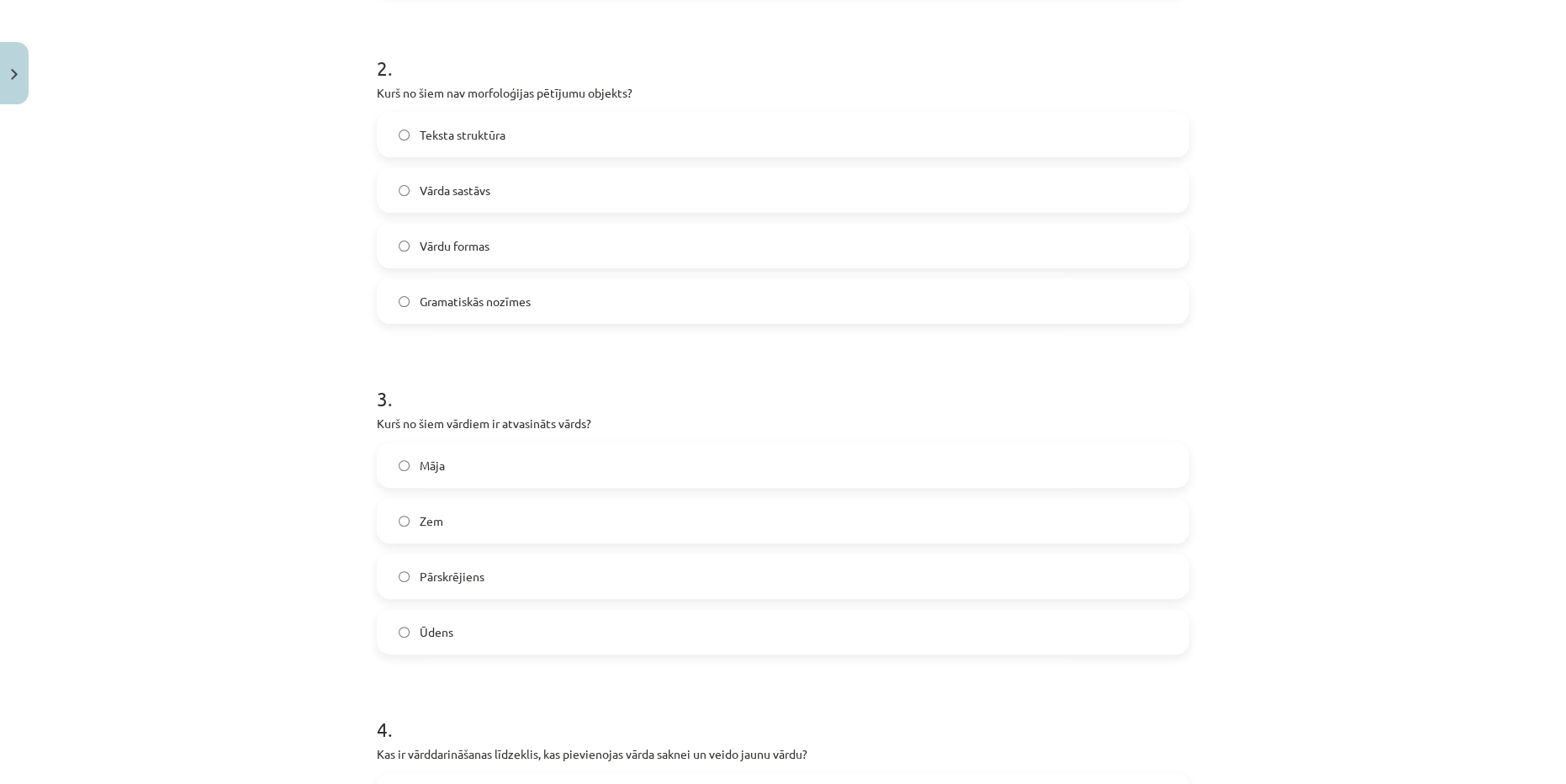
scroll to position [730, 0]
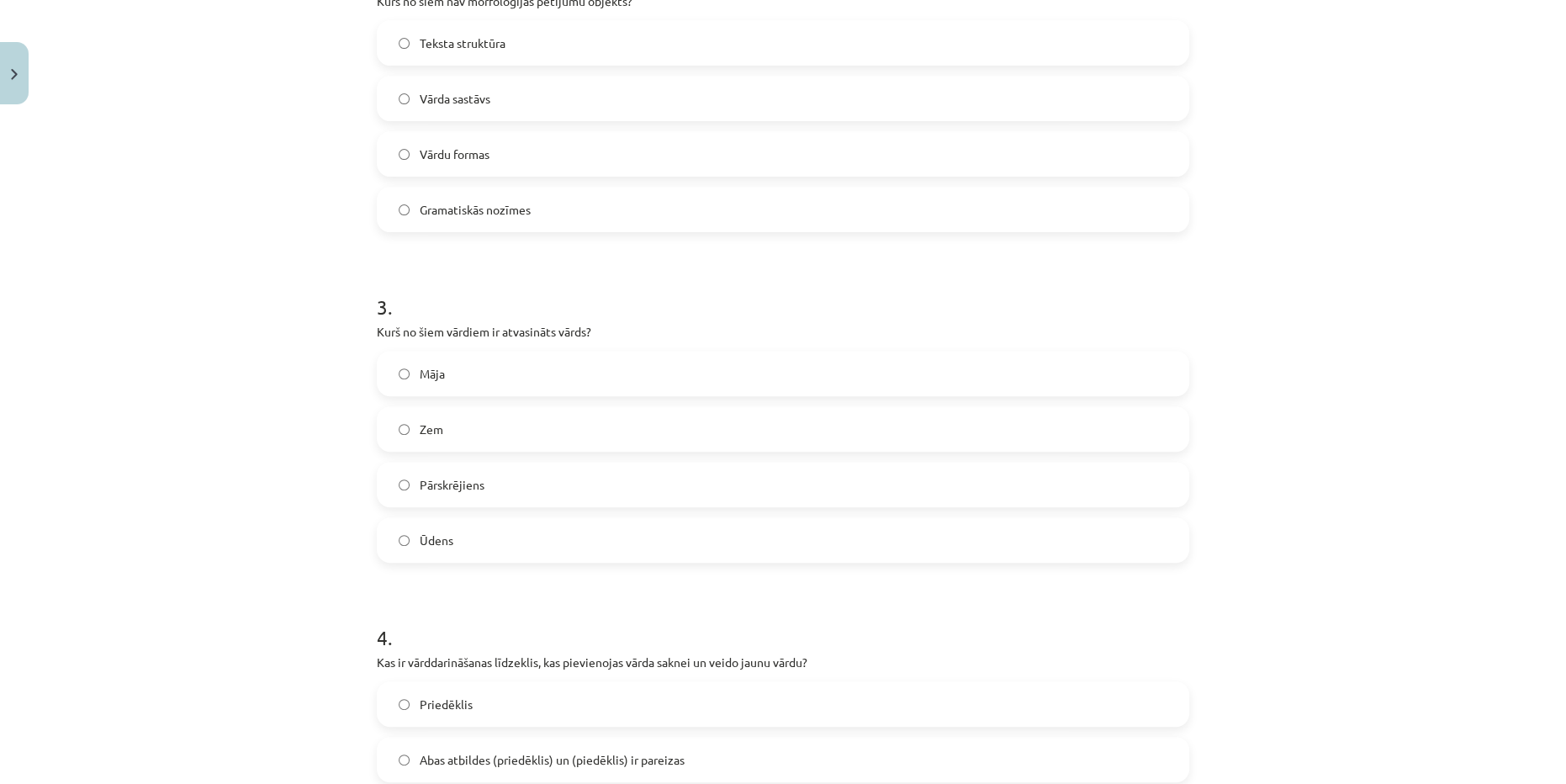
click at [567, 483] on label "Pārskrējiens" at bounding box center [783, 484] width 809 height 42
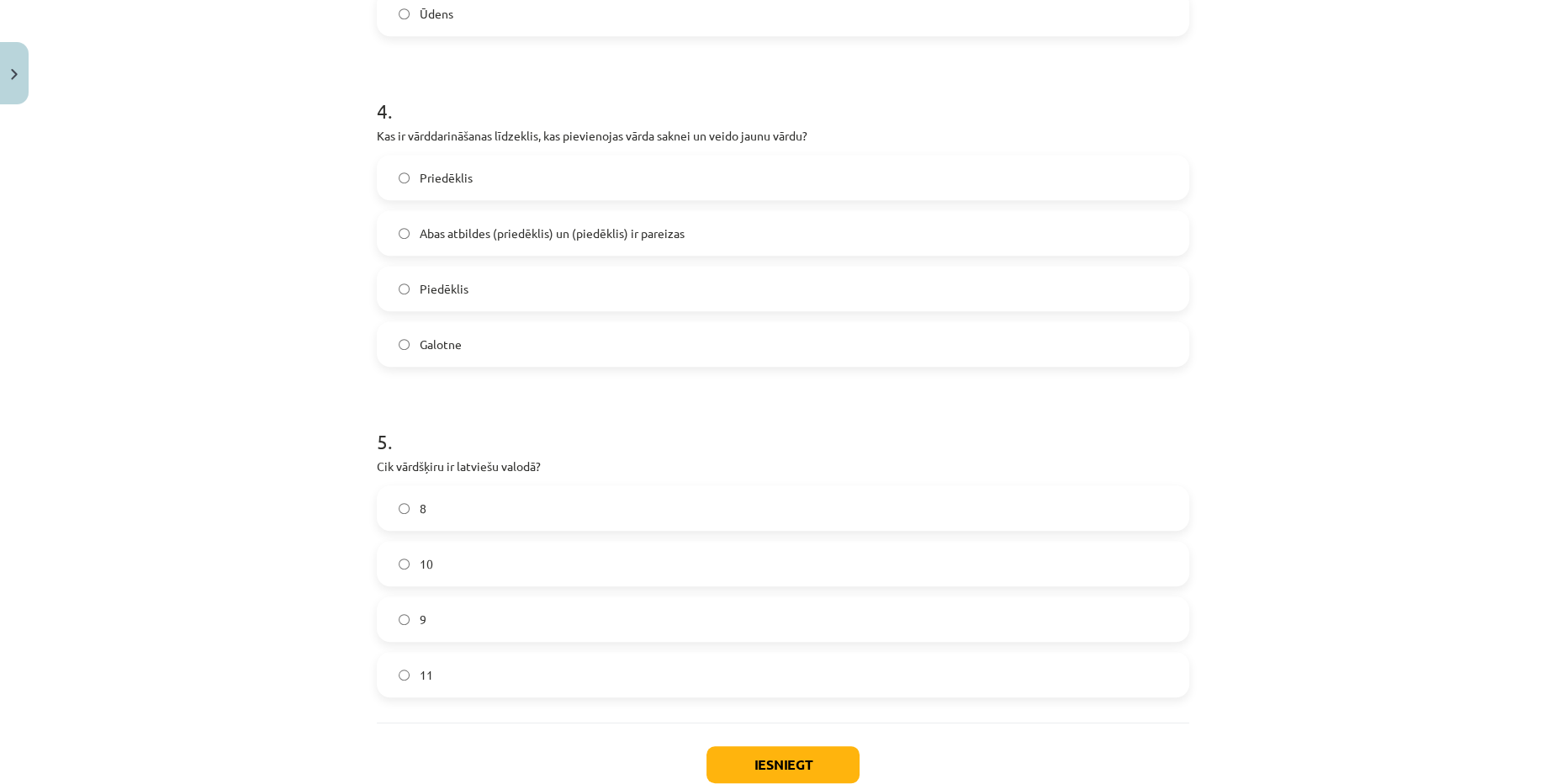
scroll to position [1265, 0]
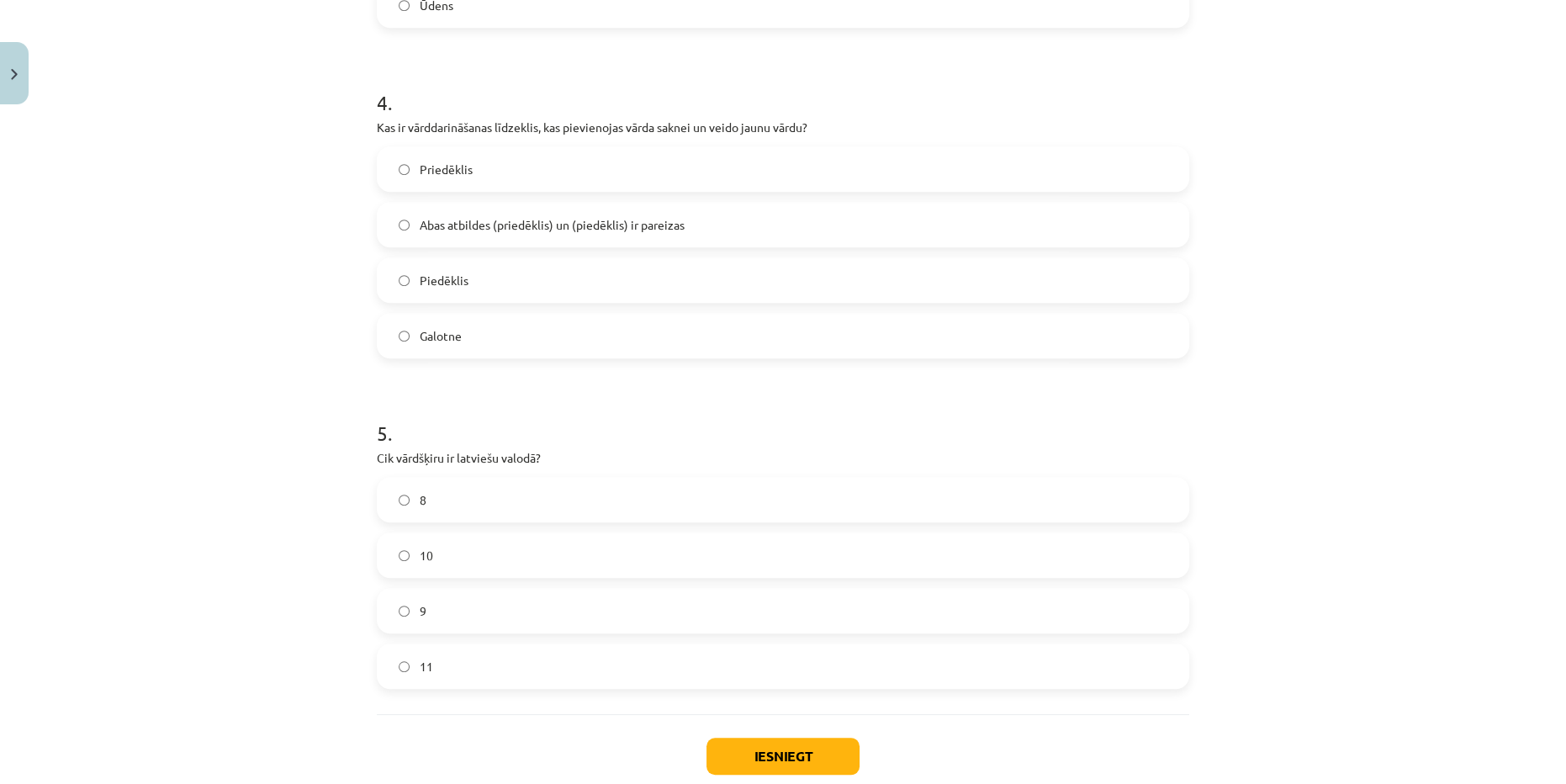
click at [496, 228] on span "Abas atbildes (priedēklis) un (piedēklis) ir pareizas" at bounding box center [552, 225] width 265 height 17
click at [429, 620] on label "9" at bounding box center [783, 610] width 809 height 42
click at [774, 749] on button "Iesniegt" at bounding box center [783, 756] width 153 height 37
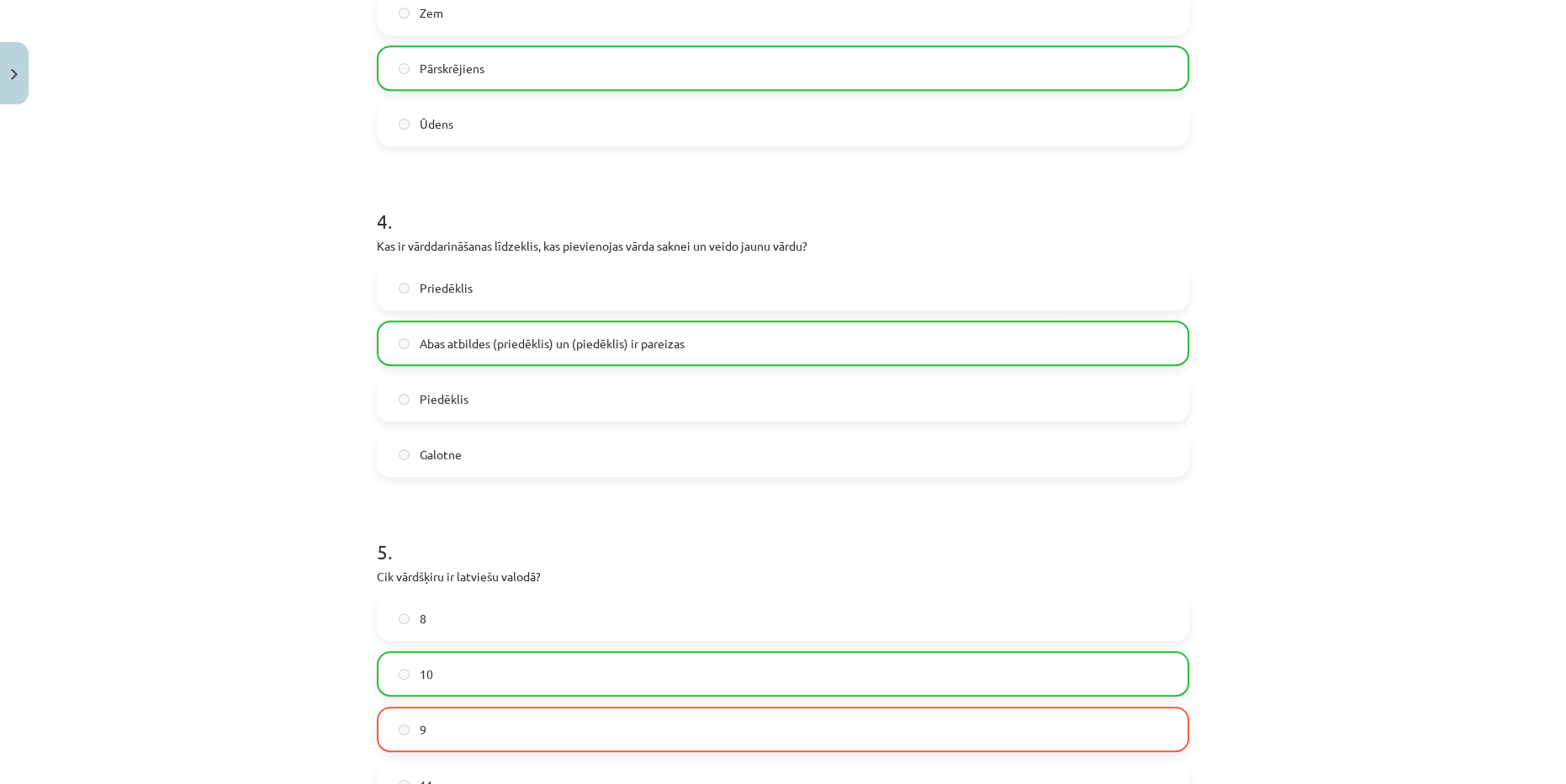
scroll to position [1417, 0]
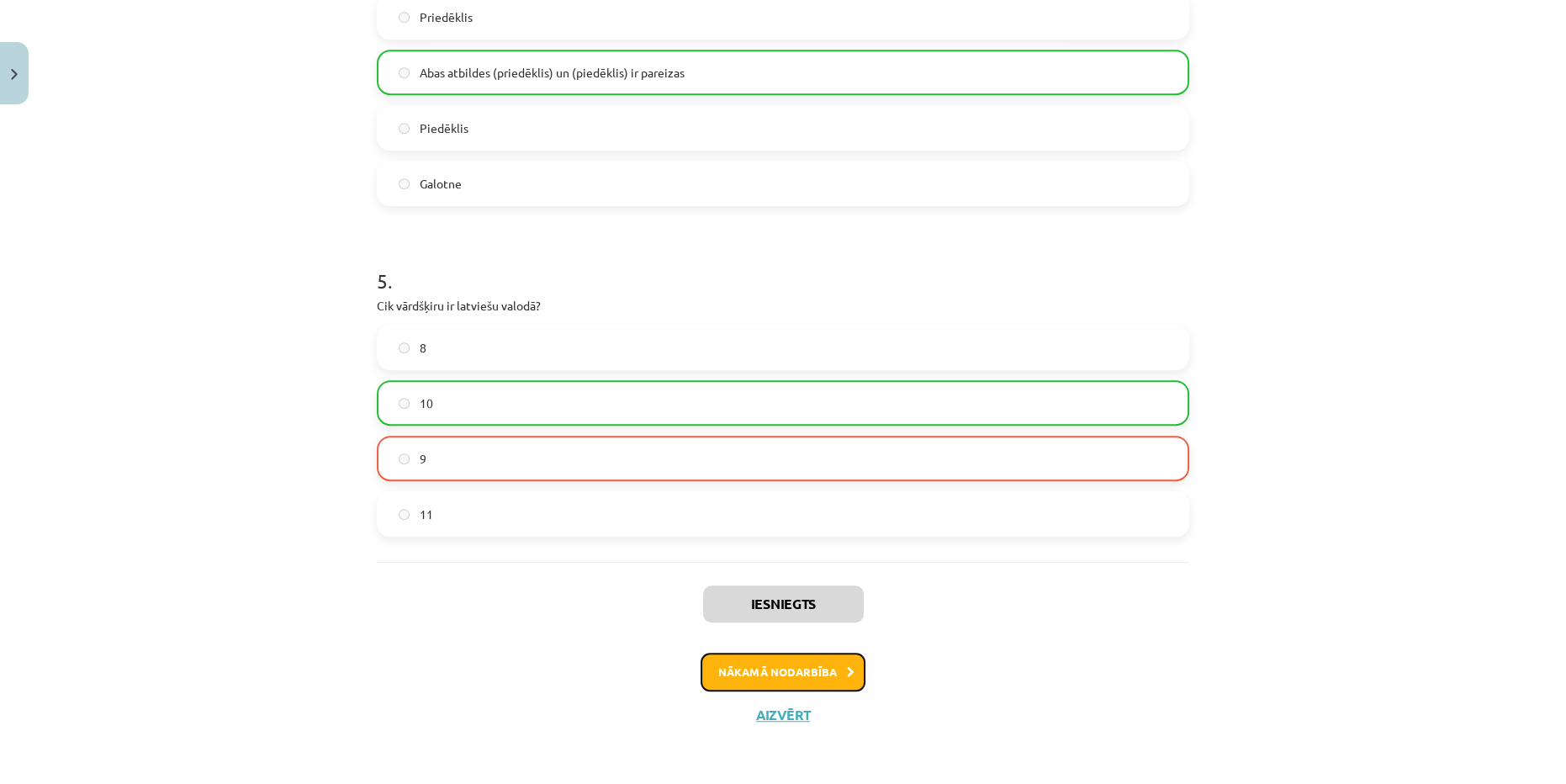
click at [839, 674] on button "Nākamā nodarbība" at bounding box center [783, 671] width 165 height 38
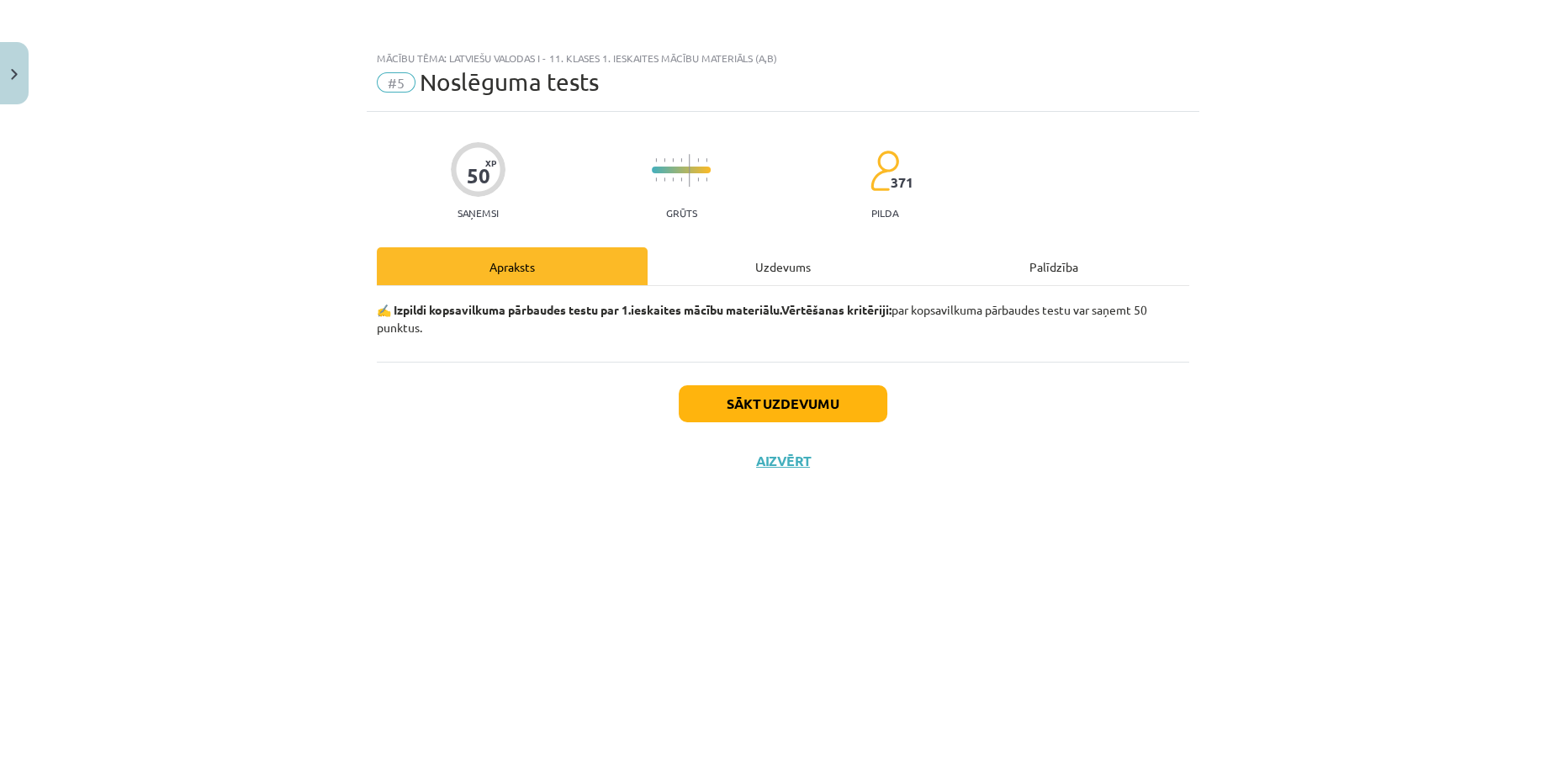
scroll to position [0, 0]
click at [864, 402] on button "Sākt uzdevumu" at bounding box center [783, 404] width 209 height 37
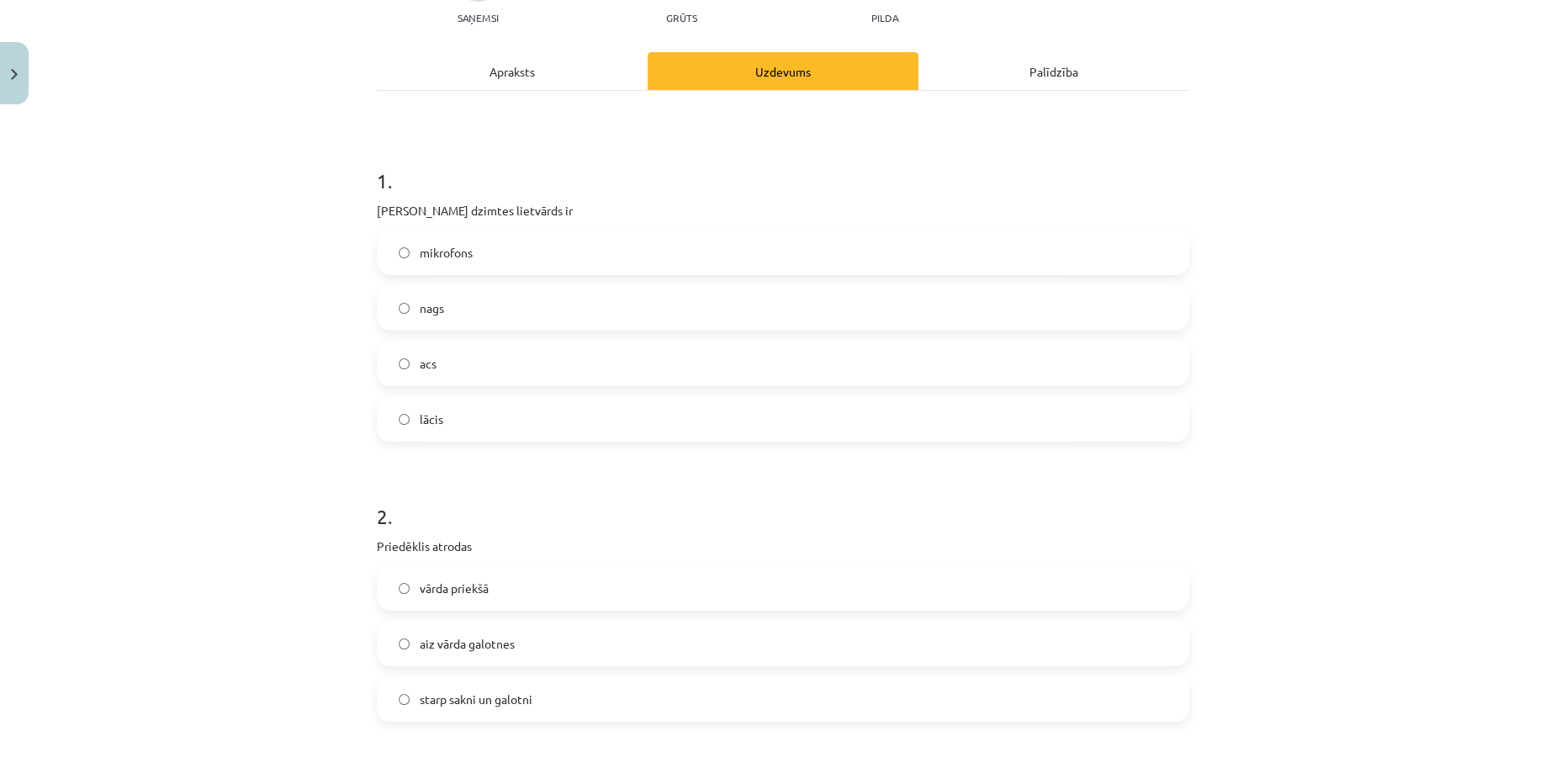
scroll to position [229, 0]
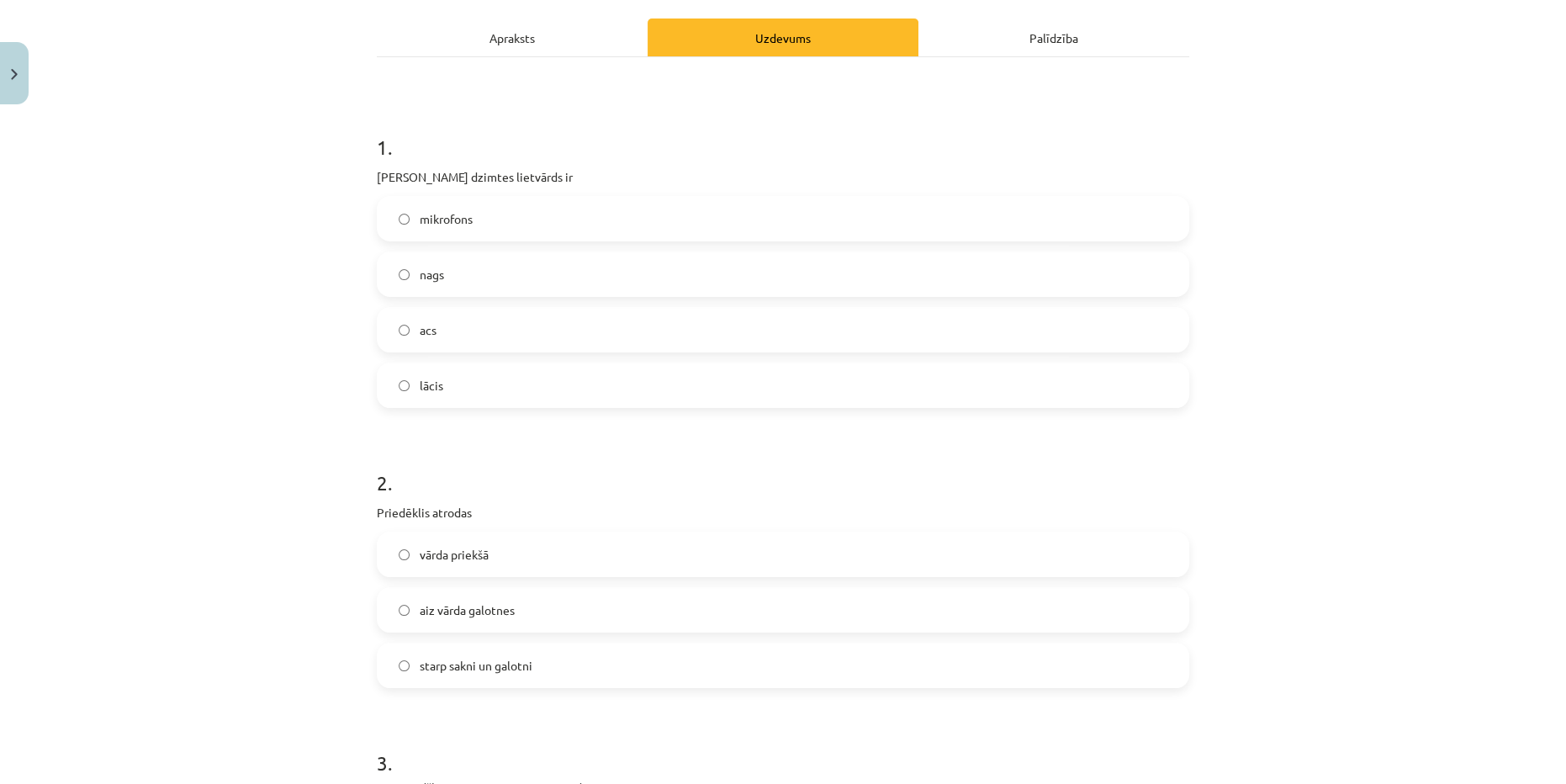
click at [463, 342] on label "acs" at bounding box center [783, 330] width 809 height 42
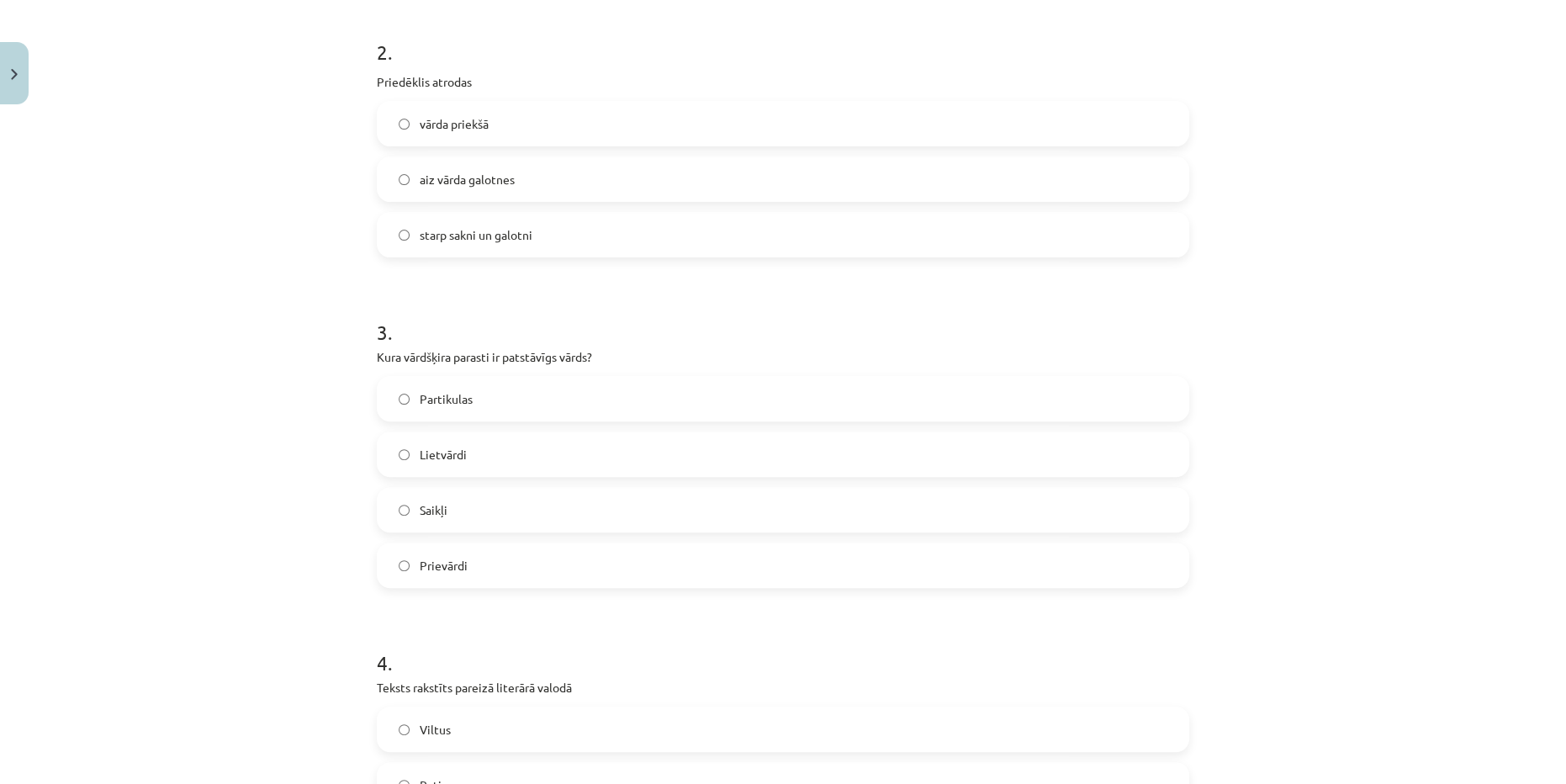
scroll to position [688, 0]
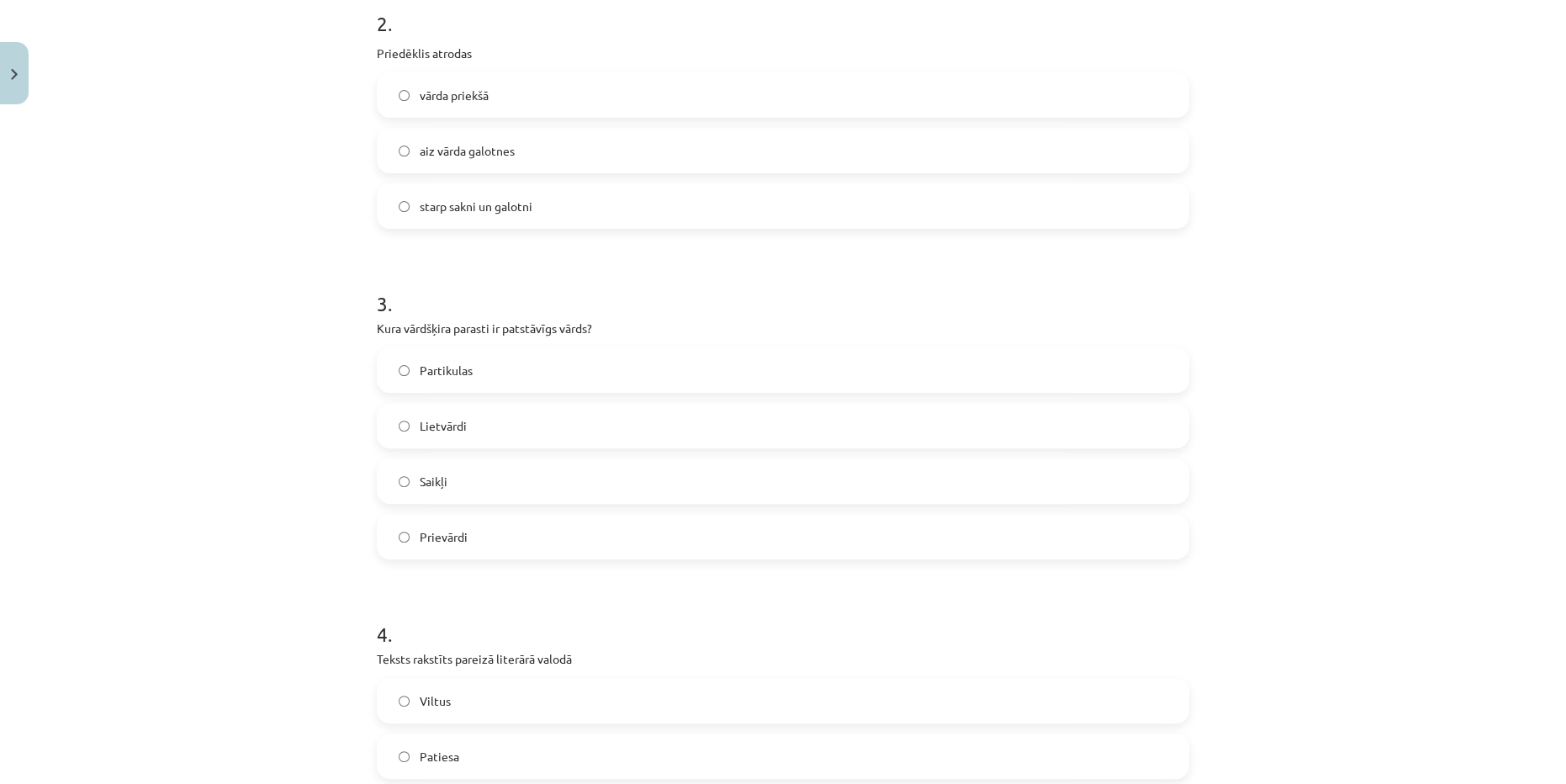
click at [468, 100] on span "vārda priekšā" at bounding box center [454, 95] width 69 height 17
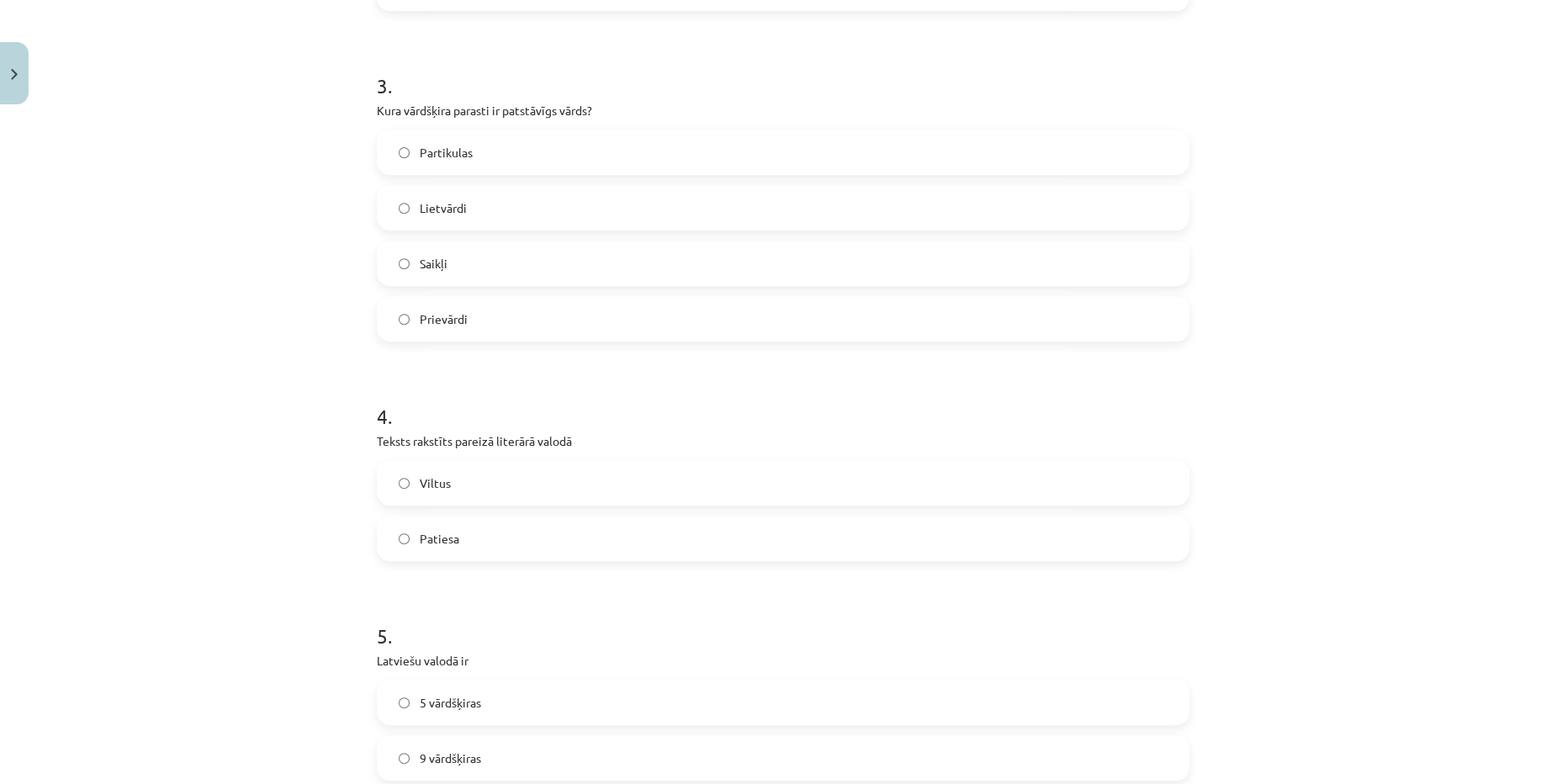
scroll to position [917, 0]
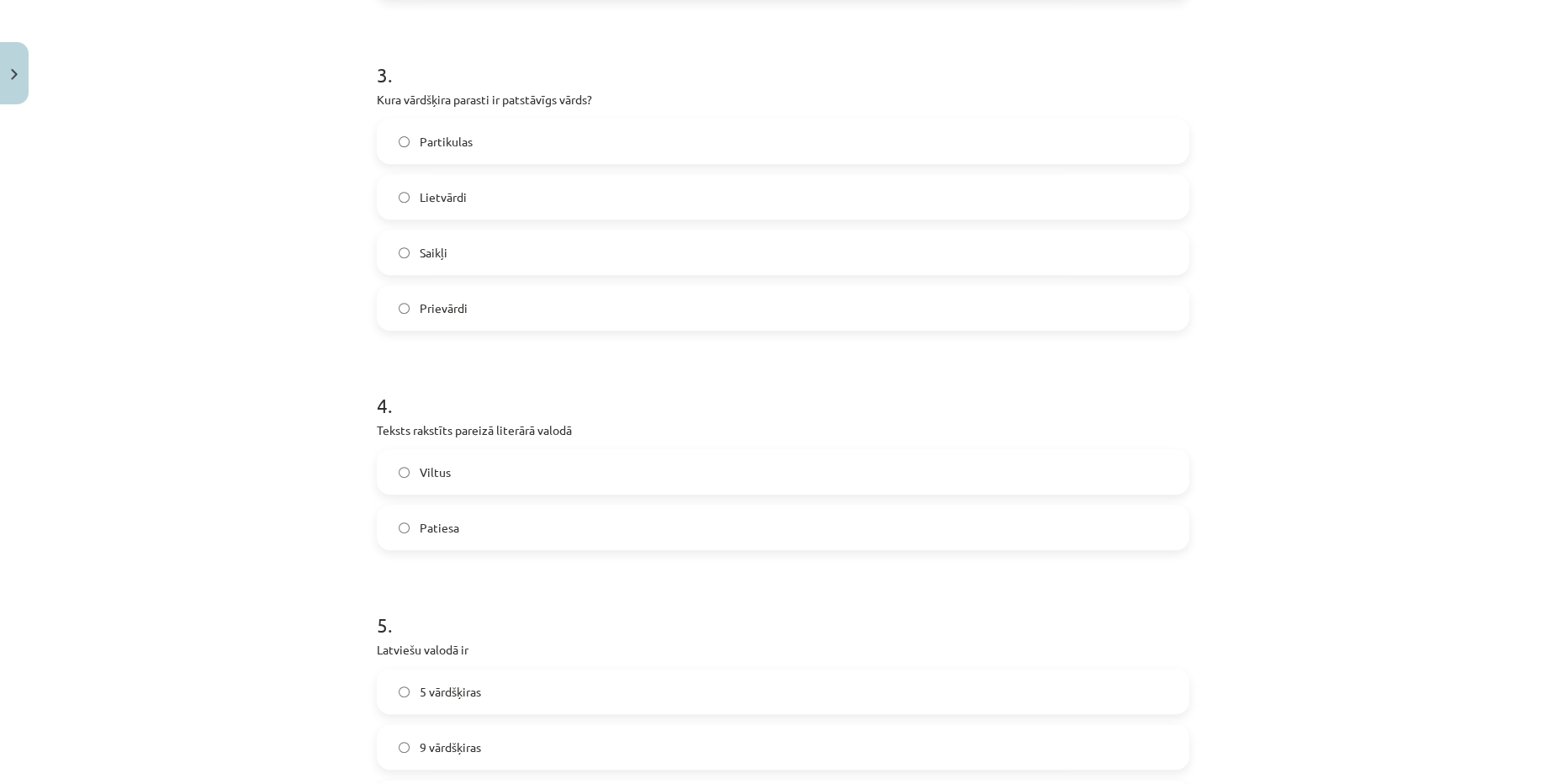
click at [510, 191] on label "Lietvārdi" at bounding box center [783, 197] width 809 height 42
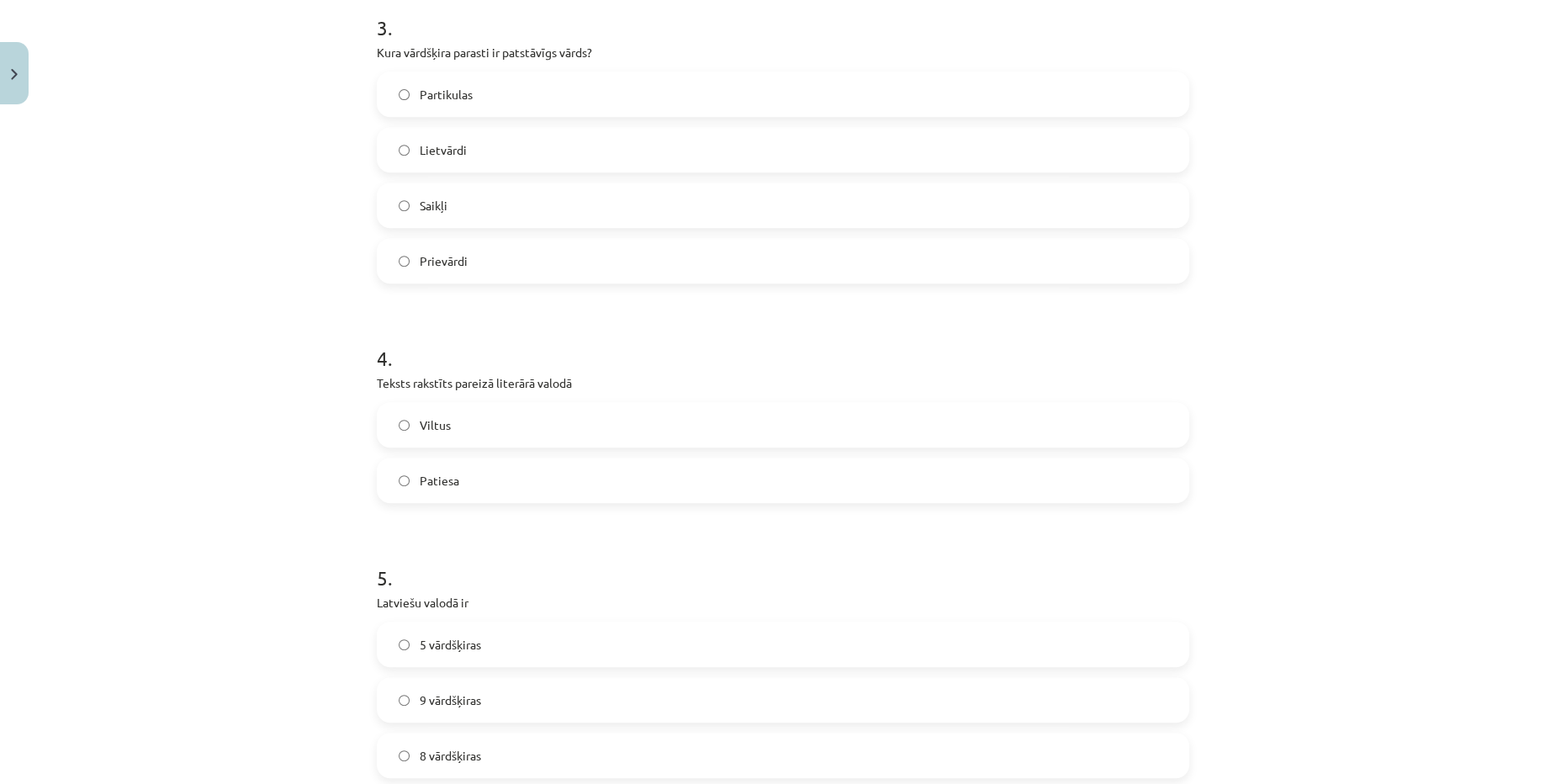
scroll to position [1146, 0]
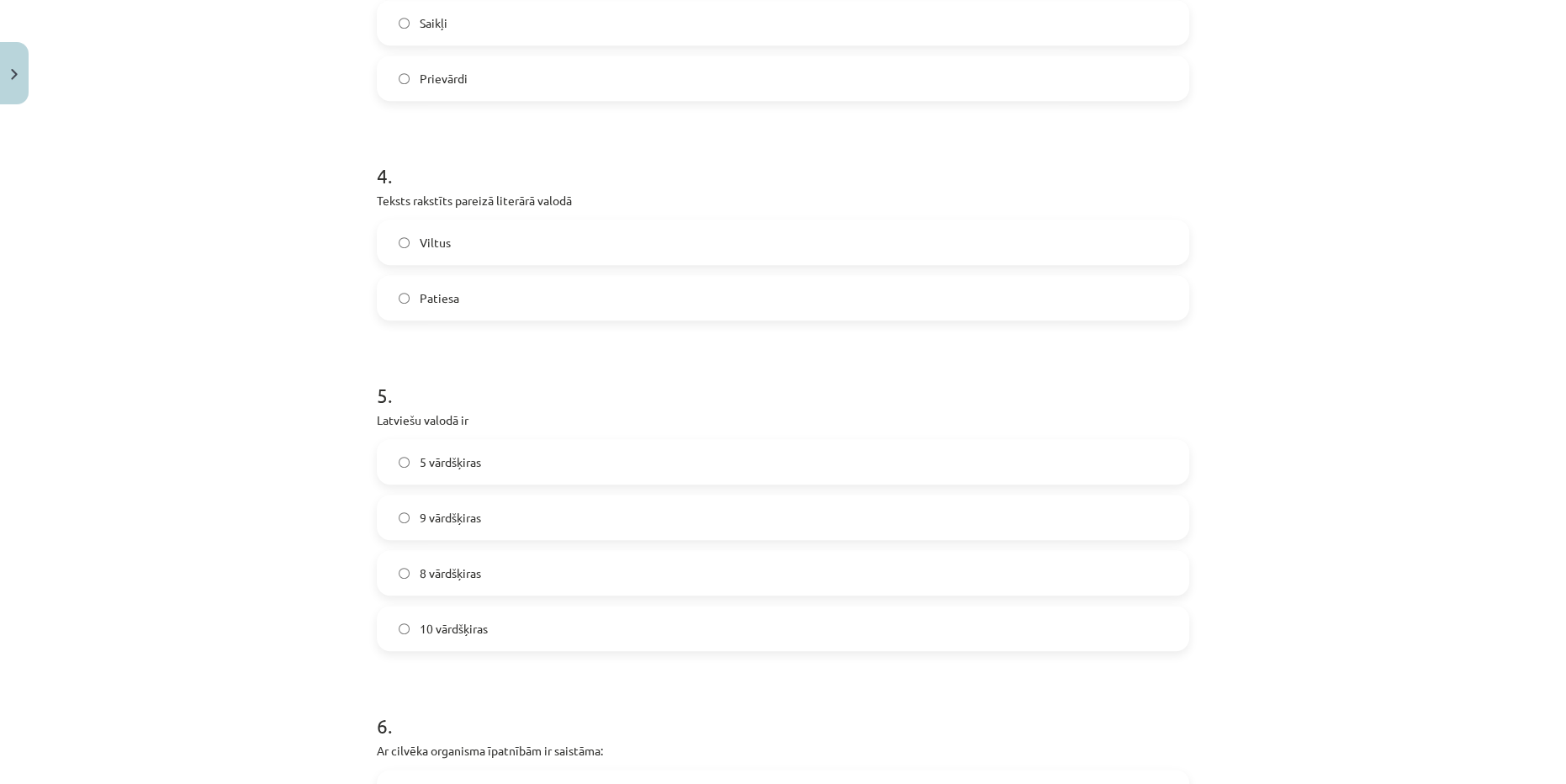
click at [464, 295] on label "Patiesa" at bounding box center [783, 297] width 809 height 42
click at [484, 249] on label "Viltus" at bounding box center [783, 242] width 809 height 42
click at [482, 290] on label "Patiesa" at bounding box center [783, 297] width 809 height 42
click at [491, 236] on label "Viltus" at bounding box center [783, 242] width 809 height 42
click at [492, 276] on label "Patiesa" at bounding box center [783, 297] width 809 height 42
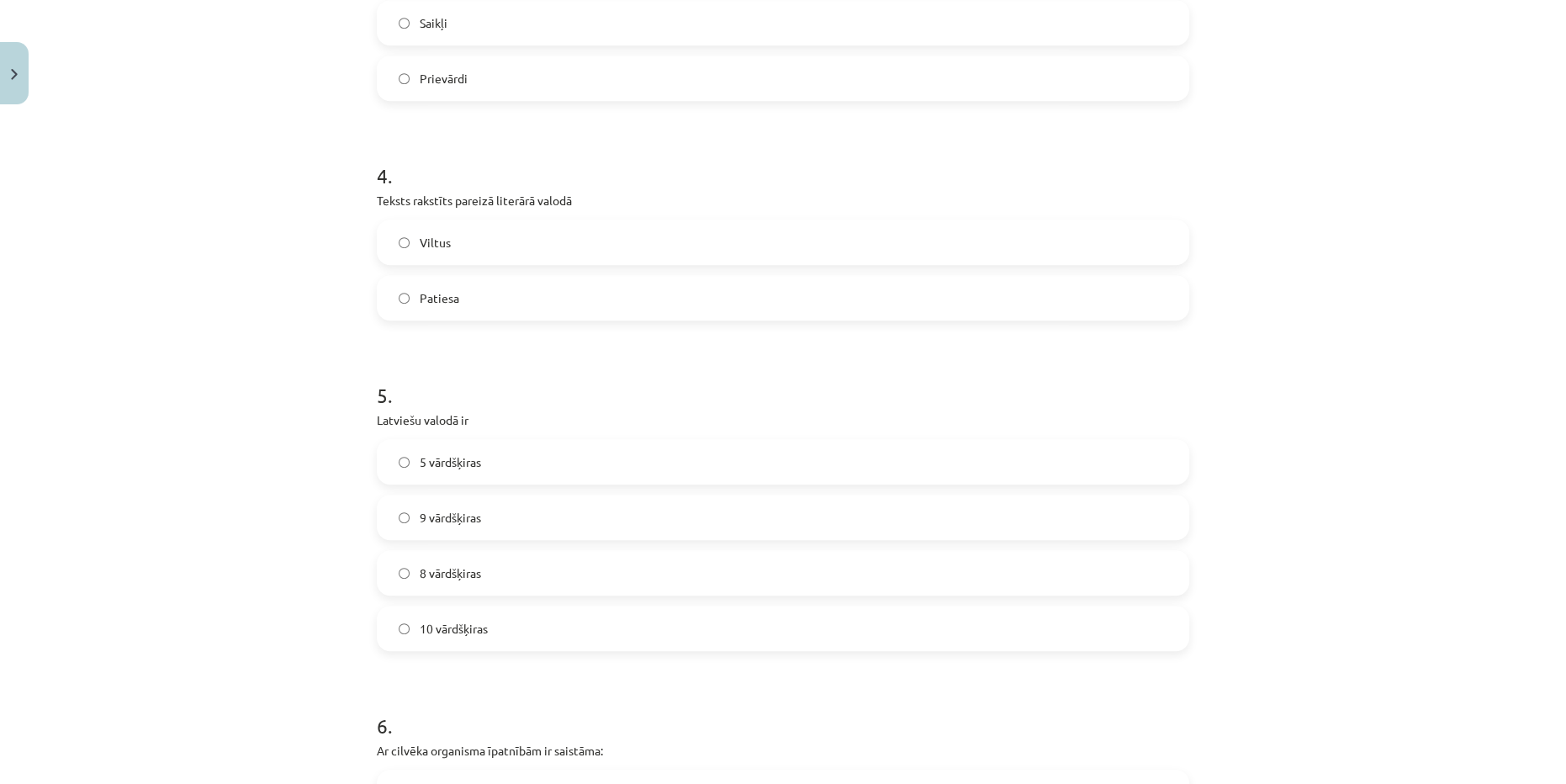
click at [503, 232] on label "Viltus" at bounding box center [783, 242] width 809 height 42
click at [498, 316] on label "Patiesa" at bounding box center [783, 297] width 809 height 42
click at [520, 233] on label "Viltus" at bounding box center [783, 242] width 809 height 42
click at [516, 273] on div "Viltus Patiesa" at bounding box center [783, 269] width 812 height 101
click at [516, 252] on label "Viltus" at bounding box center [783, 242] width 809 height 42
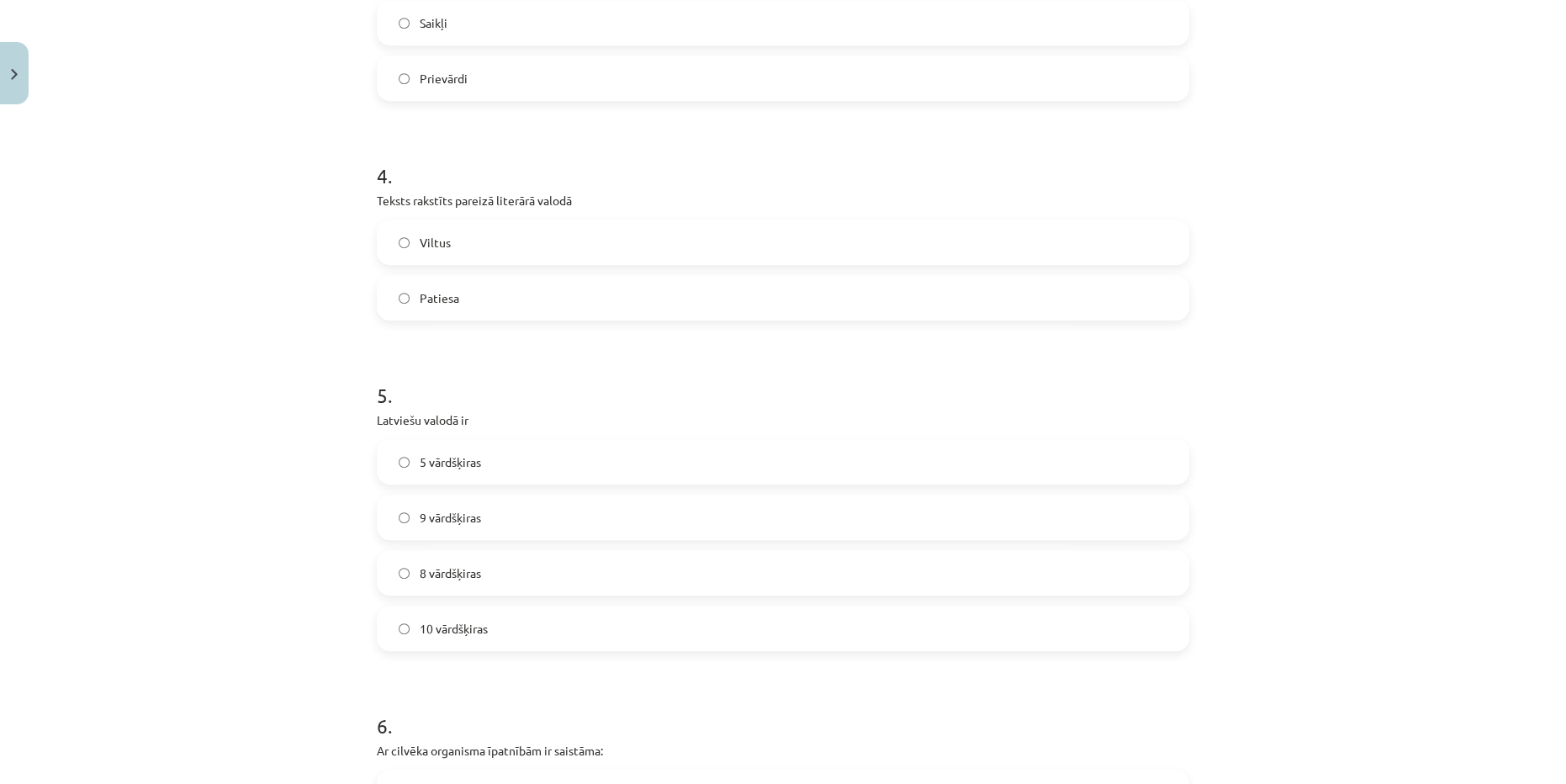
click at [510, 280] on label "Patiesa" at bounding box center [783, 297] width 809 height 42
click at [512, 217] on div "4 . Teksts rakstīts pareizā literārā valodā Viltus Patiesa" at bounding box center [783, 227] width 812 height 186
click at [501, 282] on label "Patiesa" at bounding box center [783, 297] width 809 height 42
click at [505, 225] on label "Viltus" at bounding box center [783, 242] width 809 height 42
click at [496, 281] on label "Patiesa" at bounding box center [783, 297] width 809 height 42
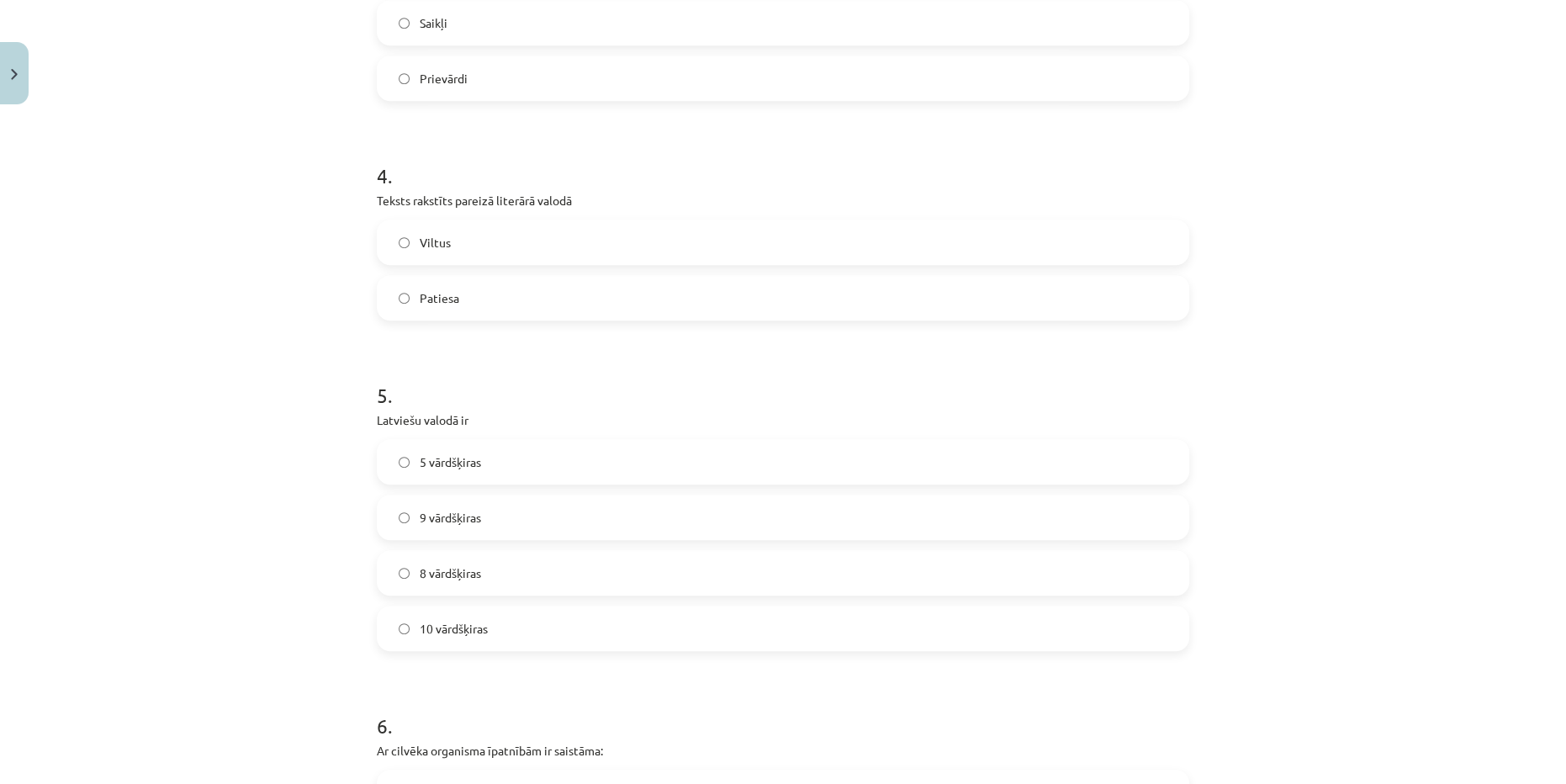
click at [495, 249] on label "Viltus" at bounding box center [783, 242] width 809 height 42
click at [491, 290] on label "Patiesa" at bounding box center [783, 297] width 809 height 42
click at [491, 249] on label "Viltus" at bounding box center [783, 242] width 809 height 42
click at [491, 315] on label "Patiesa" at bounding box center [783, 297] width 809 height 42
click at [490, 245] on label "Viltus" at bounding box center [783, 242] width 809 height 42
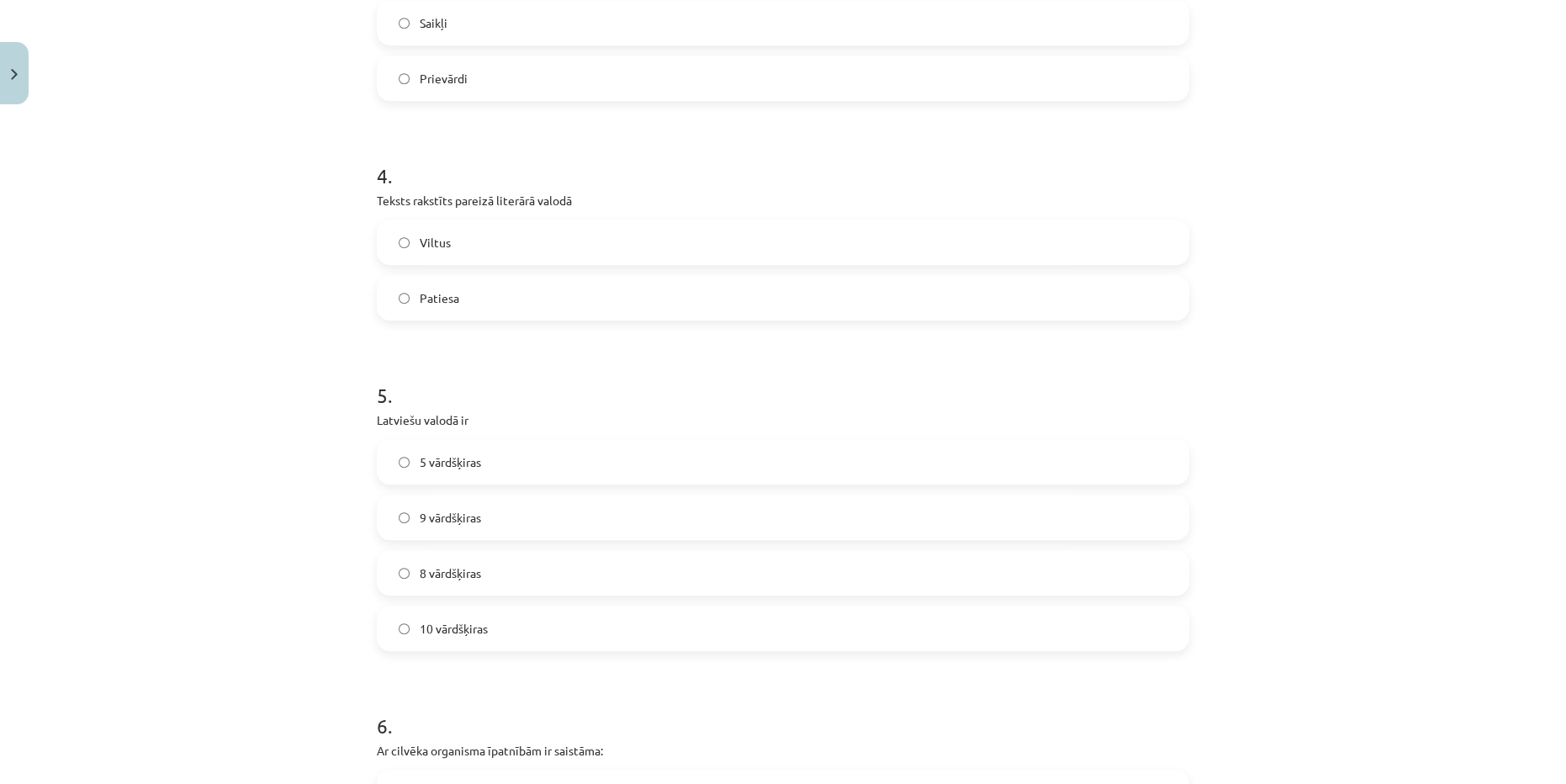
click at [490, 292] on label "Patiesa" at bounding box center [783, 297] width 809 height 42
click at [493, 240] on label "Viltus" at bounding box center [783, 242] width 809 height 42
click at [488, 287] on label "Patiesa" at bounding box center [783, 297] width 809 height 42
click at [476, 239] on label "Viltus" at bounding box center [783, 242] width 809 height 42
click at [476, 292] on label "Patiesa" at bounding box center [783, 297] width 809 height 42
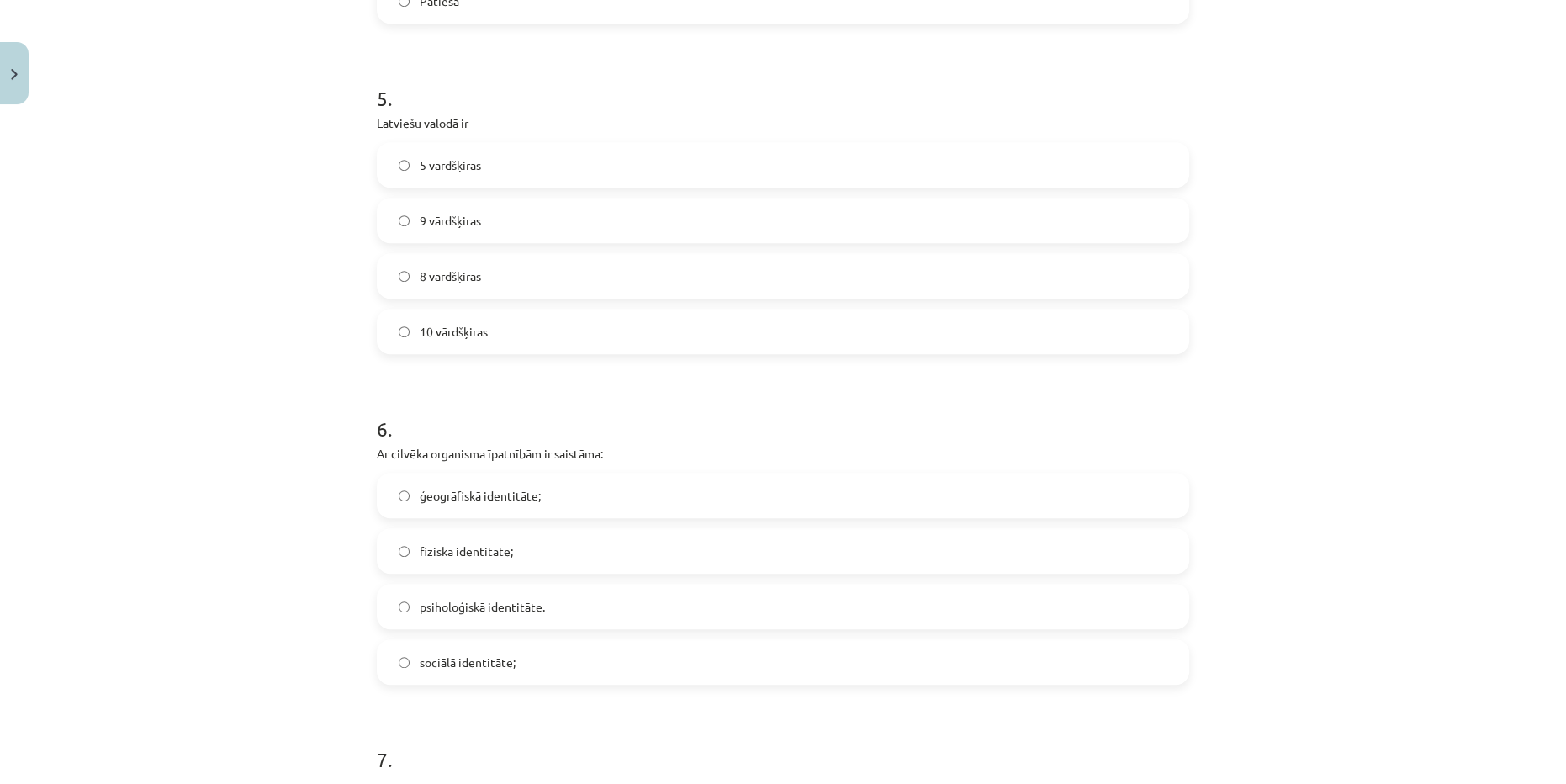
scroll to position [1452, 0]
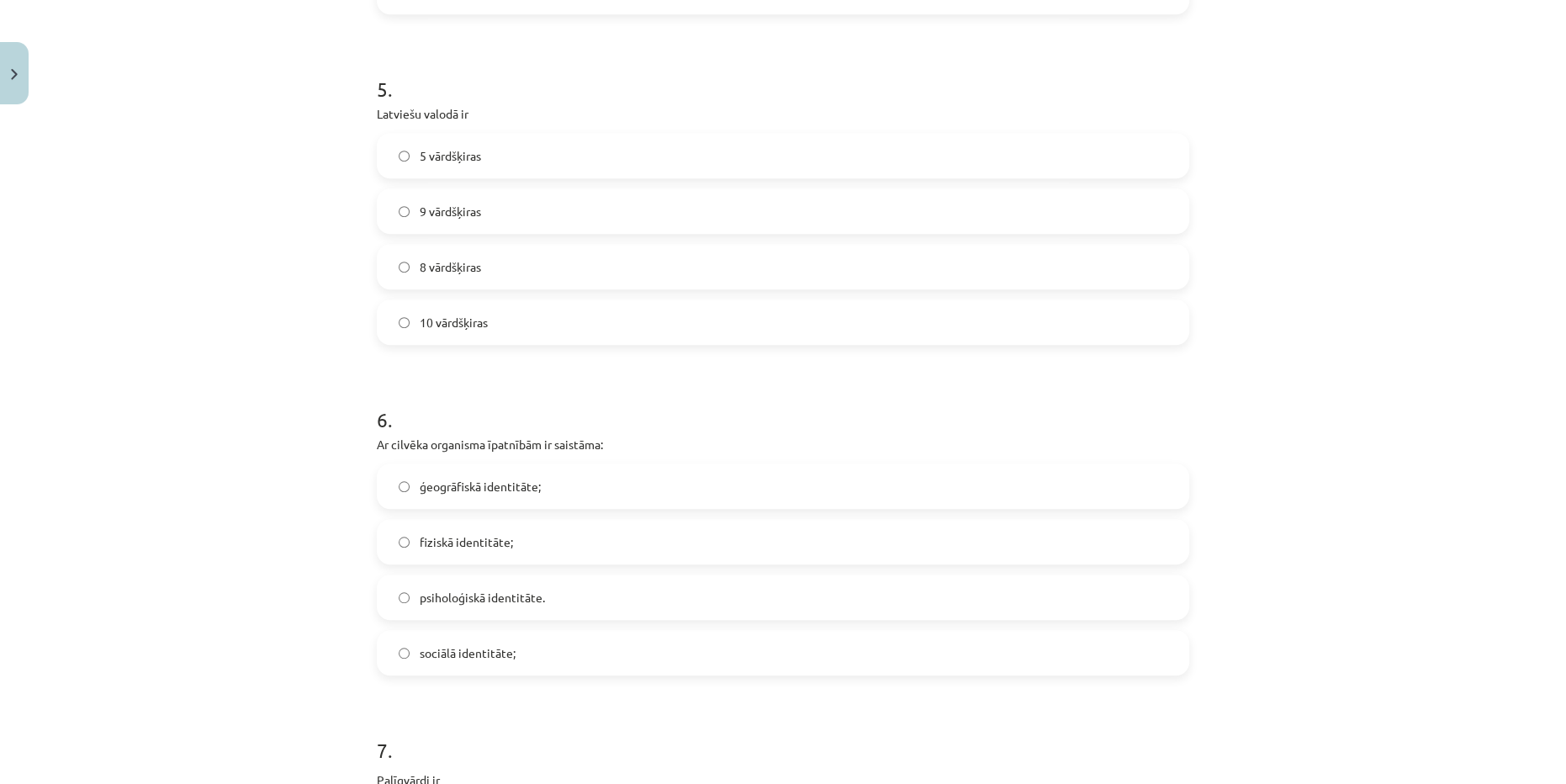
click at [498, 309] on label "10 vārdšķiras" at bounding box center [783, 322] width 809 height 42
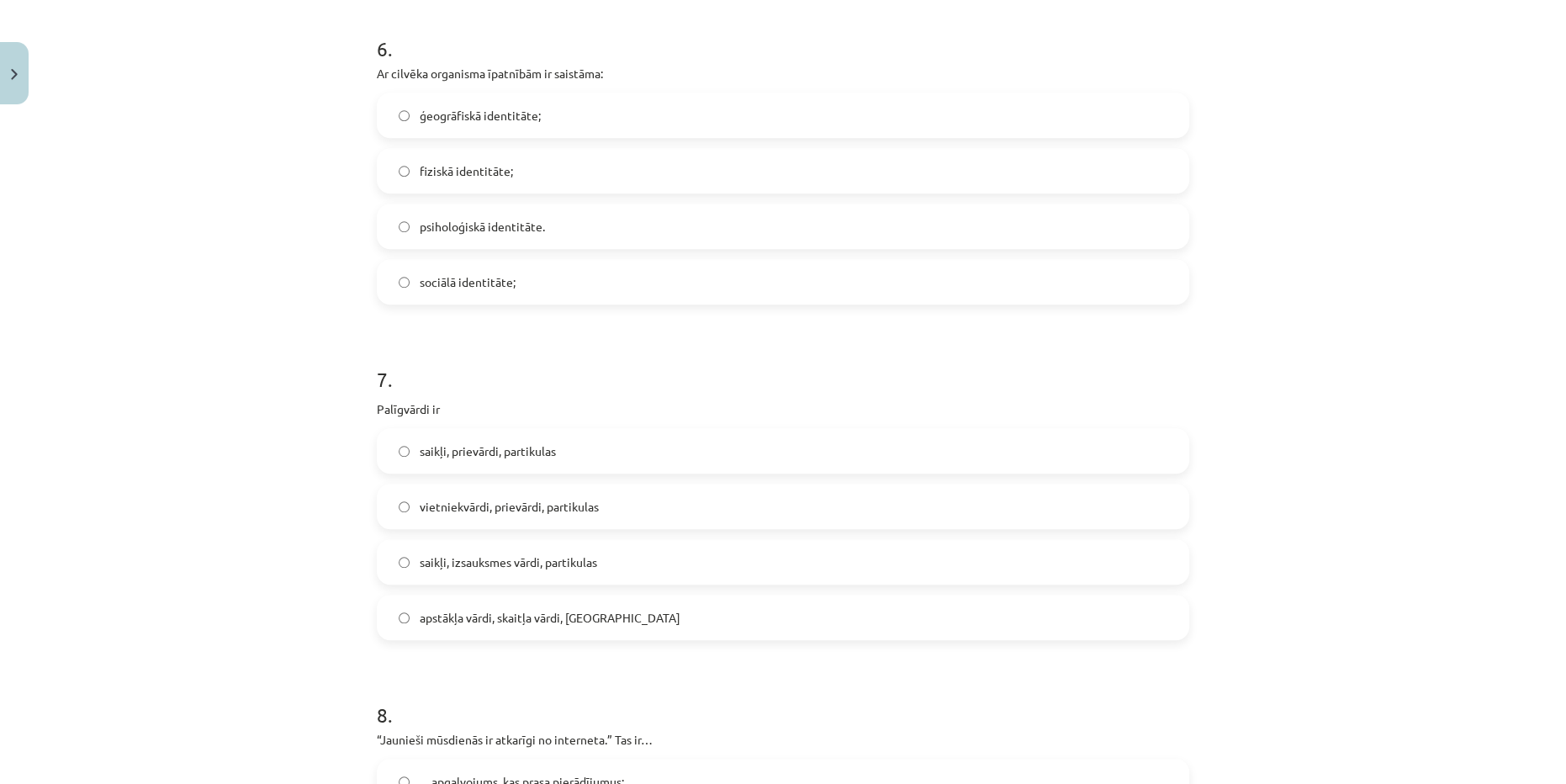
scroll to position [1834, 0]
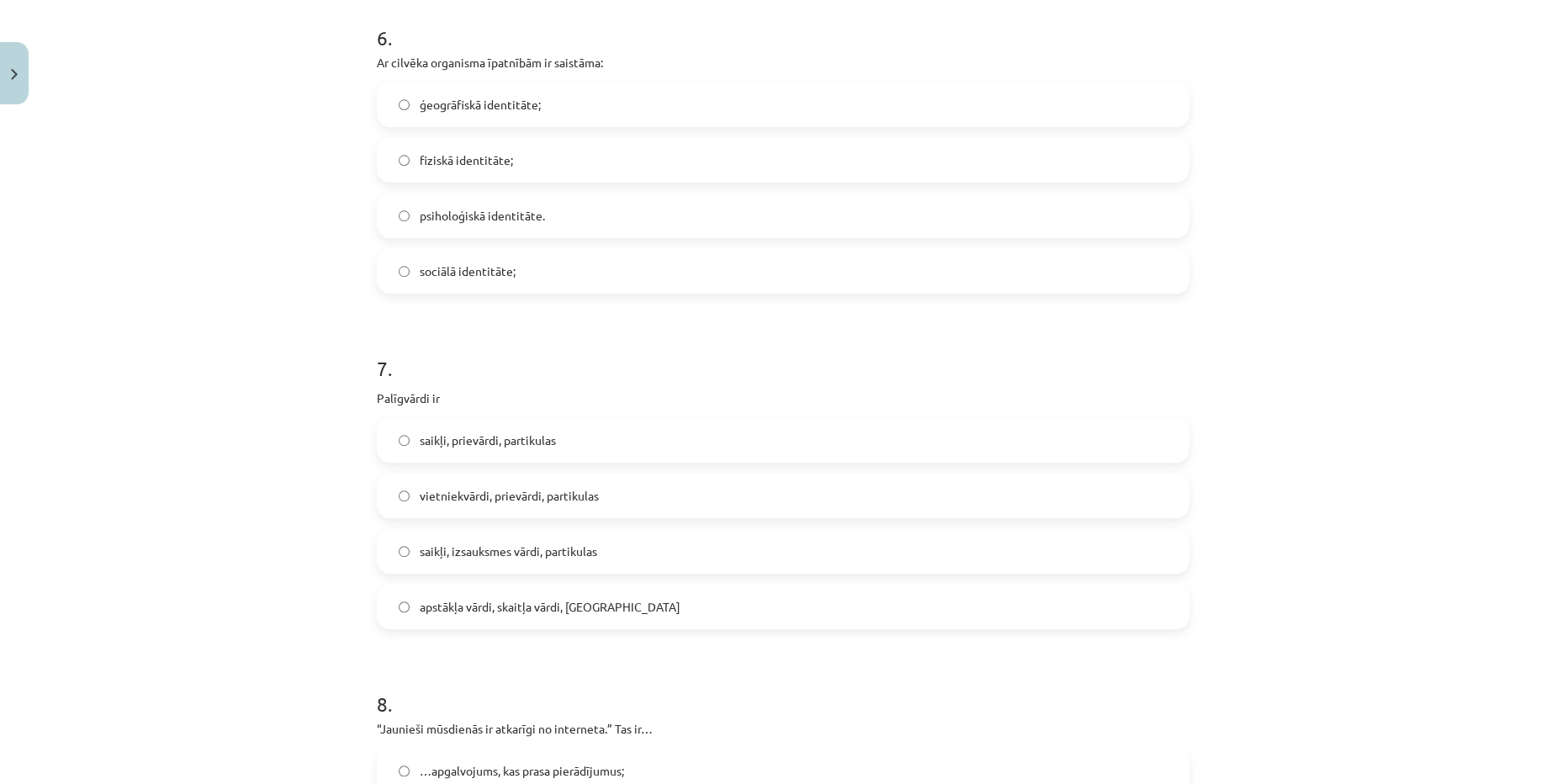
click at [480, 225] on label "psiholoģiskā identitāte." at bounding box center [783, 215] width 809 height 42
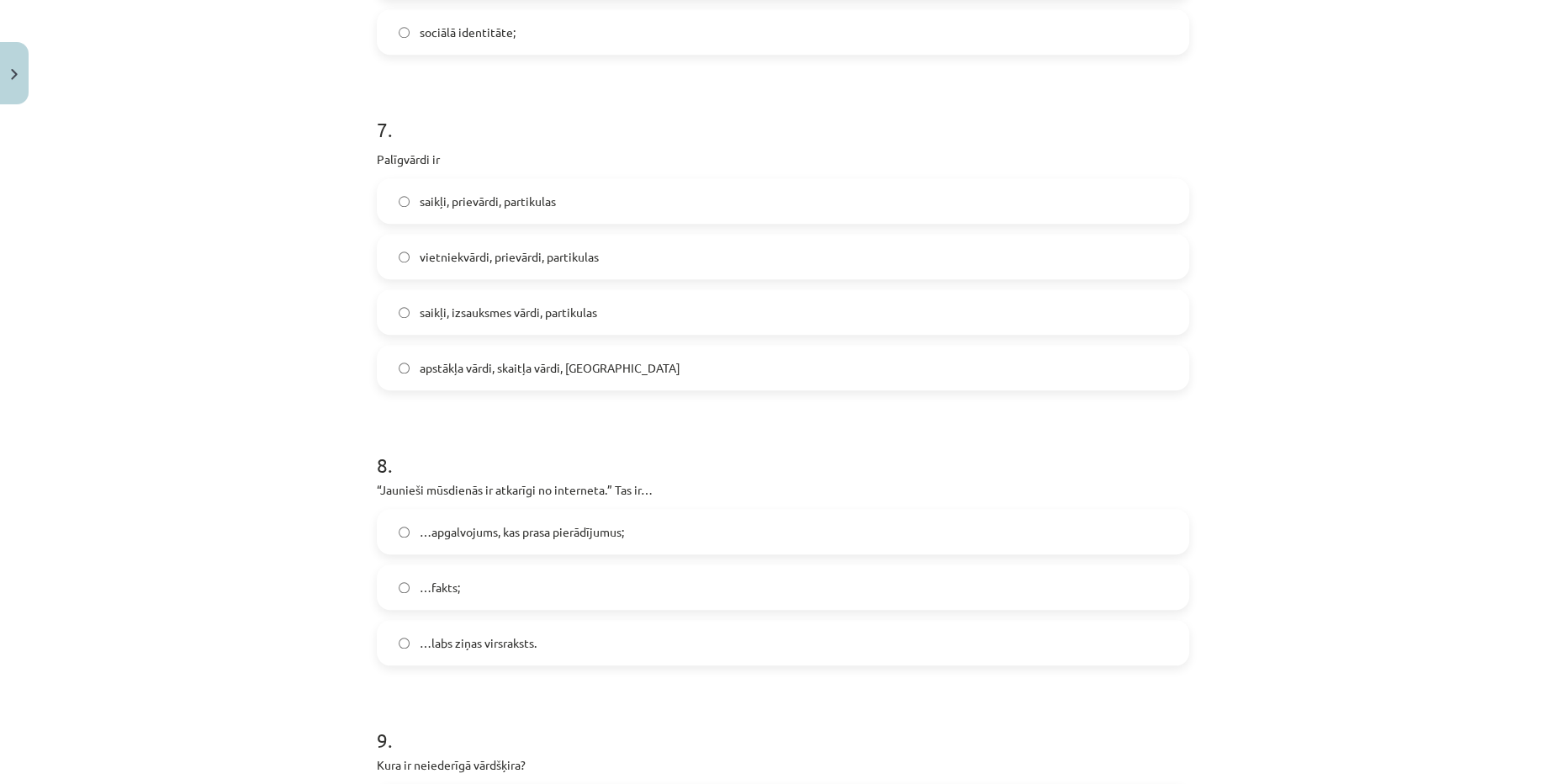
scroll to position [2064, 0]
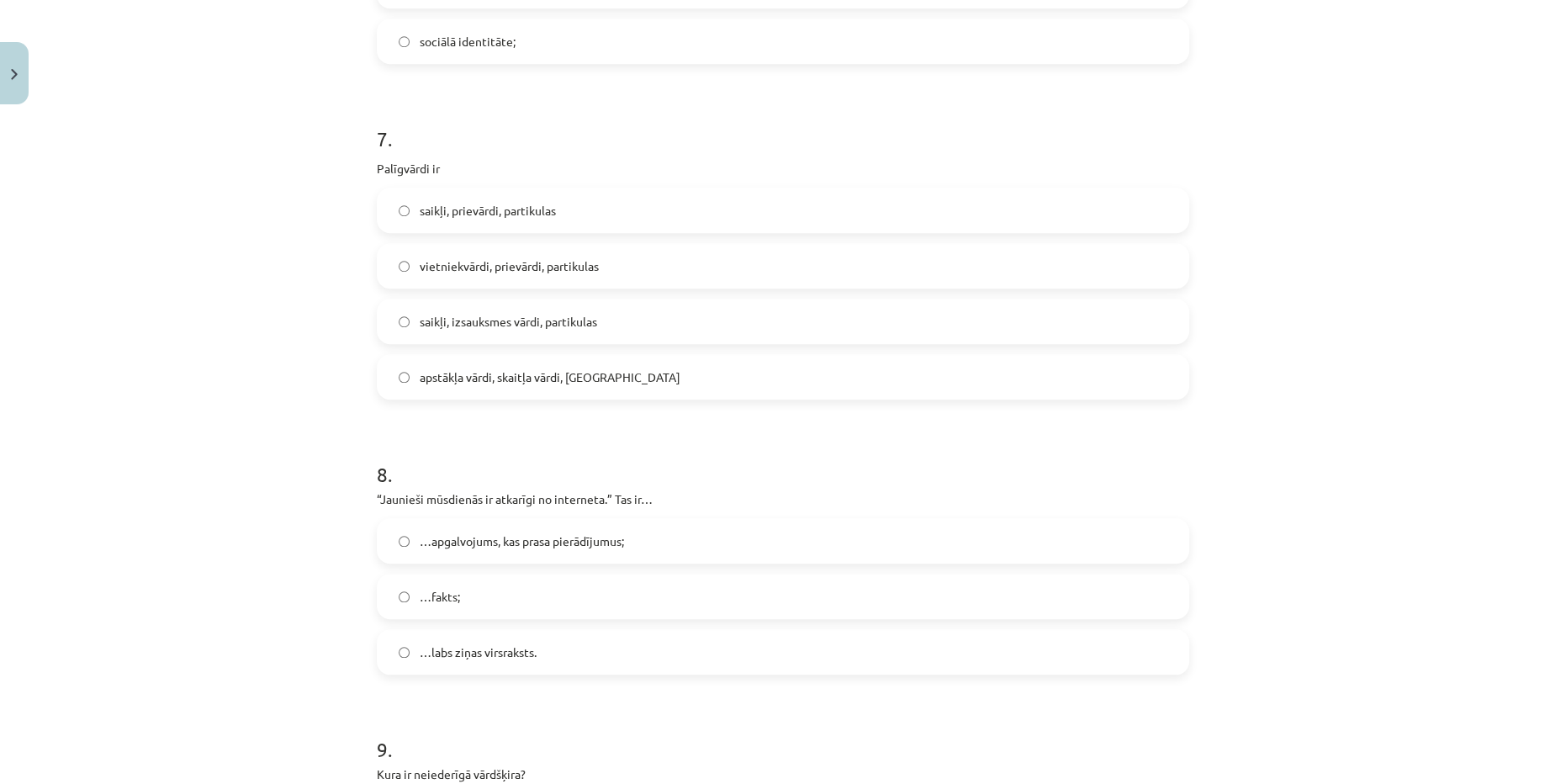
click at [406, 274] on label "vietniekvārdi, prievārdi, partikulas" at bounding box center [783, 266] width 809 height 42
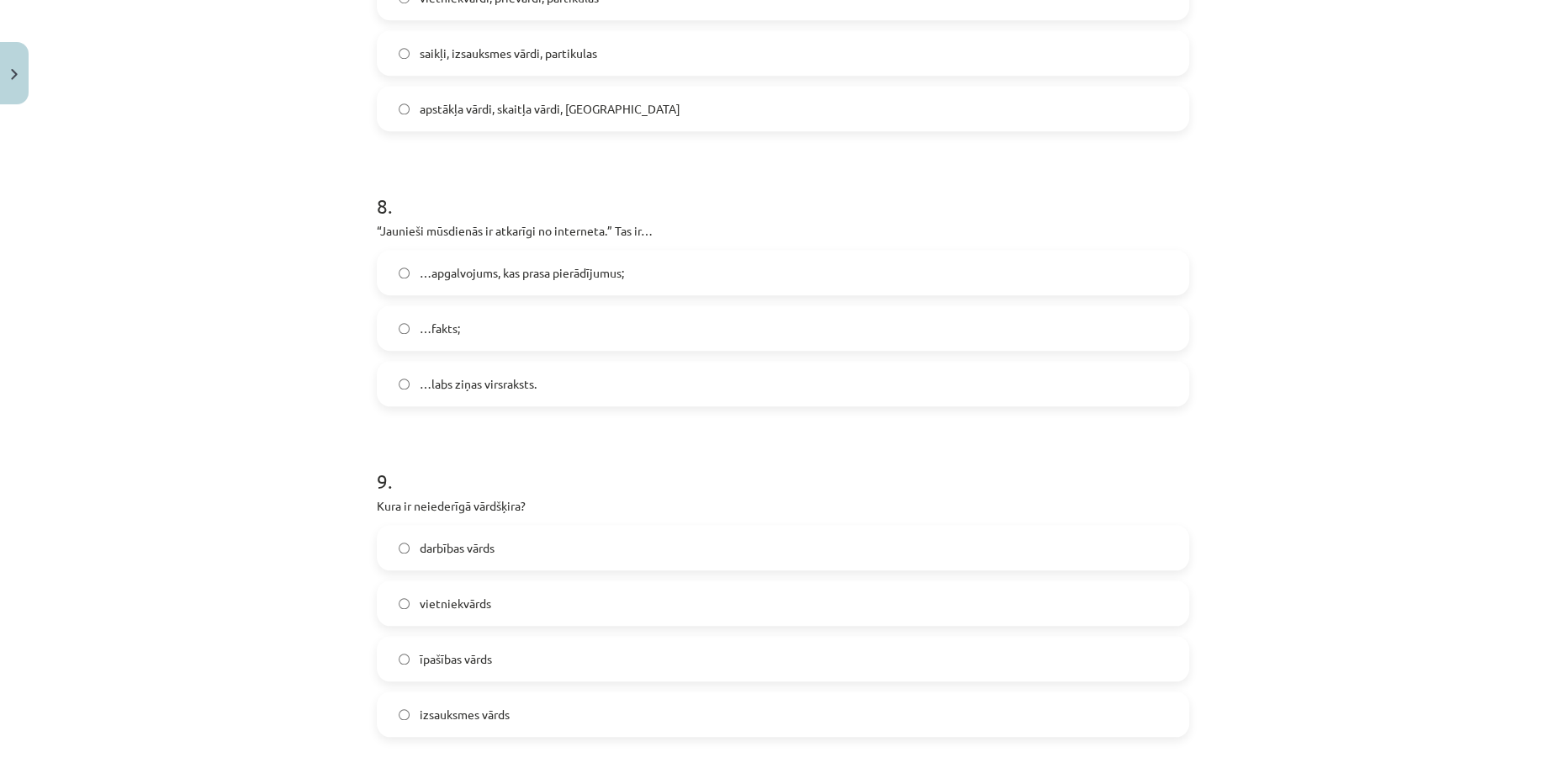
scroll to position [2369, 0]
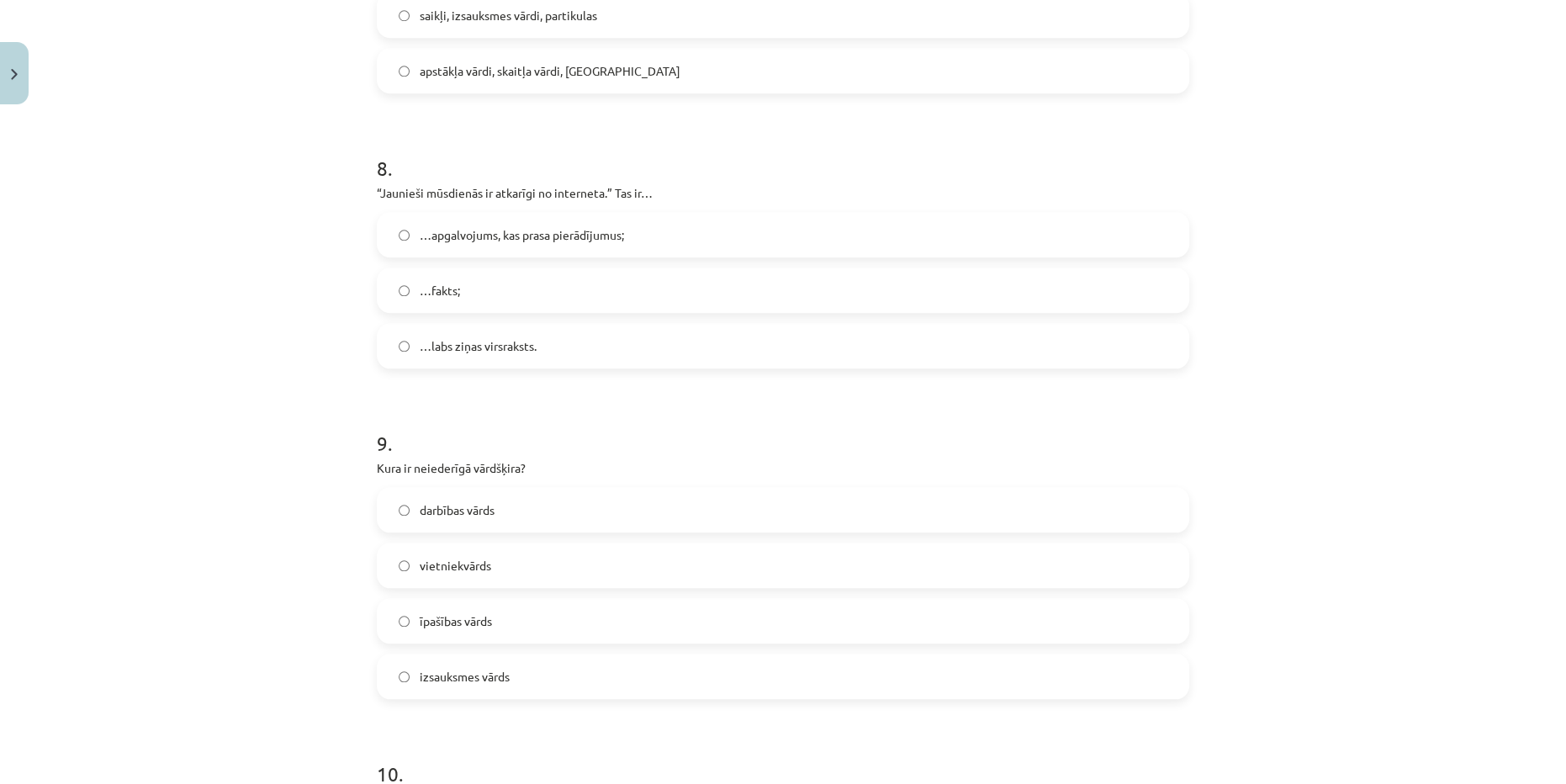
click at [434, 240] on span "…apgalvojums, kas prasa pierādījumus;" at bounding box center [522, 235] width 205 height 17
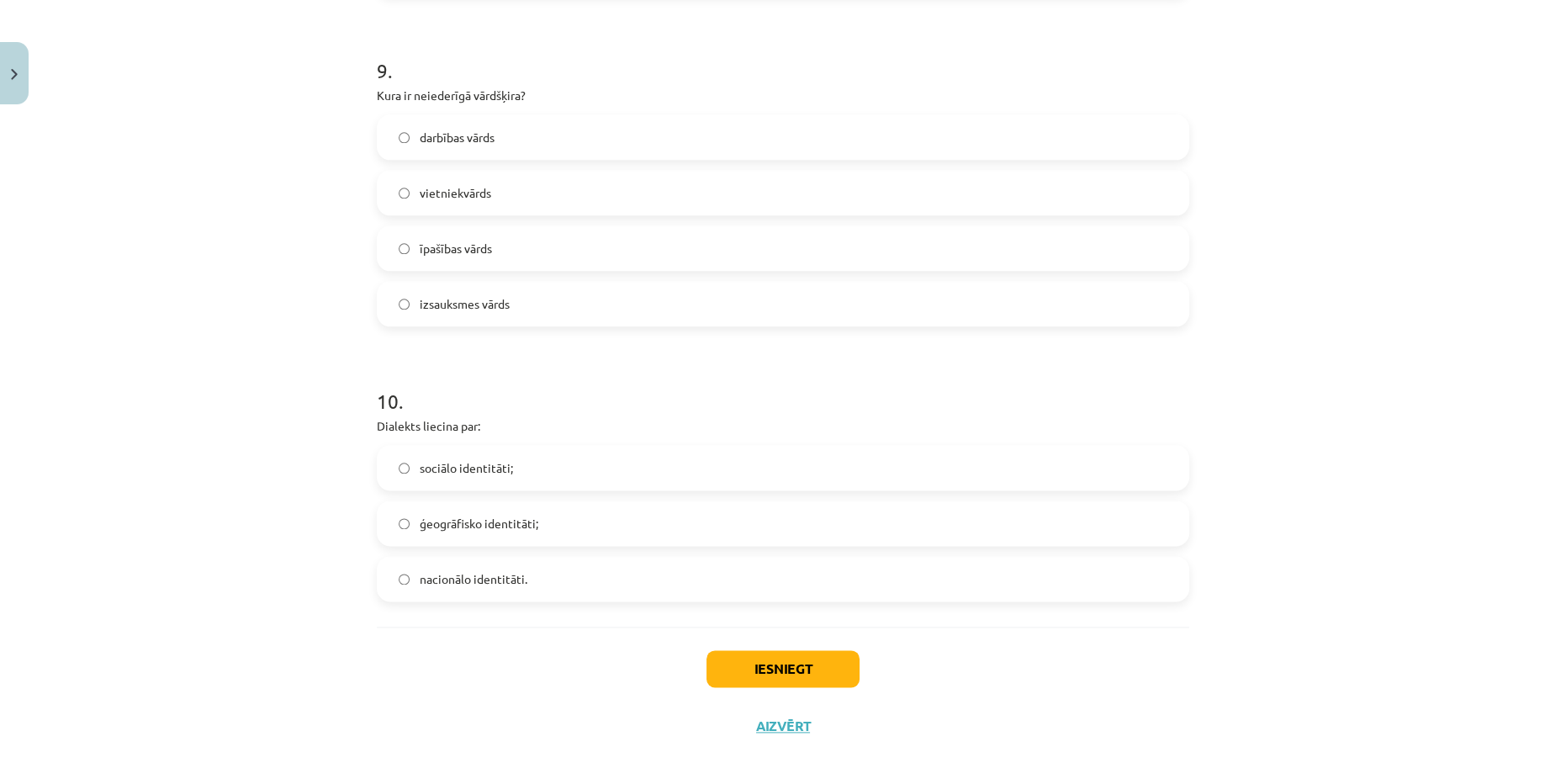
scroll to position [2751, 0]
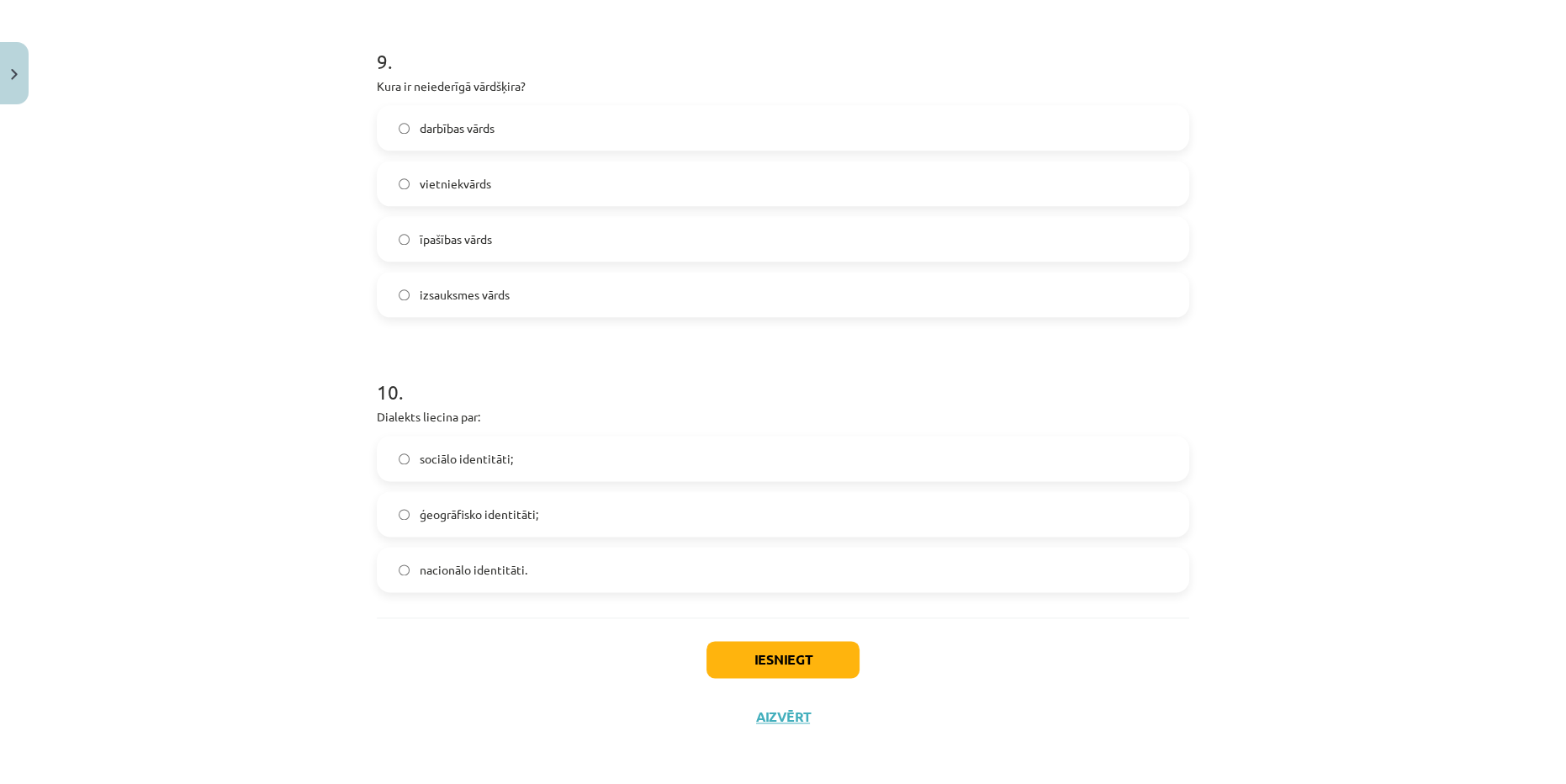
click at [421, 298] on span "izsauksmes vārds" at bounding box center [464, 295] width 90 height 17
click at [424, 505] on span "ģeogrāfisko identitāti;" at bounding box center [479, 514] width 119 height 17
click at [748, 641] on button "Iesniegt" at bounding box center [783, 659] width 153 height 37
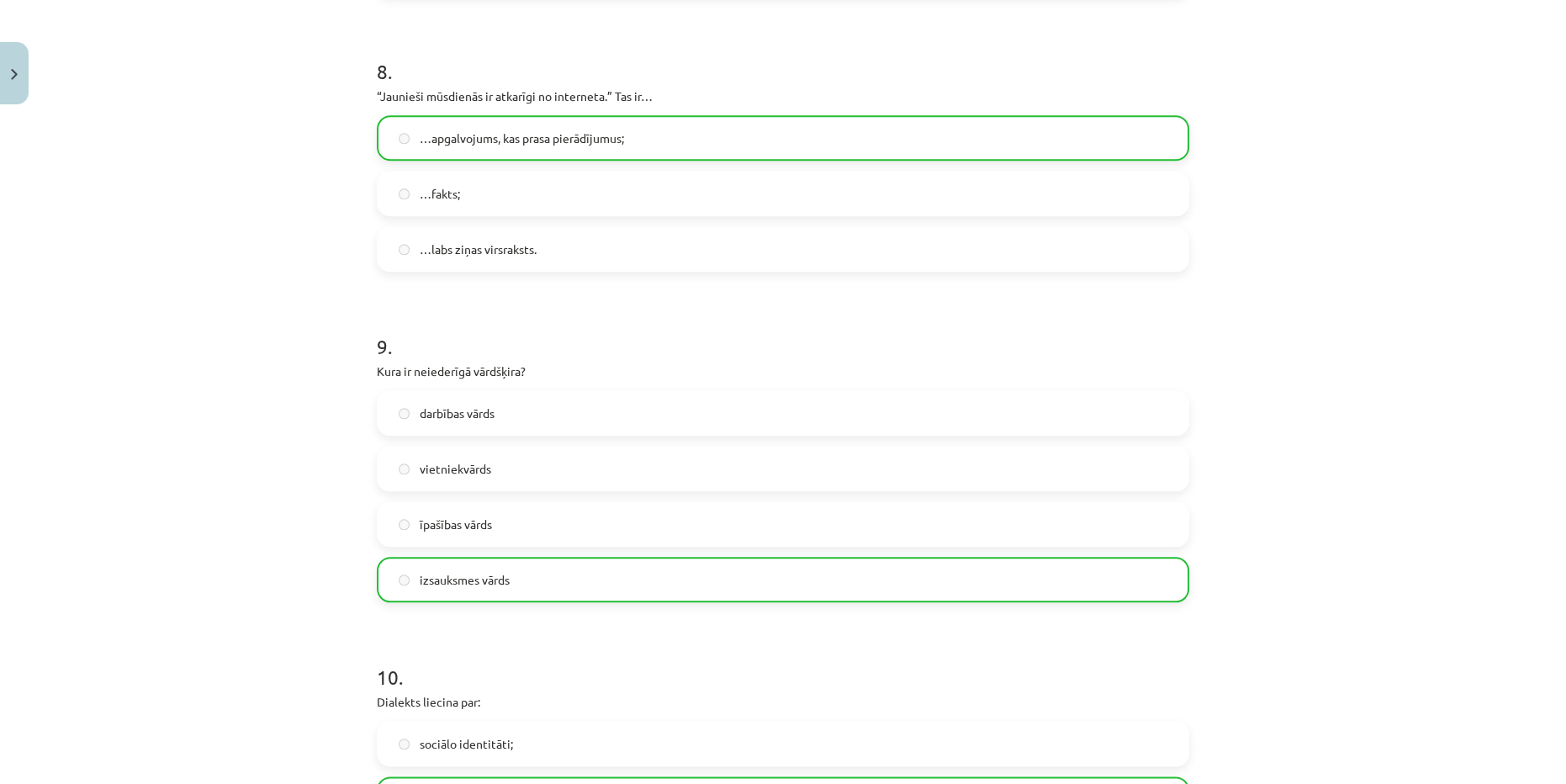
scroll to position [2806, 0]
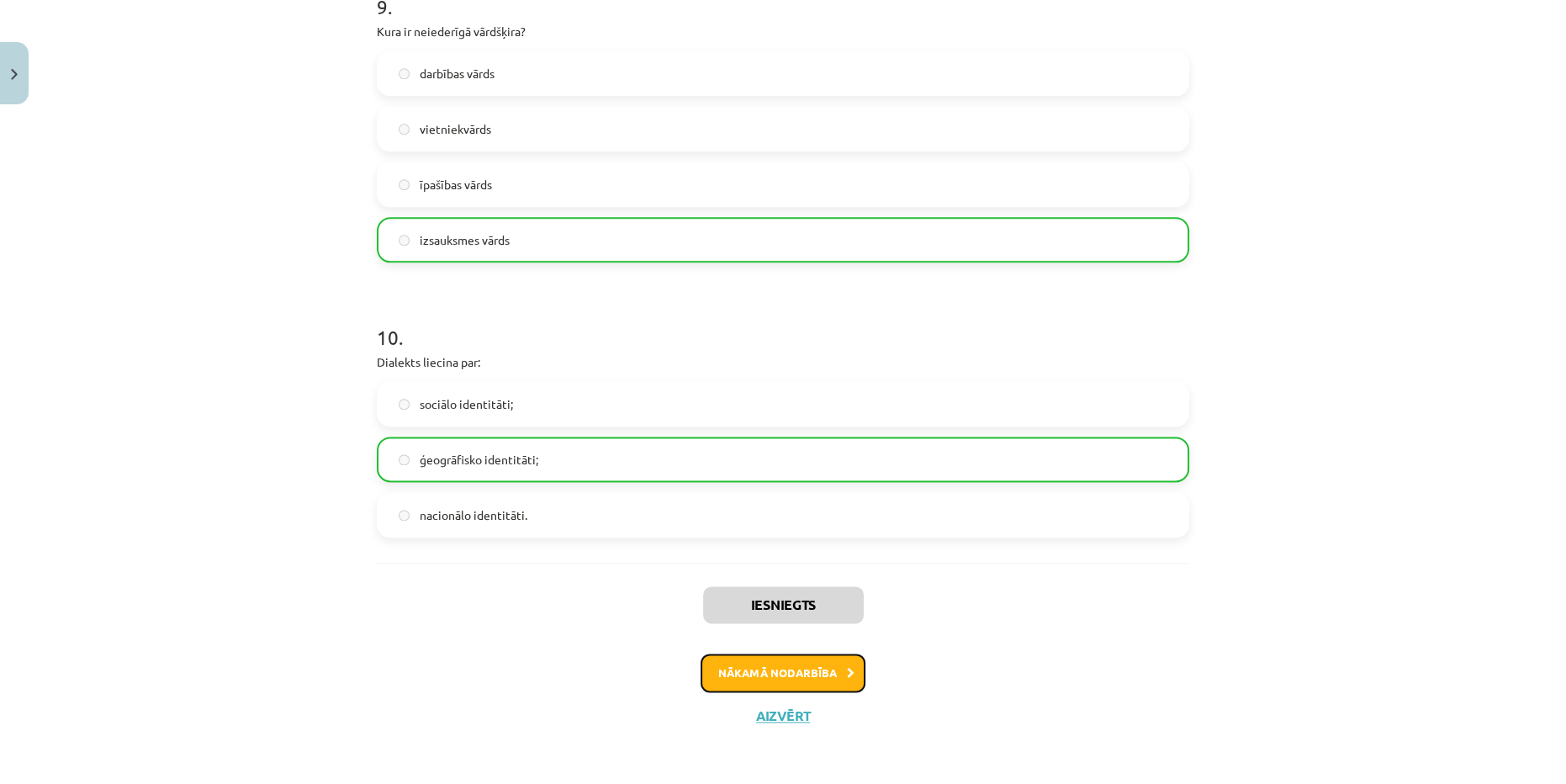
click at [856, 673] on button "Nākamā nodarbība" at bounding box center [783, 672] width 165 height 38
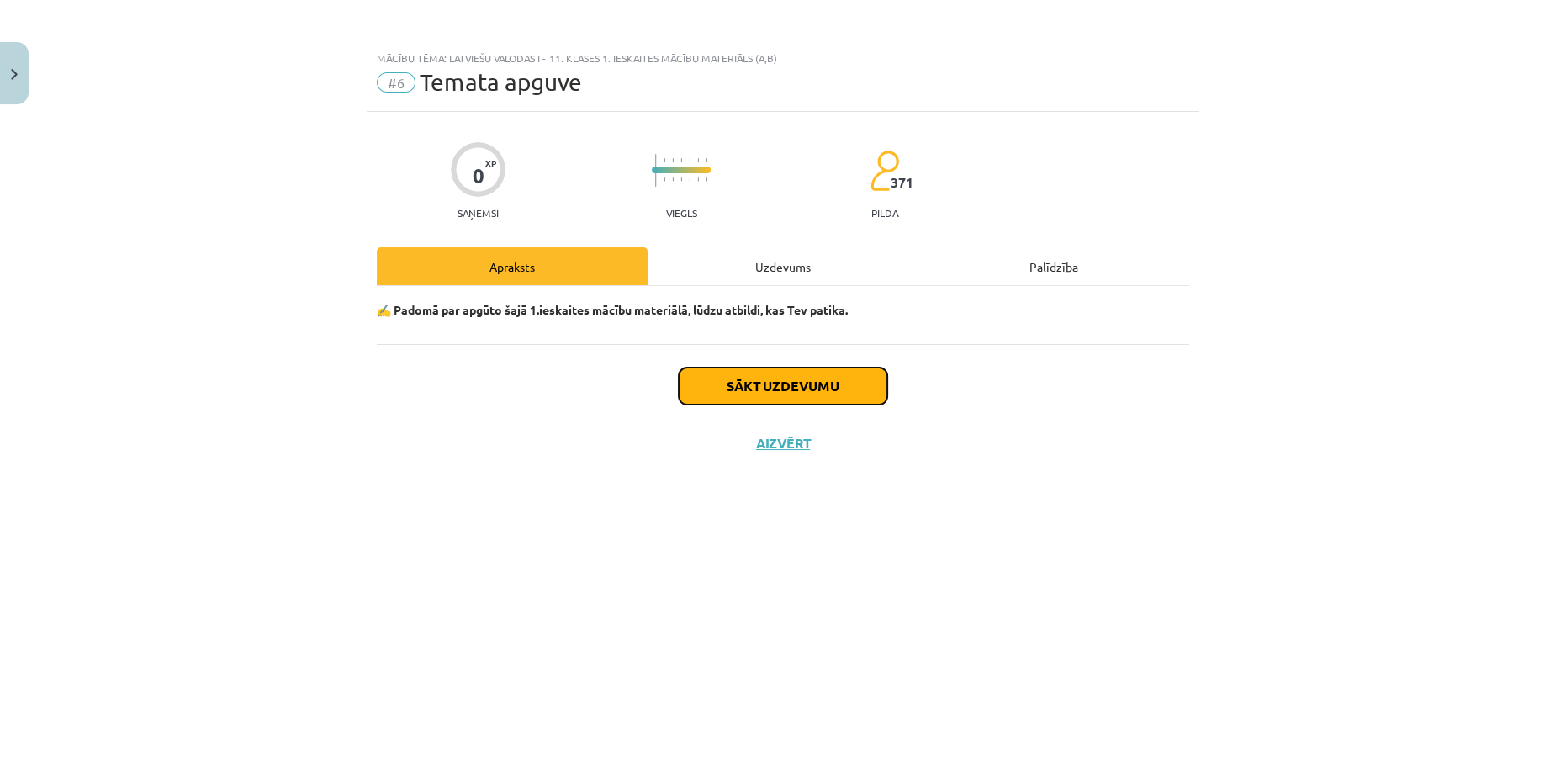
click at [845, 396] on button "Sākt uzdevumu" at bounding box center [783, 385] width 209 height 37
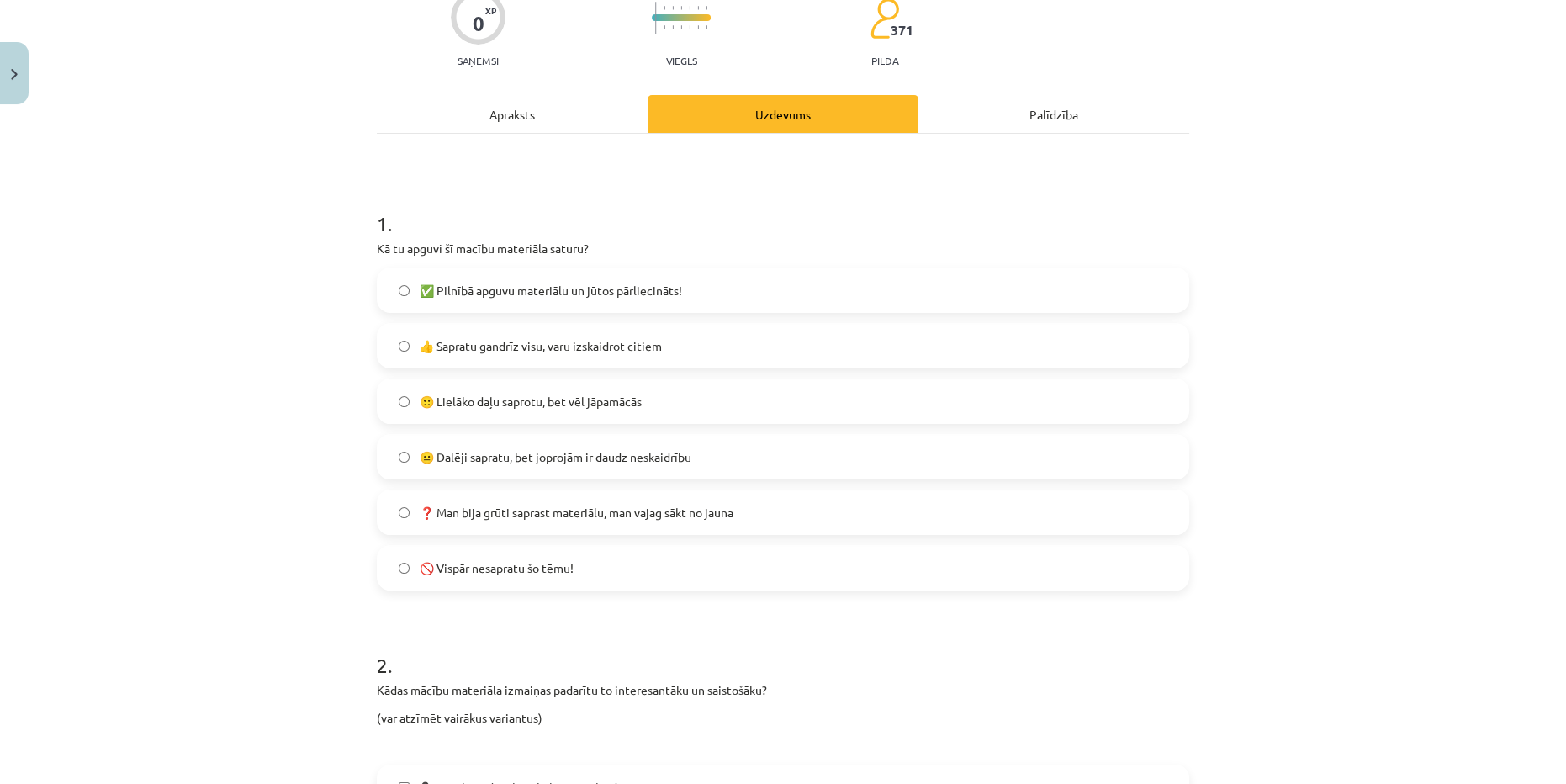
click at [592, 299] on label "✅ Pilnībā apguvu materiālu un jūtos pārliecināts!" at bounding box center [783, 290] width 809 height 42
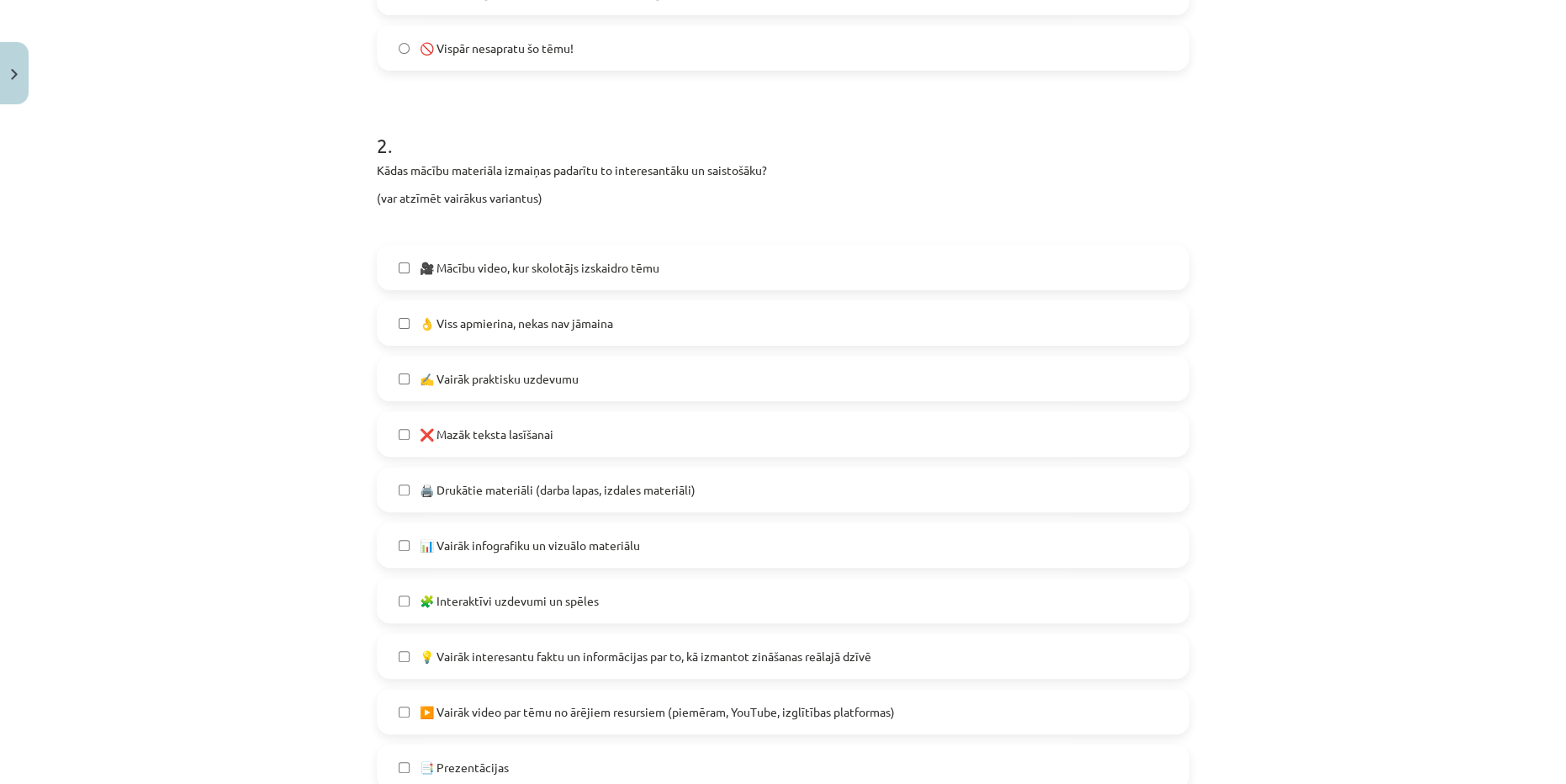
scroll to position [688, 0]
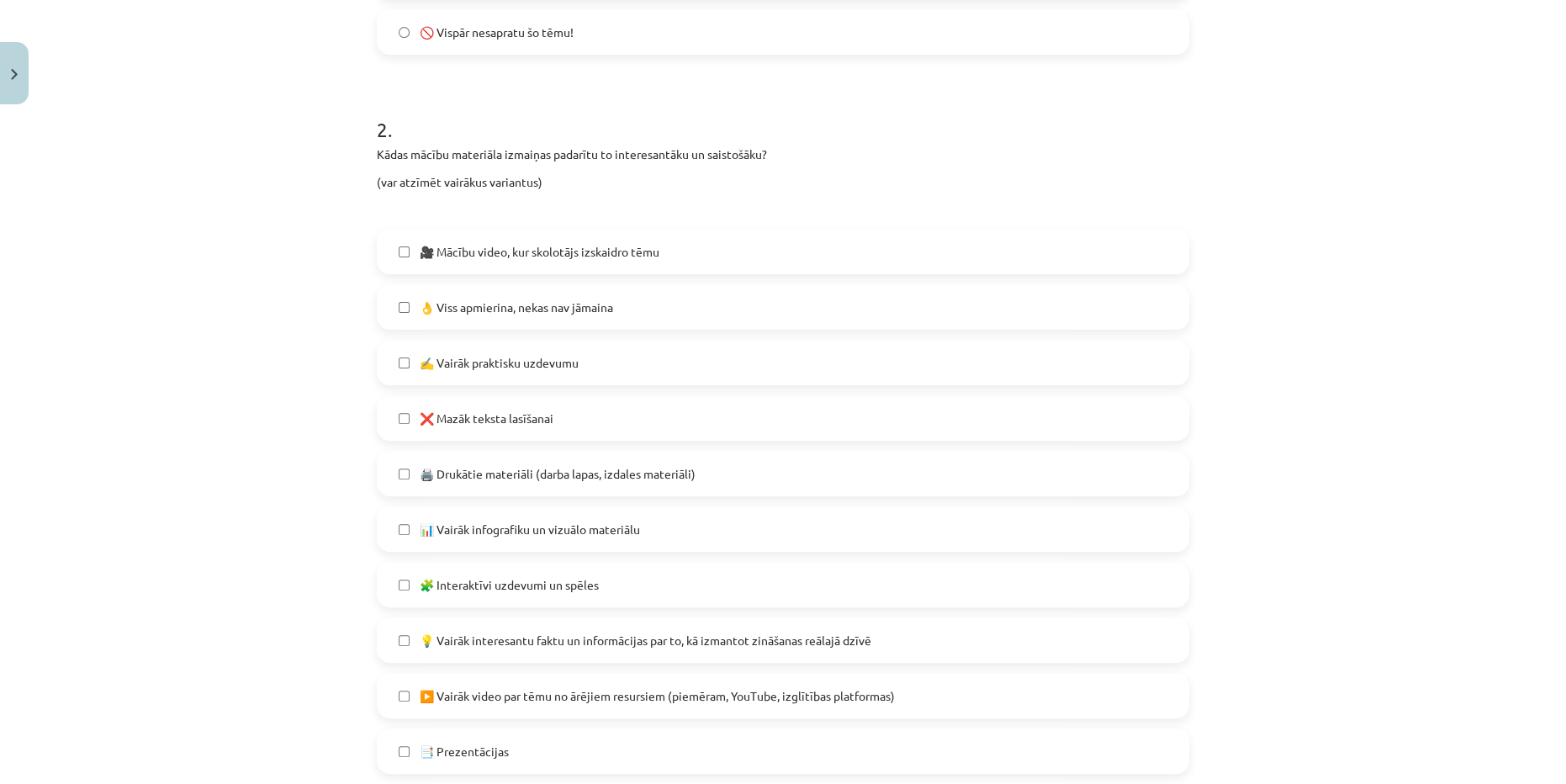
click at [613, 302] on label "👌 Viss apmierina, nekas nav jāmaina" at bounding box center [783, 307] width 809 height 42
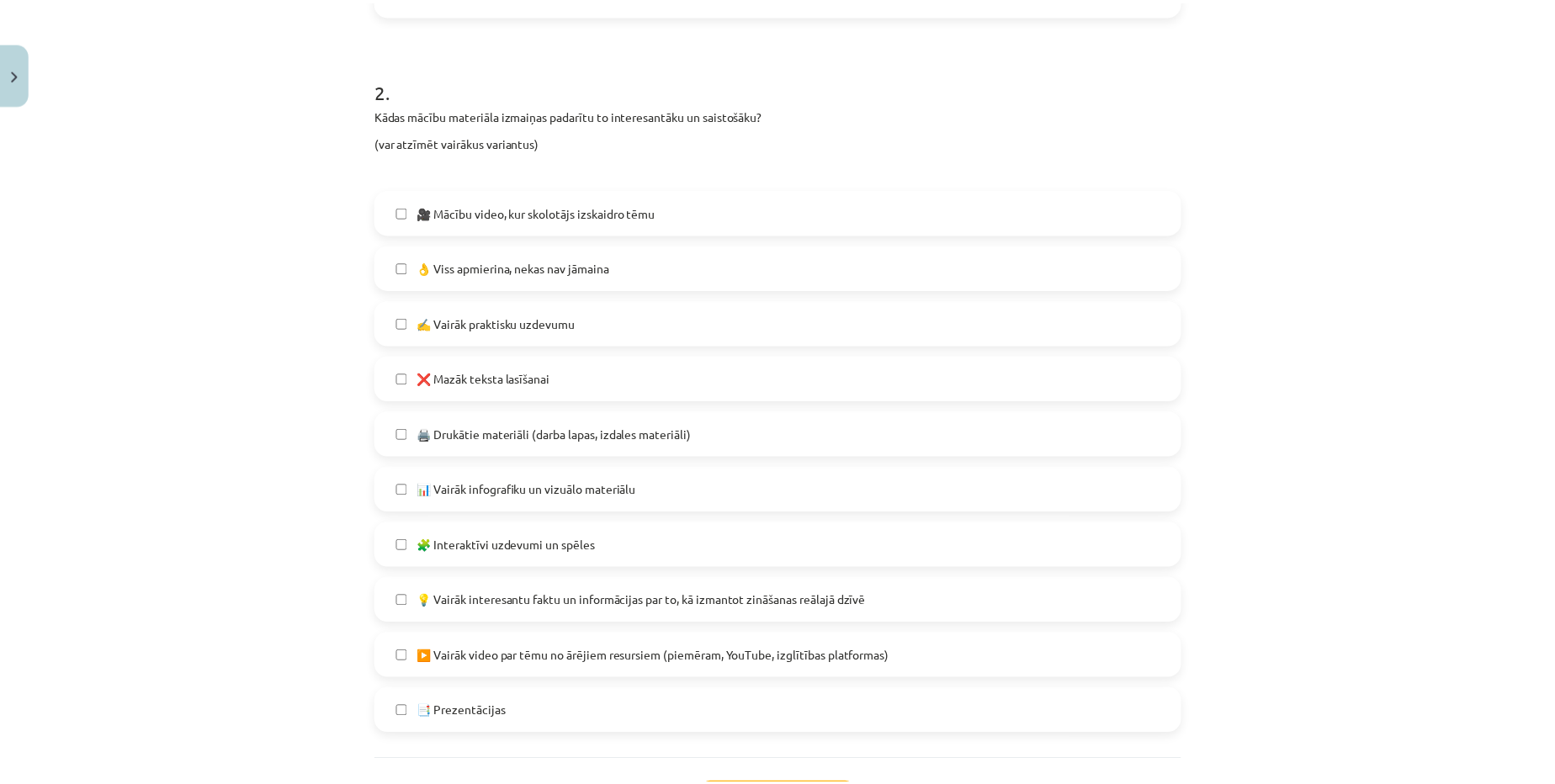
scroll to position [872, 0]
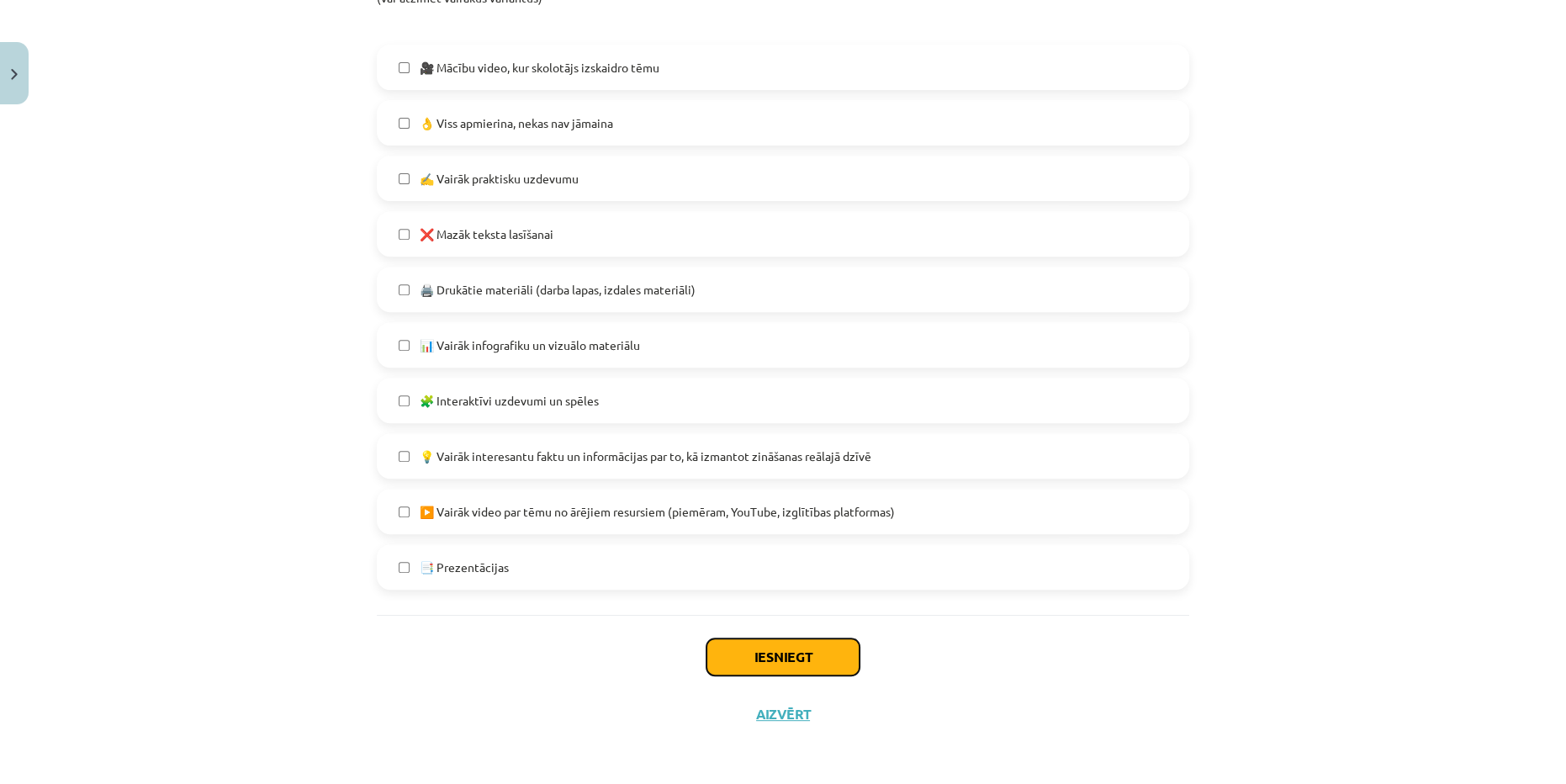
click at [778, 640] on button "Iesniegt" at bounding box center [783, 656] width 153 height 37
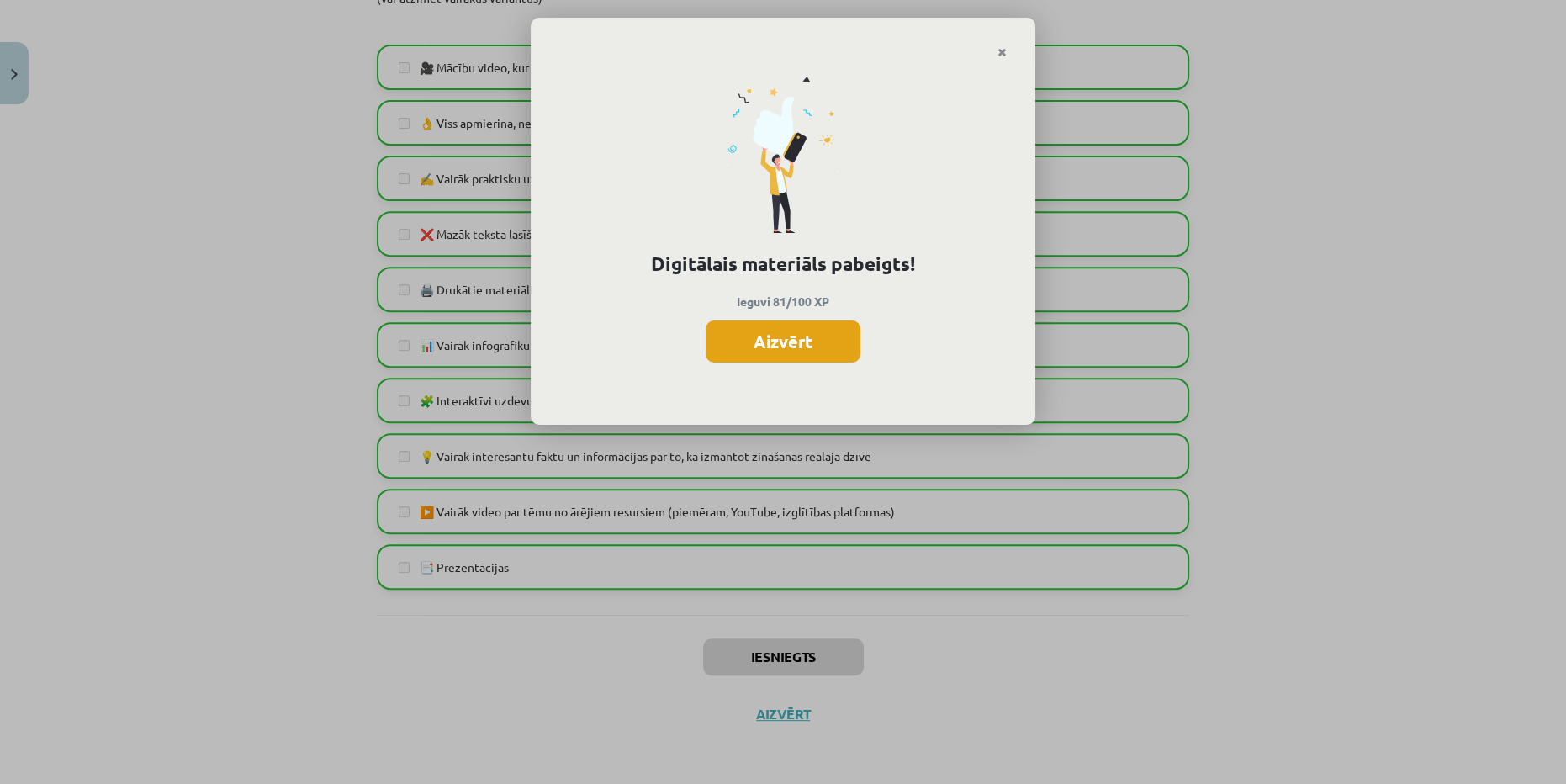
click at [798, 330] on button "Aizvērt" at bounding box center [783, 342] width 155 height 42
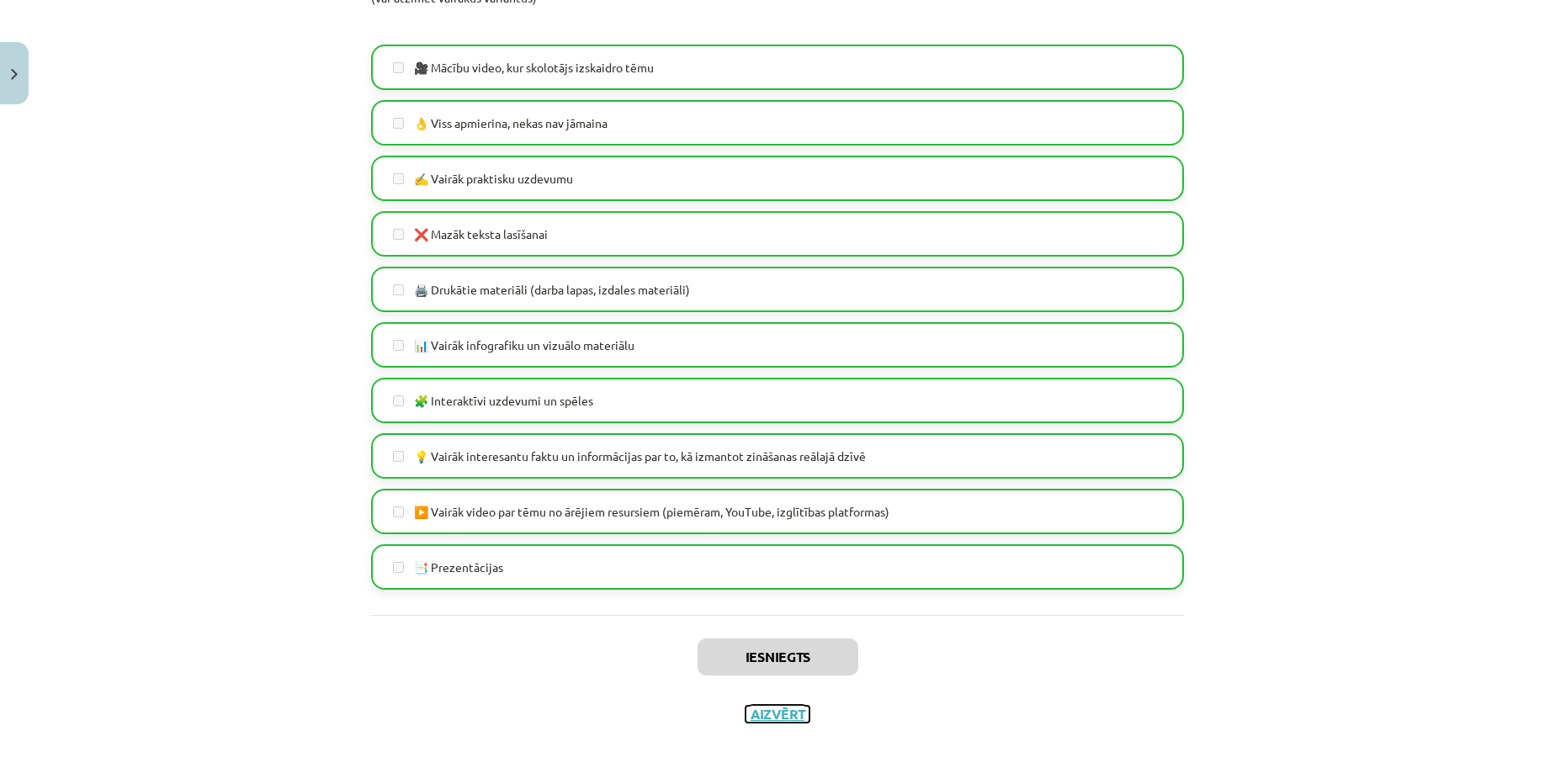
click at [764, 711] on button "Aizvērt" at bounding box center [777, 713] width 64 height 17
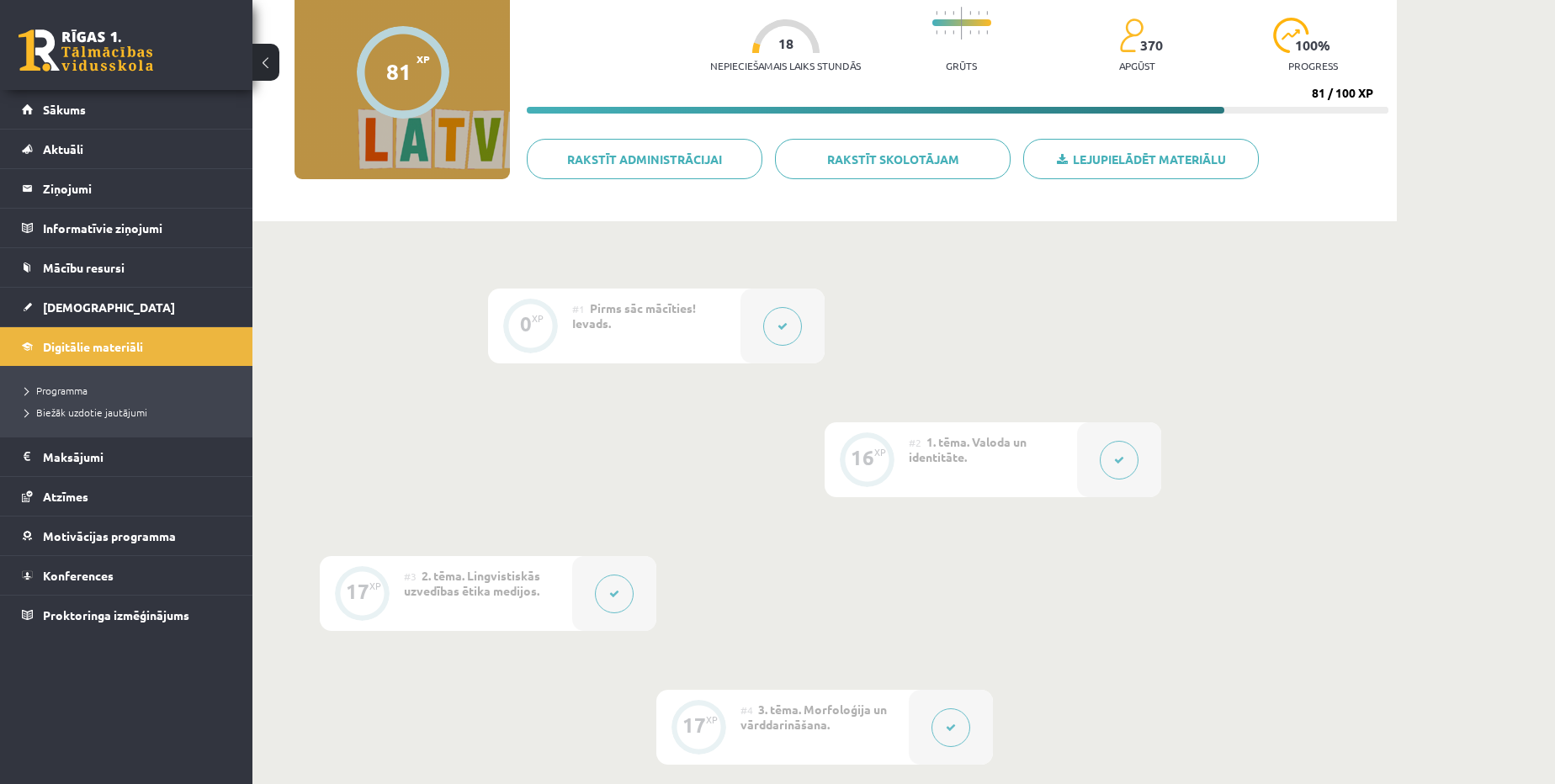
scroll to position [0, 0]
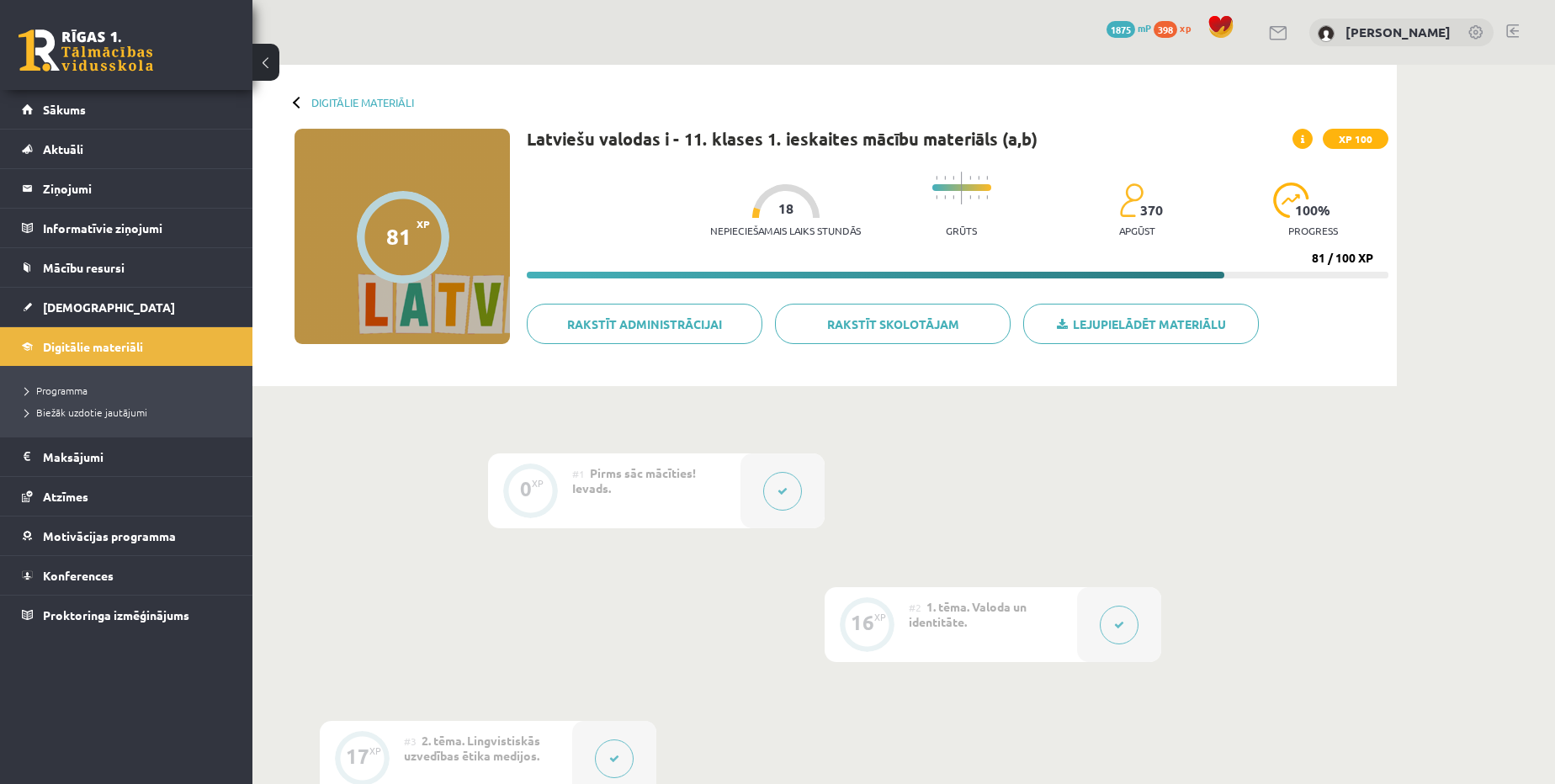
click at [1511, 32] on link at bounding box center [1512, 31] width 12 height 13
